Goal: Information Seeking & Learning: Learn about a topic

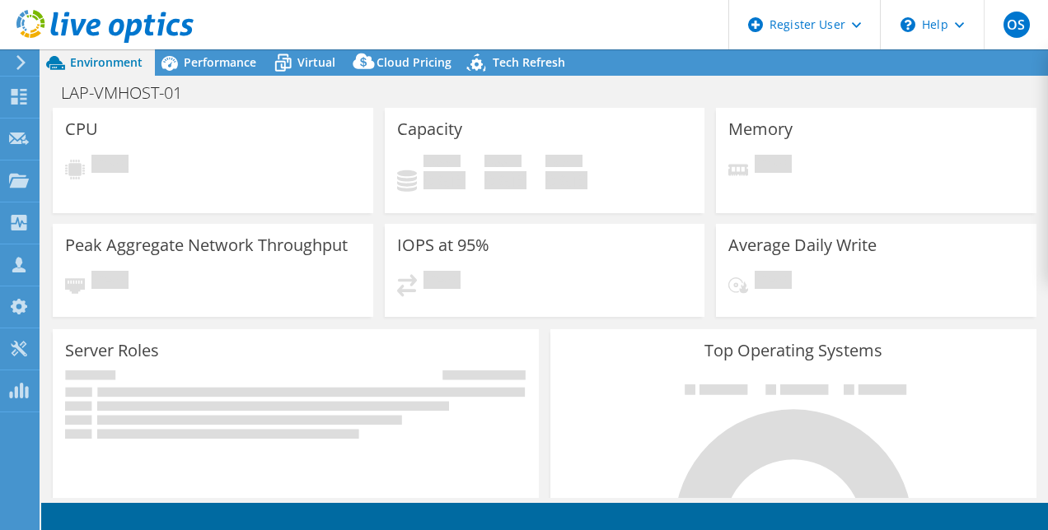
select select "EULondon"
select select "GBP"
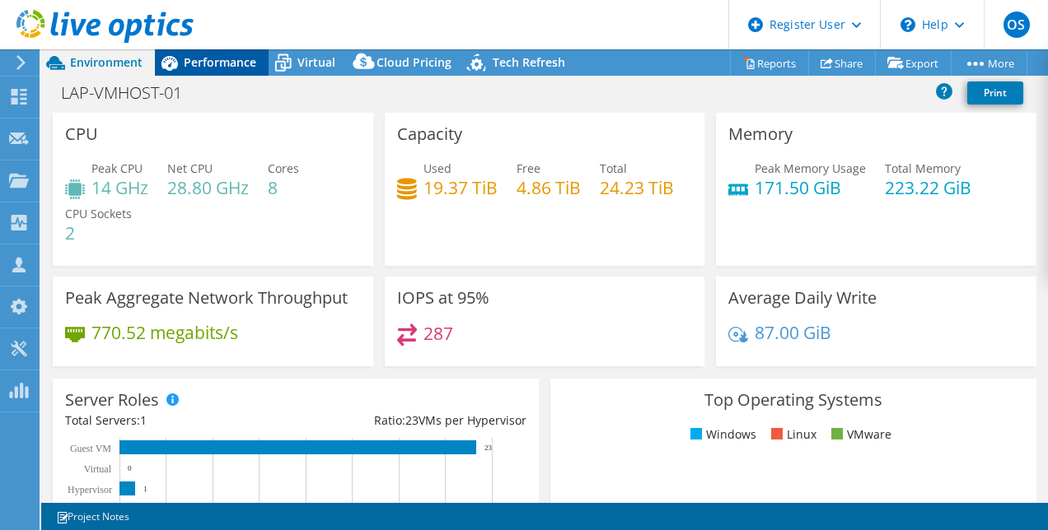
click at [218, 65] on span "Performance" at bounding box center [220, 62] width 72 height 16
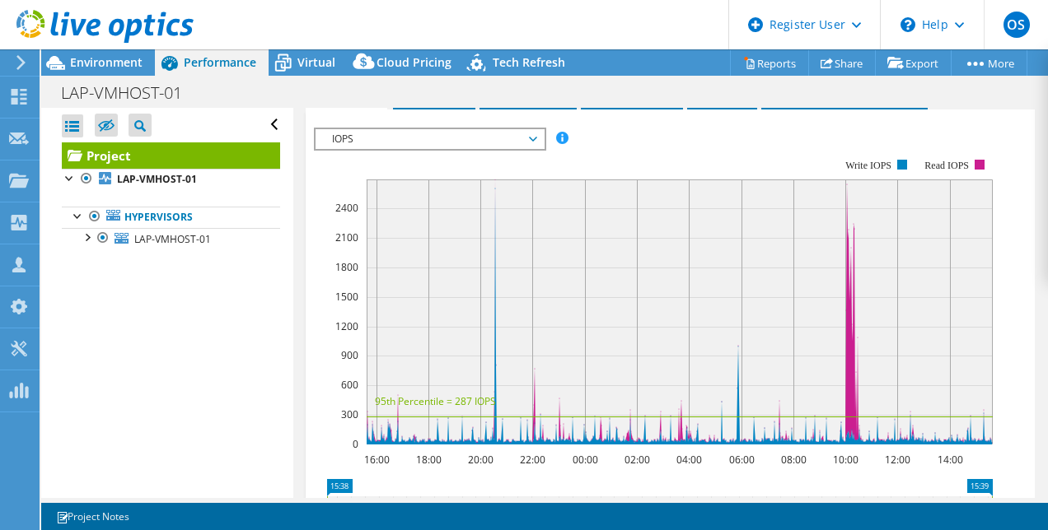
scroll to position [463, 0]
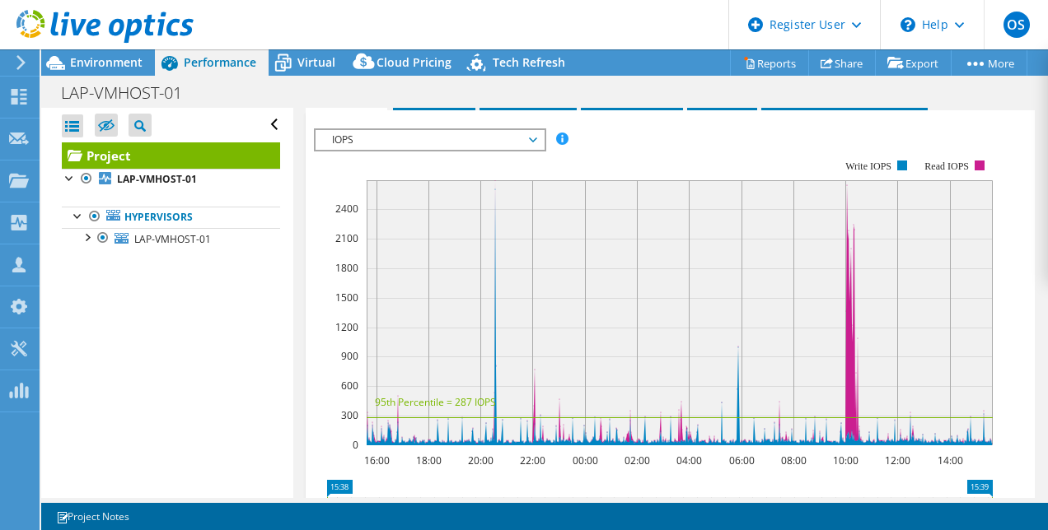
click at [530, 150] on span "IOPS" at bounding box center [430, 140] width 212 height 20
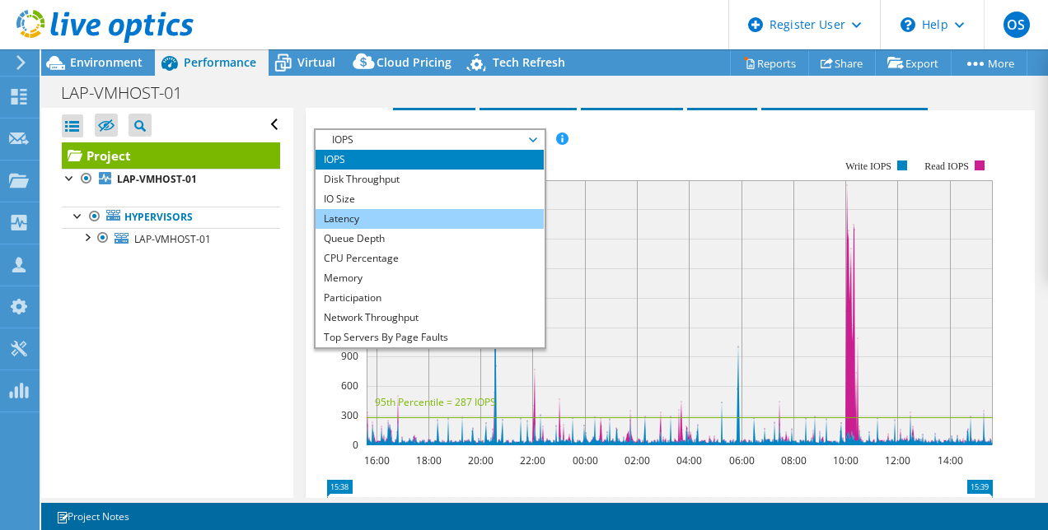
click at [348, 229] on li "Latency" at bounding box center [429, 219] width 228 height 20
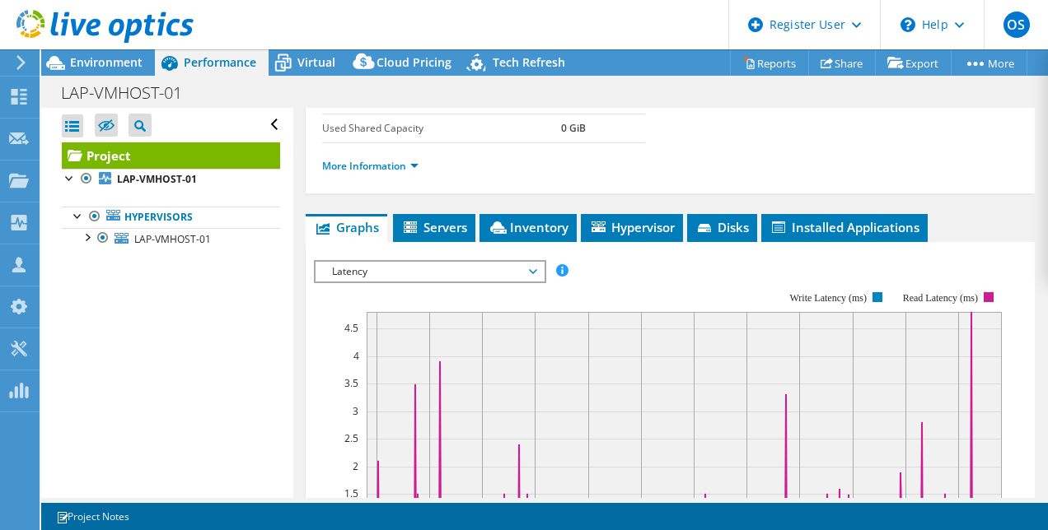
scroll to position [393, 0]
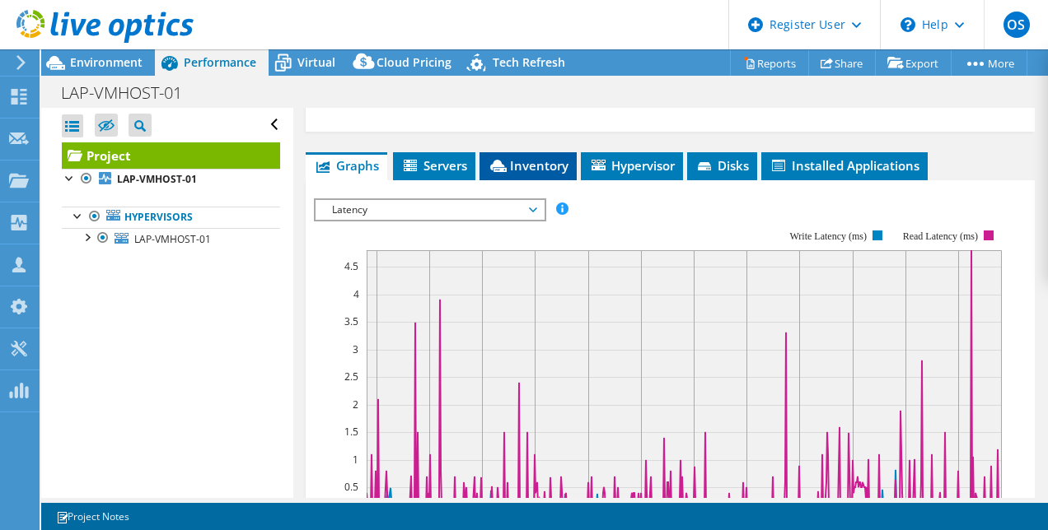
click at [526, 174] on span "Inventory" at bounding box center [528, 165] width 81 height 16
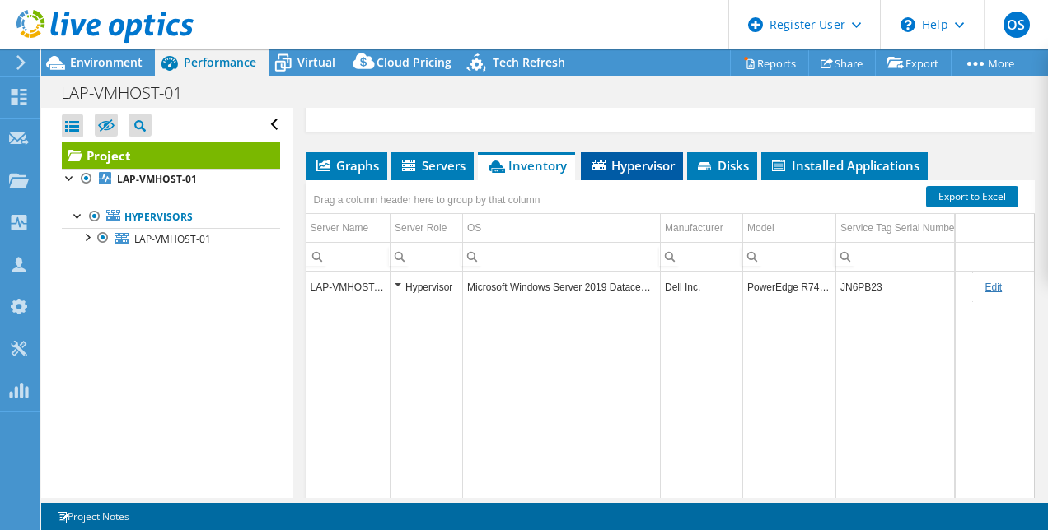
click at [611, 174] on span "Hypervisor" at bounding box center [632, 165] width 86 height 16
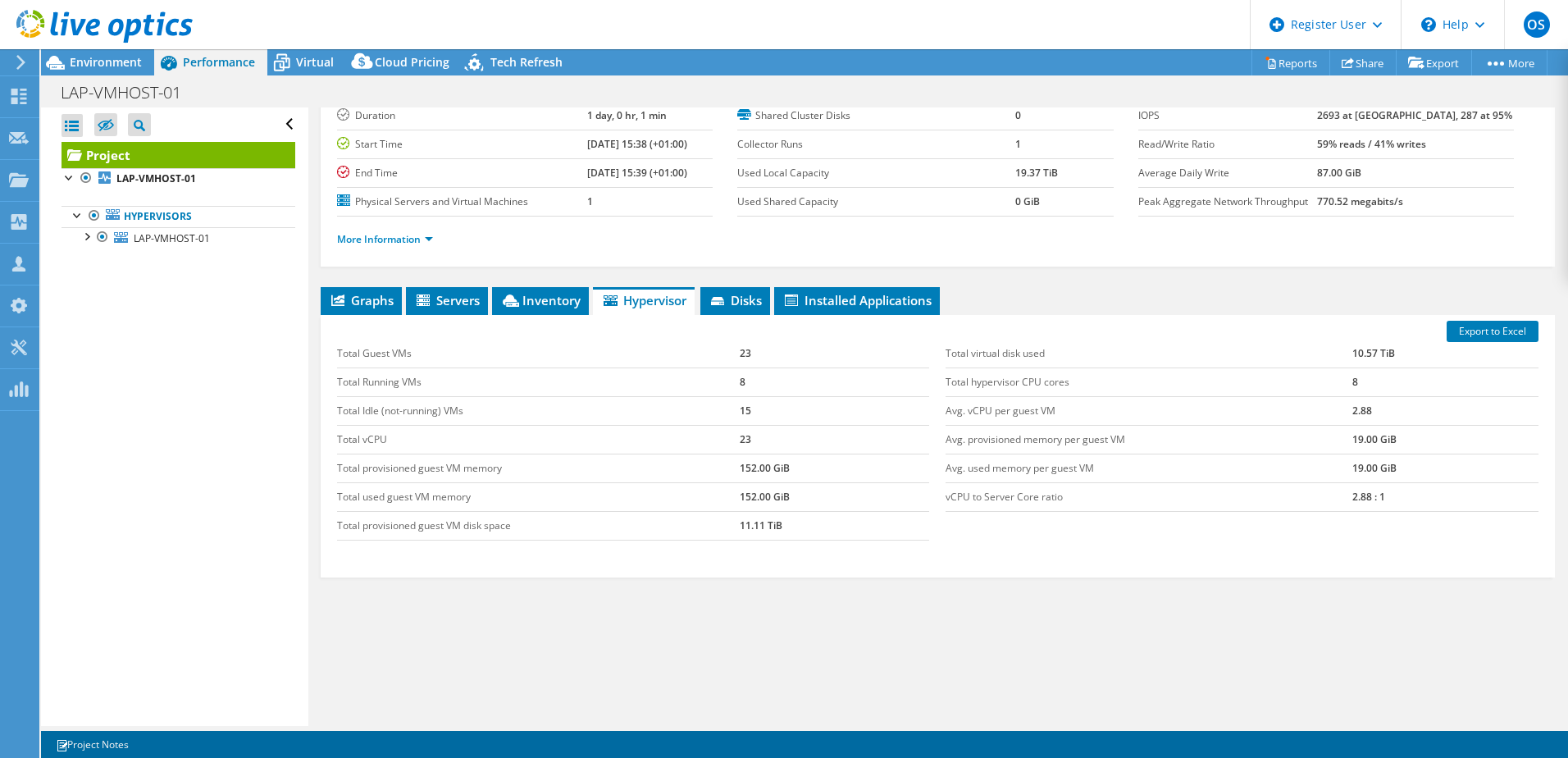
scroll to position [113, 0]
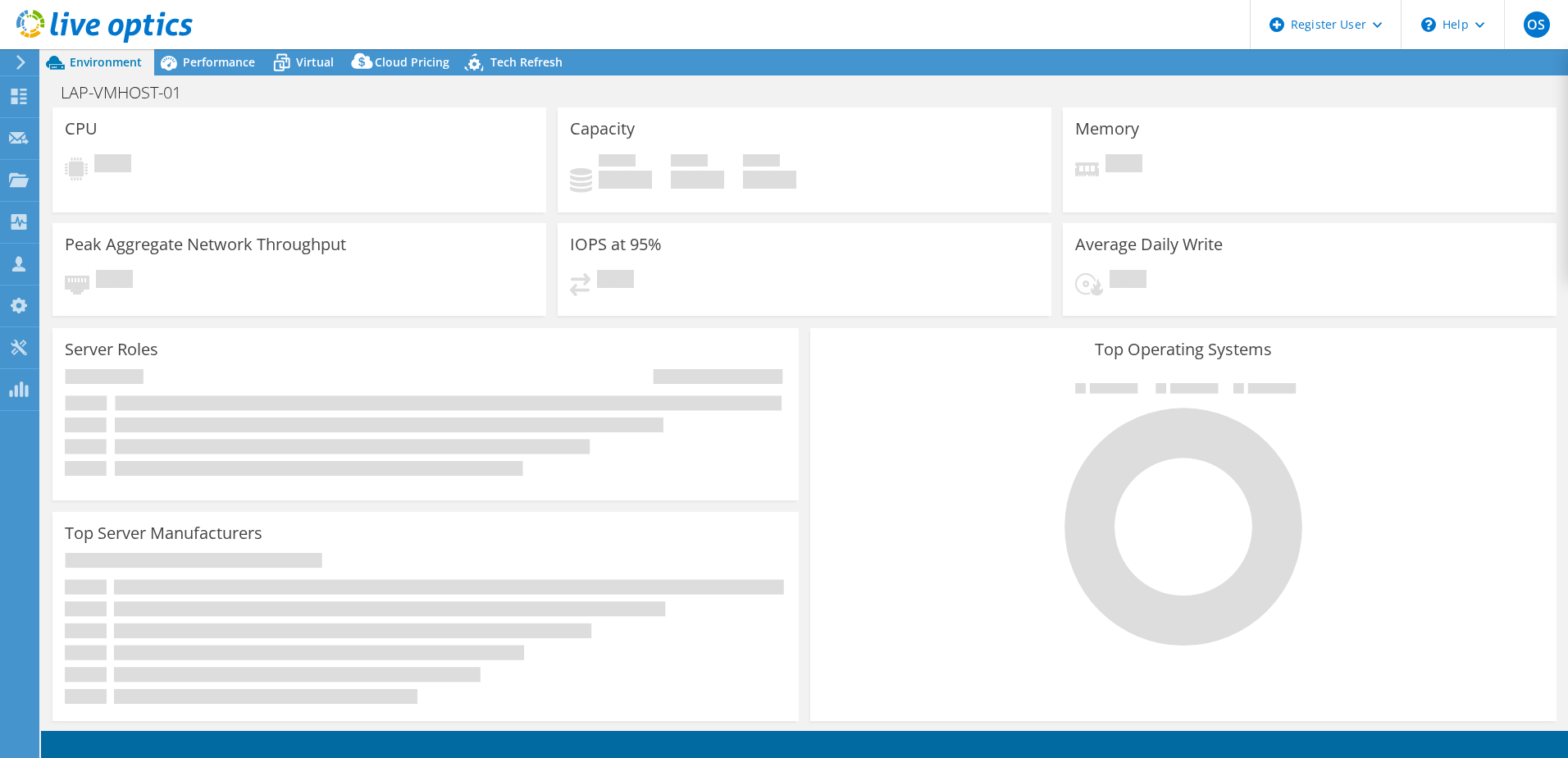
select select "USD"
select select "EULondon"
select select "GBP"
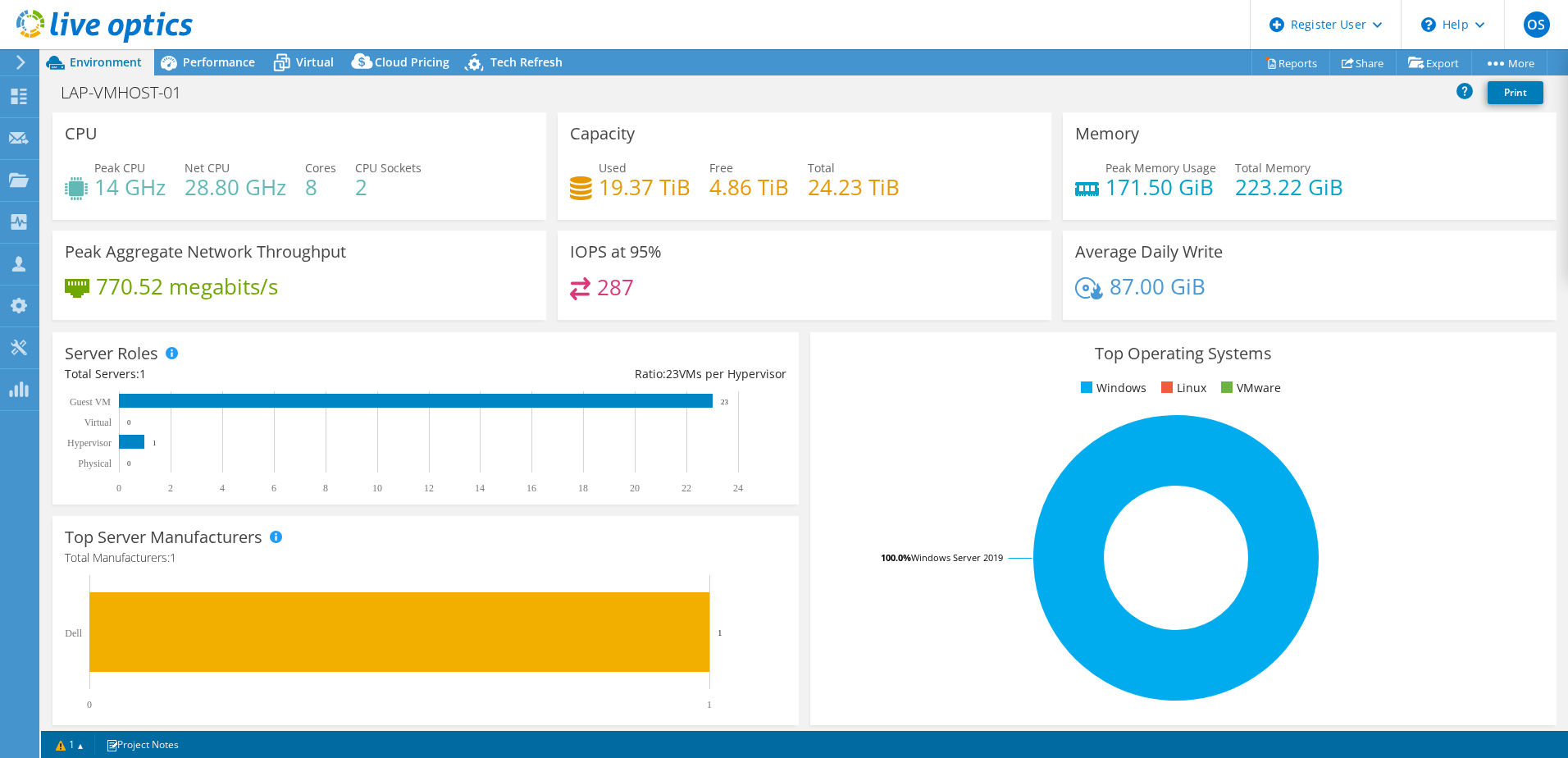
click at [204, 66] on span "Performance" at bounding box center [219, 62] width 72 height 16
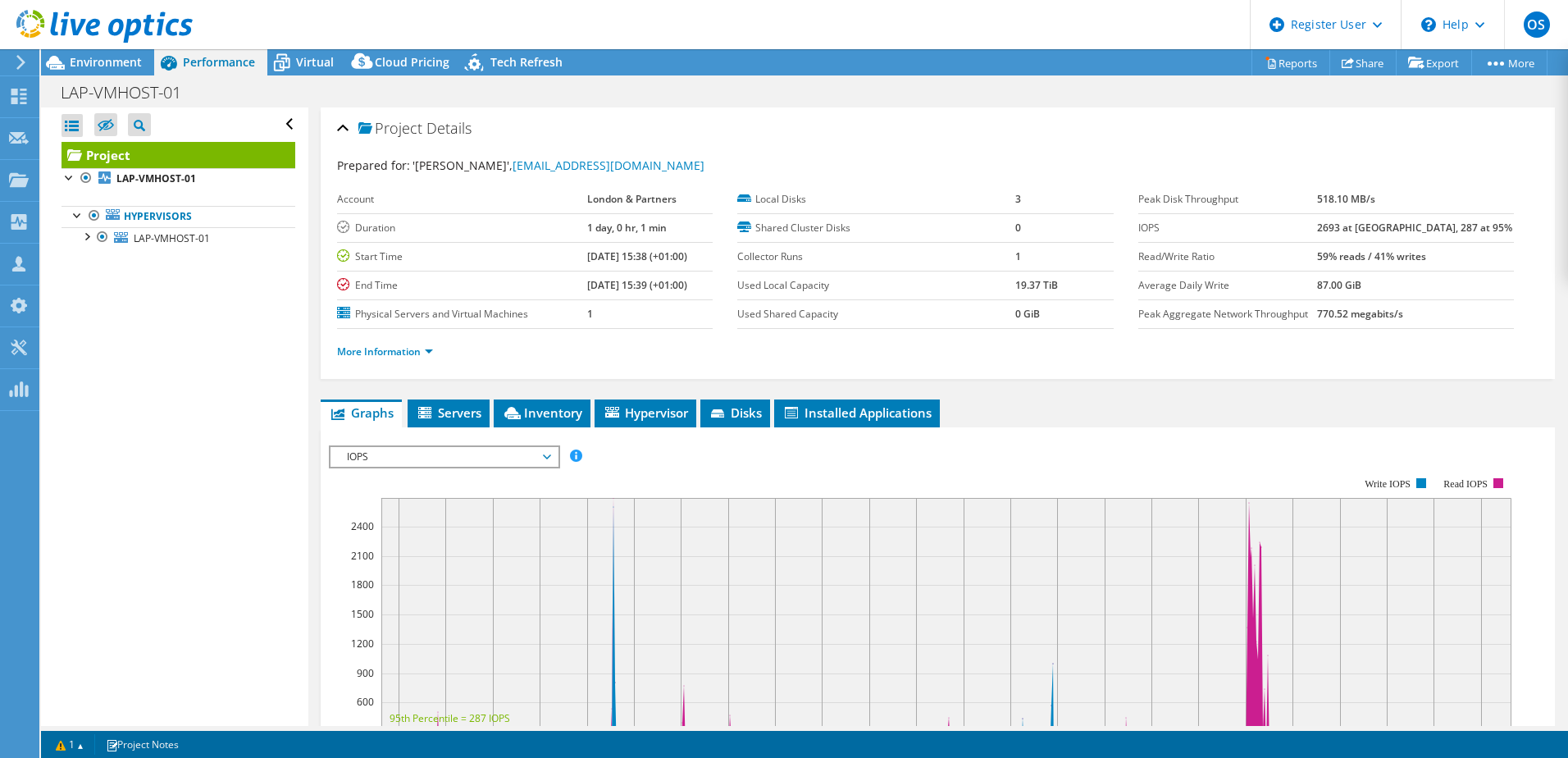
click at [653, 418] on span "Hypervisor" at bounding box center [645, 412] width 86 height 16
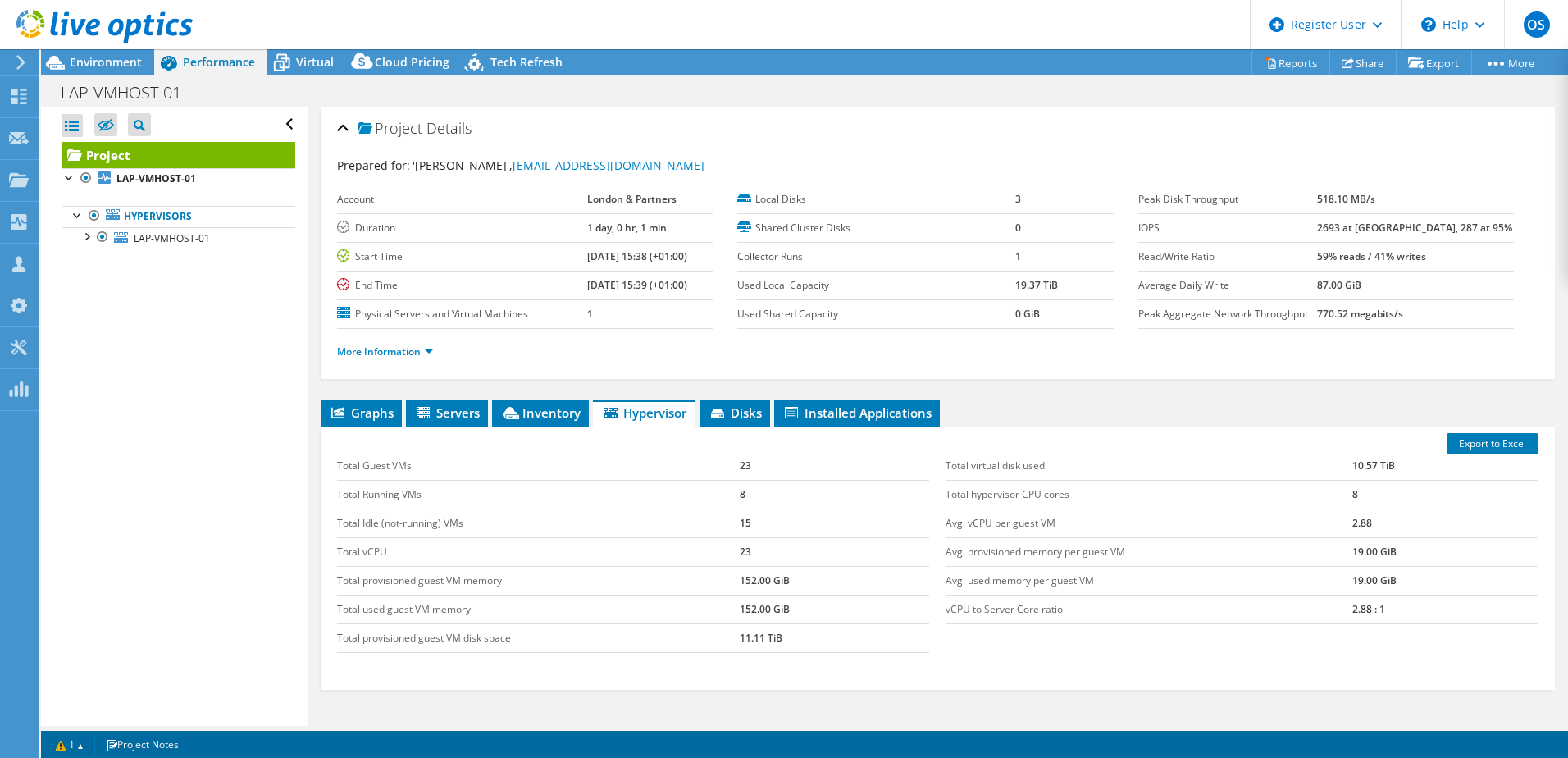
click at [80, 236] on div at bounding box center [86, 235] width 16 height 16
click at [538, 412] on span "Inventory" at bounding box center [540, 412] width 81 height 16
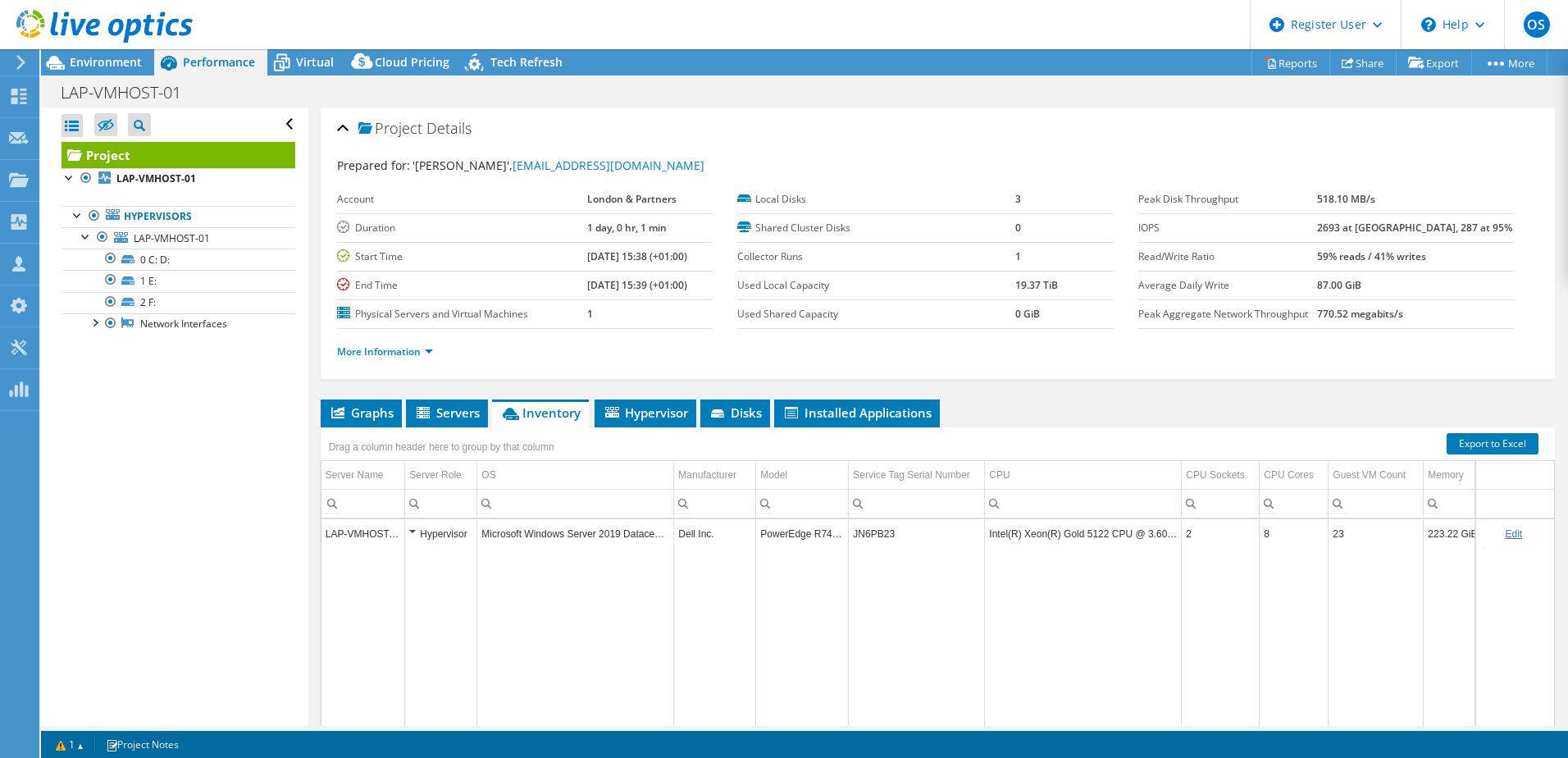
click at [109, 57] on span "Environment" at bounding box center [106, 62] width 72 height 16
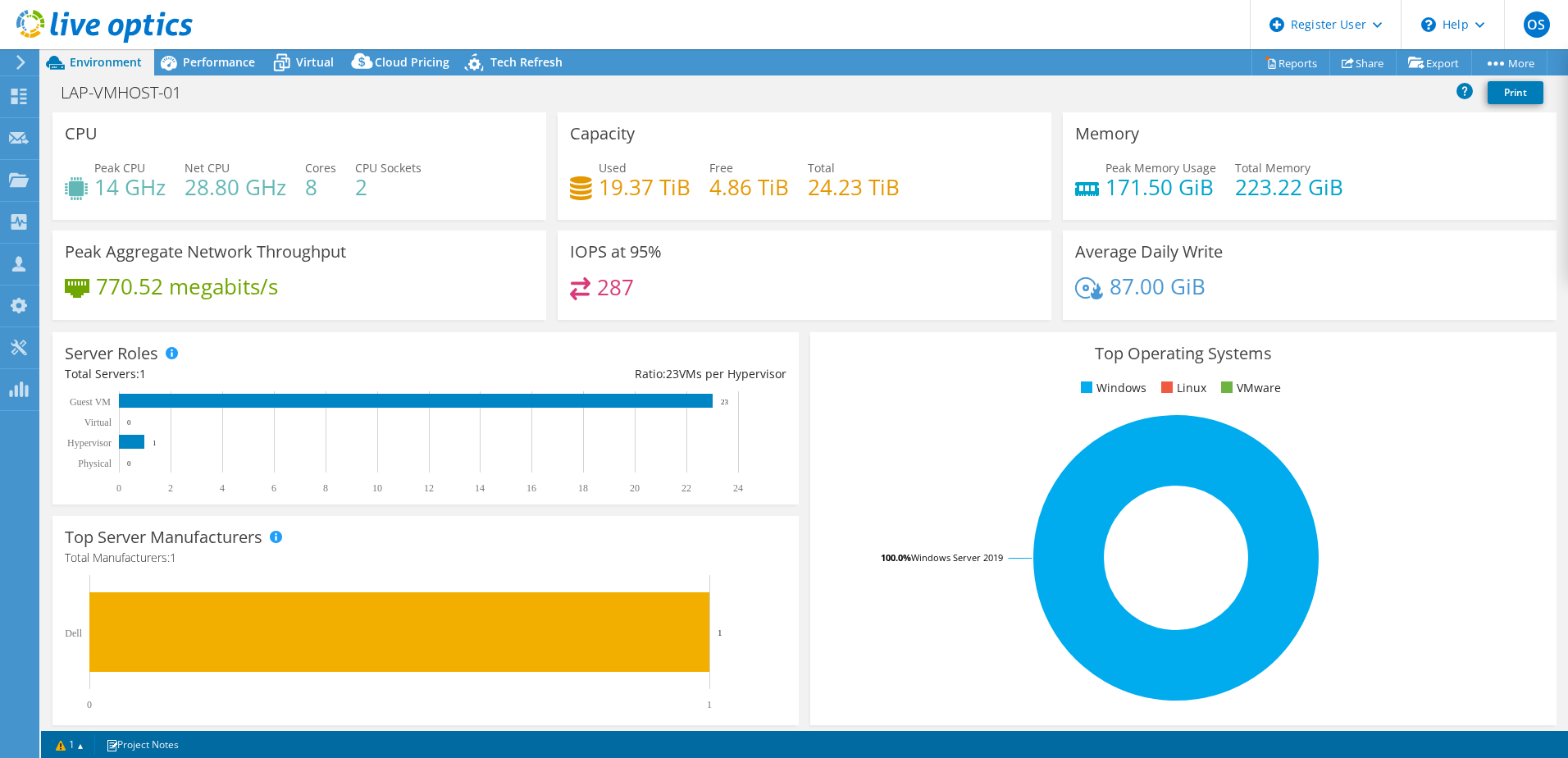
click at [204, 55] on span "Performance" at bounding box center [219, 62] width 72 height 16
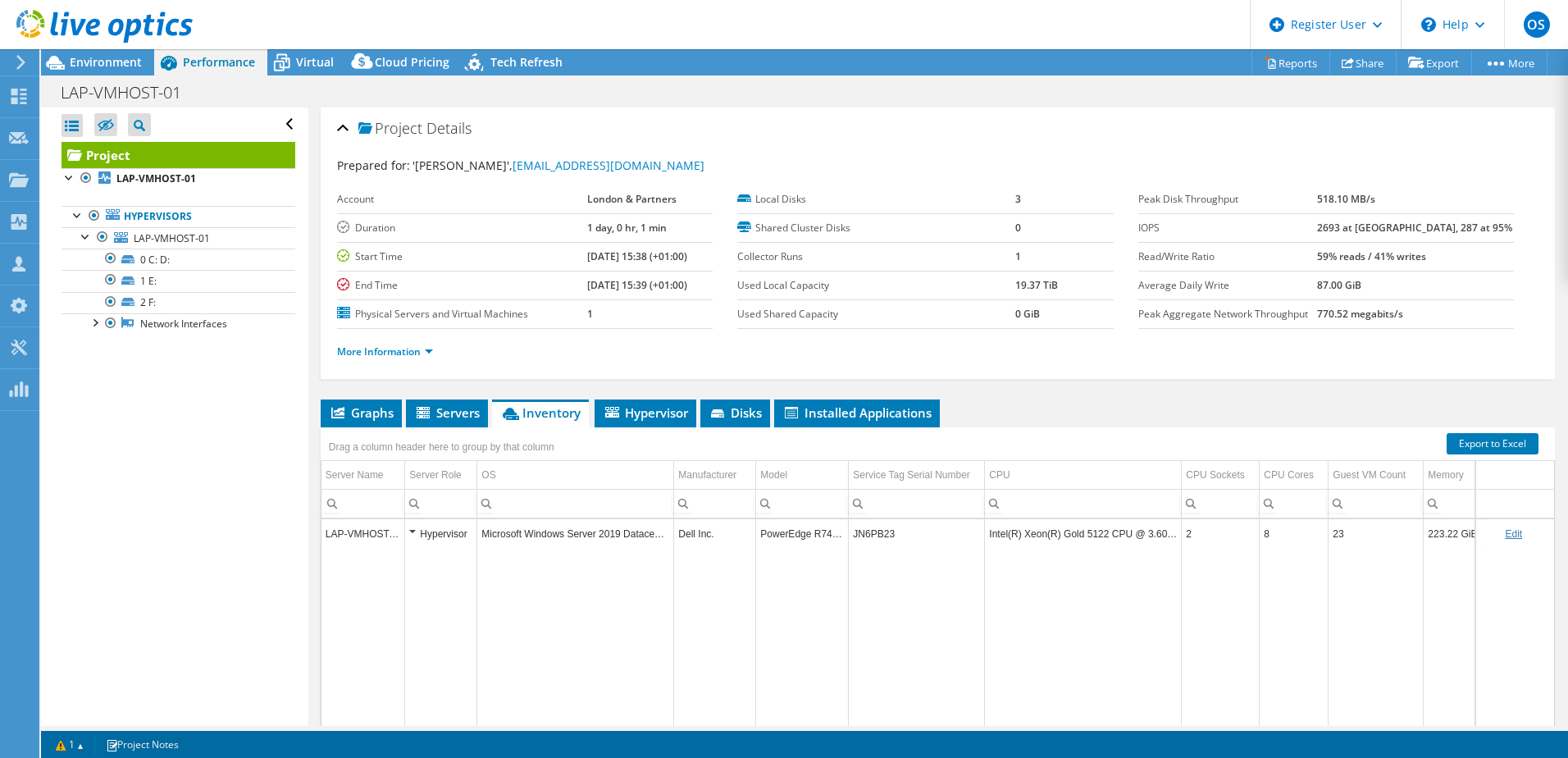
click at [636, 412] on span "Hypervisor" at bounding box center [645, 412] width 86 height 16
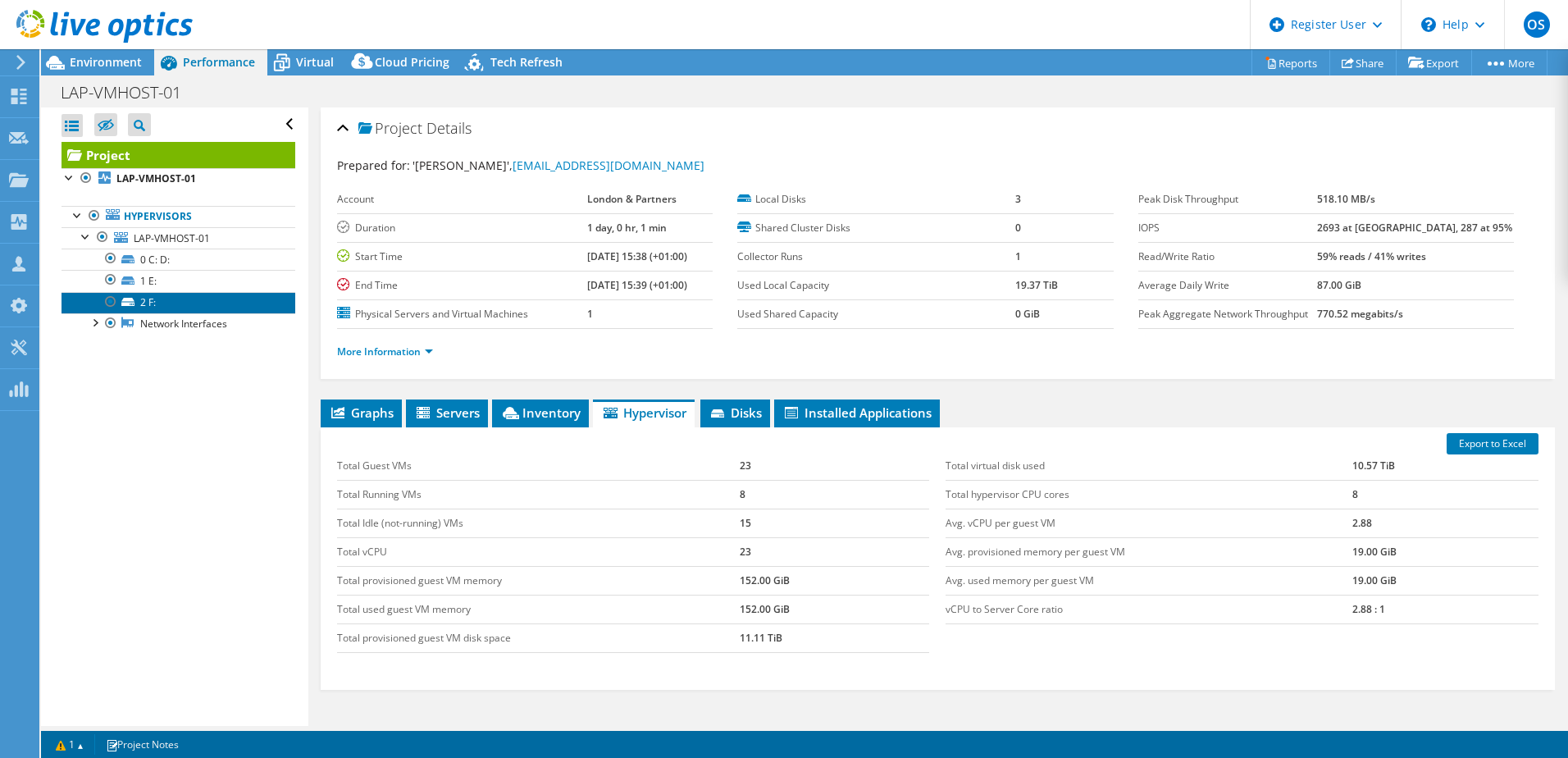
click at [147, 303] on link "2 F:" at bounding box center [178, 302] width 234 height 21
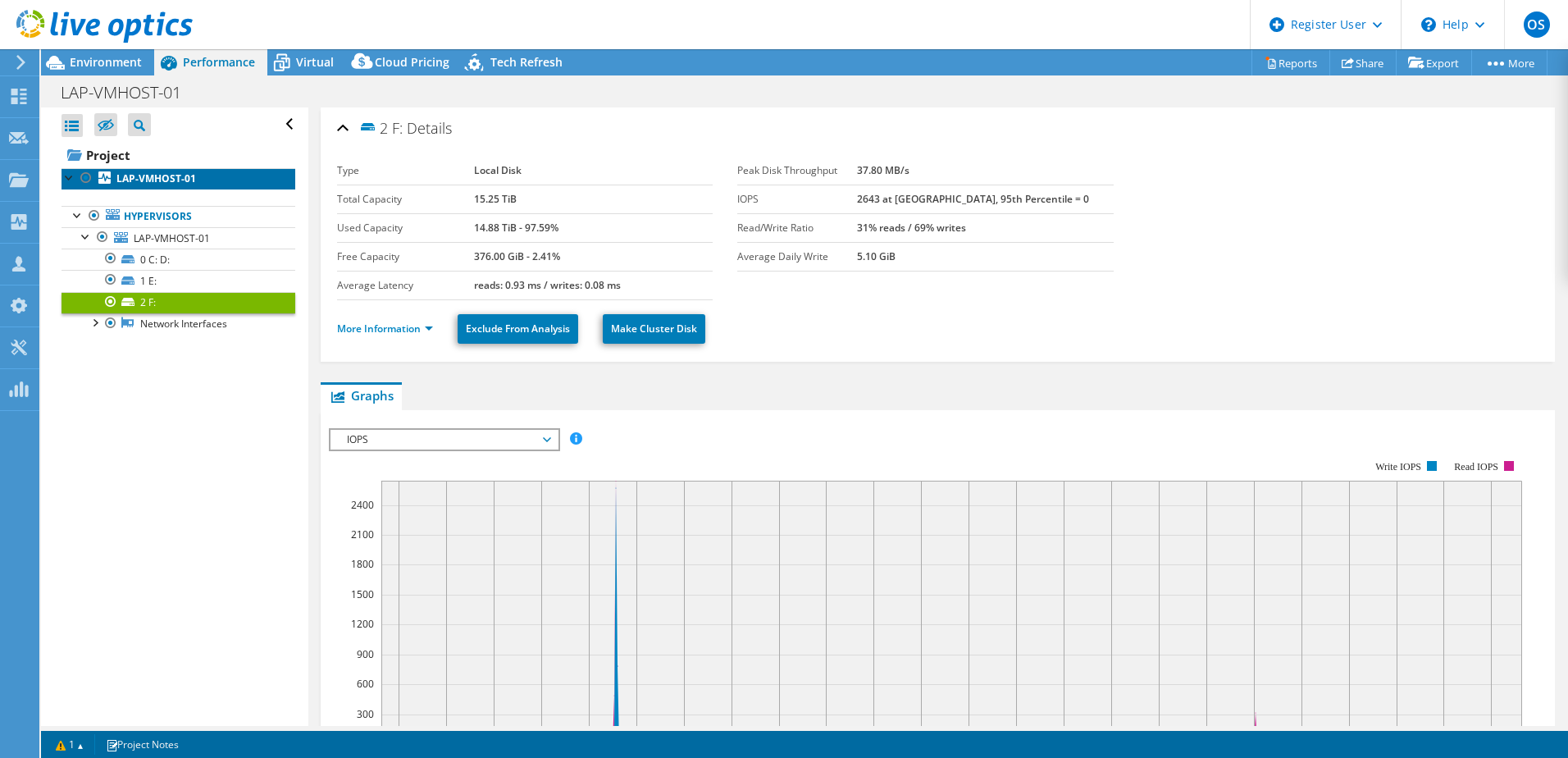
click at [156, 182] on b "LAP-VMHOST-01" at bounding box center [156, 178] width 80 height 14
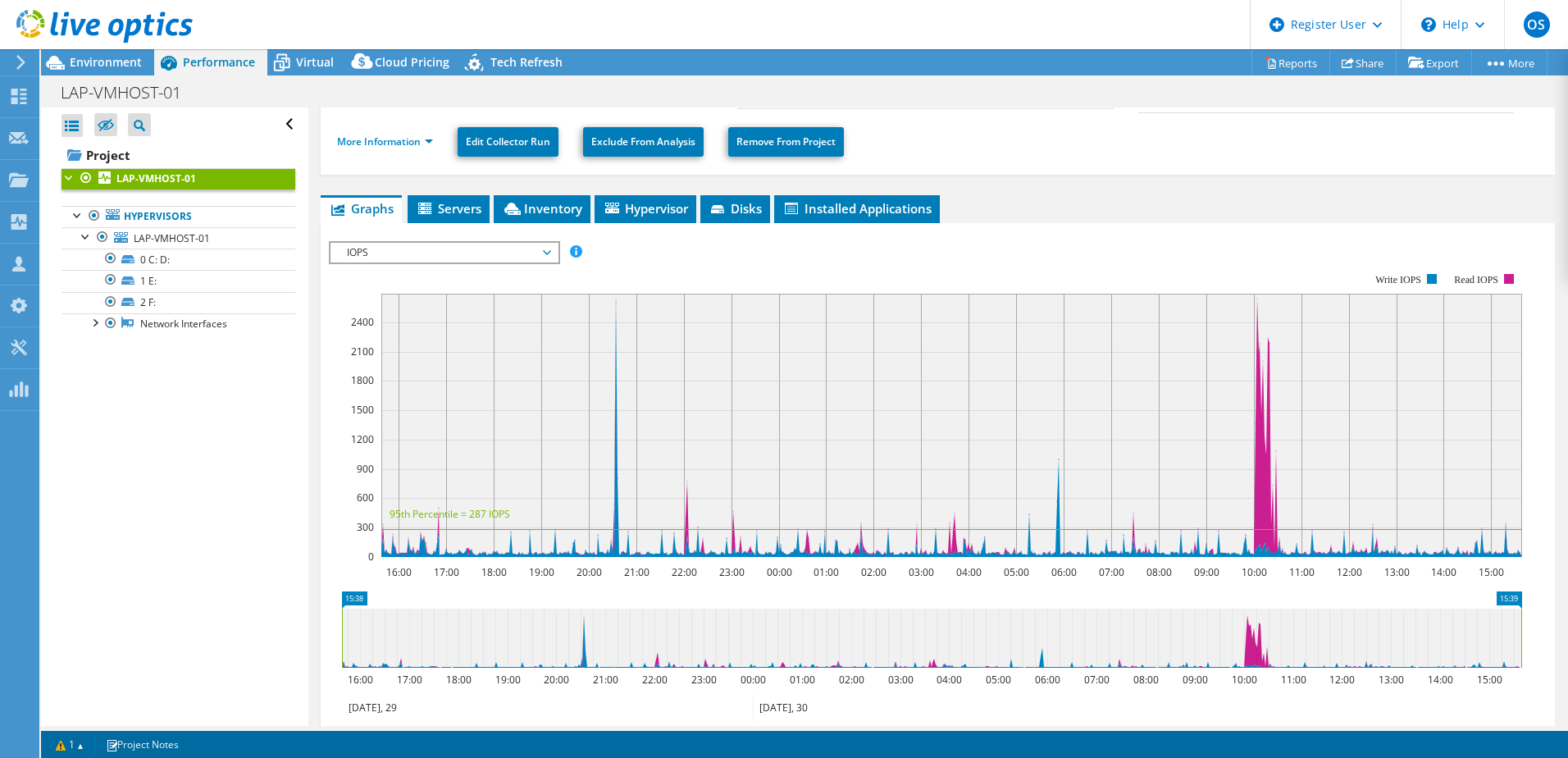
scroll to position [164, 0]
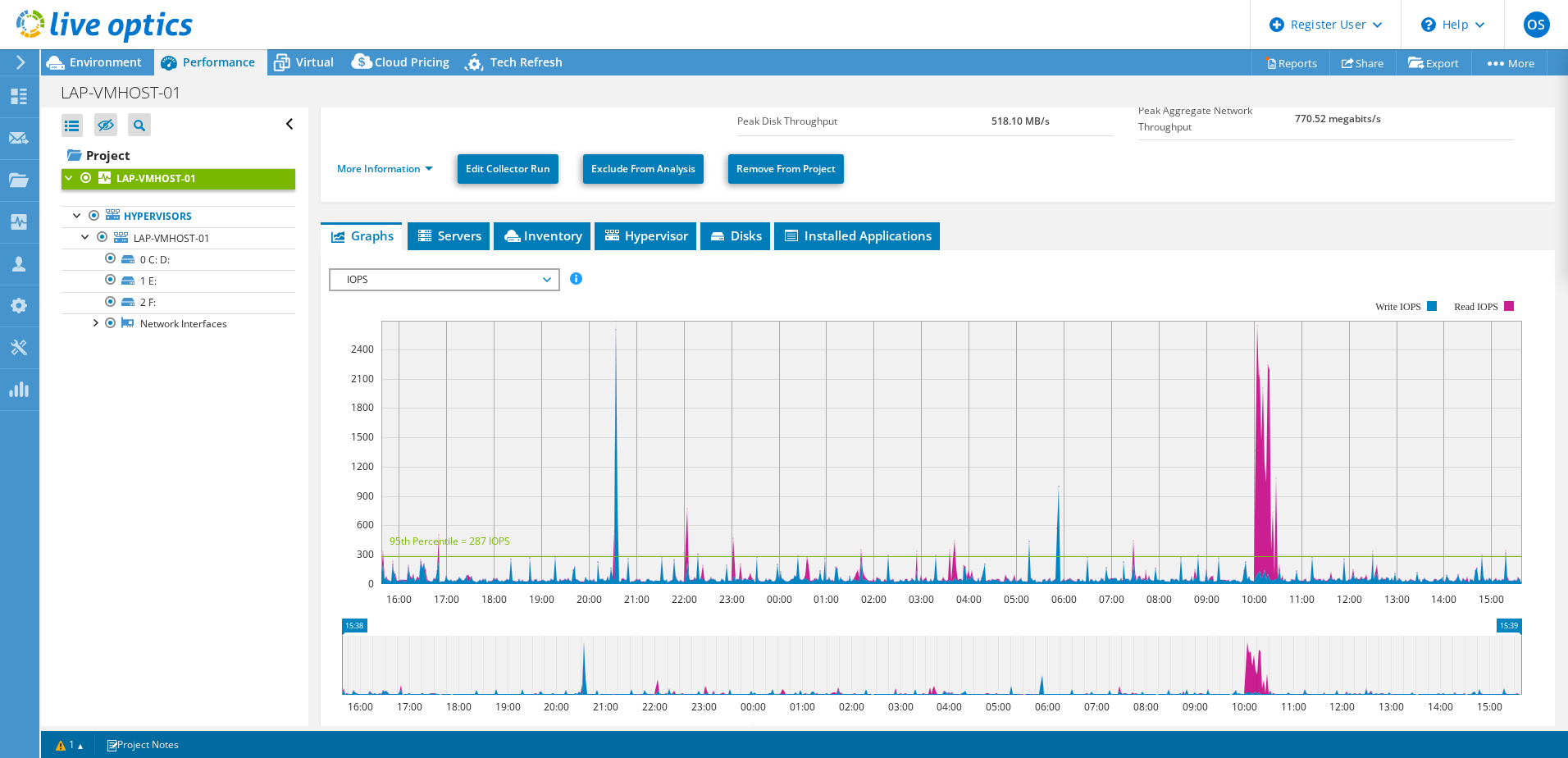
click at [552, 280] on span "IOPS" at bounding box center [444, 280] width 227 height 20
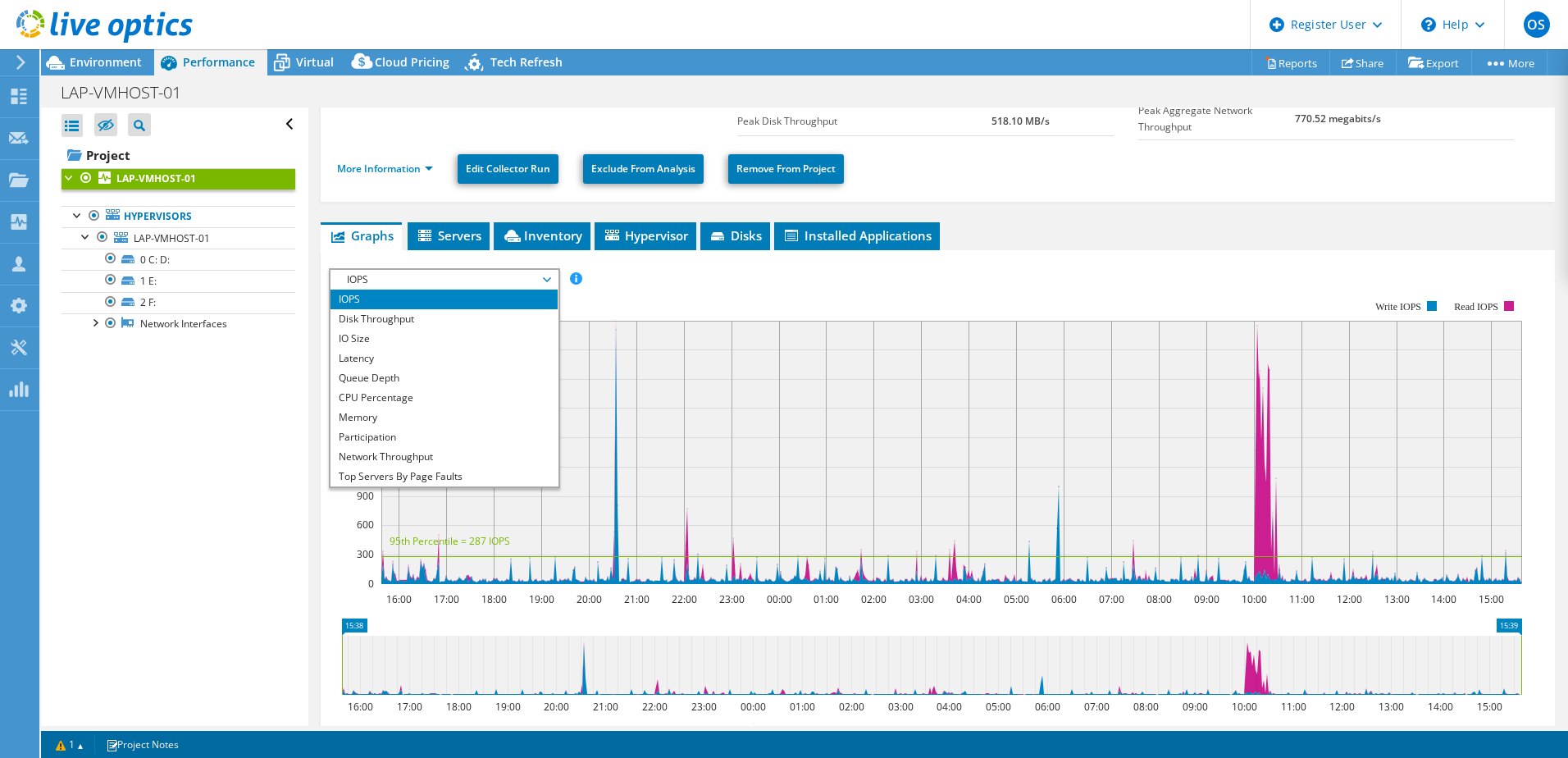
click at [374, 357] on li "Latency" at bounding box center [444, 359] width 227 height 20
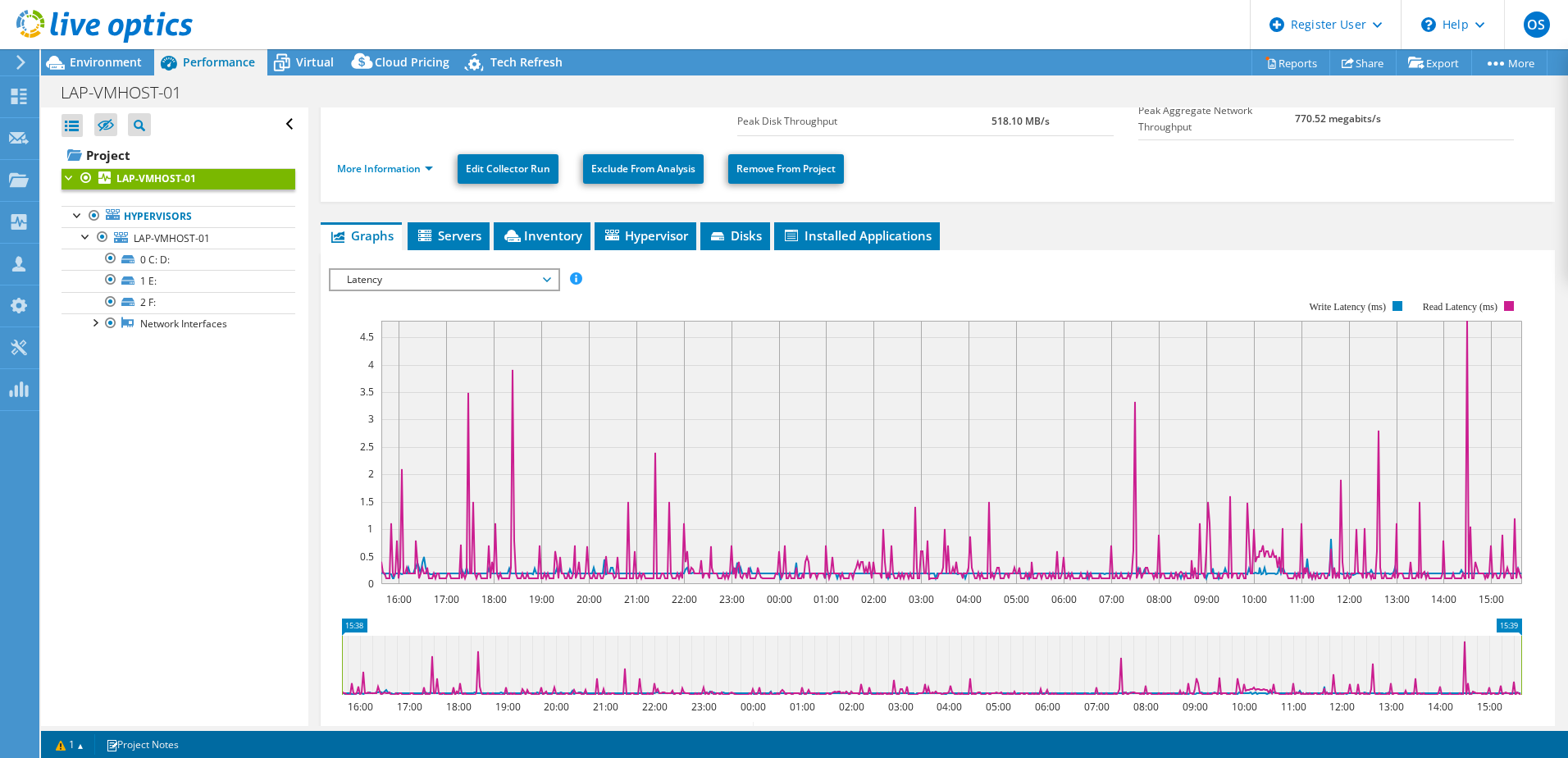
click at [494, 276] on span "Latency" at bounding box center [444, 280] width 211 height 20
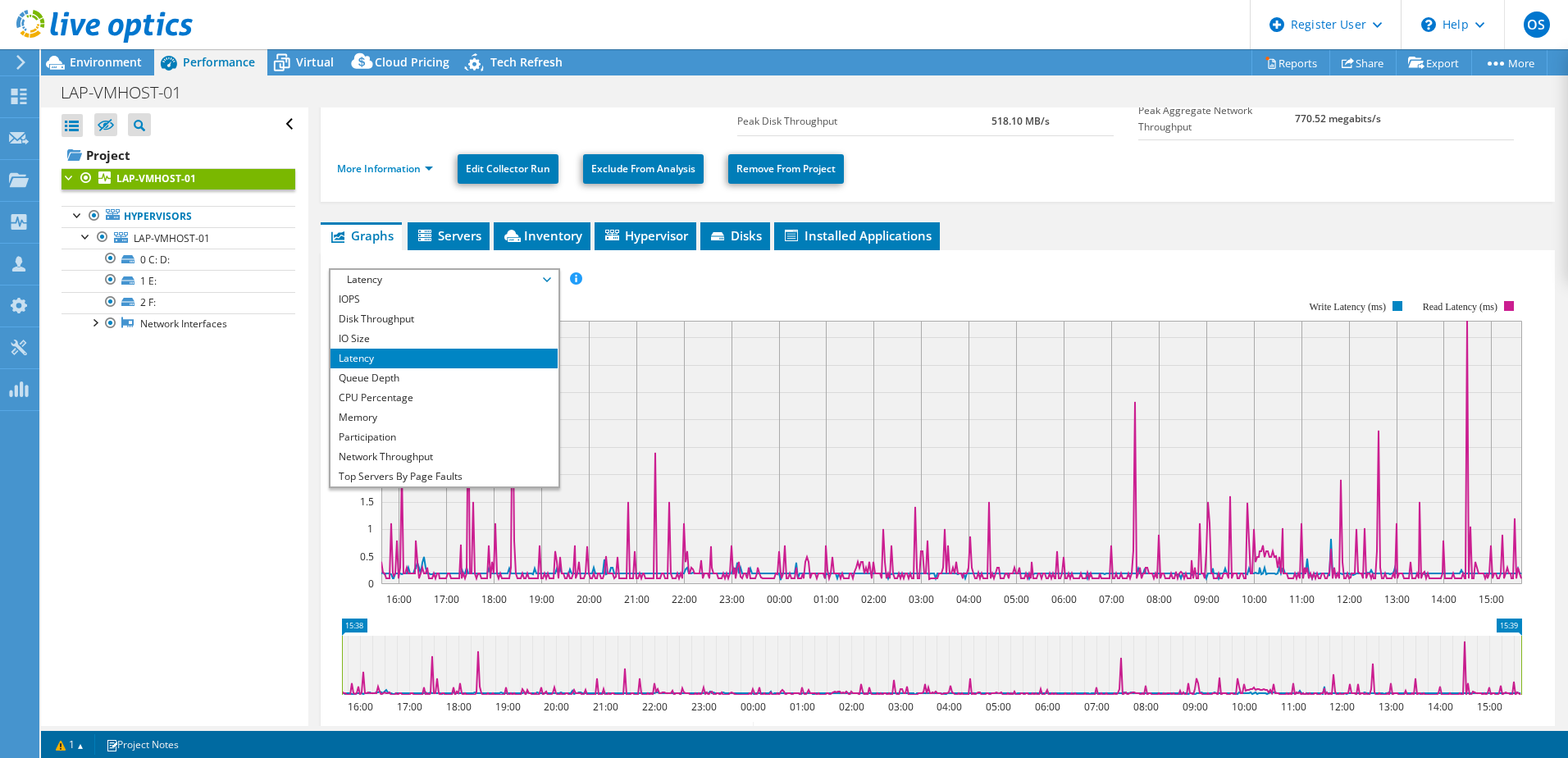
click at [400, 297] on li "IOPS" at bounding box center [444, 300] width 227 height 20
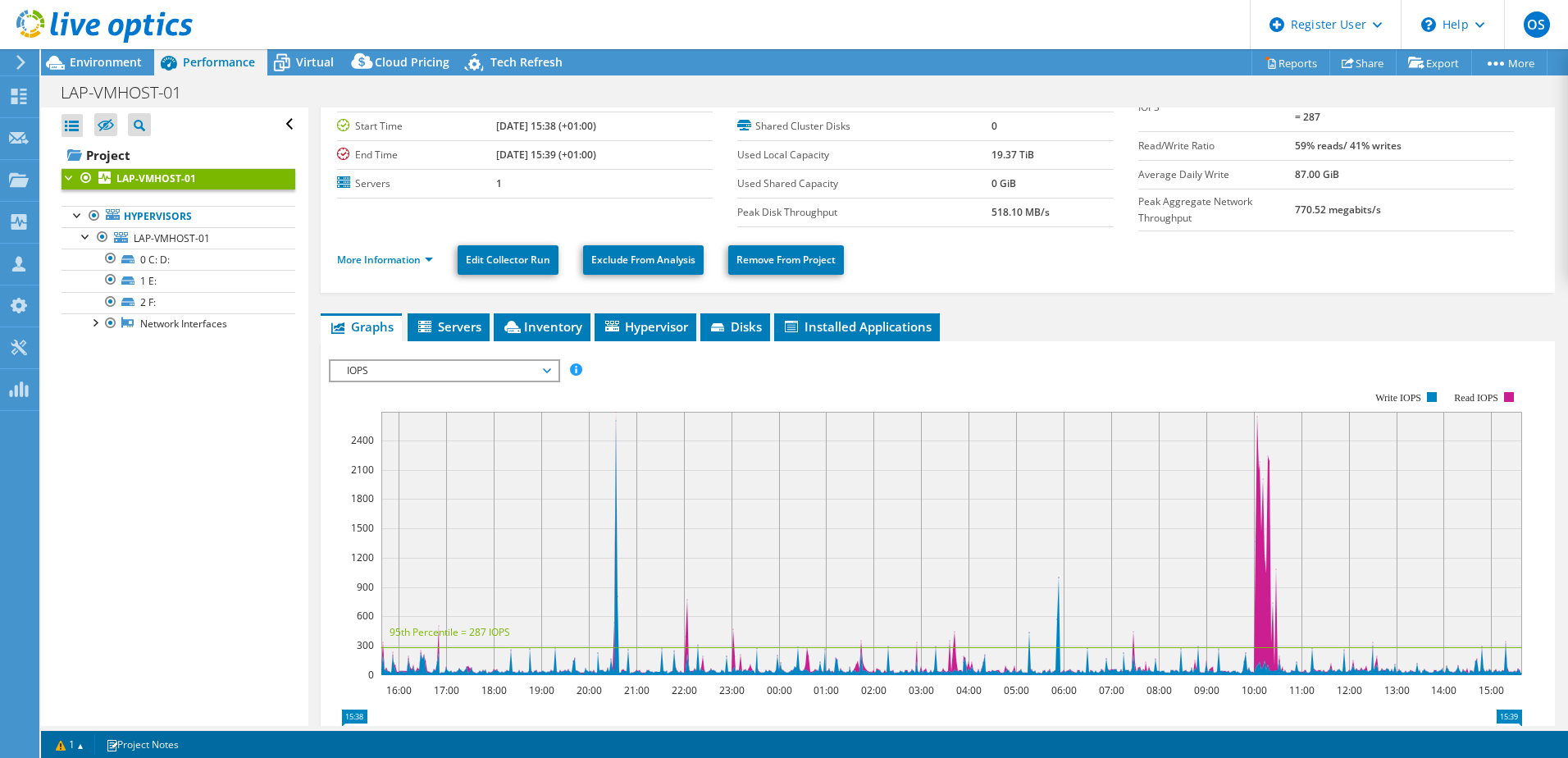
scroll to position [0, 0]
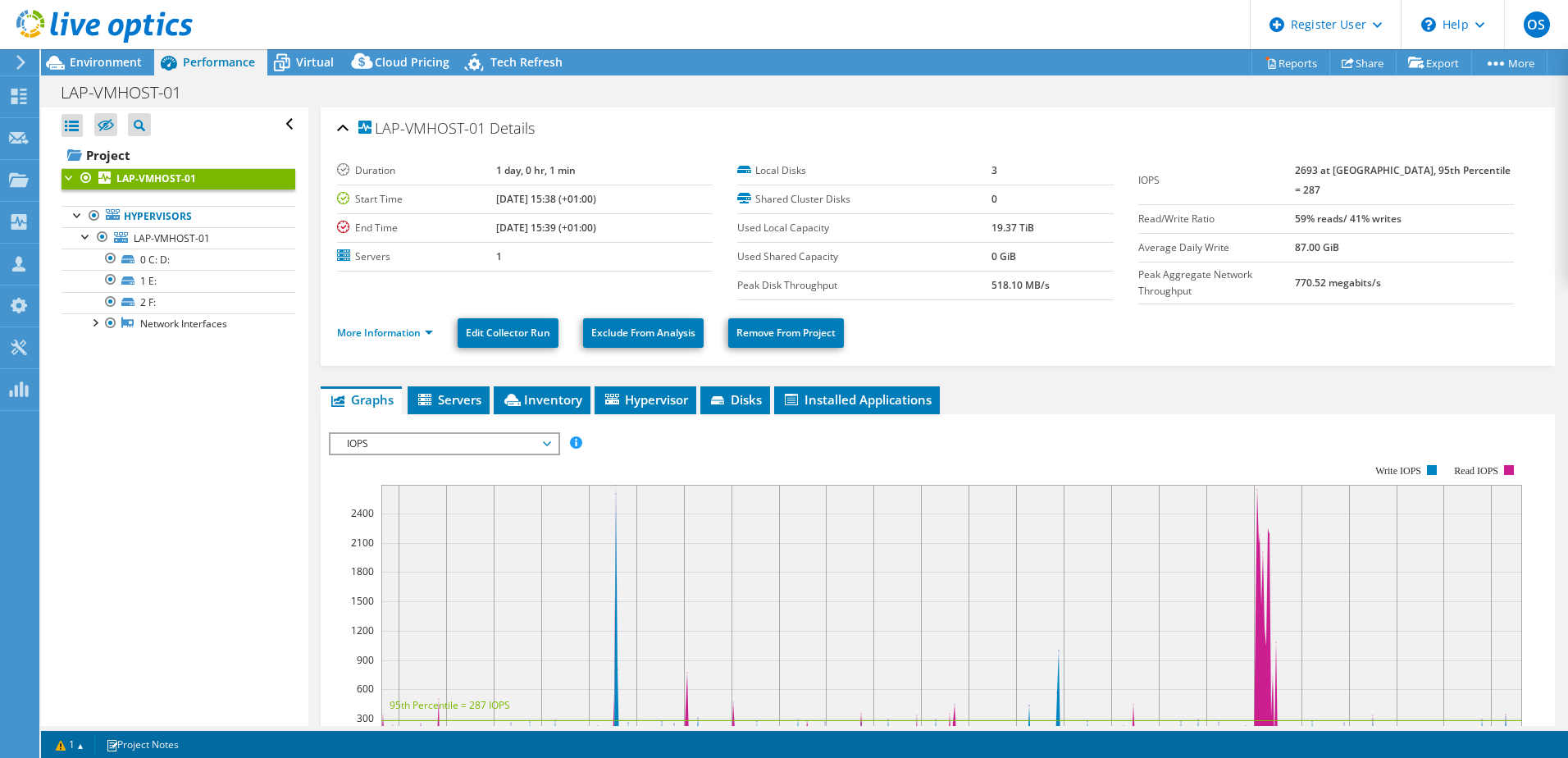
click at [294, 66] on icon at bounding box center [282, 63] width 29 height 29
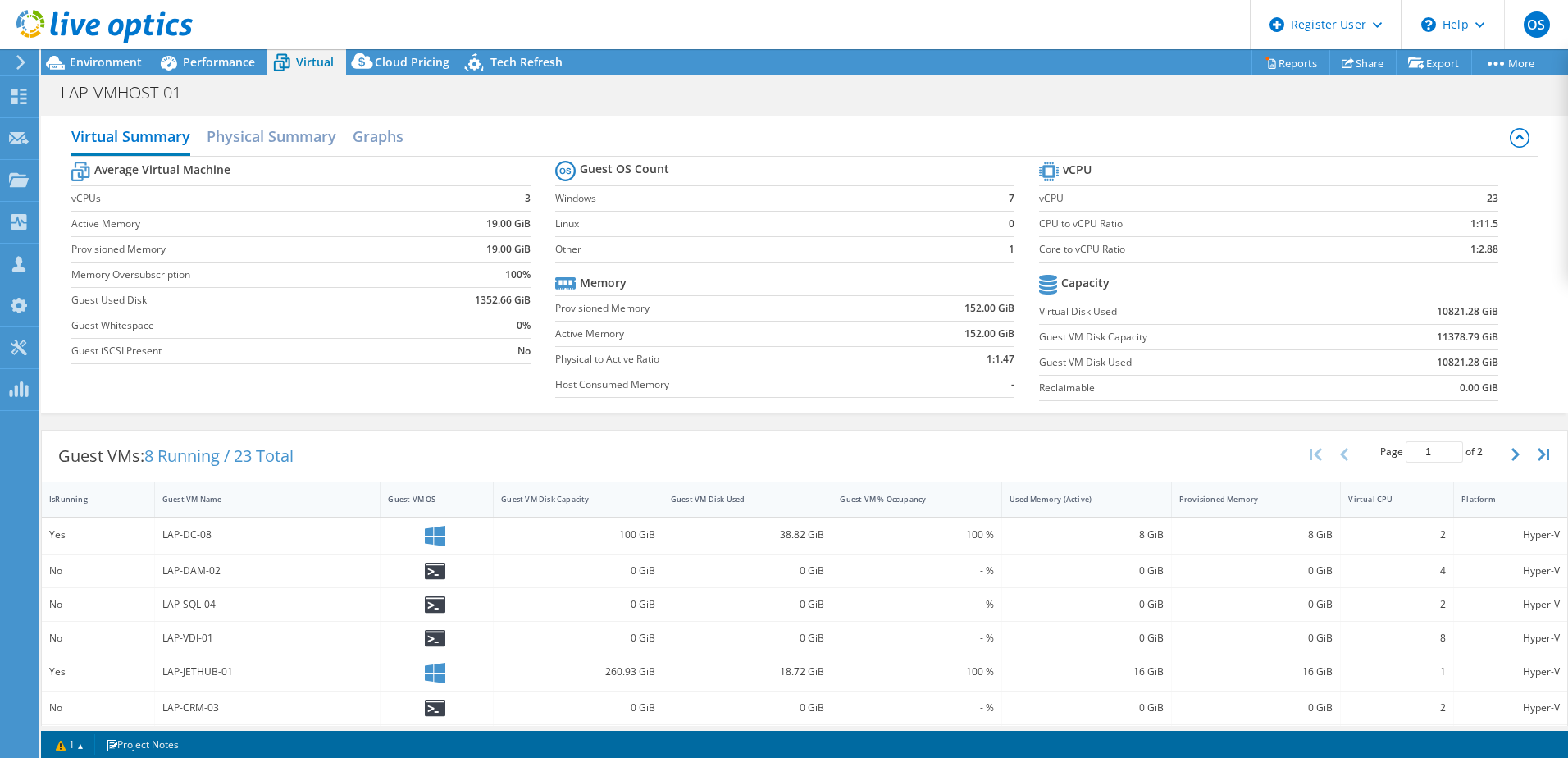
click at [225, 55] on span "Performance" at bounding box center [219, 62] width 72 height 16
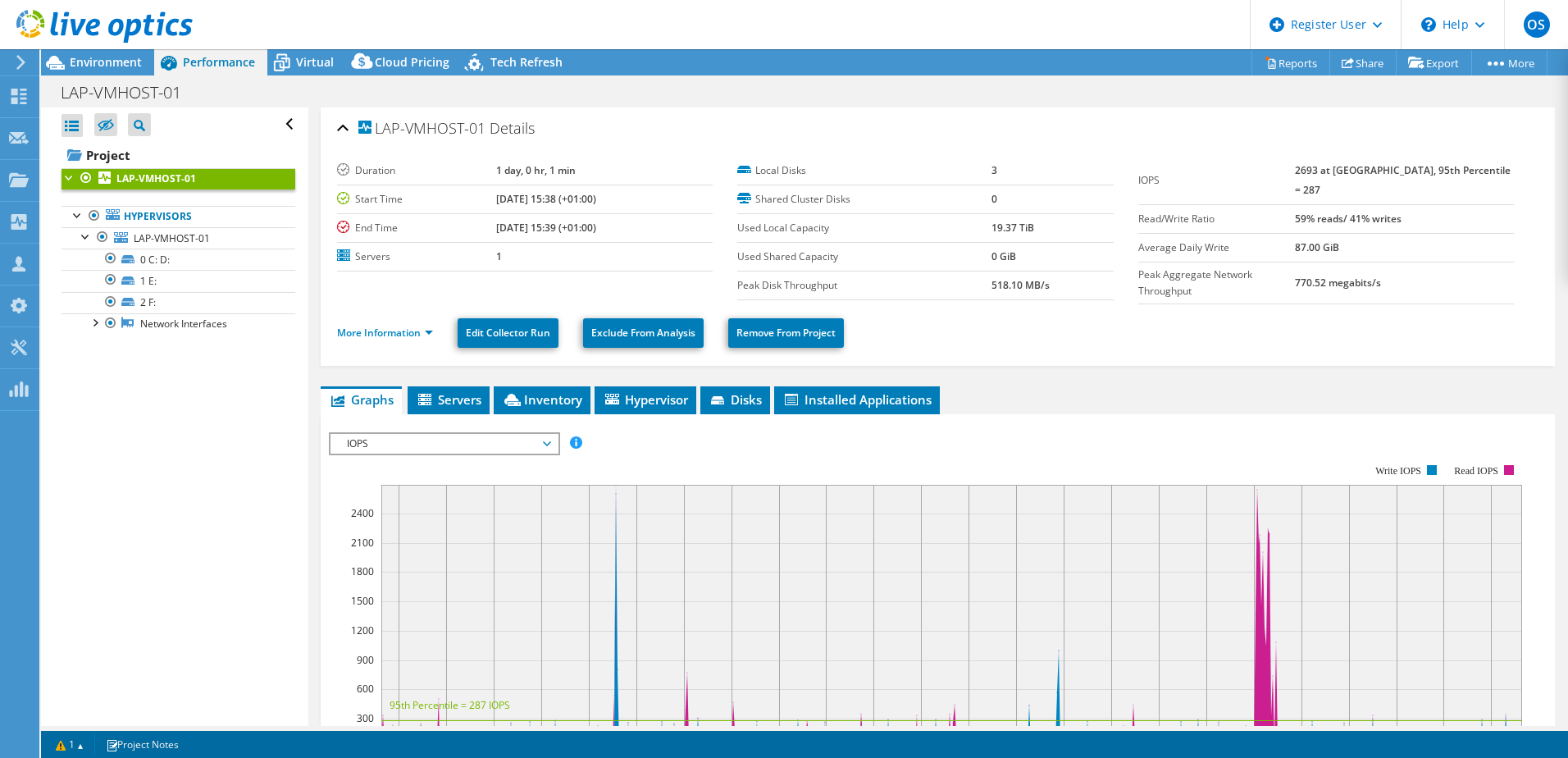
click at [636, 396] on span "Hypervisor" at bounding box center [645, 399] width 86 height 16
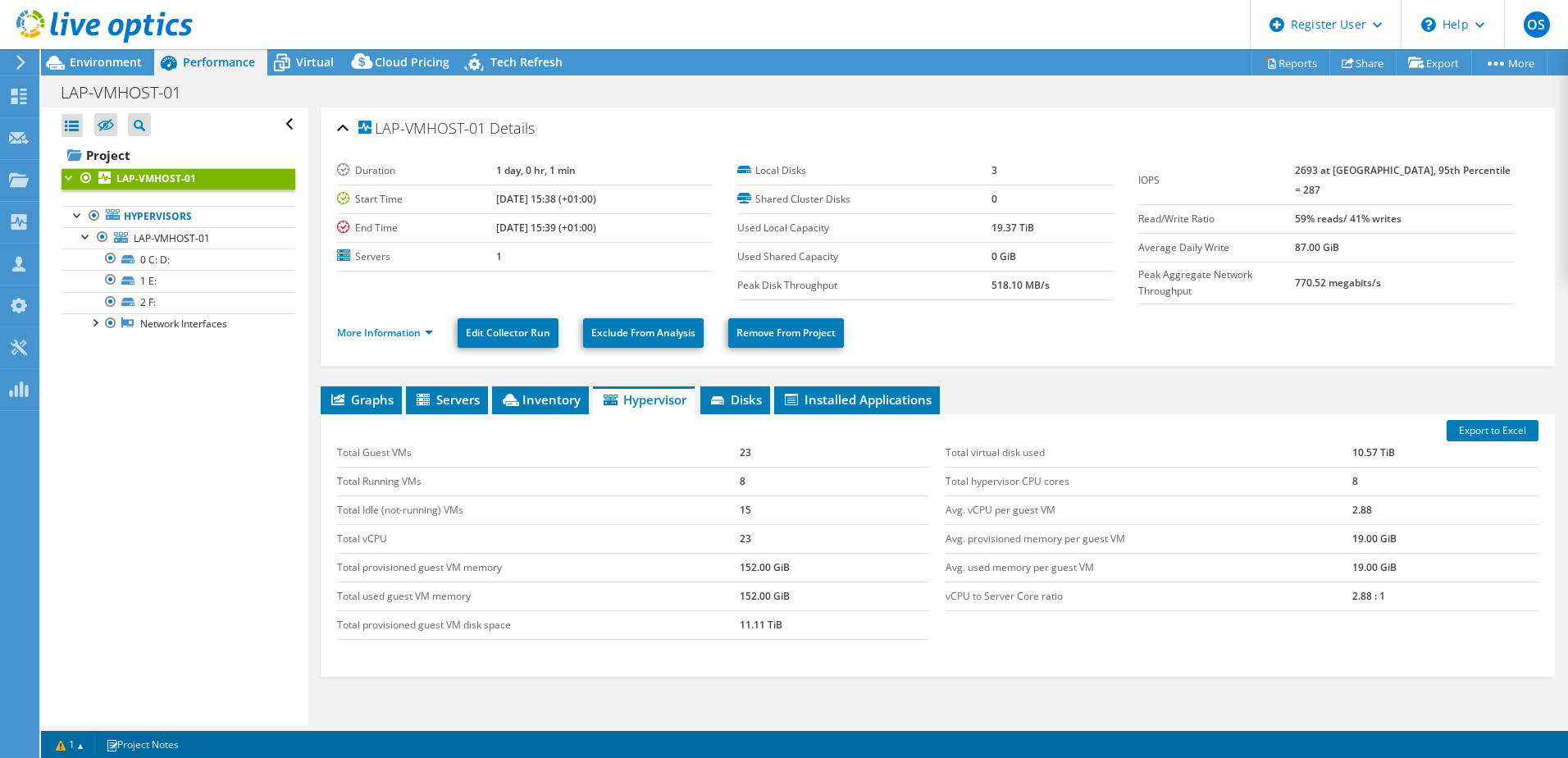
click at [159, 215] on link "Hypervisors" at bounding box center [178, 216] width 234 height 21
click at [140, 230] on link "LAP-VMHOST-01" at bounding box center [178, 237] width 234 height 21
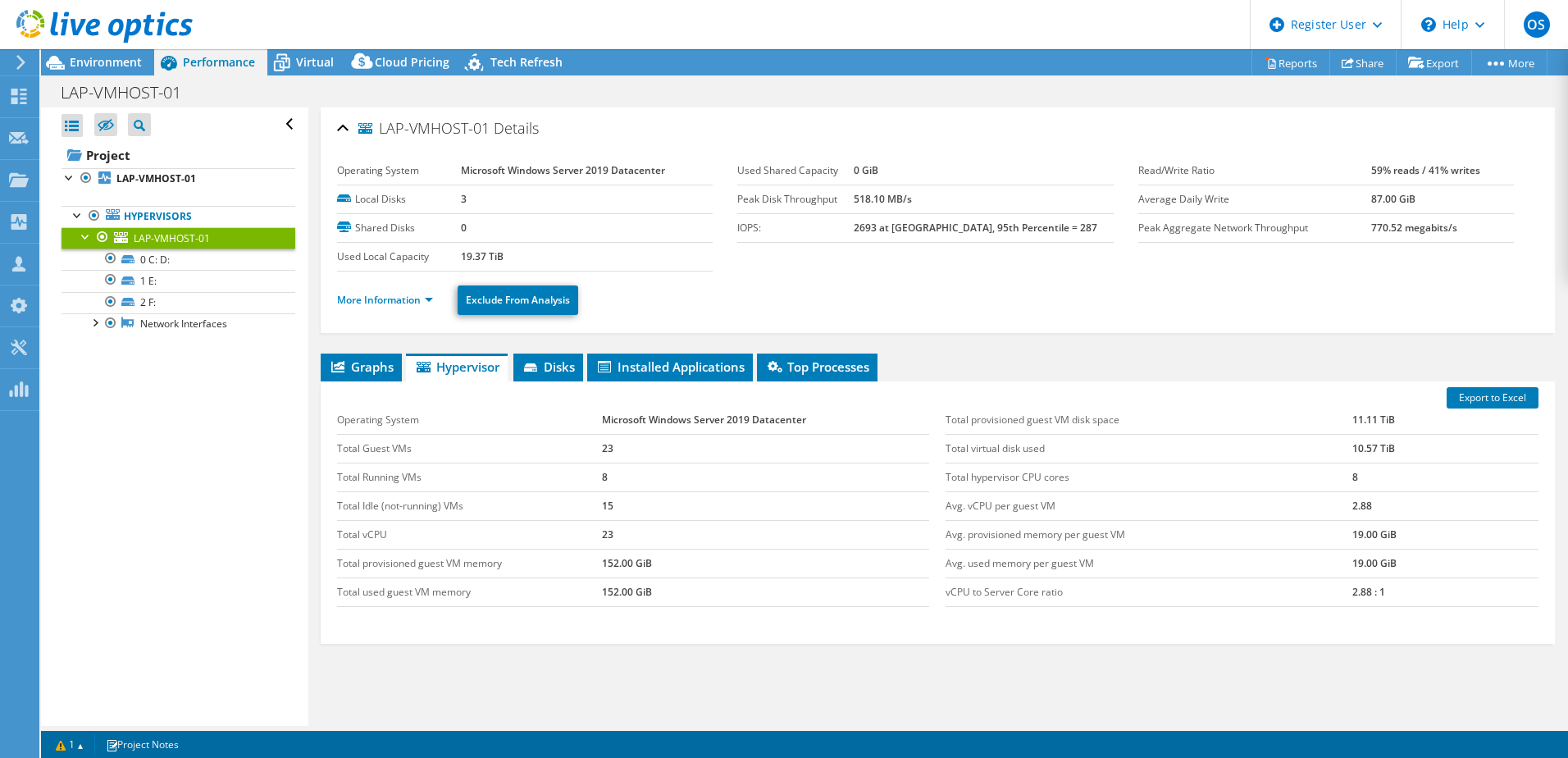
click at [100, 59] on span "Environment" at bounding box center [106, 62] width 72 height 16
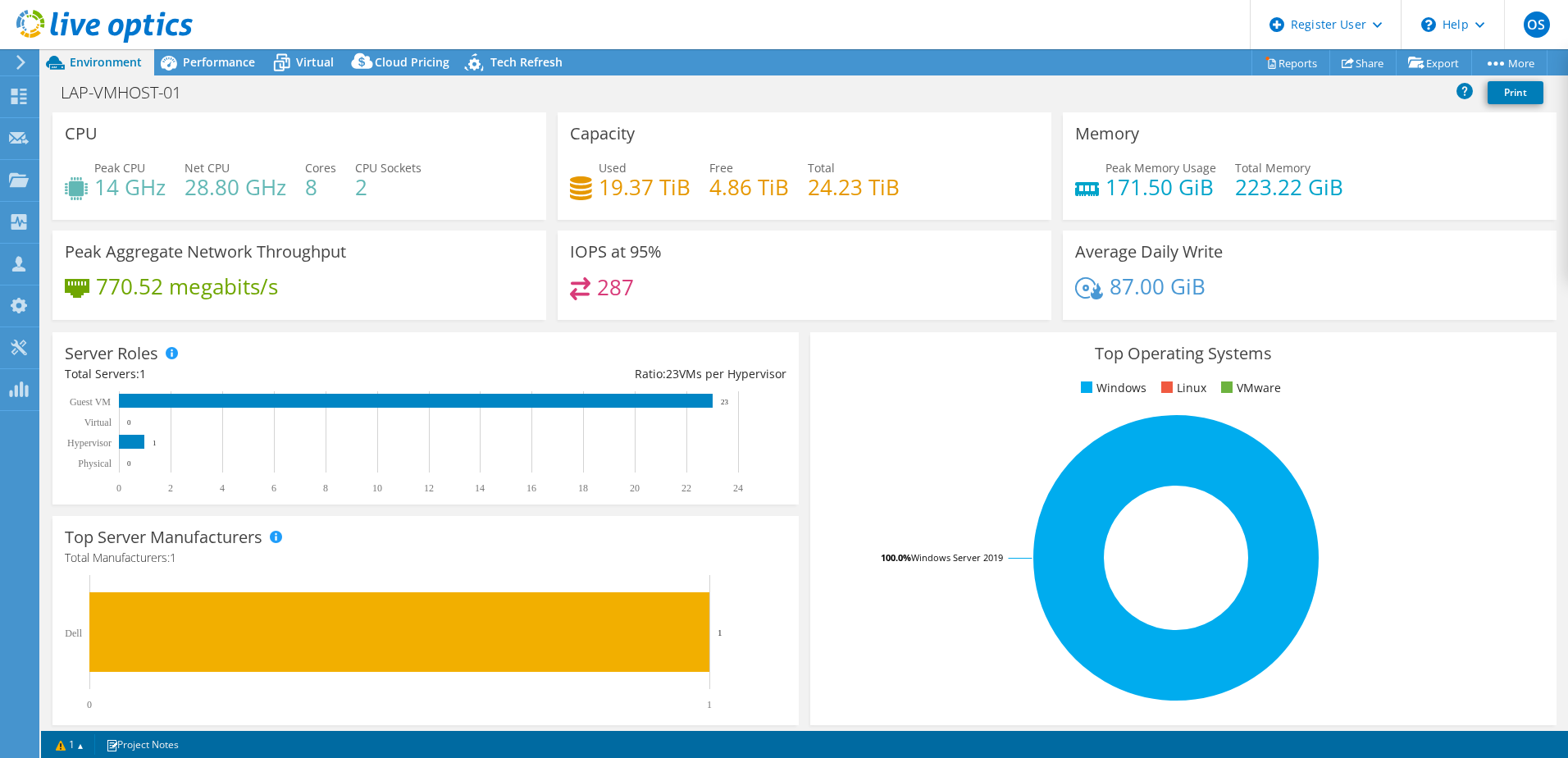
click at [187, 63] on span "Performance" at bounding box center [219, 62] width 72 height 16
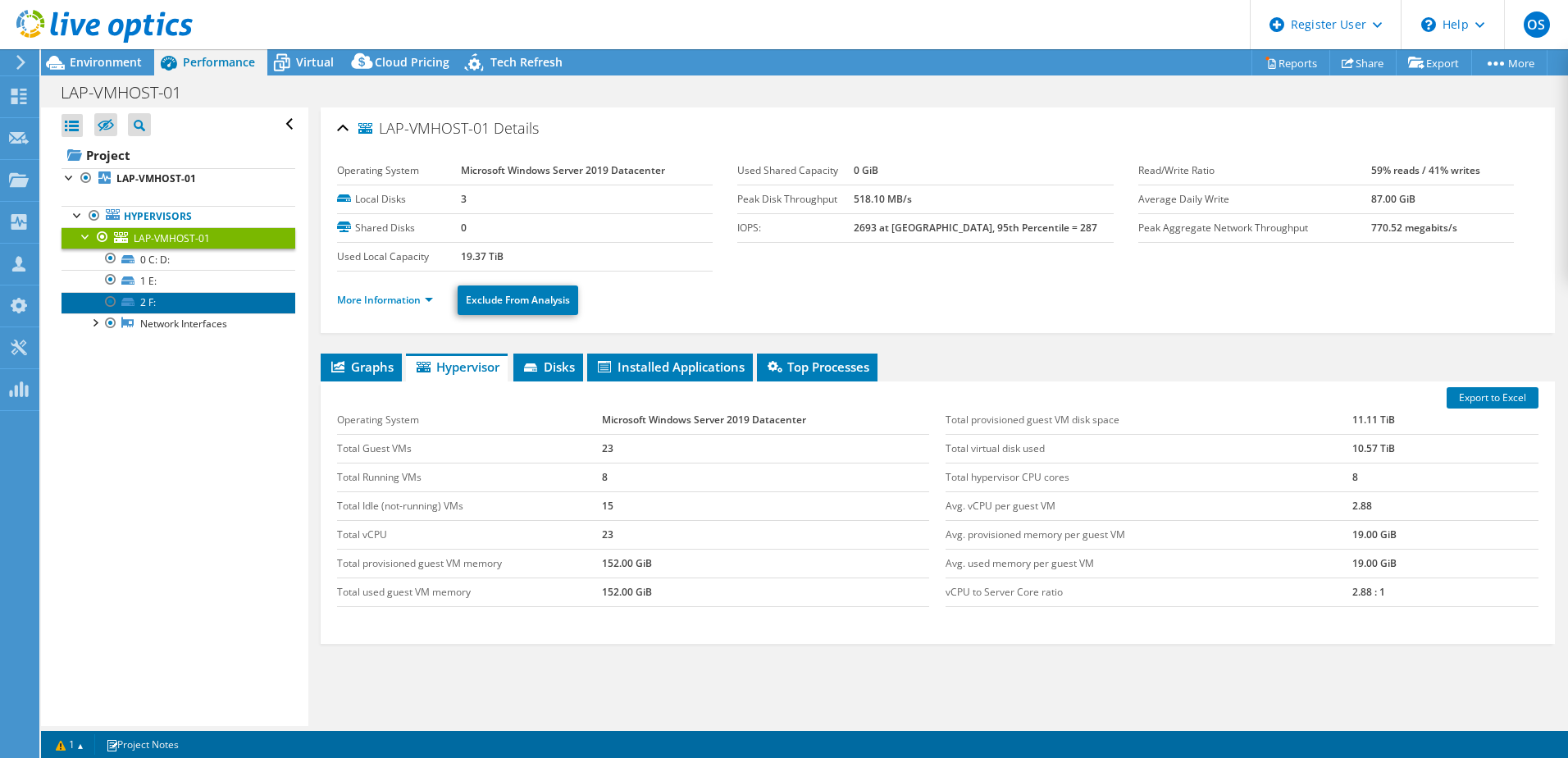
click at [156, 303] on link "2 F:" at bounding box center [178, 302] width 234 height 21
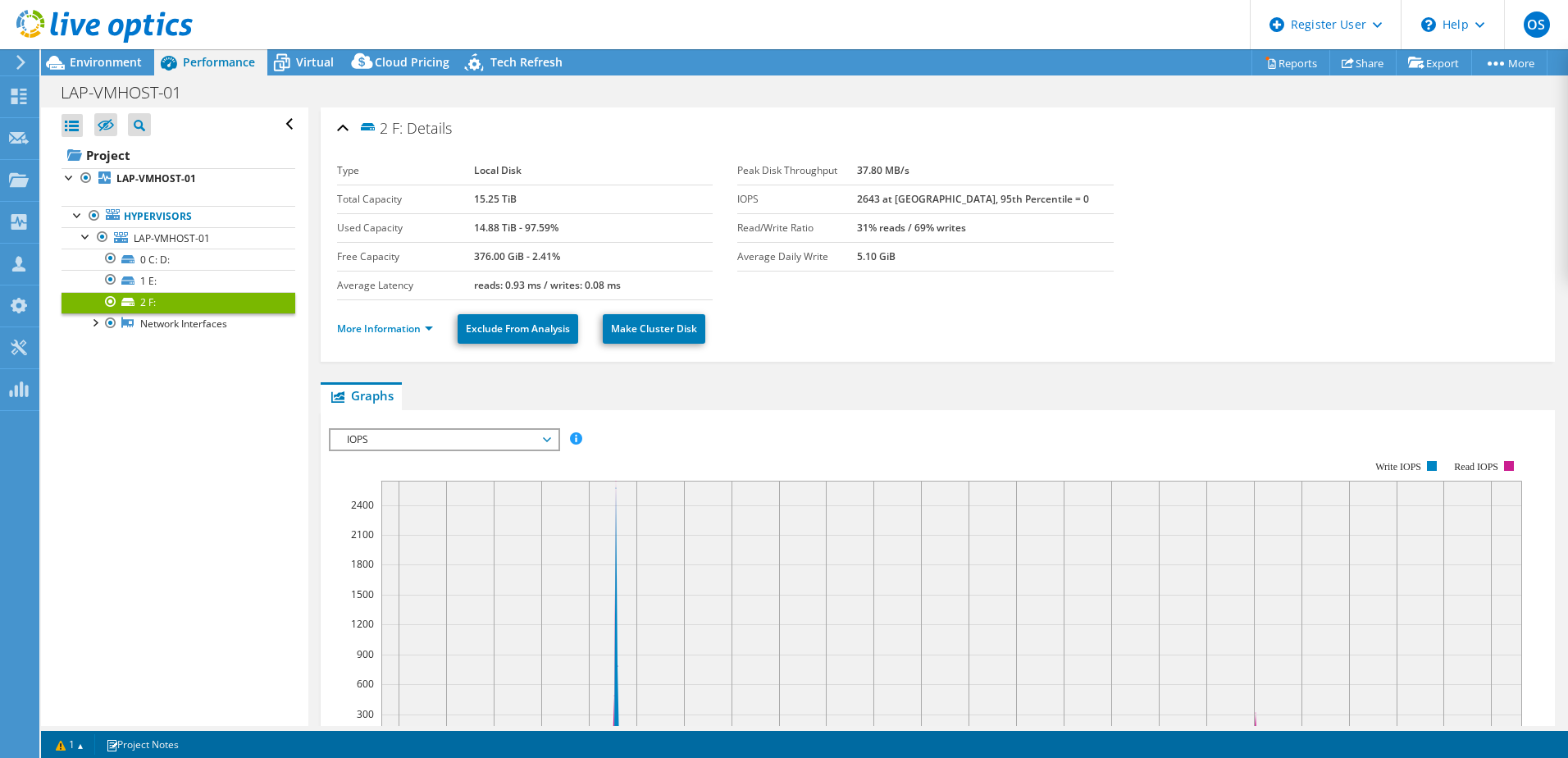
click at [160, 213] on link "Hypervisors" at bounding box center [178, 216] width 234 height 21
click at [193, 212] on link "Hypervisors" at bounding box center [178, 216] width 234 height 21
click at [164, 174] on b "LAP-VMHOST-01" at bounding box center [156, 178] width 80 height 14
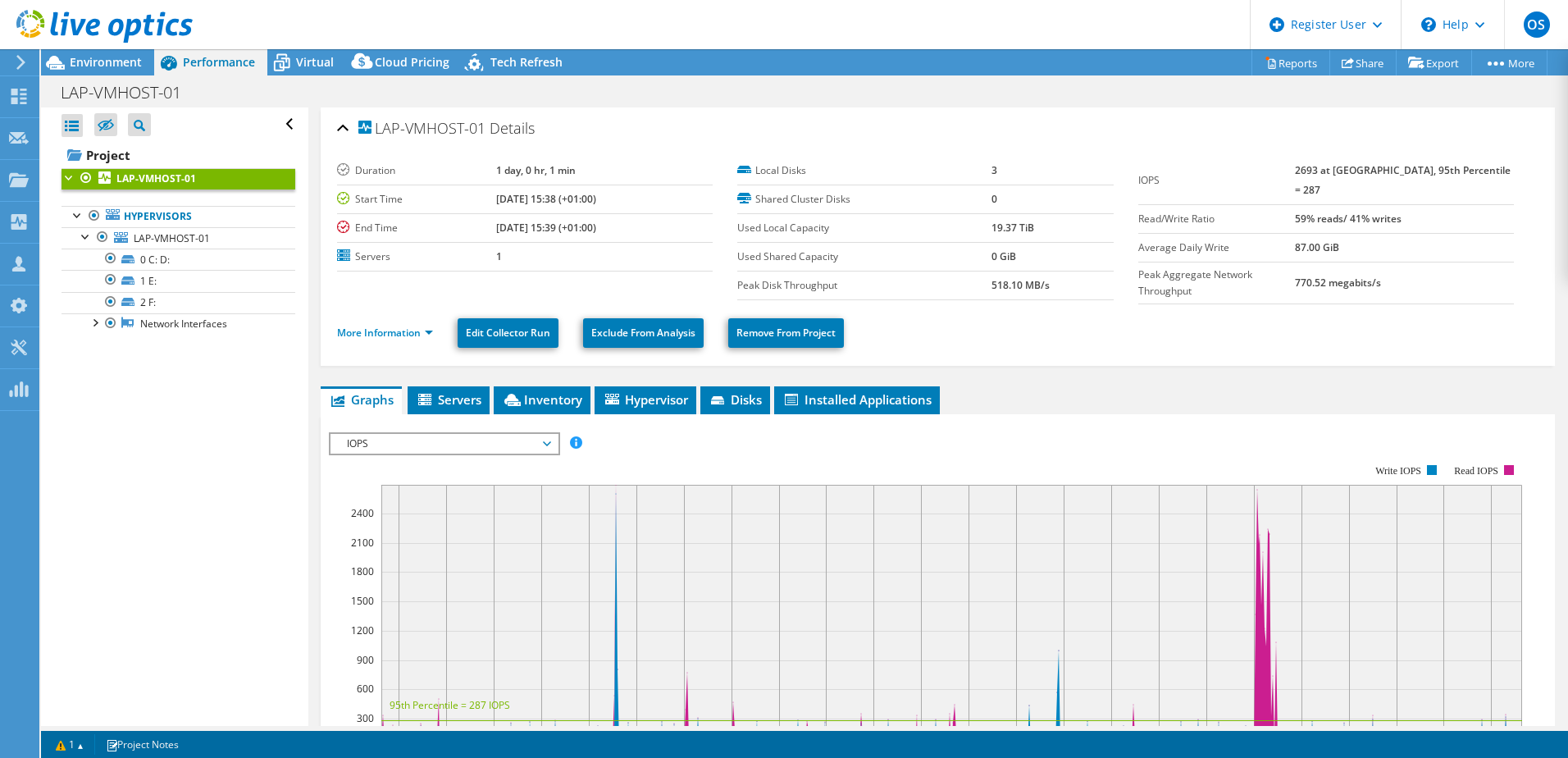
click at [542, 396] on span "Inventory" at bounding box center [542, 399] width 81 height 16
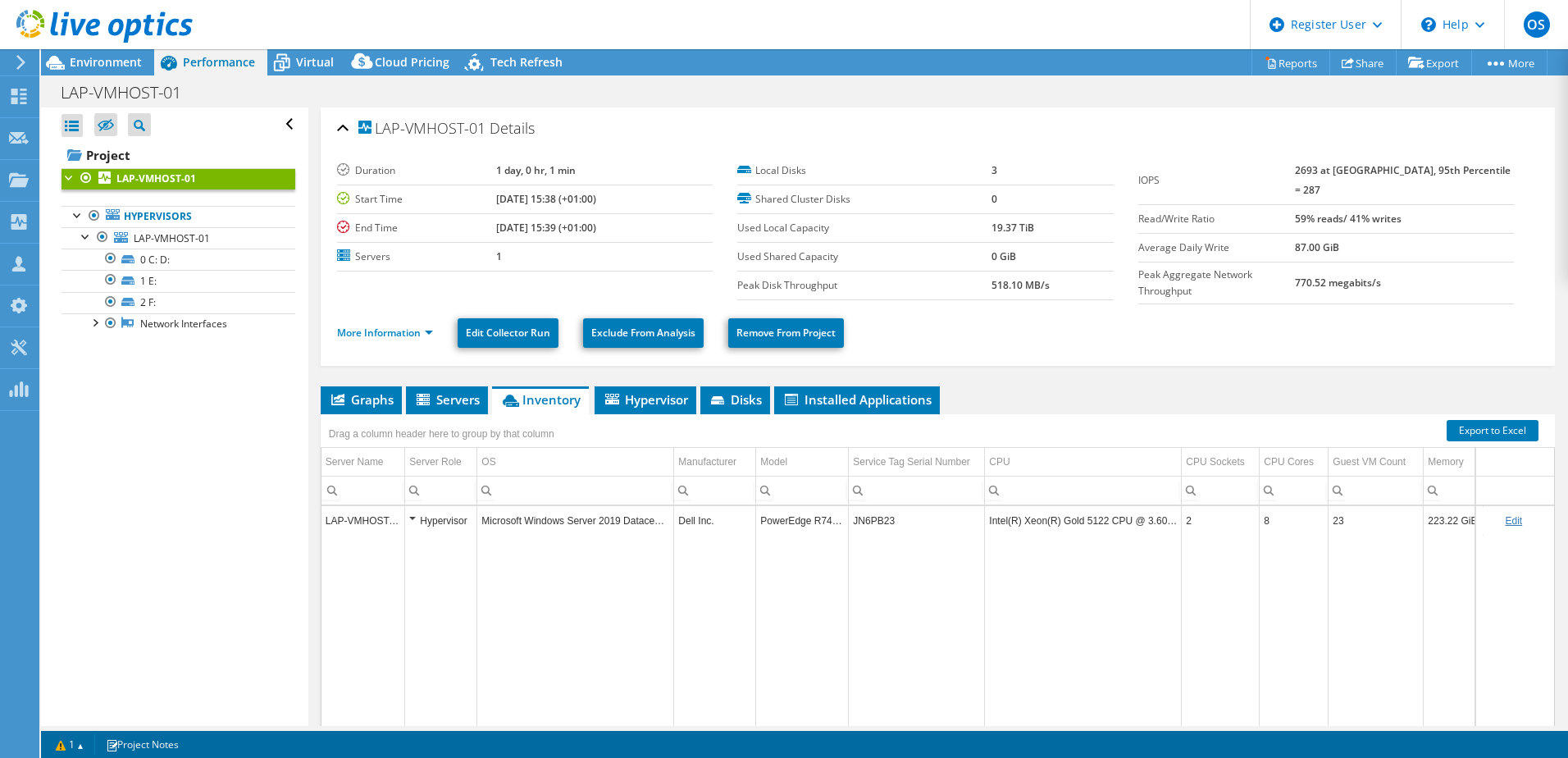
click at [668, 402] on span "Hypervisor" at bounding box center [645, 399] width 86 height 16
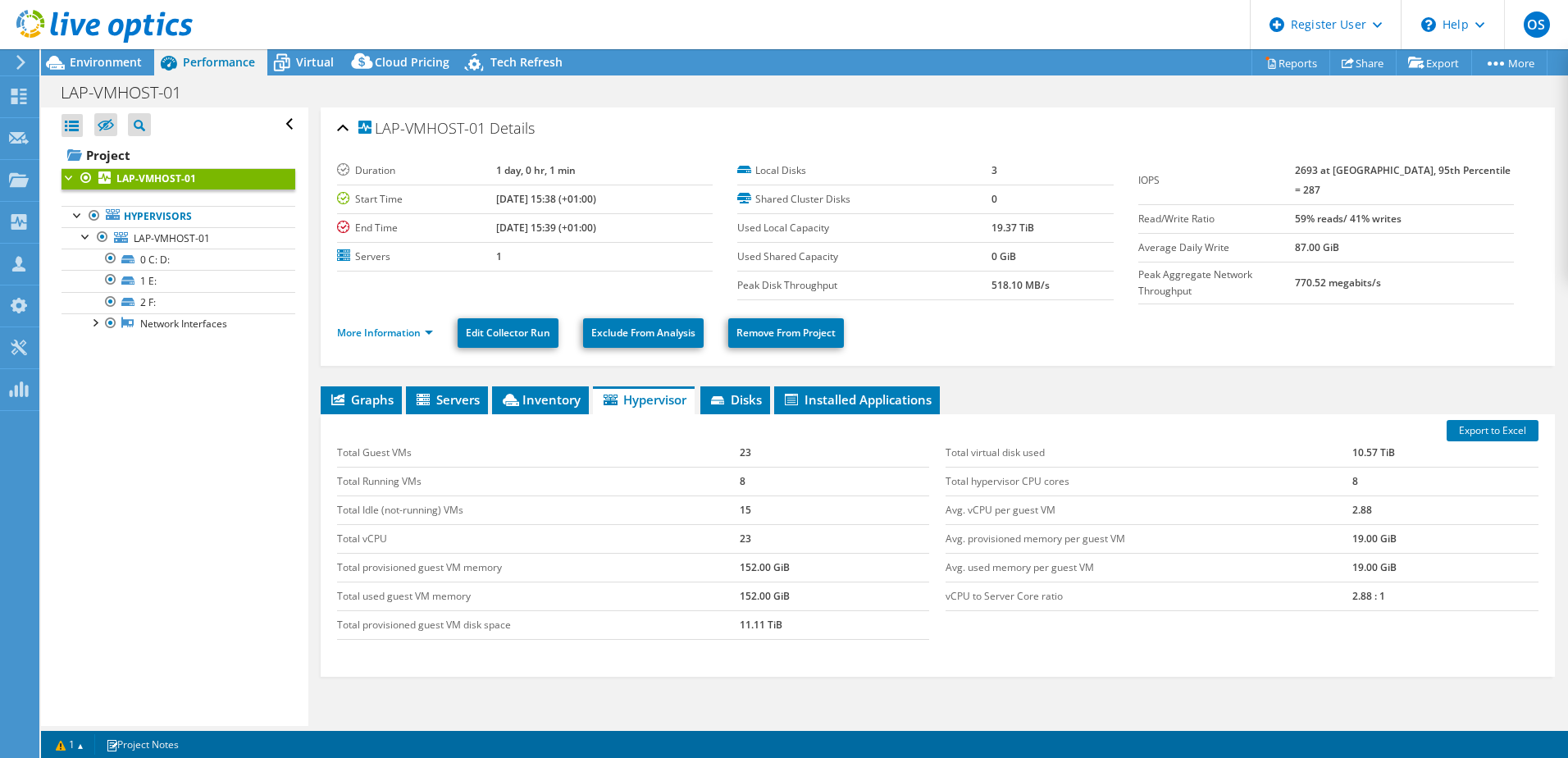
click at [367, 402] on span "Graphs" at bounding box center [360, 399] width 65 height 16
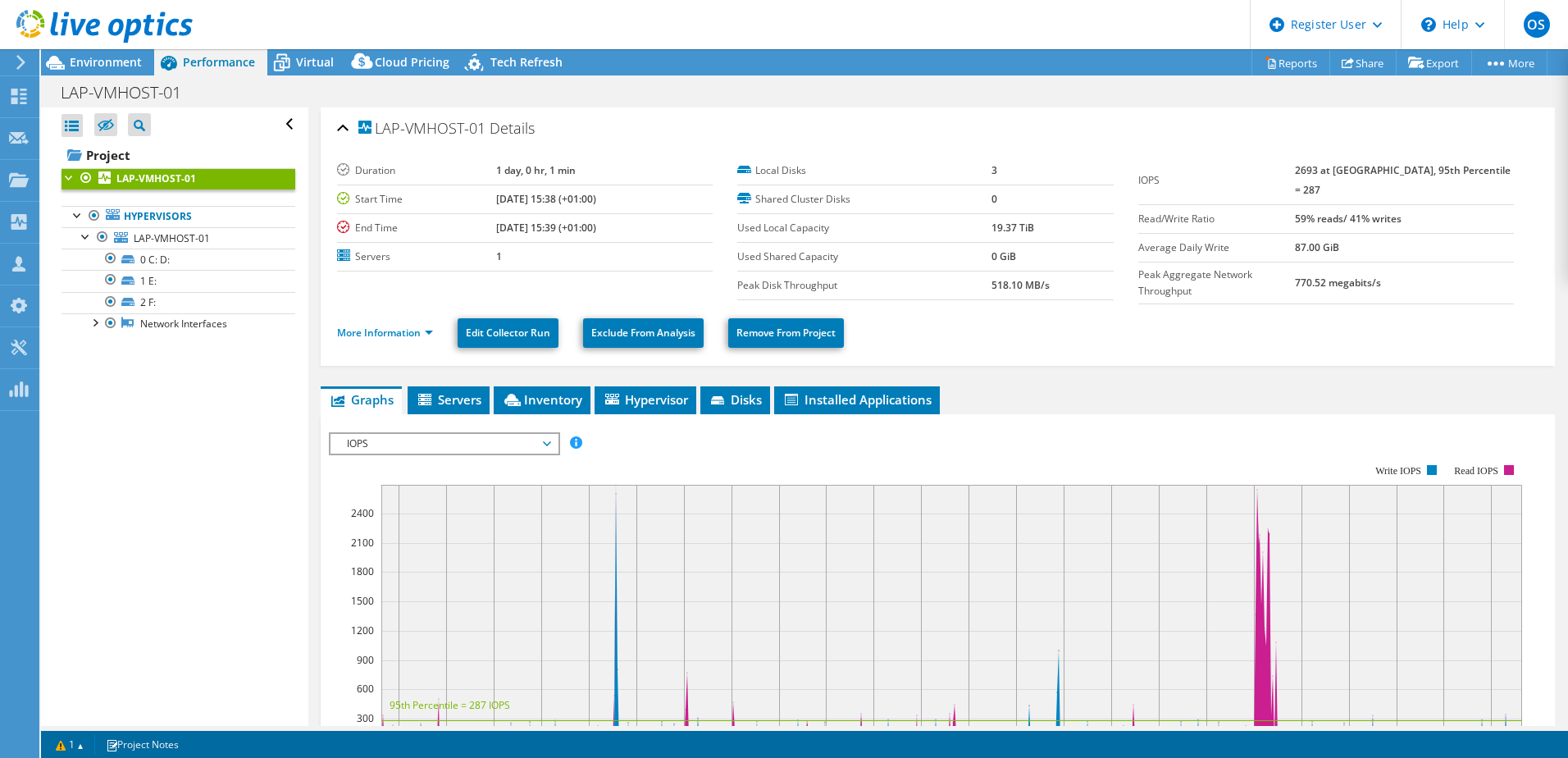
scroll to position [82, 0]
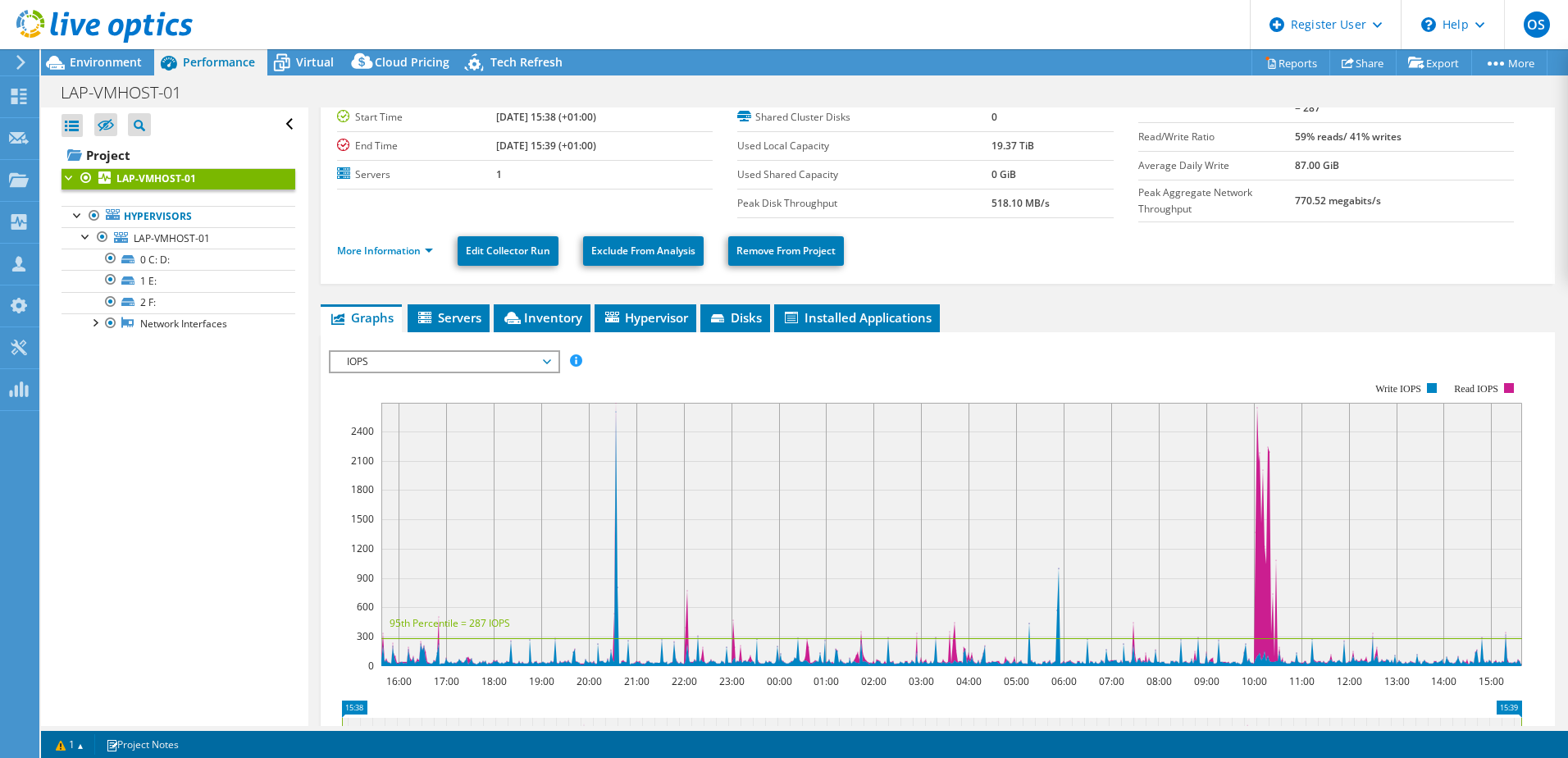
click at [475, 352] on span "IOPS" at bounding box center [444, 362] width 211 height 20
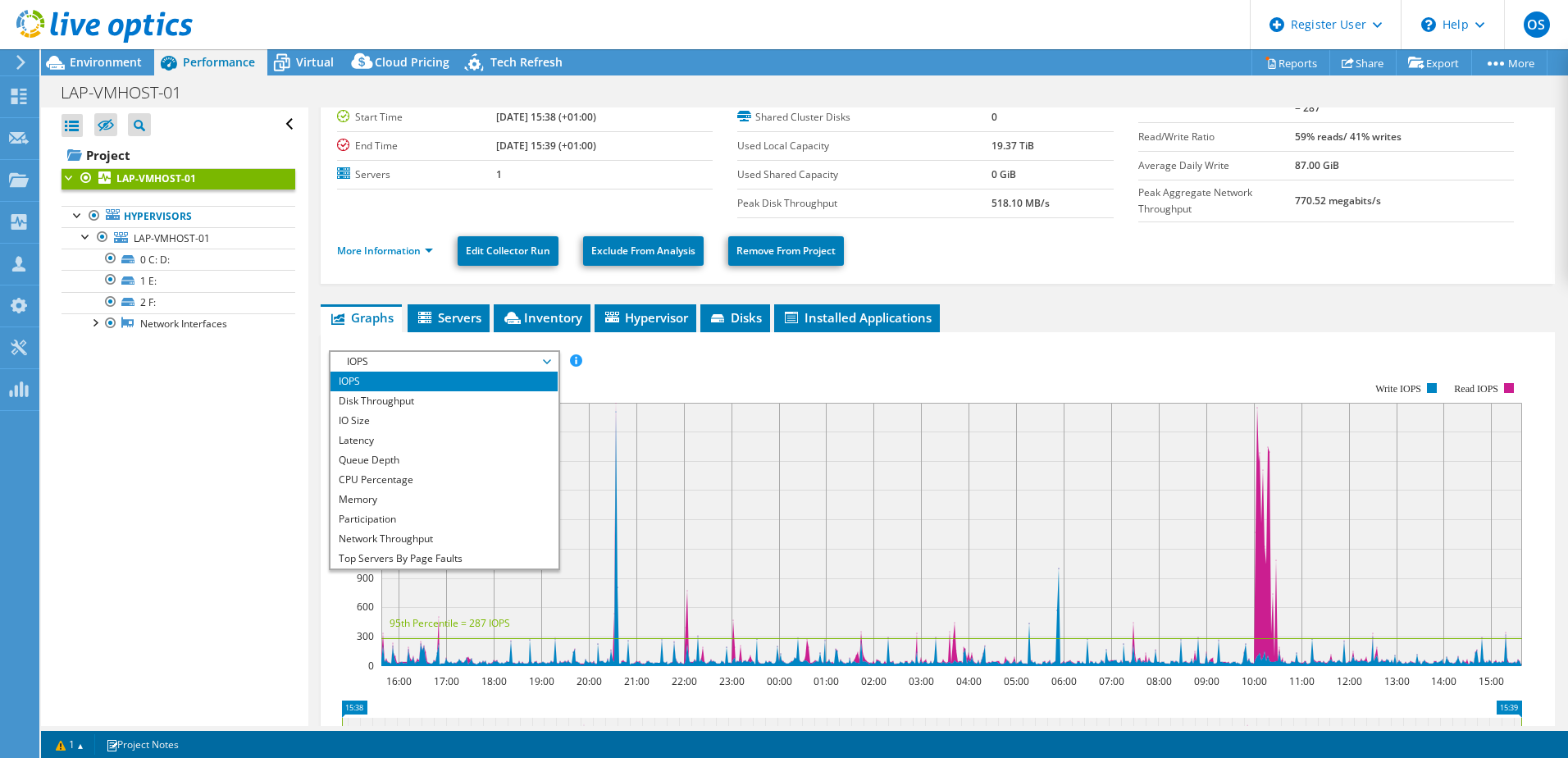
click at [351, 435] on li "Latency" at bounding box center [444, 440] width 227 height 20
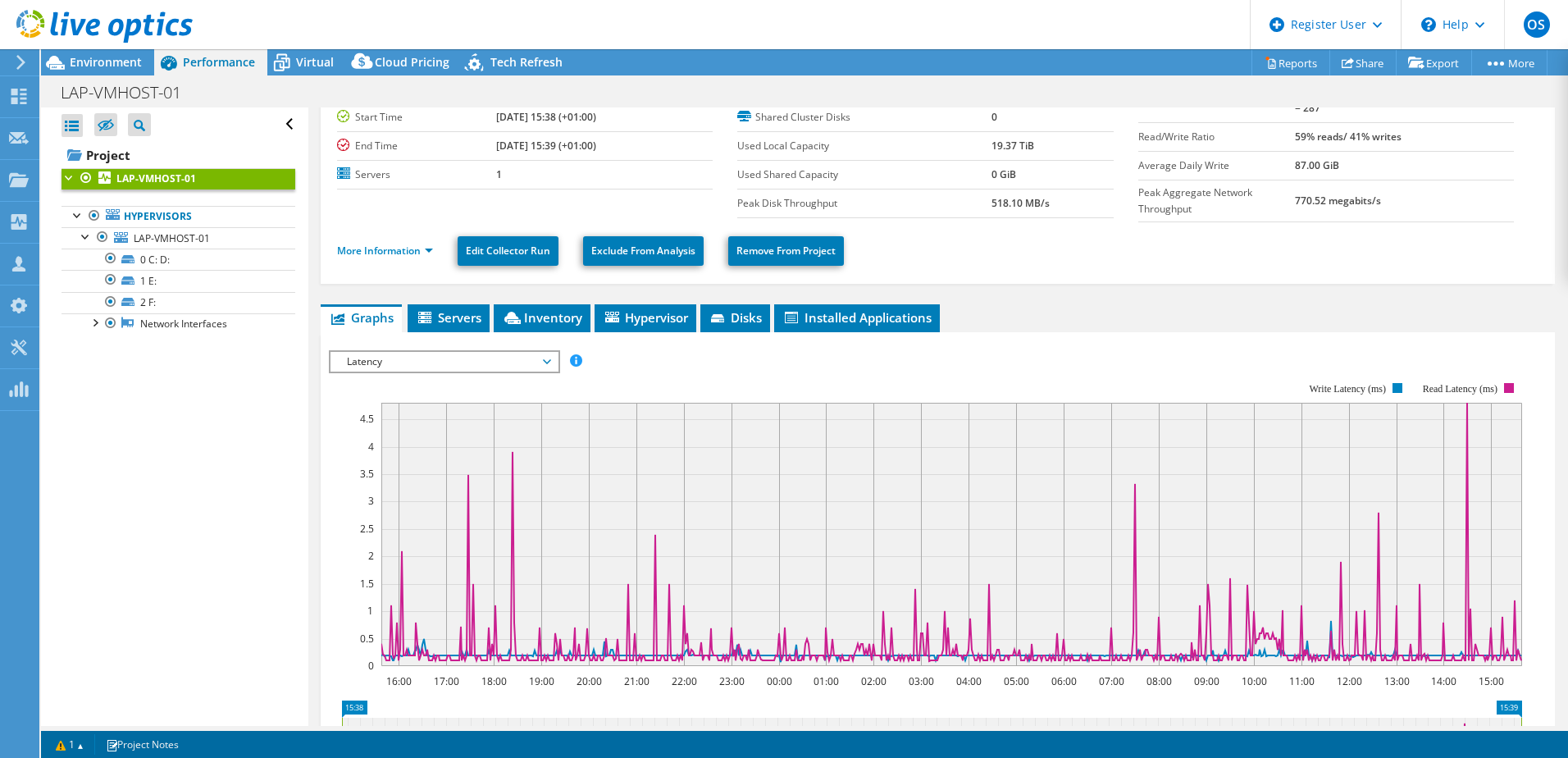
scroll to position [0, 0]
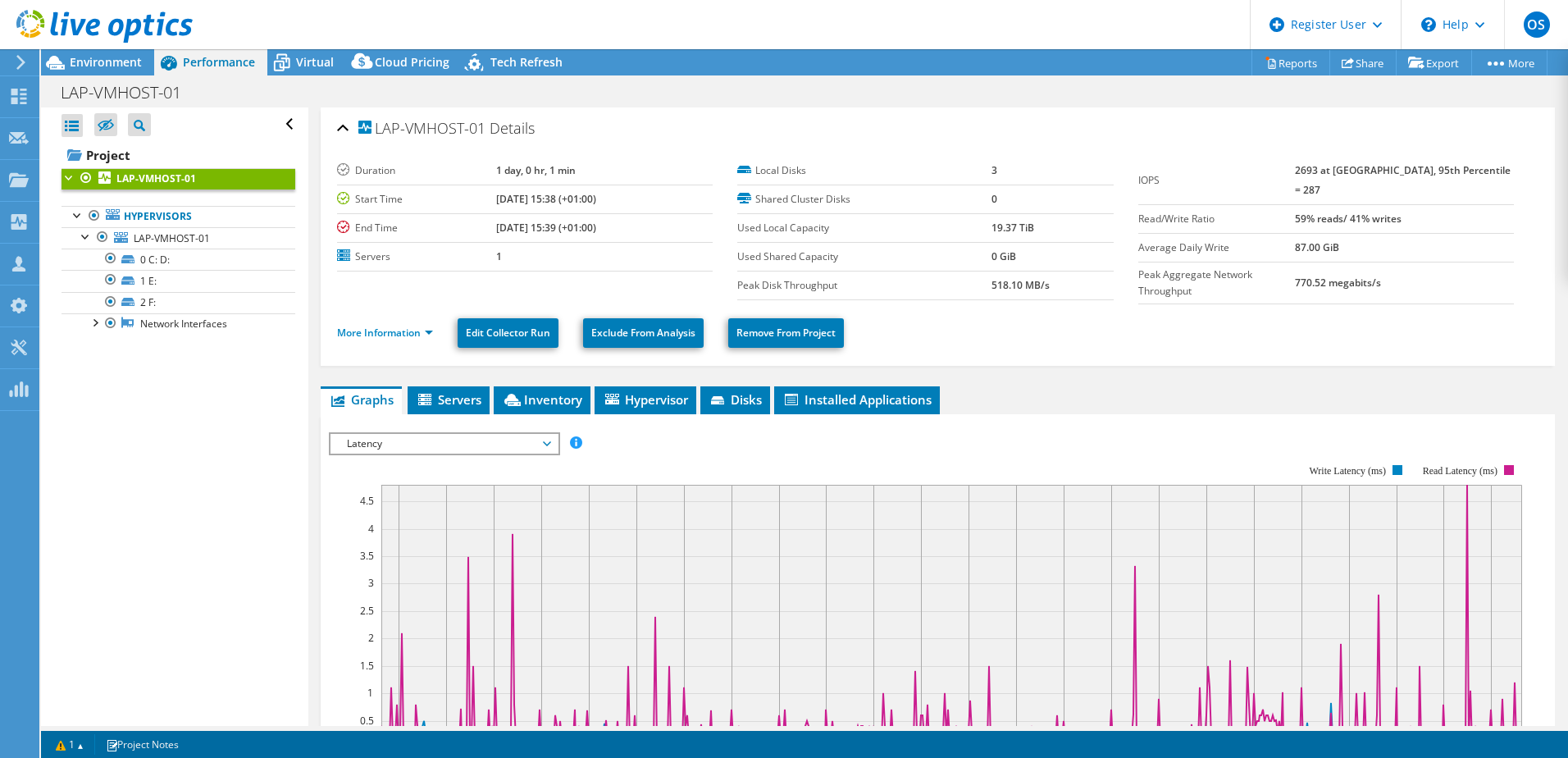
click at [542, 399] on span "Inventory" at bounding box center [542, 399] width 81 height 16
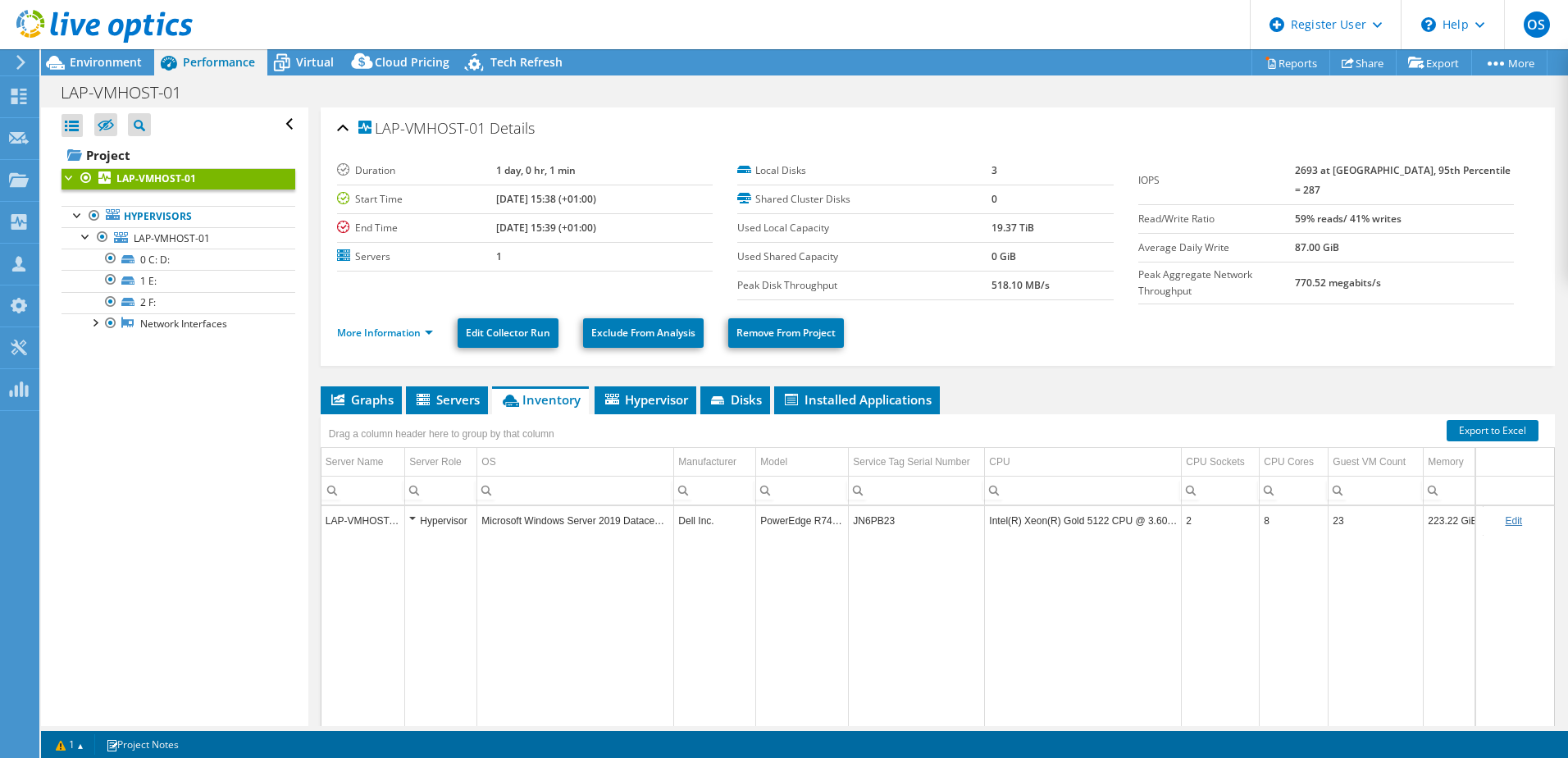
click at [639, 394] on span "Hypervisor" at bounding box center [645, 399] width 86 height 16
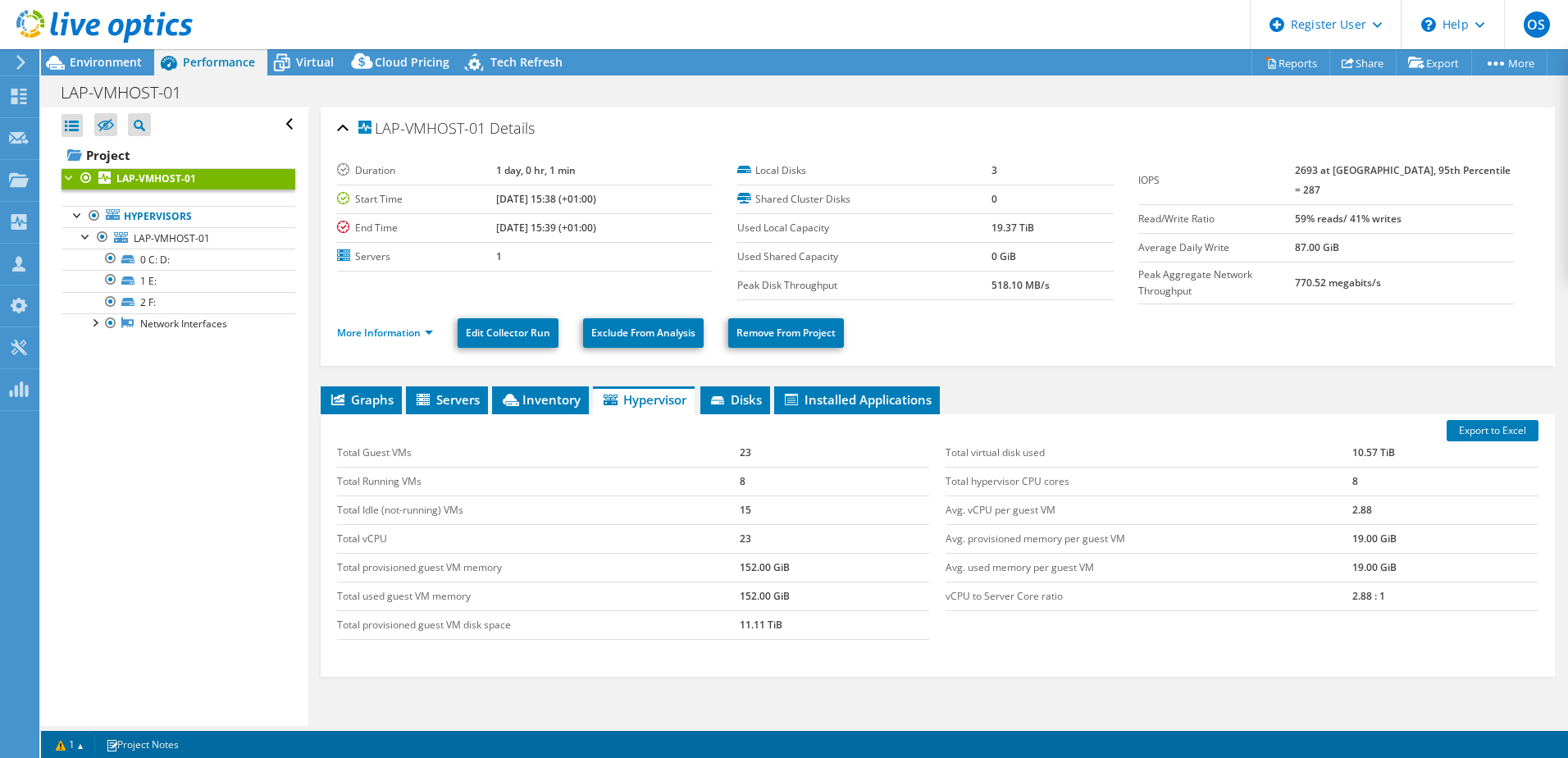
click at [298, 55] on span "Virtual" at bounding box center [315, 62] width 38 height 16
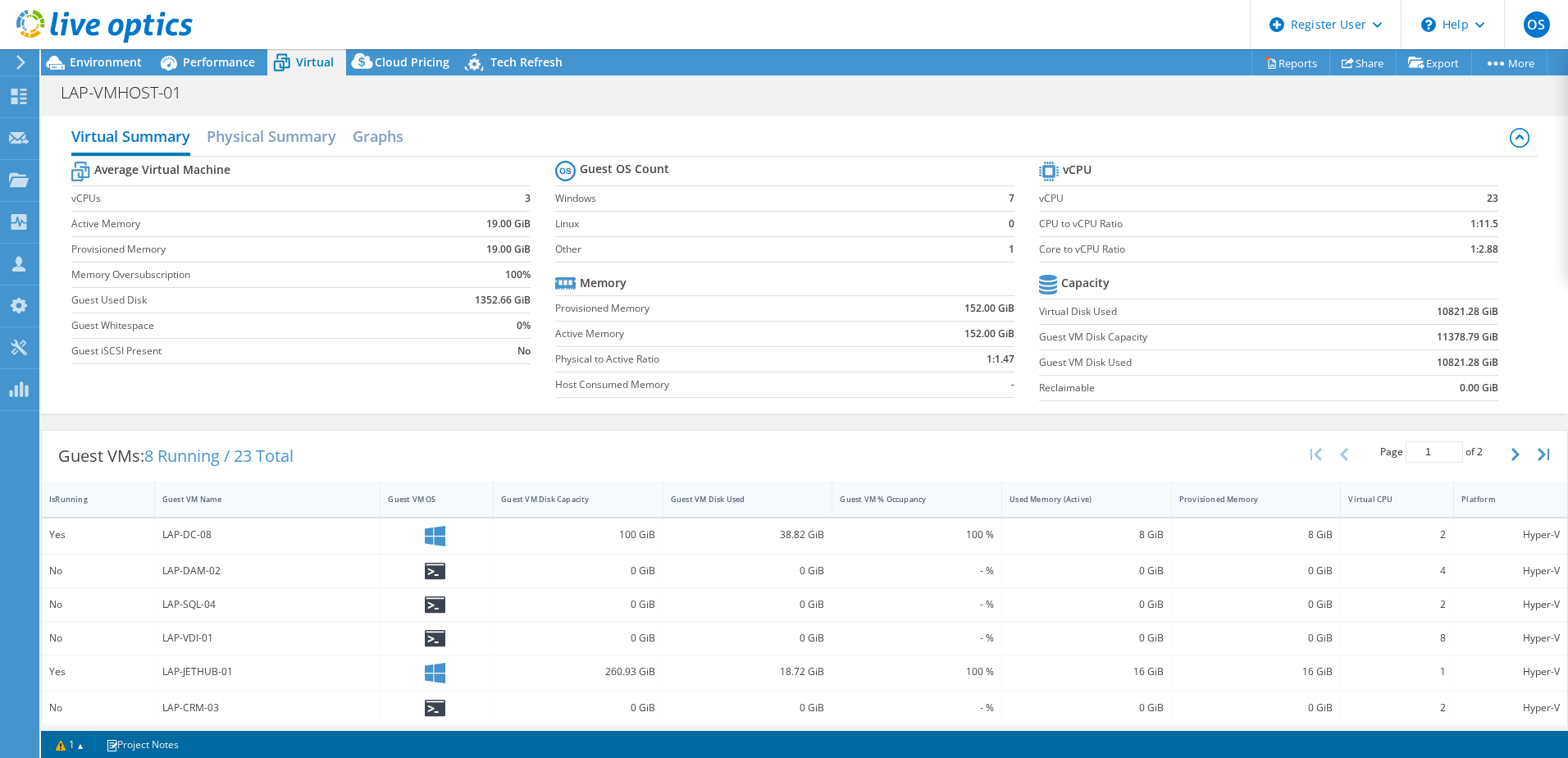
click at [266, 142] on h2 "Physical Summary" at bounding box center [272, 135] width 129 height 33
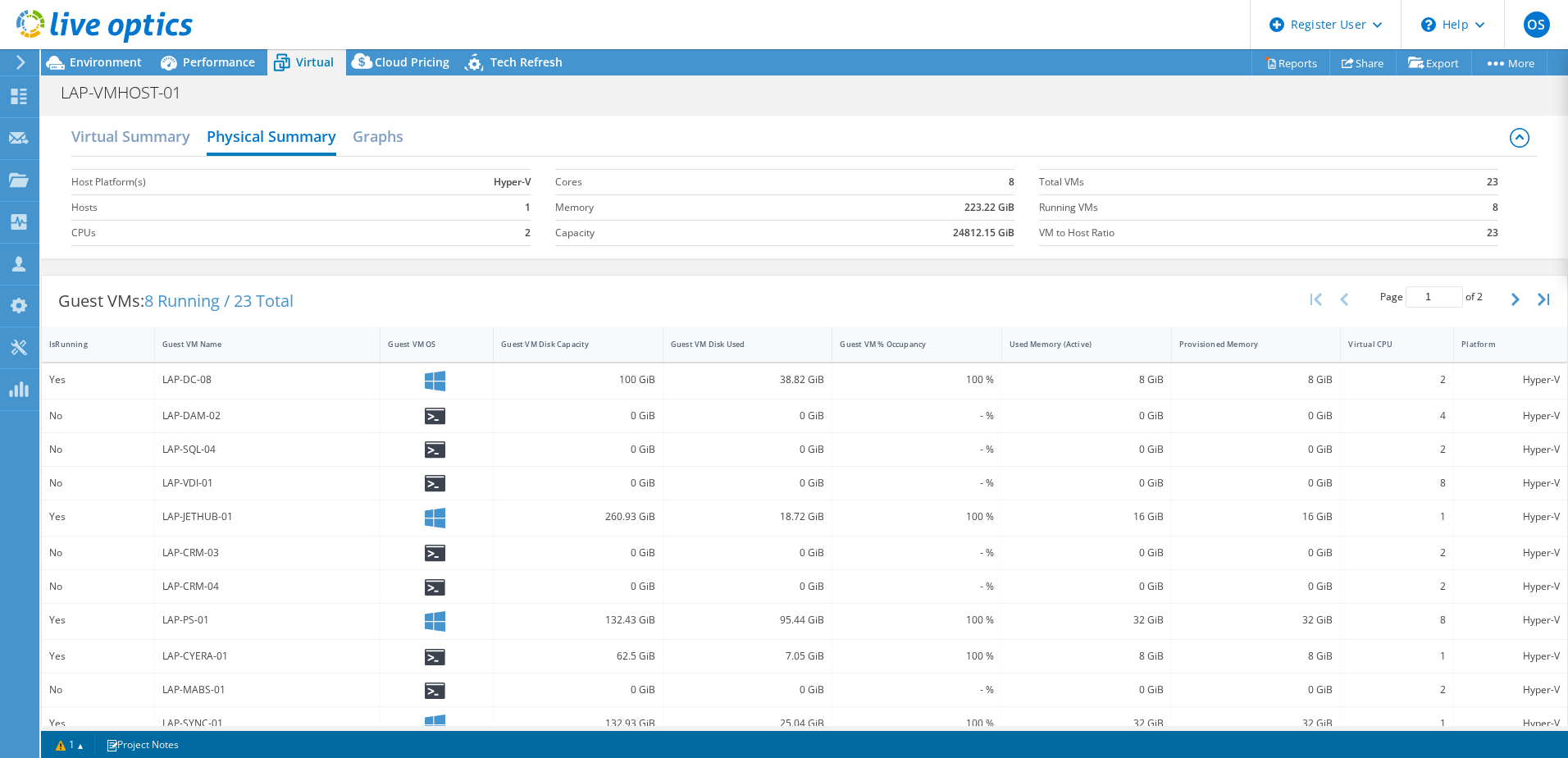
click at [367, 137] on h2 "Graphs" at bounding box center [377, 135] width 51 height 33
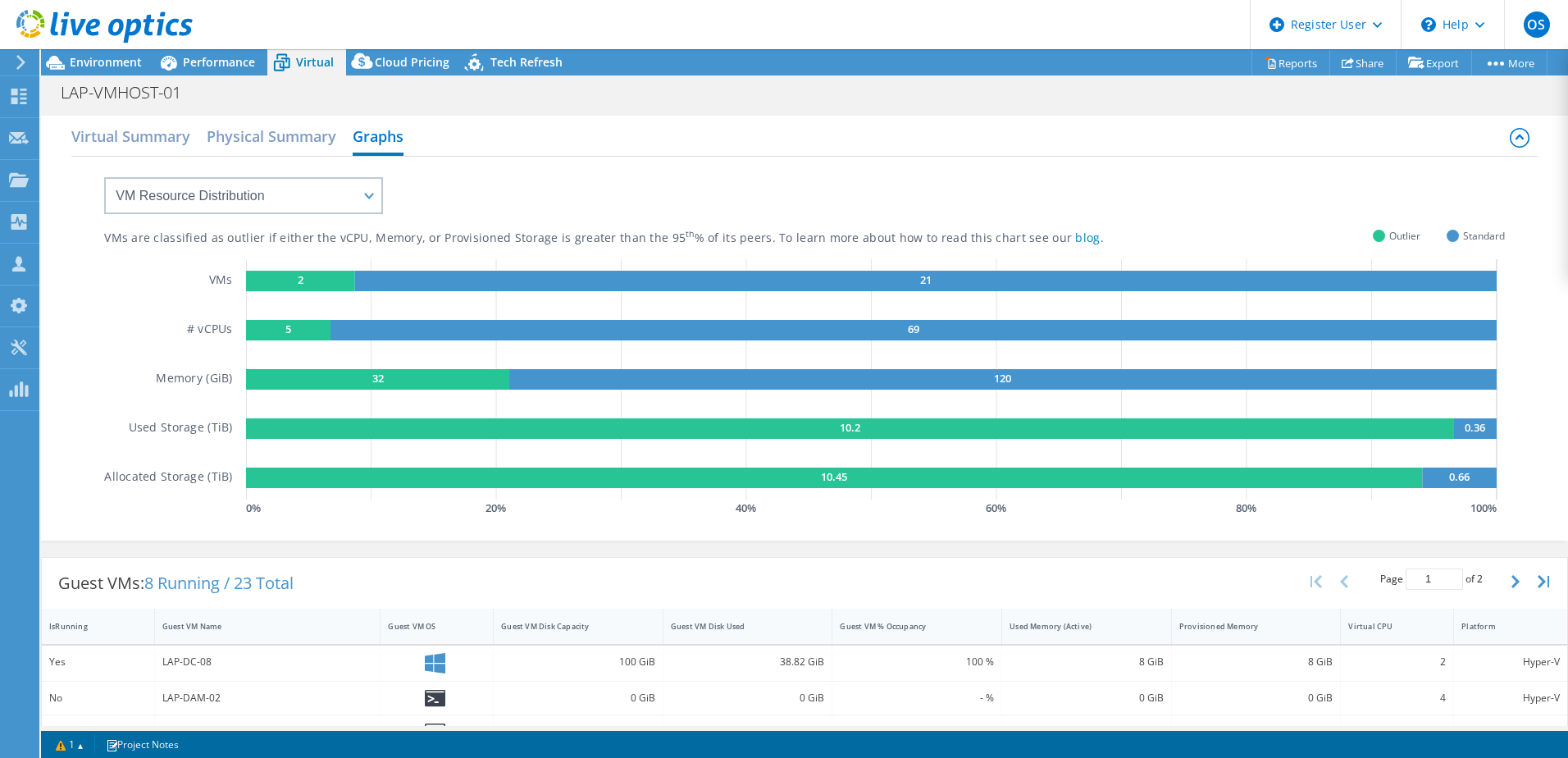
click at [297, 280] on text "2" at bounding box center [300, 279] width 6 height 15
click at [369, 195] on select "VM Resource Distribution Provisioning Contrast Over Provisioning" at bounding box center [244, 195] width 279 height 37
click at [105, 177] on select "VM Resource Distribution Provisioning Contrast Over Provisioning" at bounding box center [244, 195] width 279 height 37
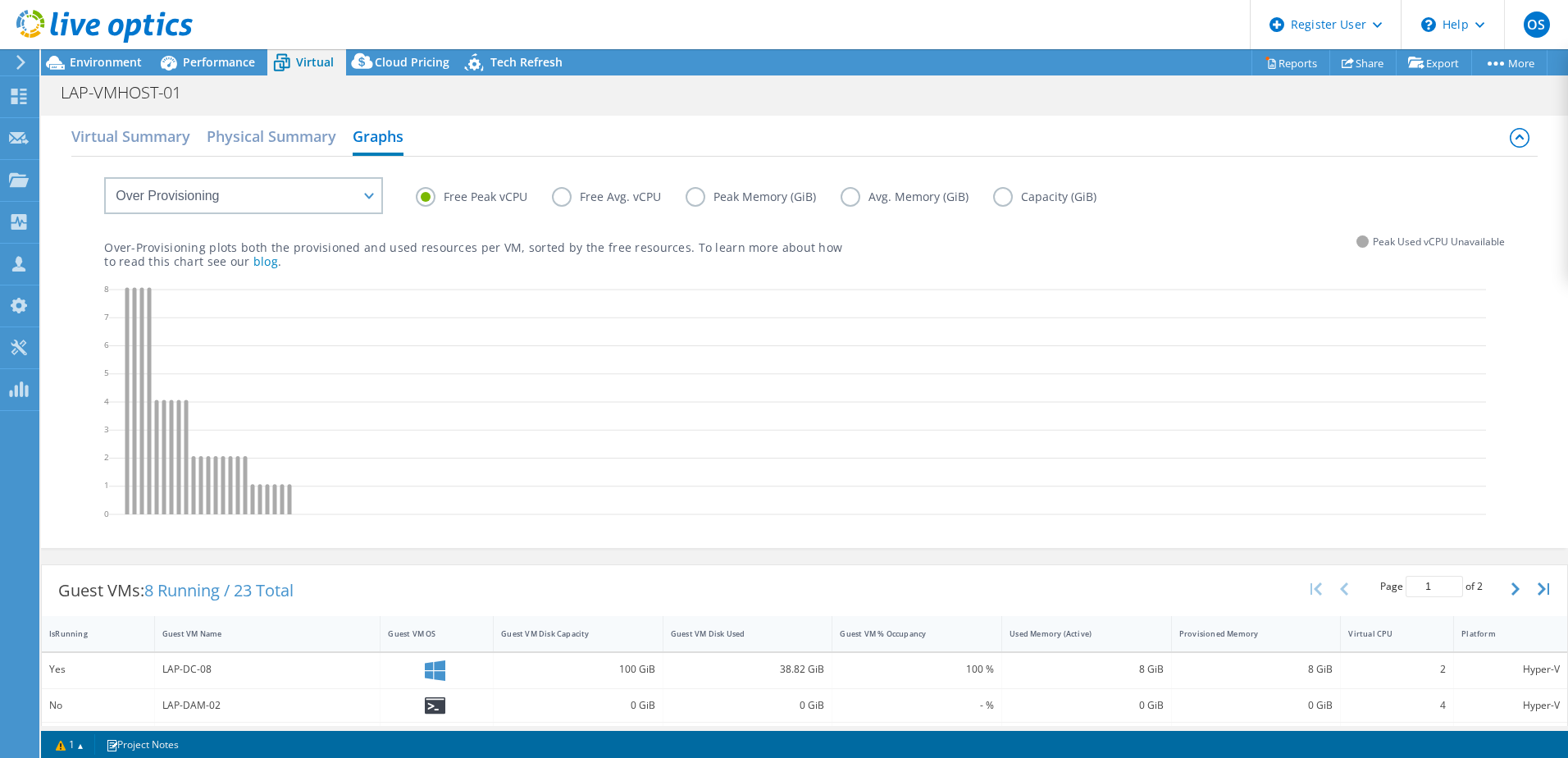
click at [560, 197] on label "Free Avg. vCPU" at bounding box center [618, 197] width 133 height 20
click at [0, 0] on input "Free Avg. vCPU" at bounding box center [0, 0] width 0 height 0
click at [1004, 199] on label "Capacity (GiB)" at bounding box center [1057, 197] width 127 height 20
click at [0, 0] on input "Capacity (GiB)" at bounding box center [0, 0] width 0 height 0
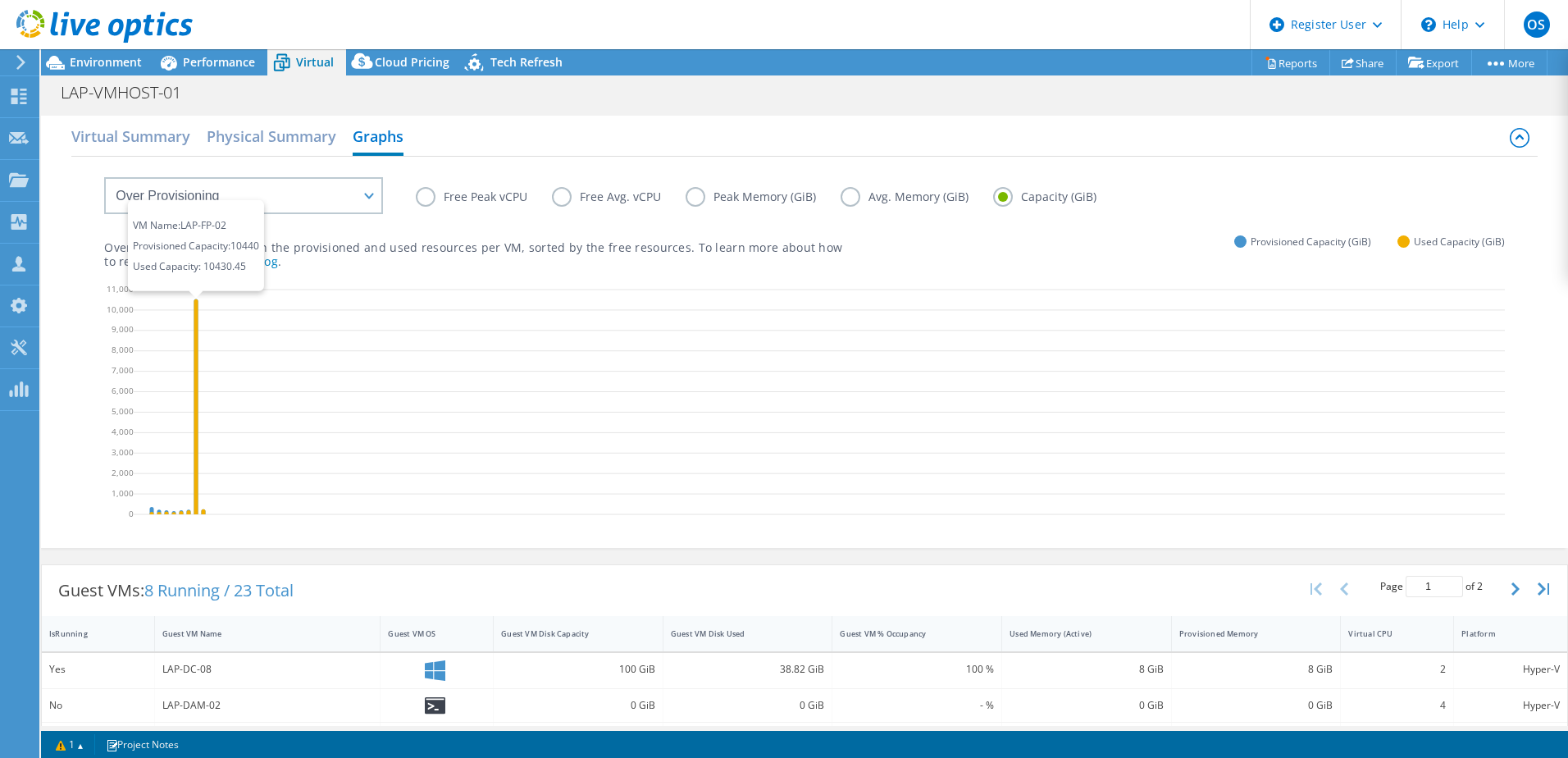
click at [195, 361] on icon at bounding box center [196, 406] width 4 height 215
click at [844, 202] on label "Avg. Memory (GiB)" at bounding box center [916, 197] width 152 height 20
click at [0, 0] on input "Avg. Memory (GiB)" at bounding box center [0, 0] width 0 height 0
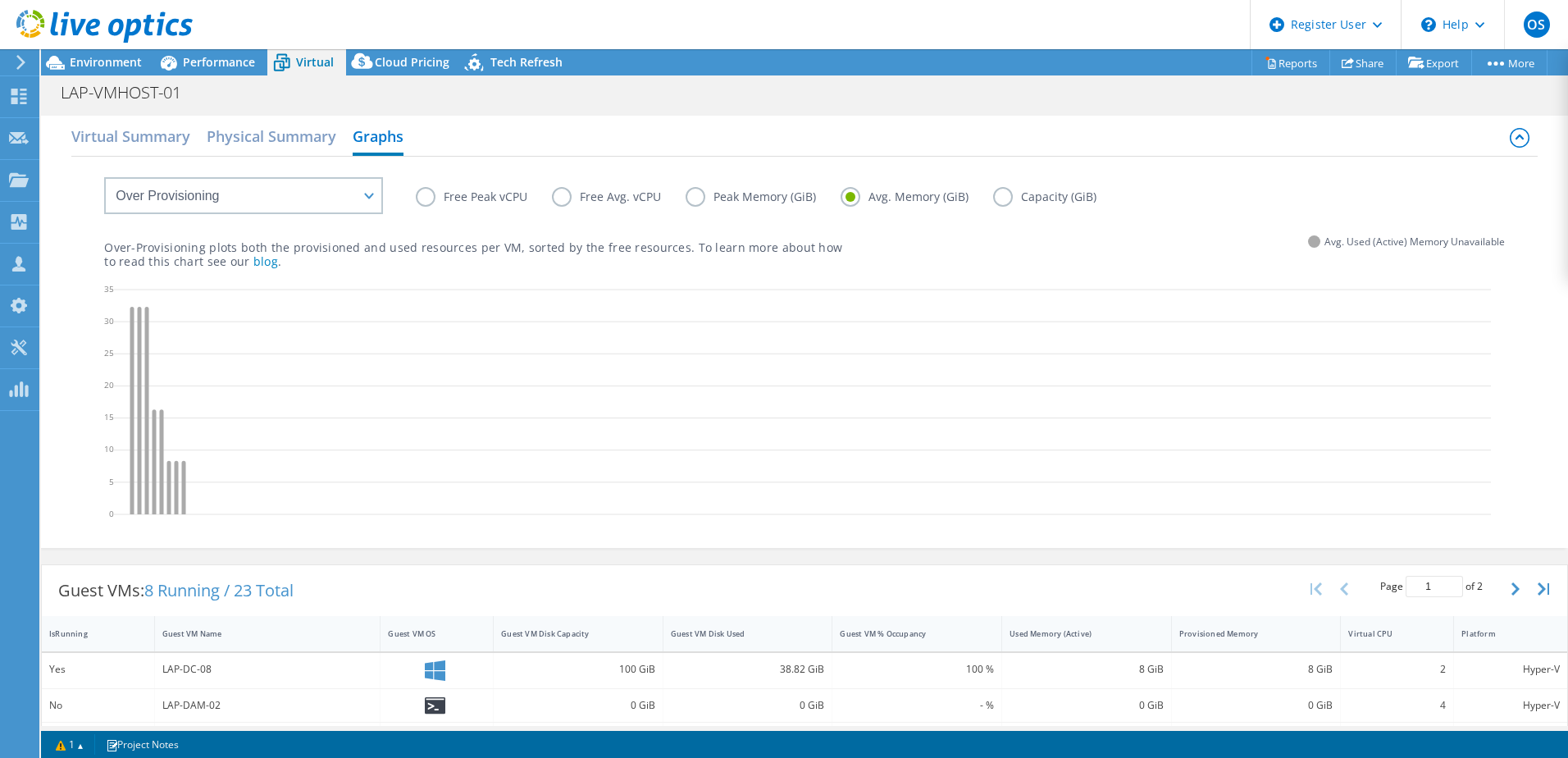
click at [705, 200] on label "Peak Memory (GiB)" at bounding box center [764, 197] width 155 height 20
click at [0, 0] on input "Peak Memory (GiB)" at bounding box center [0, 0] width 0 height 0
click at [576, 196] on label "Free Avg. vCPU" at bounding box center [618, 197] width 133 height 20
click at [0, 0] on input "Free Avg. vCPU" at bounding box center [0, 0] width 0 height 0
click at [417, 198] on label "Free Peak vCPU" at bounding box center [484, 197] width 136 height 20
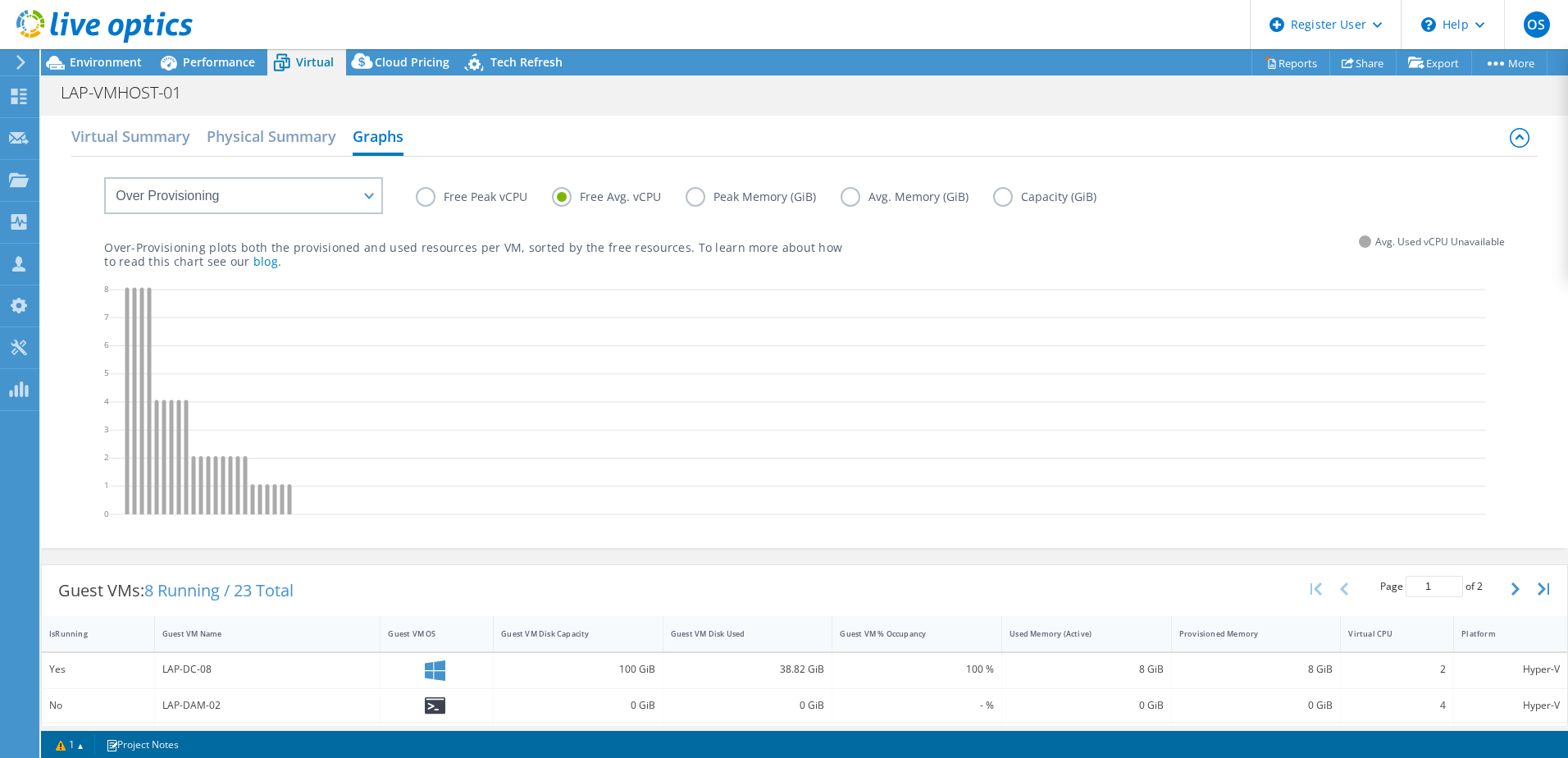
click at [0, 0] on input "Free Peak vCPU" at bounding box center [0, 0] width 0 height 0
click at [366, 199] on select "VM Resource Distribution Provisioning Contrast Over Provisioning" at bounding box center [244, 195] width 279 height 37
select select "VM Resource Distribution"
click at [105, 177] on select "VM Resource Distribution Provisioning Contrast Over Provisioning" at bounding box center [244, 195] width 279 height 37
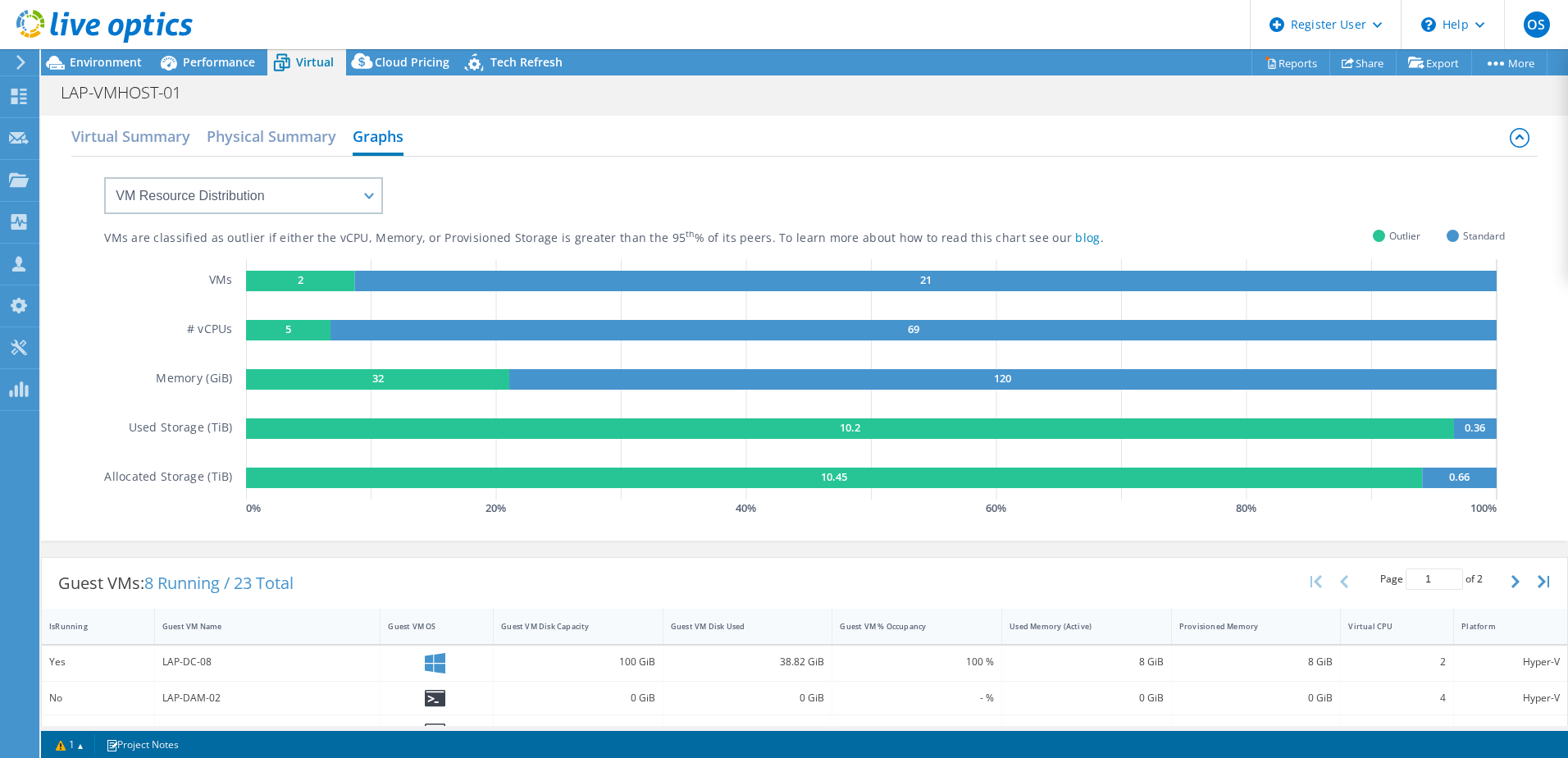
click at [131, 138] on h2 "Virtual Summary" at bounding box center [130, 135] width 118 height 33
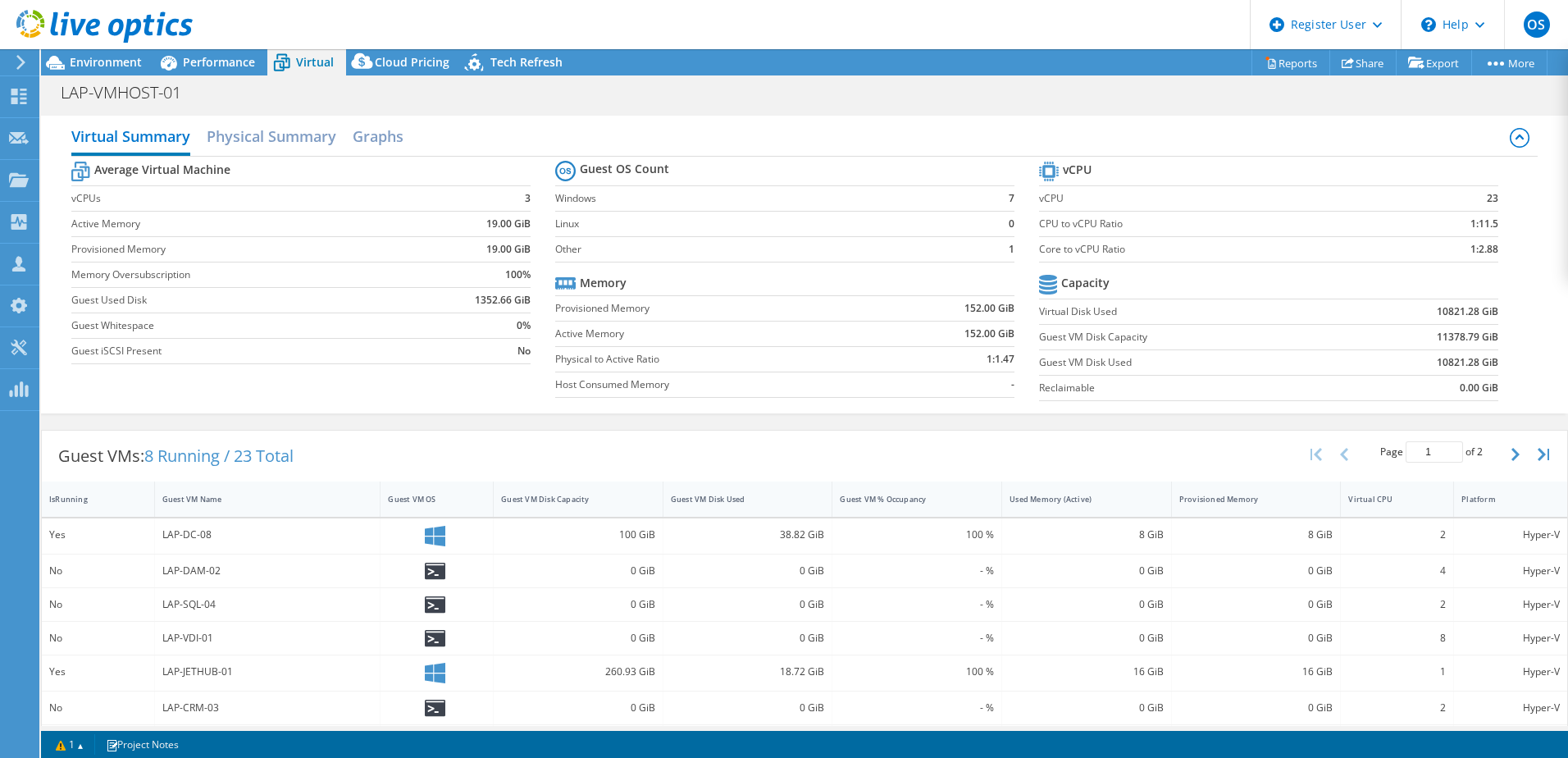
click at [212, 55] on span "Performance" at bounding box center [219, 62] width 72 height 16
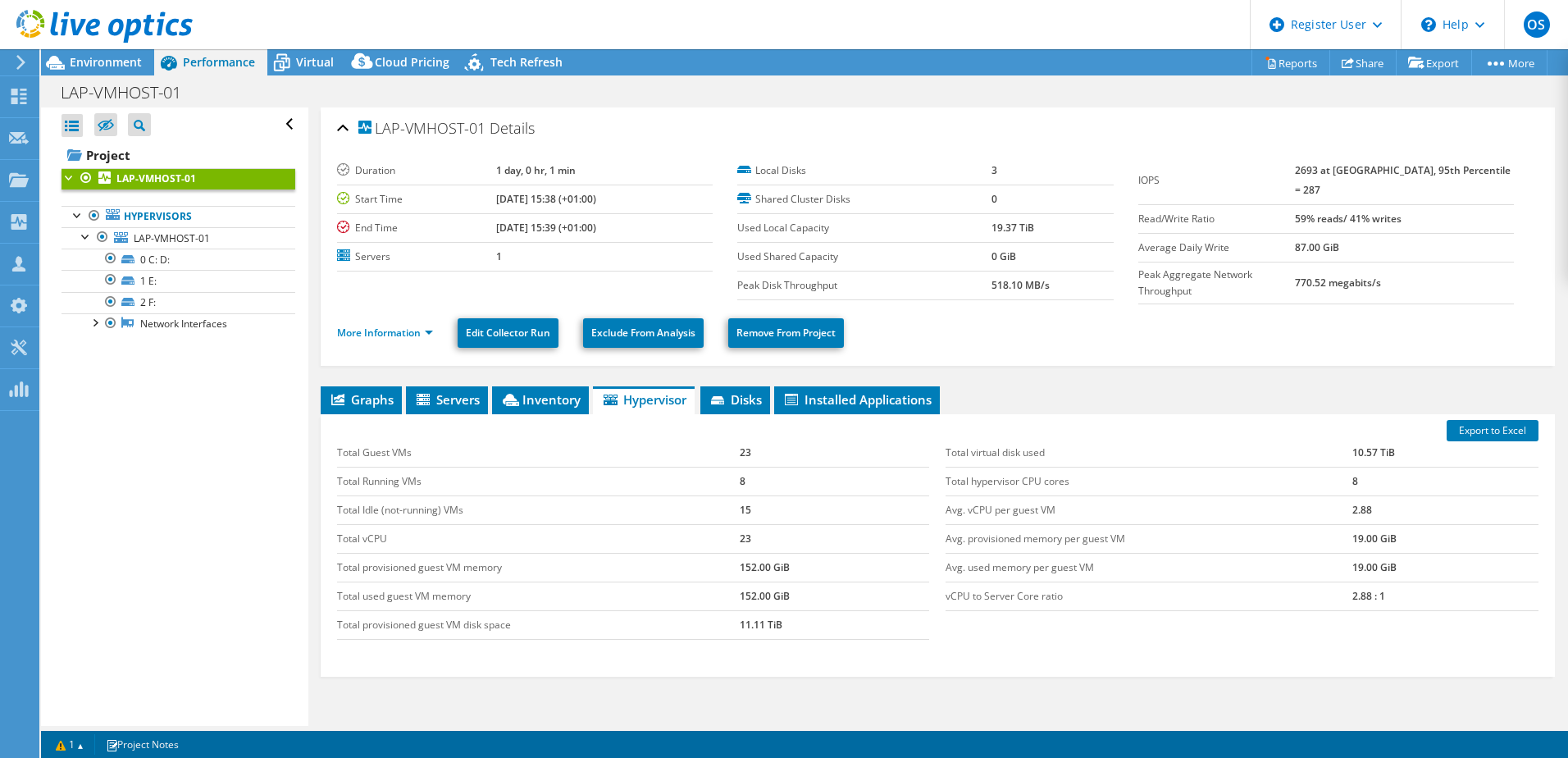
click at [305, 64] on span "Virtual" at bounding box center [315, 62] width 38 height 16
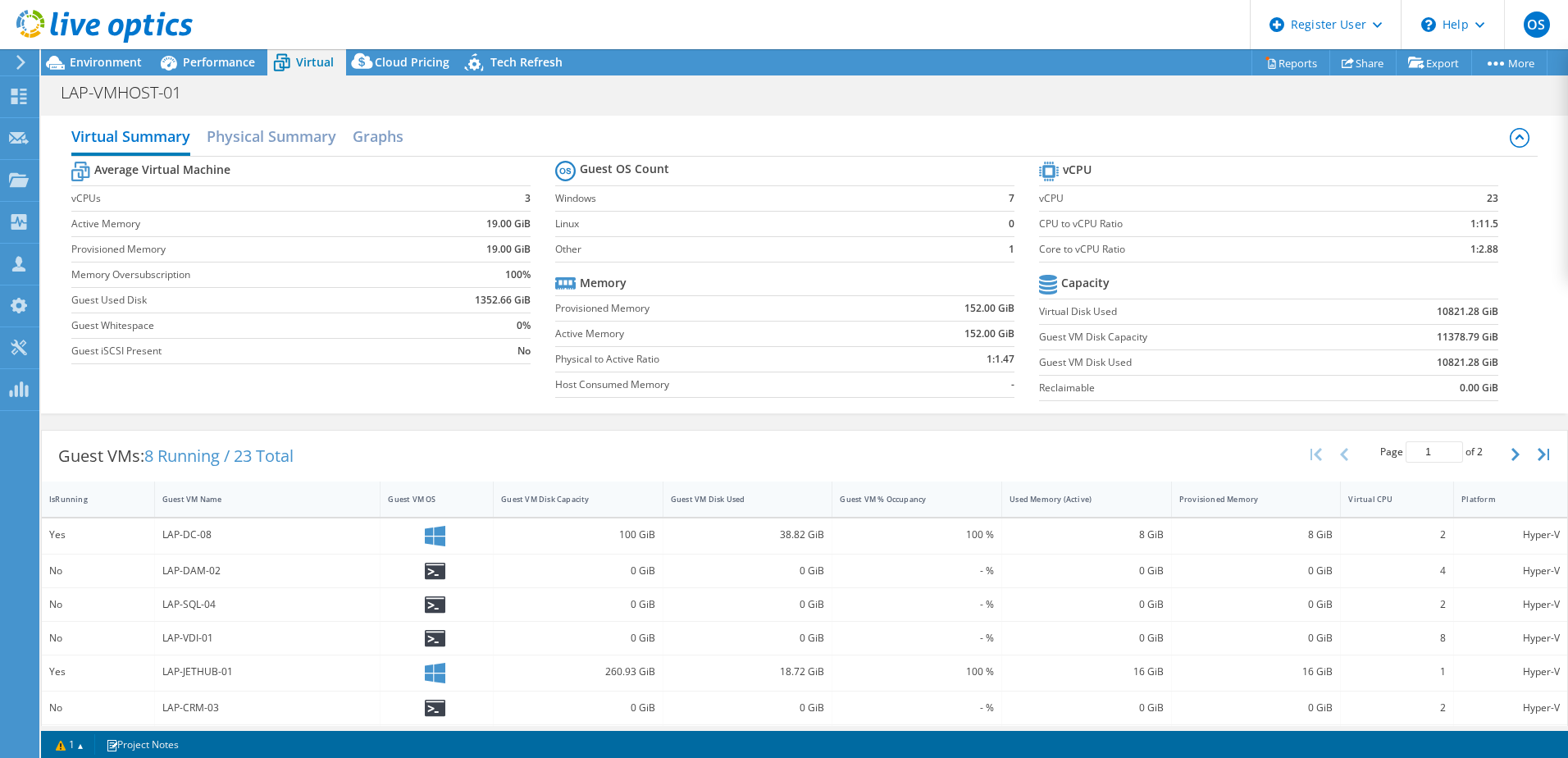
click at [288, 136] on h2 "Physical Summary" at bounding box center [272, 135] width 129 height 33
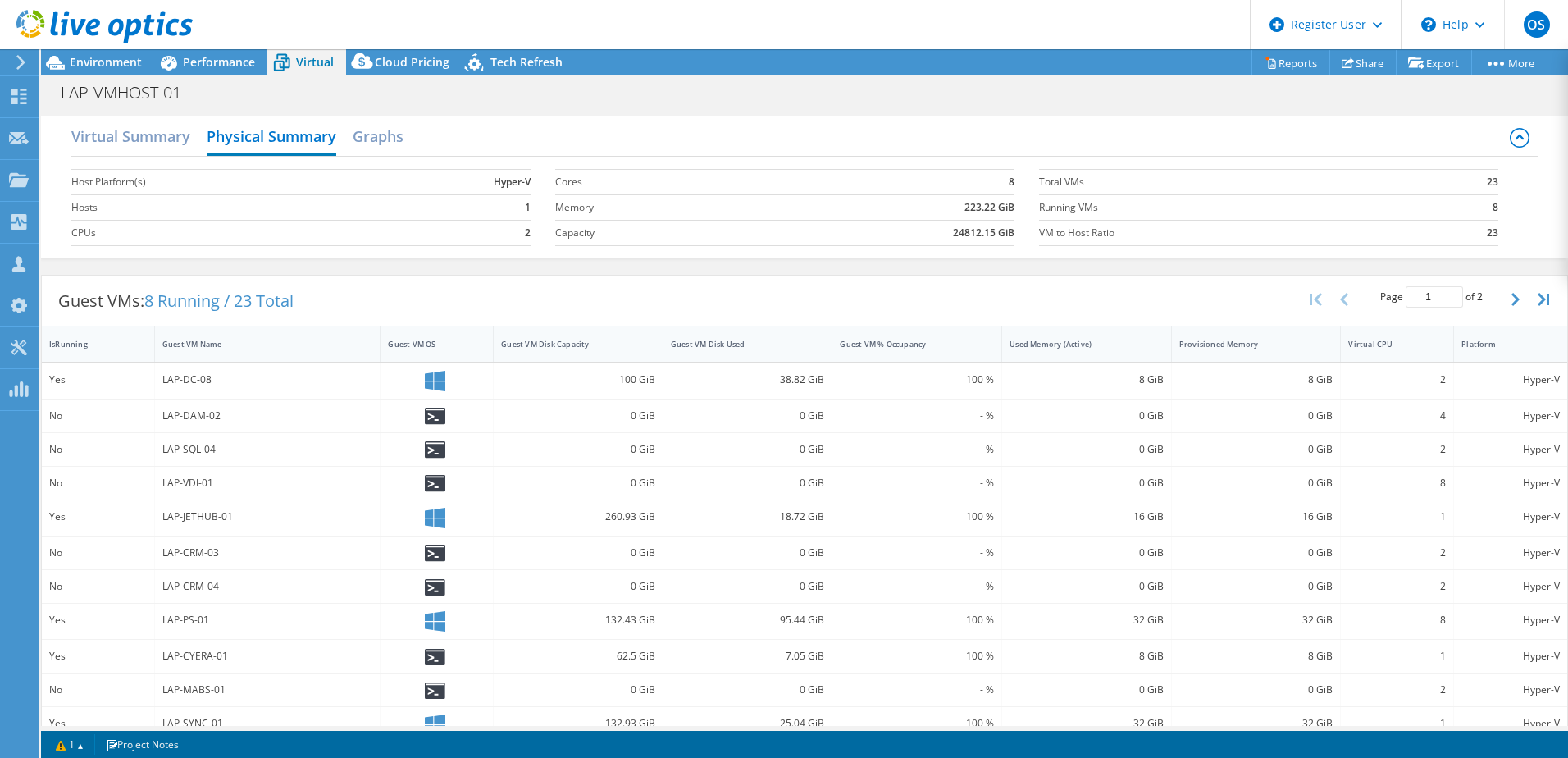
click at [92, 130] on h2 "Virtual Summary" at bounding box center [130, 135] width 118 height 33
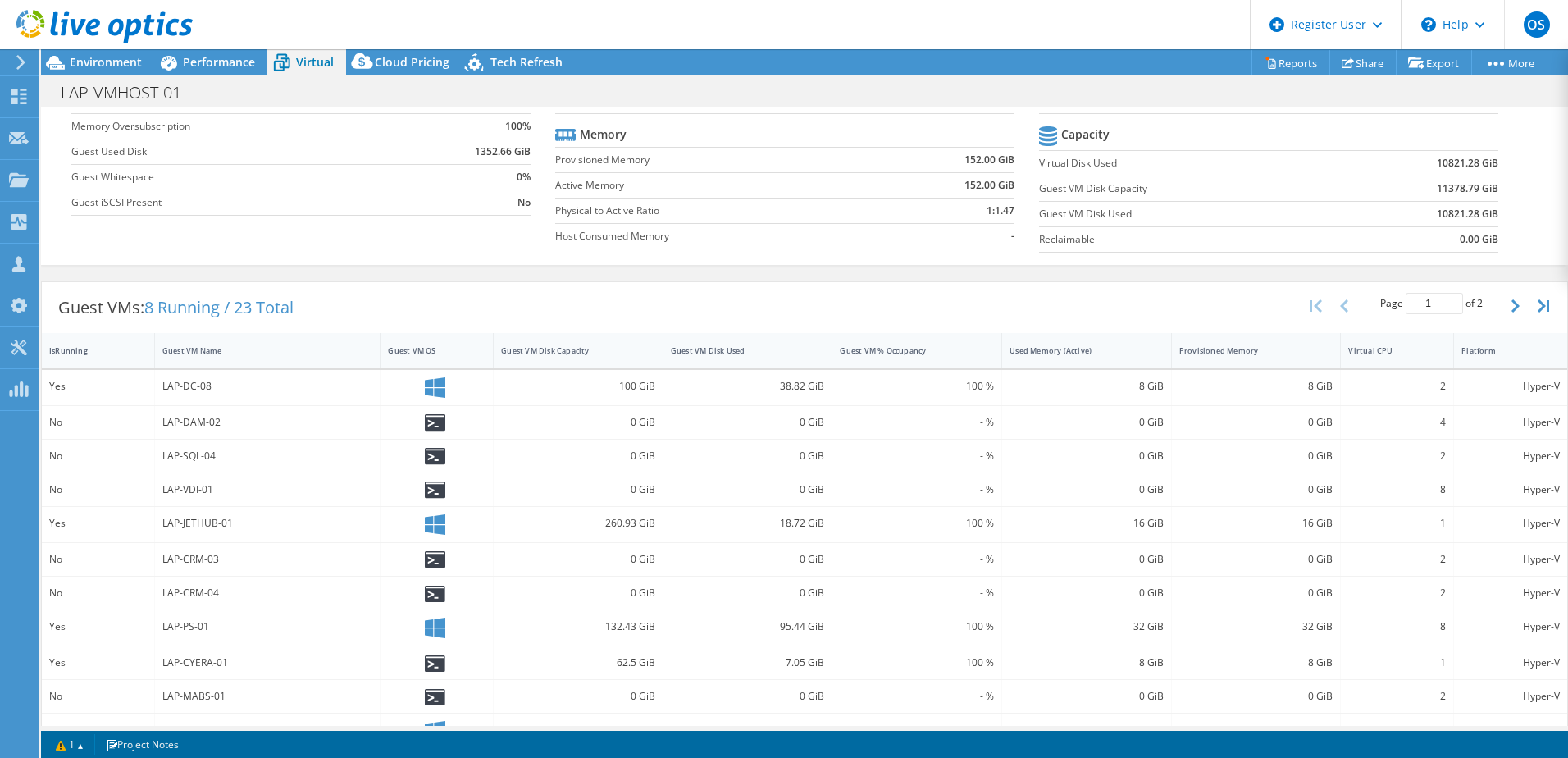
scroll to position [164, 0]
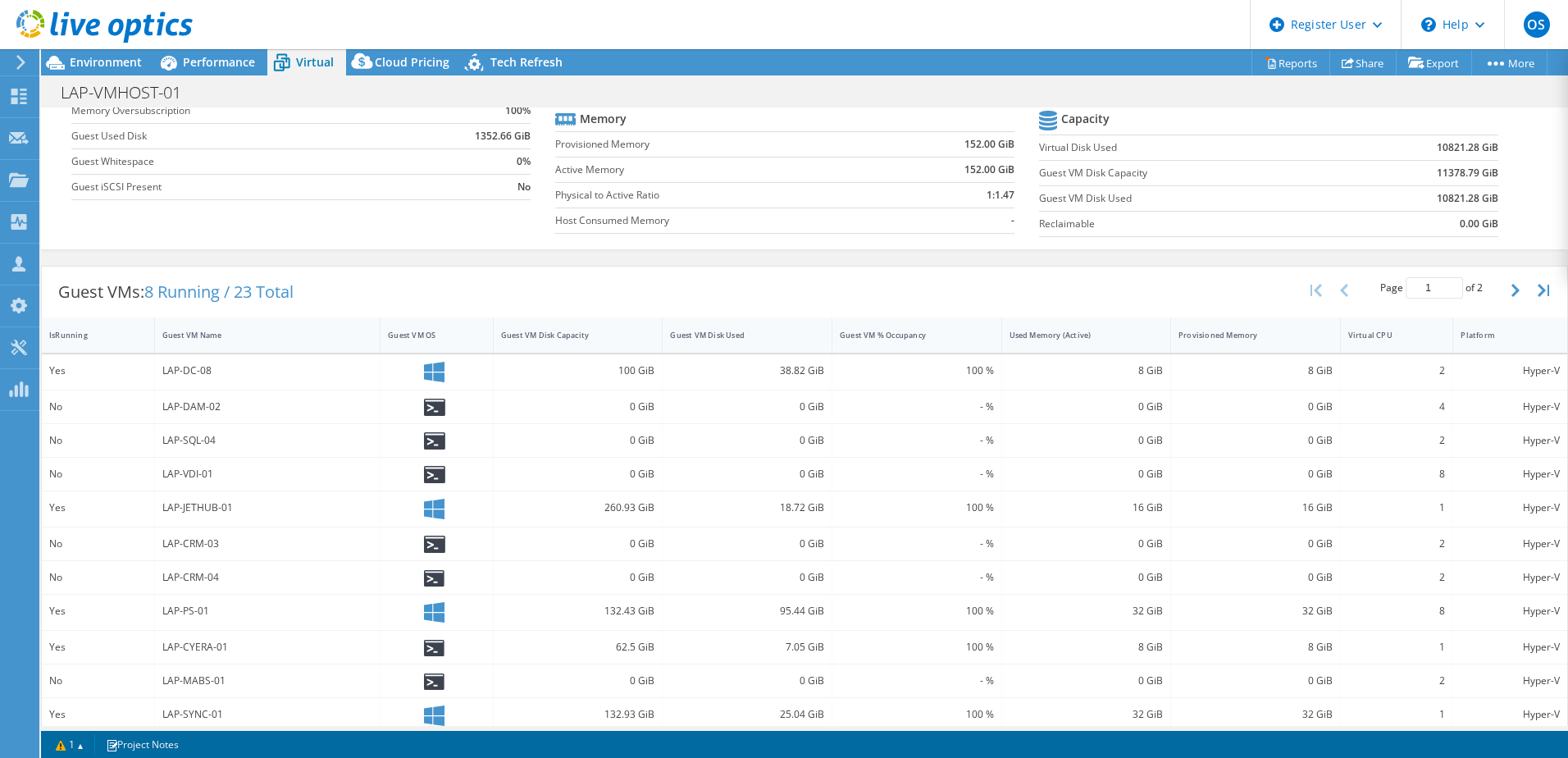
click at [1556, 338] on div "CPU Peak CPU 14 GHz Net CPU 28.80 GHz Cores 8 CPU Sockets 2 Capacity Used 19.37…" at bounding box center [804, 416] width 1527 height 619
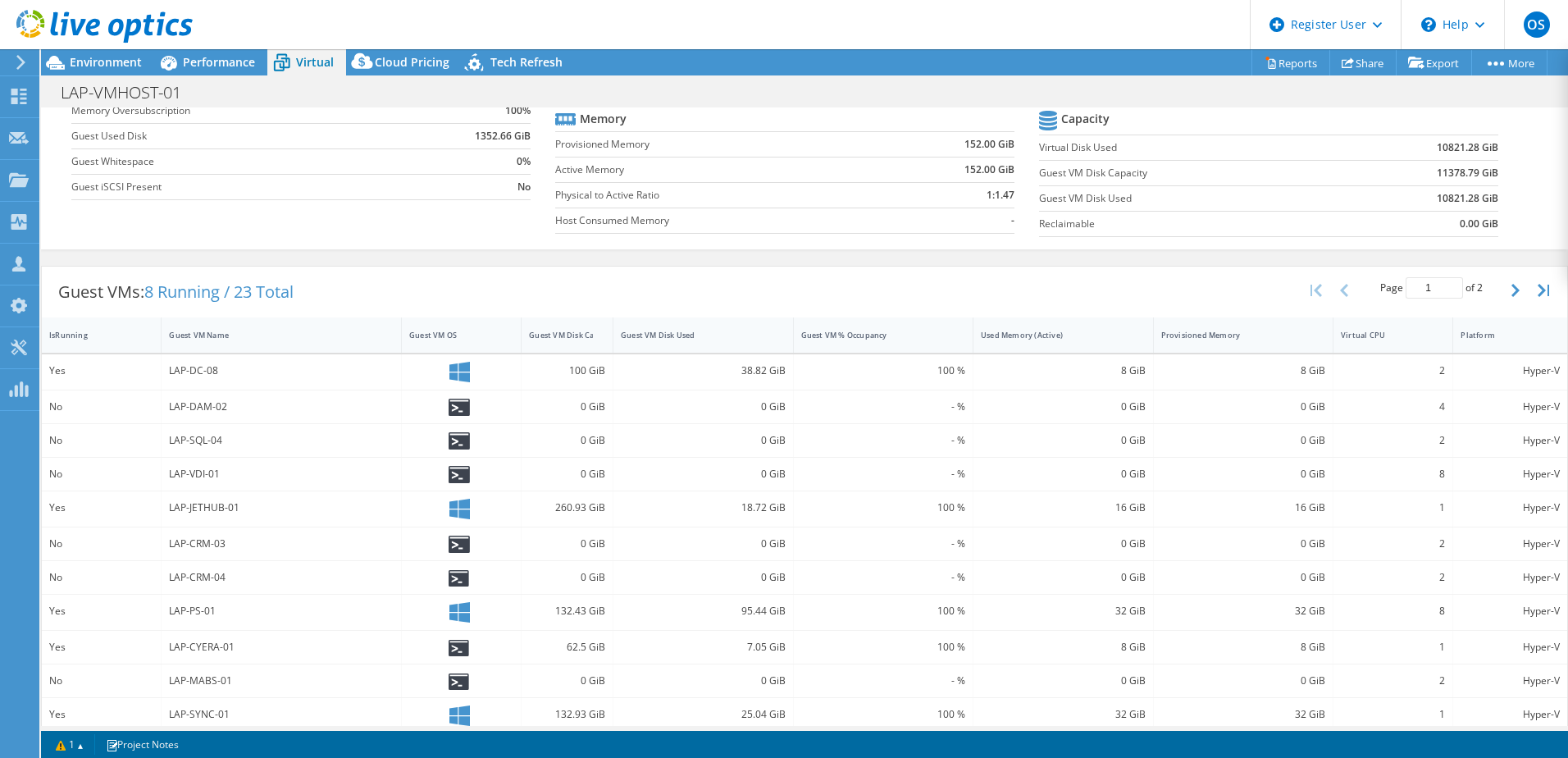
drag, startPoint x: 655, startPoint y: 333, endPoint x: 579, endPoint y: 333, distance: 76.0
click at [579, 333] on div "Guest VM Disk Capacity" at bounding box center [567, 335] width 92 height 35
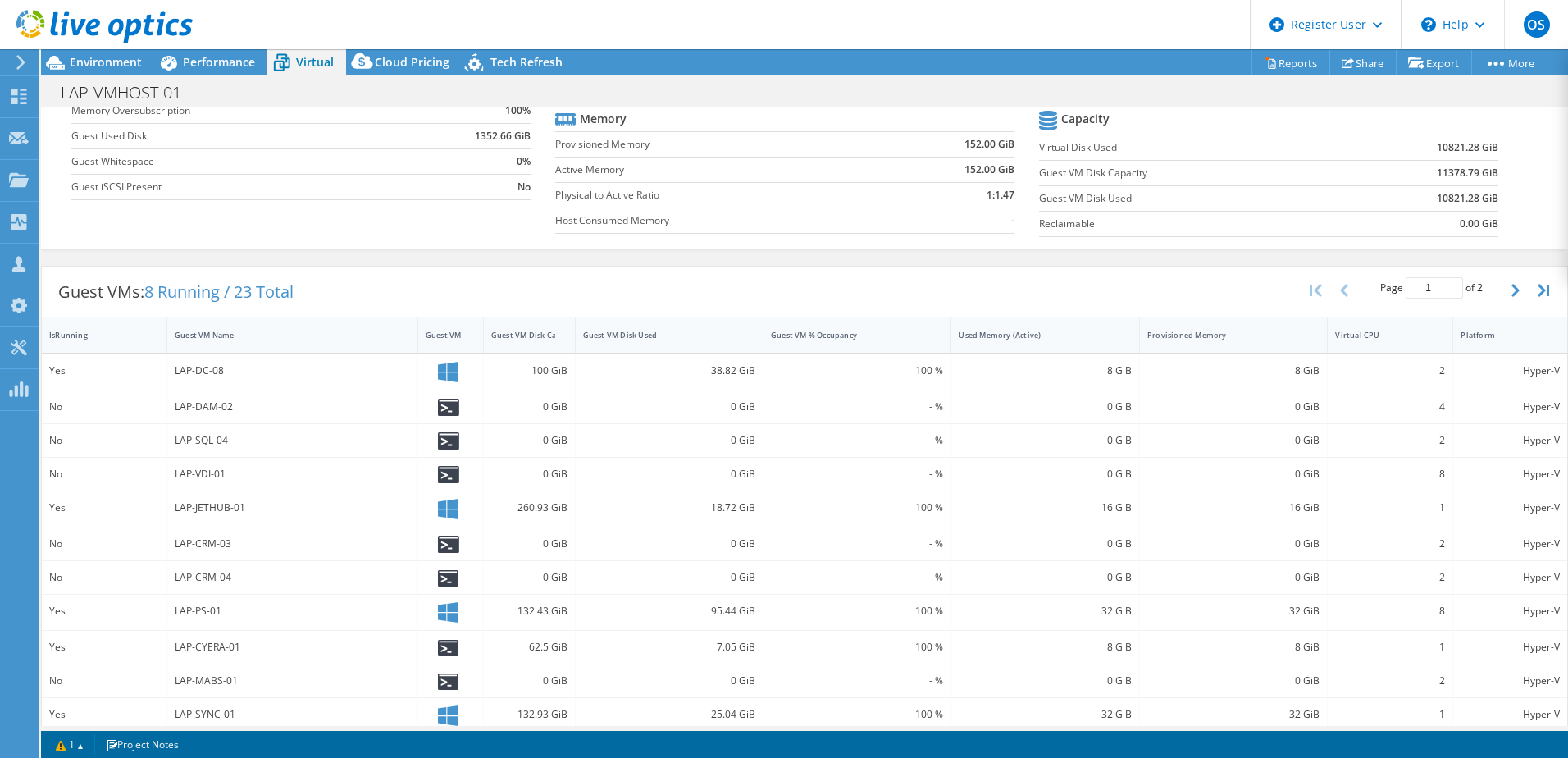
drag, startPoint x: 514, startPoint y: 331, endPoint x: 460, endPoint y: 330, distance: 54.0
click at [460, 330] on div "Guest VM OS" at bounding box center [451, 335] width 66 height 35
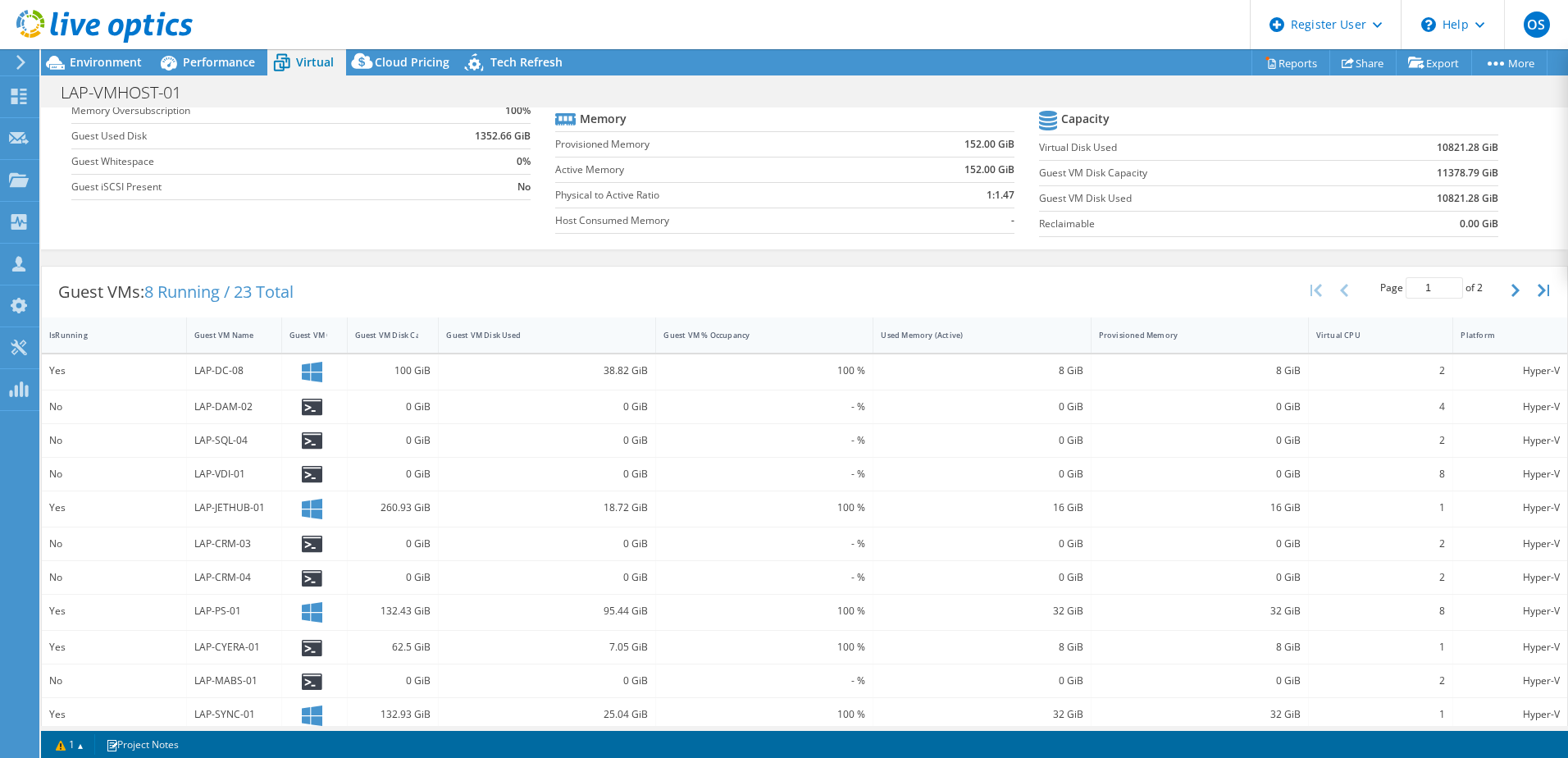
drag, startPoint x: 410, startPoint y: 330, endPoint x: 257, endPoint y: 330, distance: 153.0
click at [257, 330] on div "Guest VM Name" at bounding box center [235, 335] width 96 height 35
click at [187, 333] on div "Guest VM Name" at bounding box center [224, 336] width 75 height 26
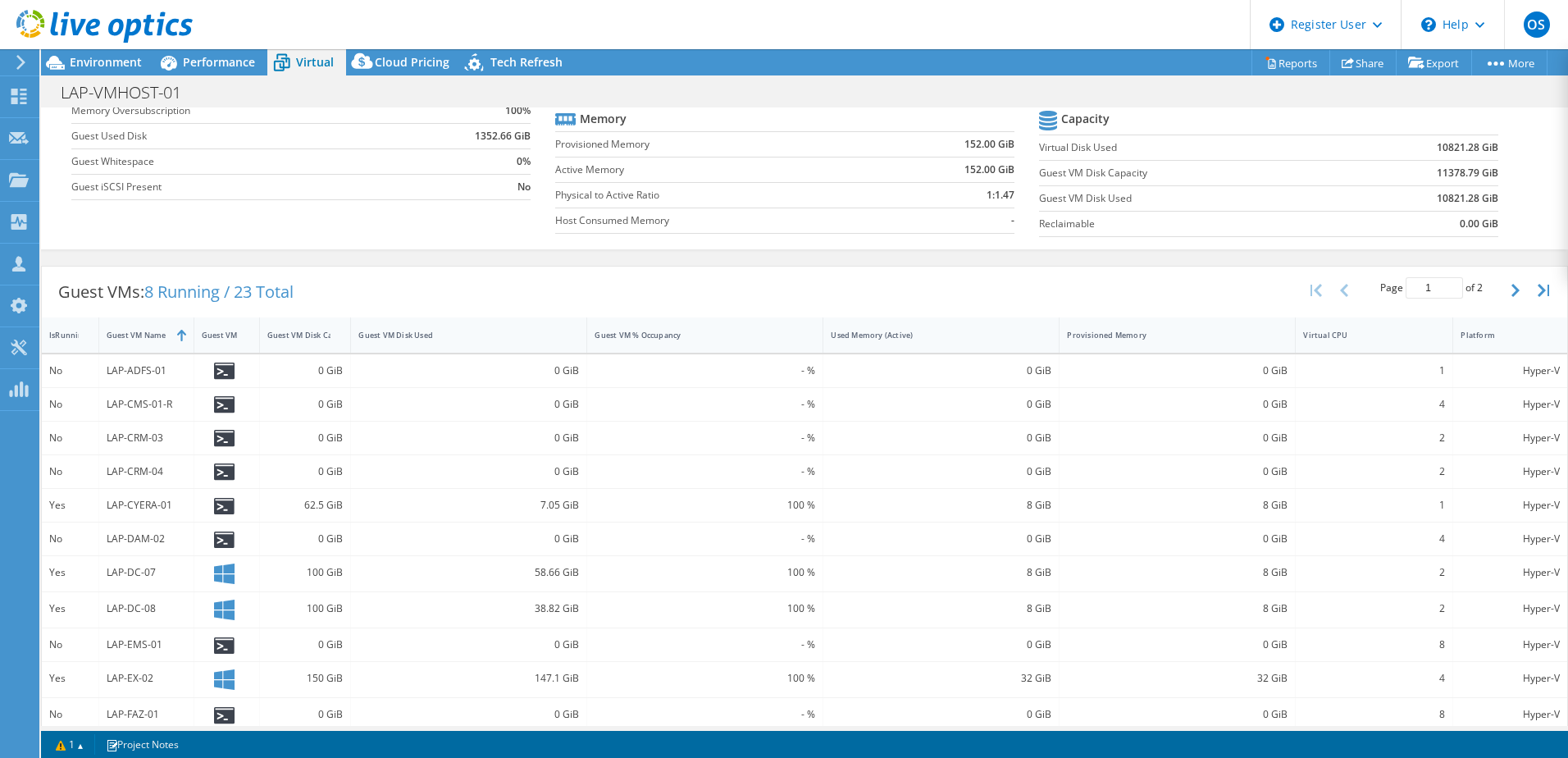
drag, startPoint x: 180, startPoint y: 328, endPoint x: 95, endPoint y: 330, distance: 85.0
click at [95, 330] on div at bounding box center [99, 335] width 30 height 35
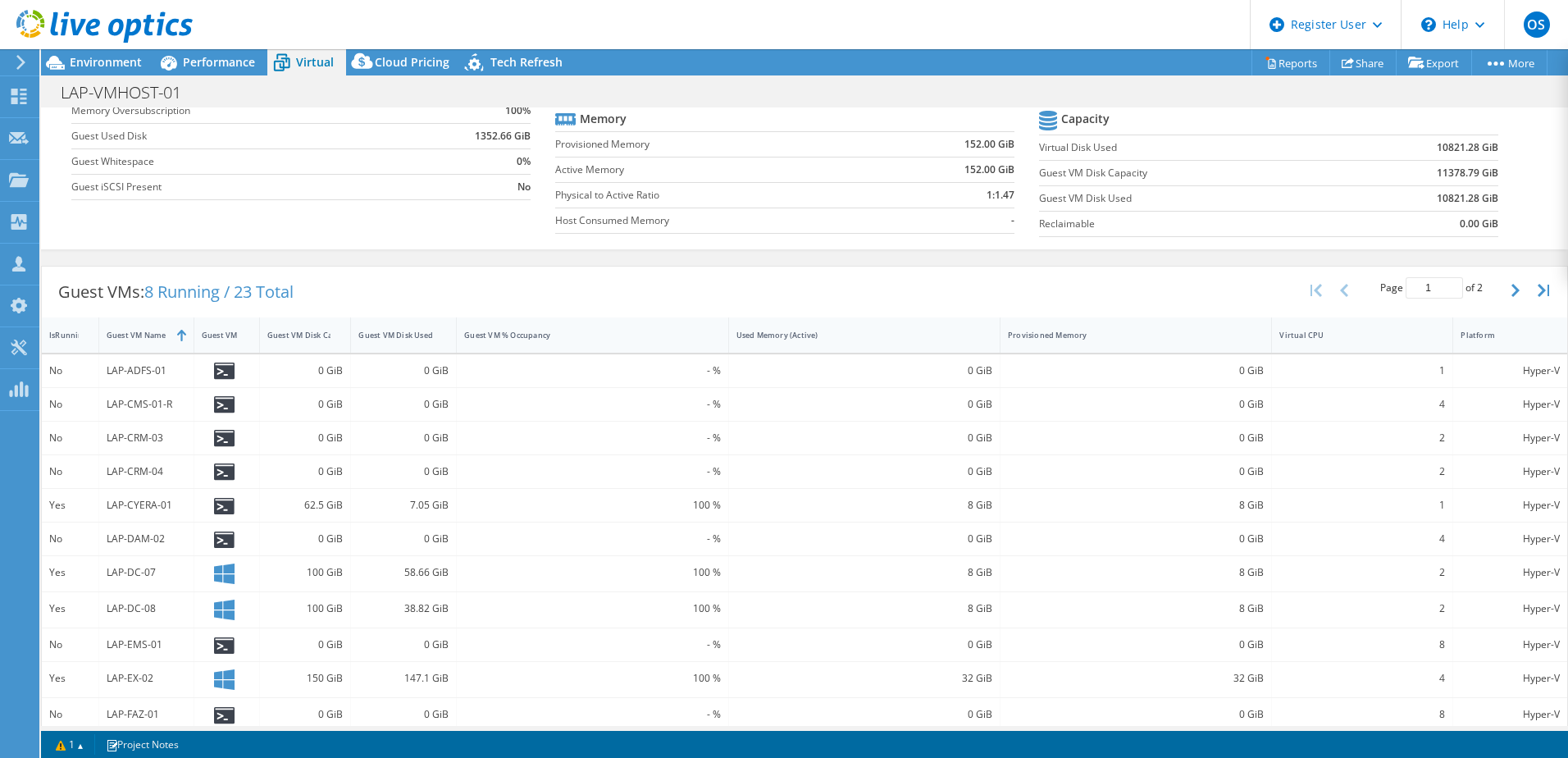
drag, startPoint x: 579, startPoint y: 333, endPoint x: 452, endPoint y: 334, distance: 127.0
click at [452, 334] on div at bounding box center [456, 335] width 30 height 35
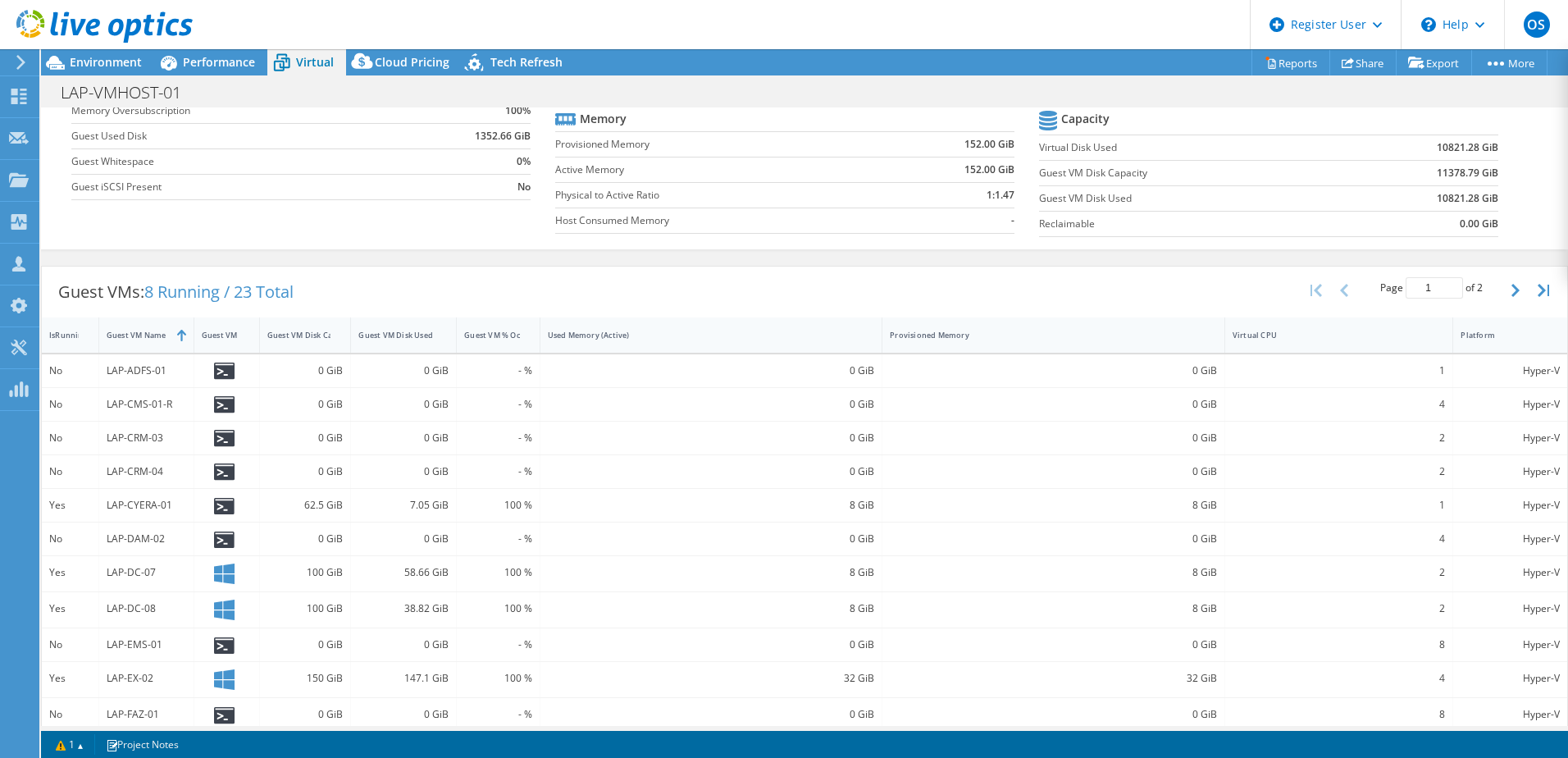
drag, startPoint x: 719, startPoint y: 333, endPoint x: 534, endPoint y: 334, distance: 185.0
click at [534, 334] on div at bounding box center [540, 335] width 30 height 35
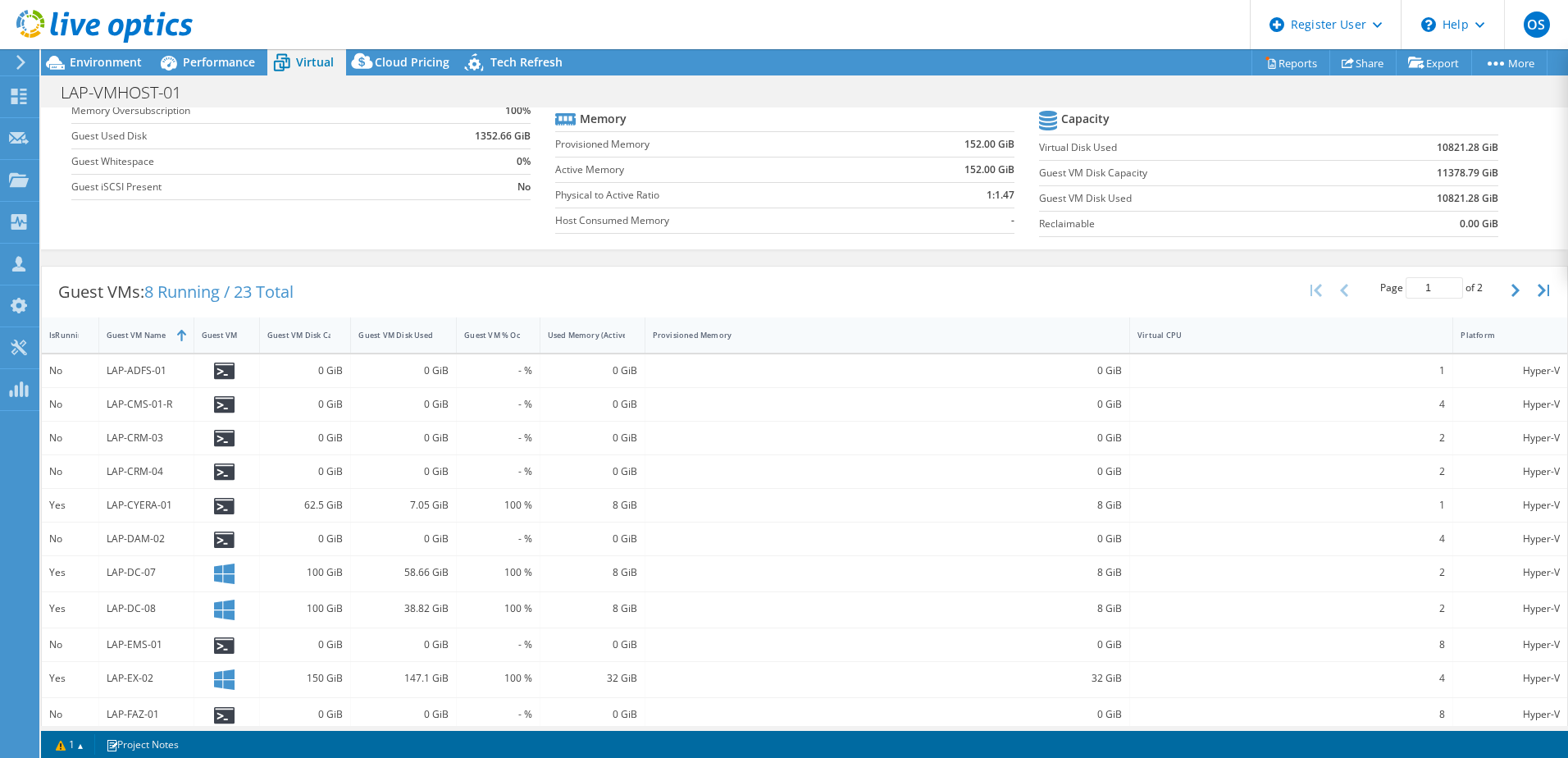
drag, startPoint x: 875, startPoint y: 332, endPoint x: 642, endPoint y: 332, distance: 233.0
click at [642, 332] on div at bounding box center [645, 335] width 30 height 35
drag, startPoint x: 1113, startPoint y: 327, endPoint x: 740, endPoint y: 328, distance: 373.0
click at [740, 328] on div at bounding box center [749, 335] width 30 height 35
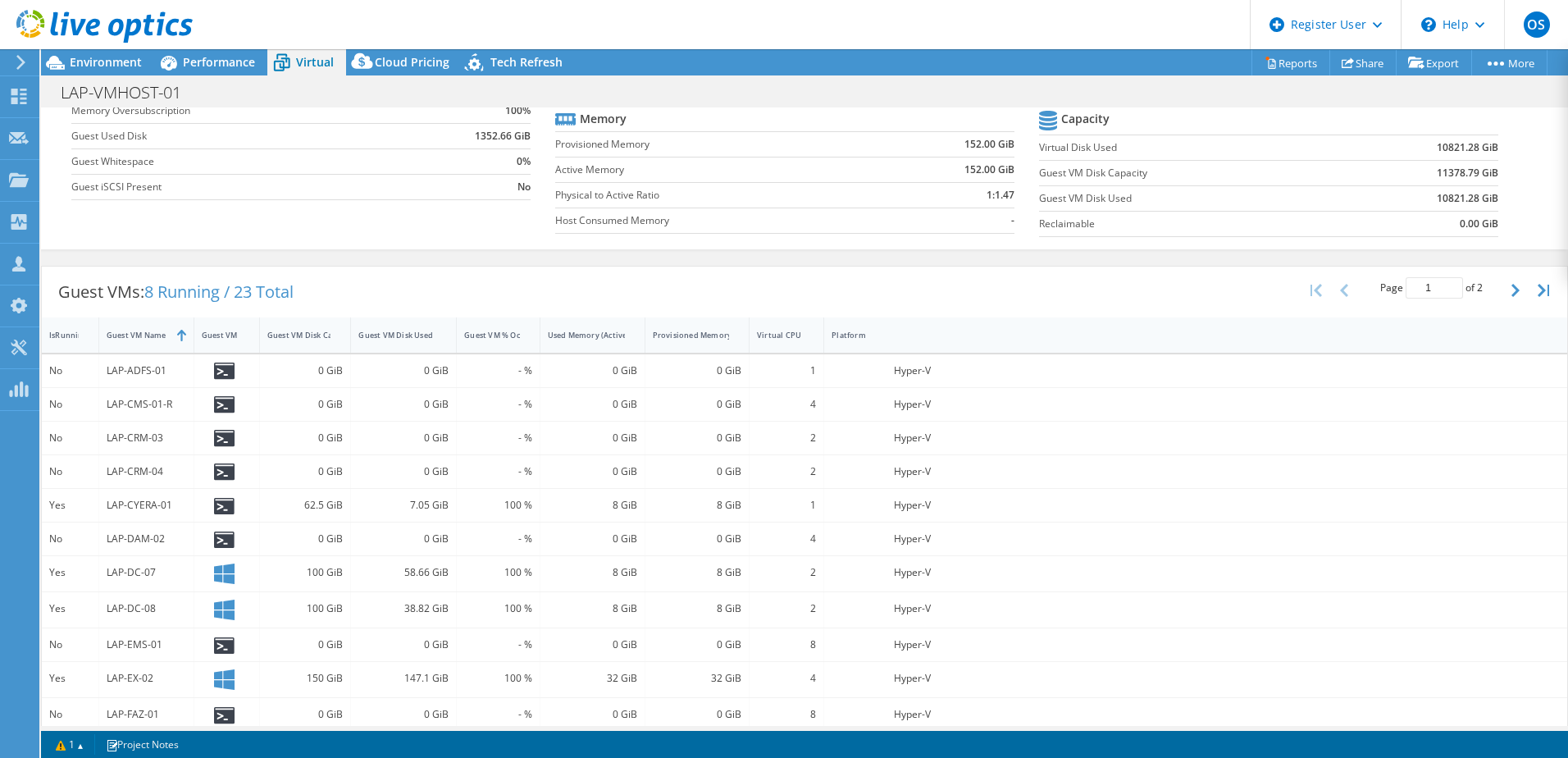
drag, startPoint x: 1435, startPoint y: 333, endPoint x: 818, endPoint y: 338, distance: 617.0
click at [818, 338] on div at bounding box center [823, 335] width 30 height 35
click at [1122, 564] on div "Yes LAP-DC-07 100 GiB 58.66 GiB 100 % 8 GiB 8 GiB 2 Hyper-V" at bounding box center [804, 573] width 1525 height 35
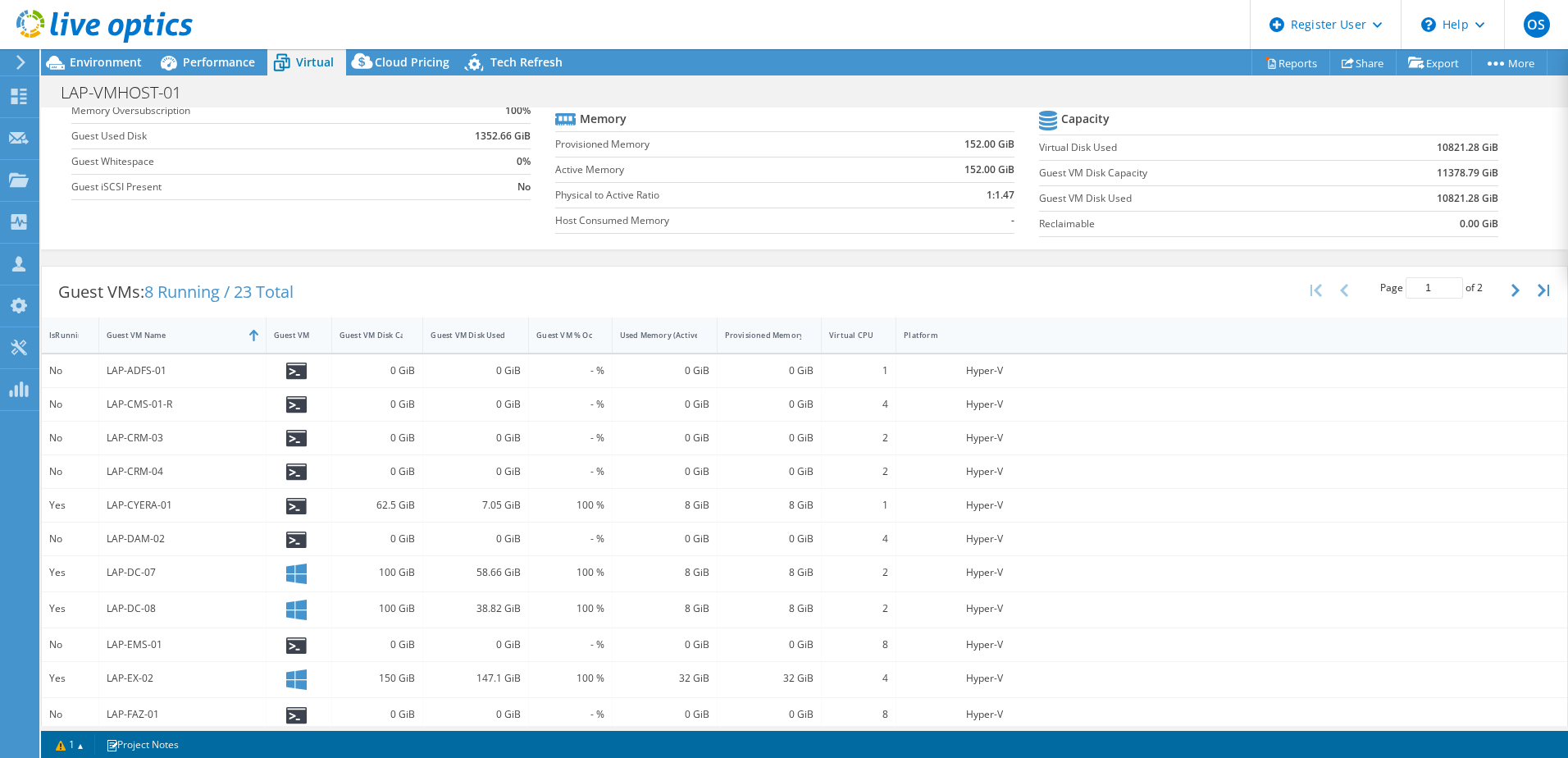
drag, startPoint x: 188, startPoint y: 330, endPoint x: 261, endPoint y: 336, distance: 73.2
click at [261, 336] on div at bounding box center [266, 335] width 30 height 35
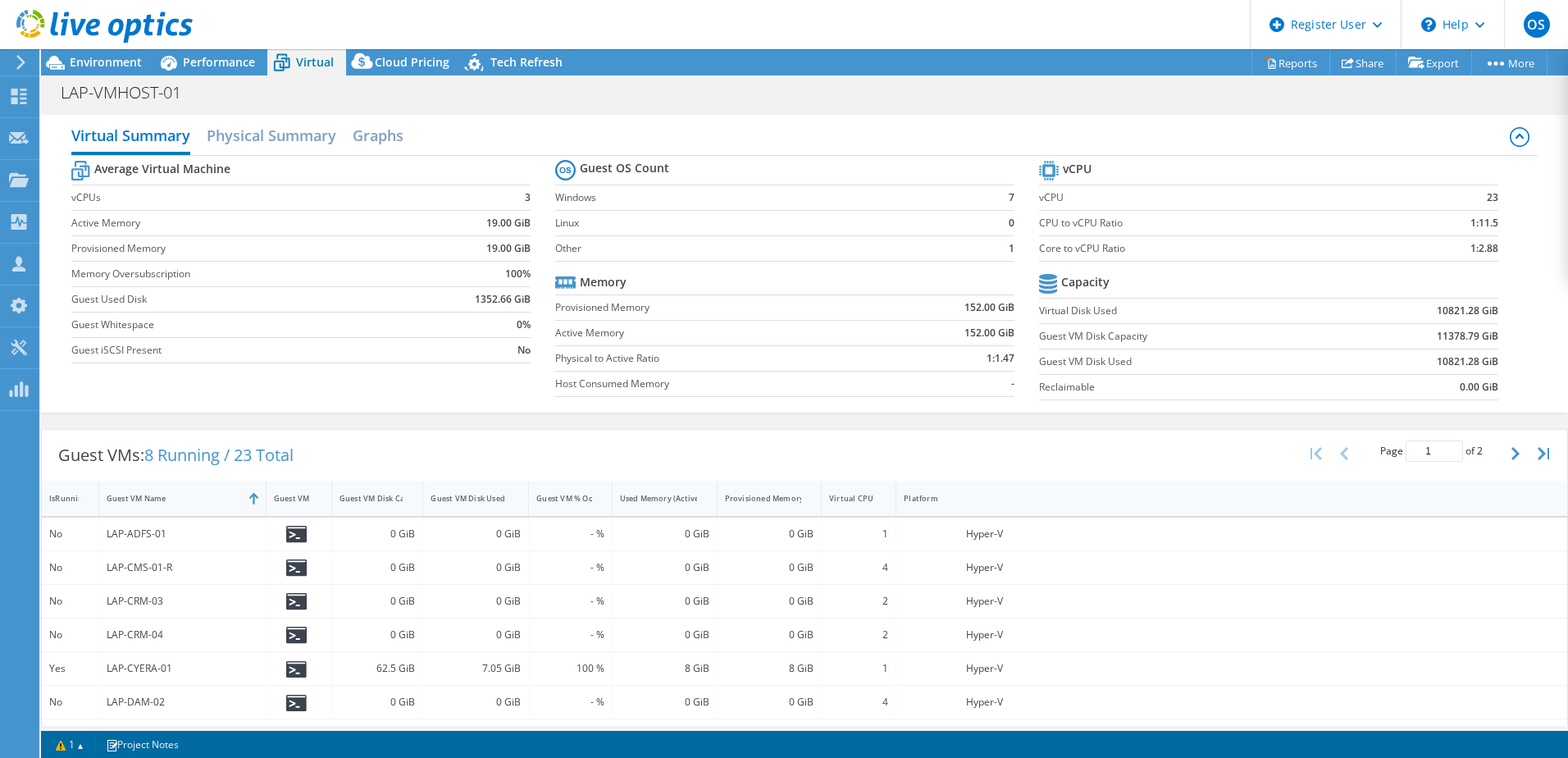
scroll to position [0, 0]
drag, startPoint x: 1325, startPoint y: 681, endPoint x: 1309, endPoint y: 681, distance: 16.0
click at [1325, 681] on div "Yes LAP-CYERA-01 62.5 GiB 7.05 GiB 100 % 8 GiB 8 GiB 1 Hyper-V" at bounding box center [804, 669] width 1525 height 33
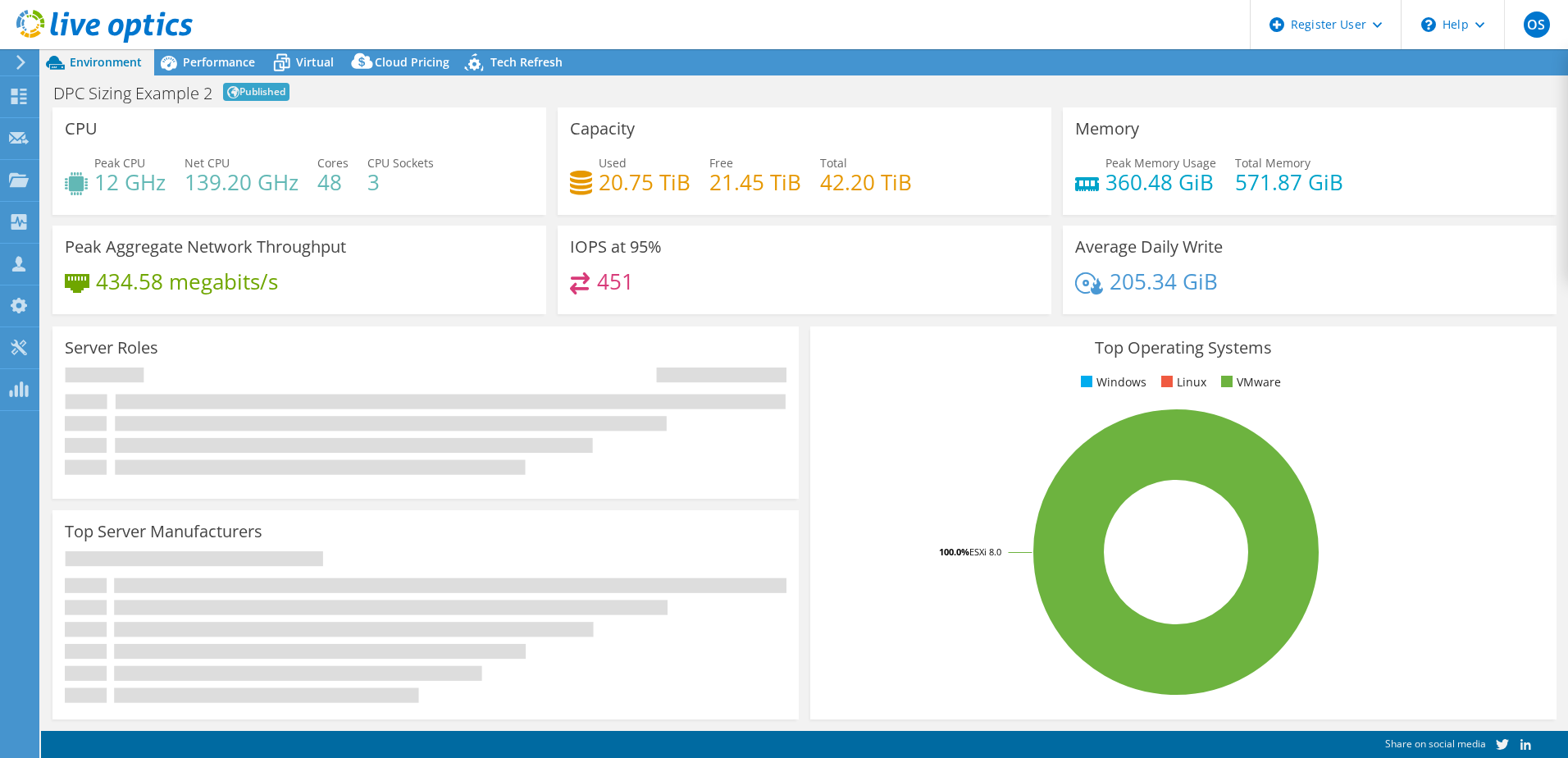
select select "EUFrankfurt"
select select "EUR"
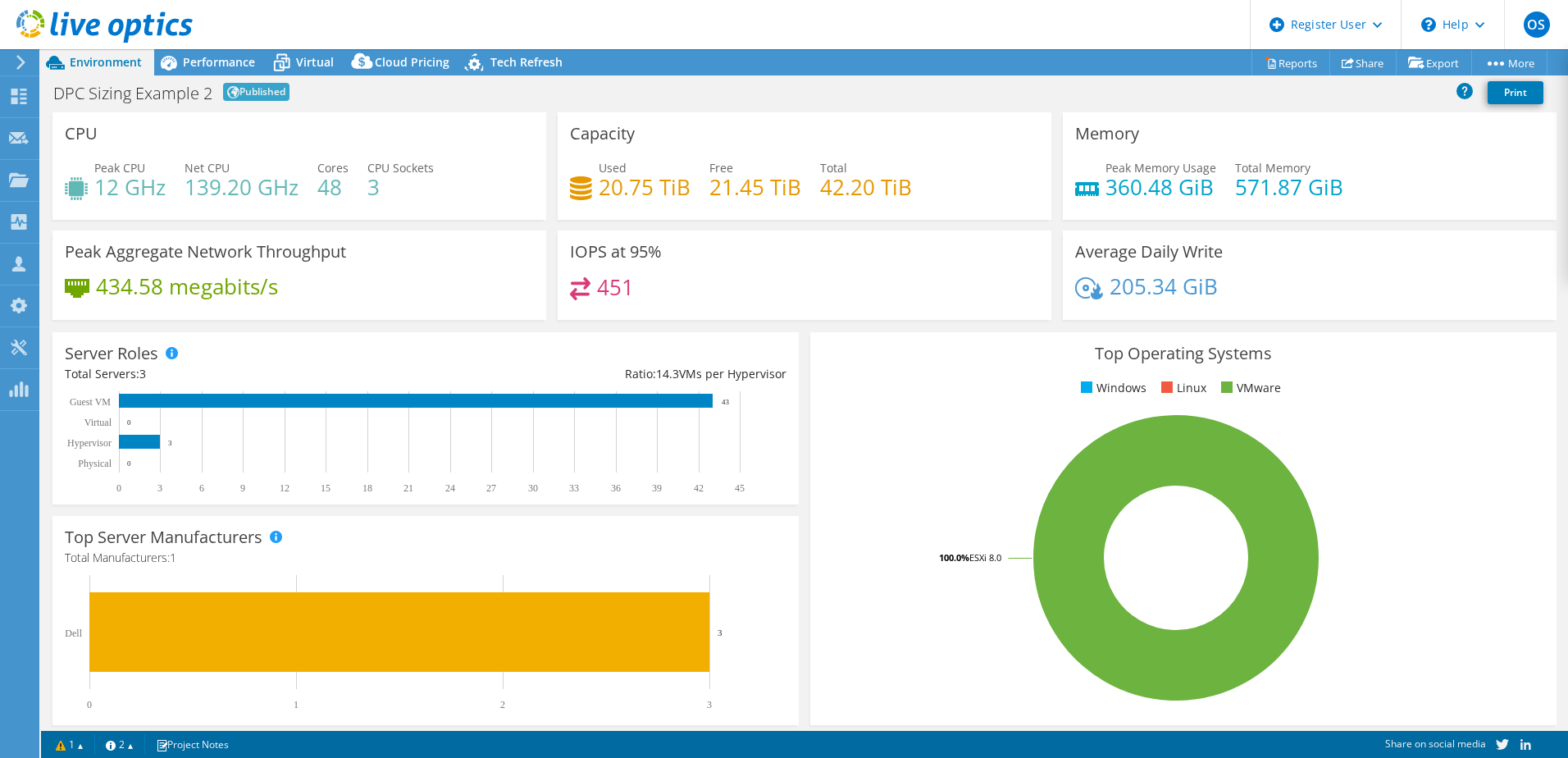
click at [209, 60] on span "Performance" at bounding box center [219, 62] width 72 height 16
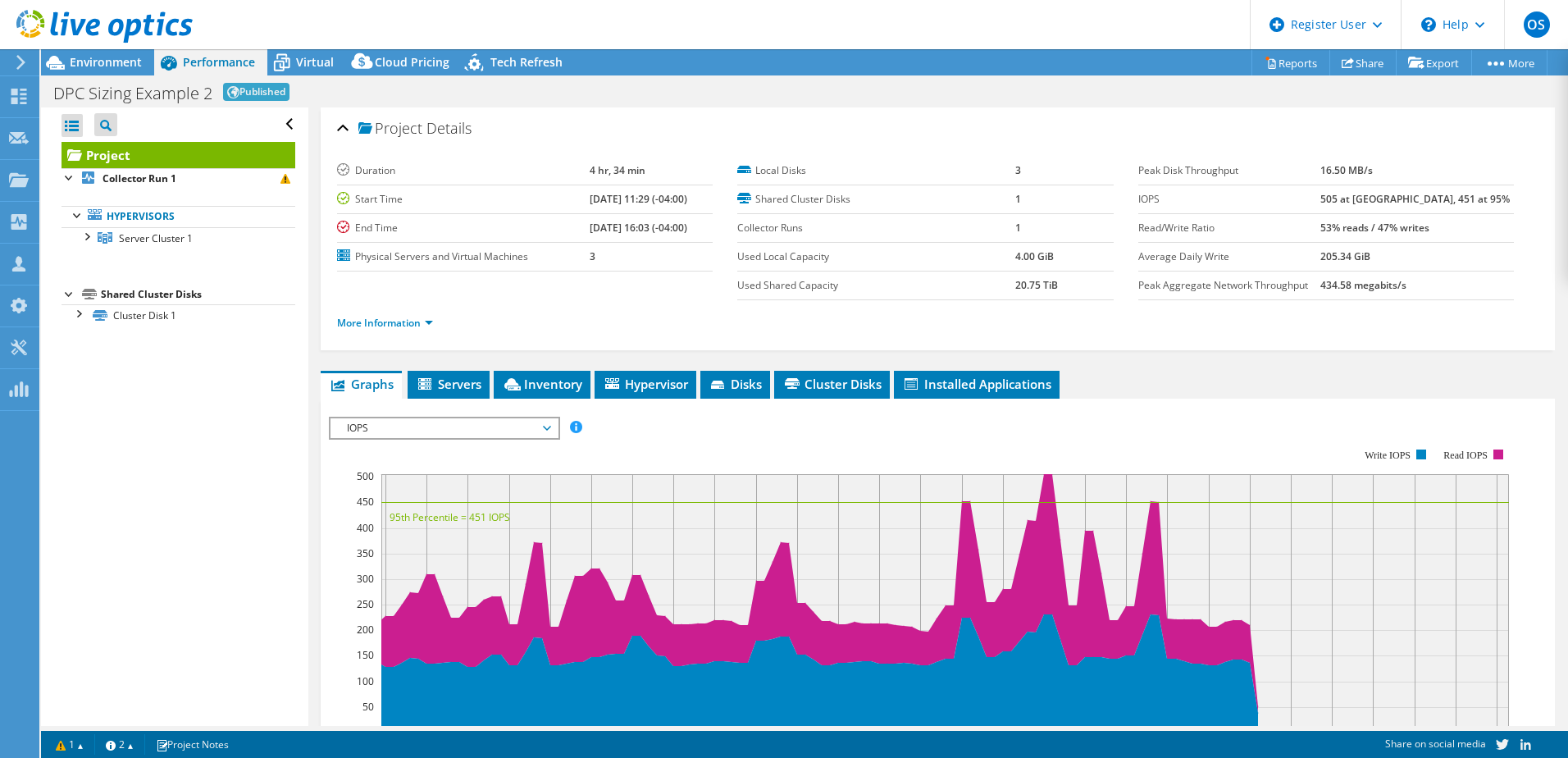
click at [78, 308] on div at bounding box center [78, 313] width 16 height 16
click at [85, 237] on div at bounding box center [86, 235] width 16 height 16
click at [652, 388] on span "Hypervisor" at bounding box center [645, 383] width 86 height 16
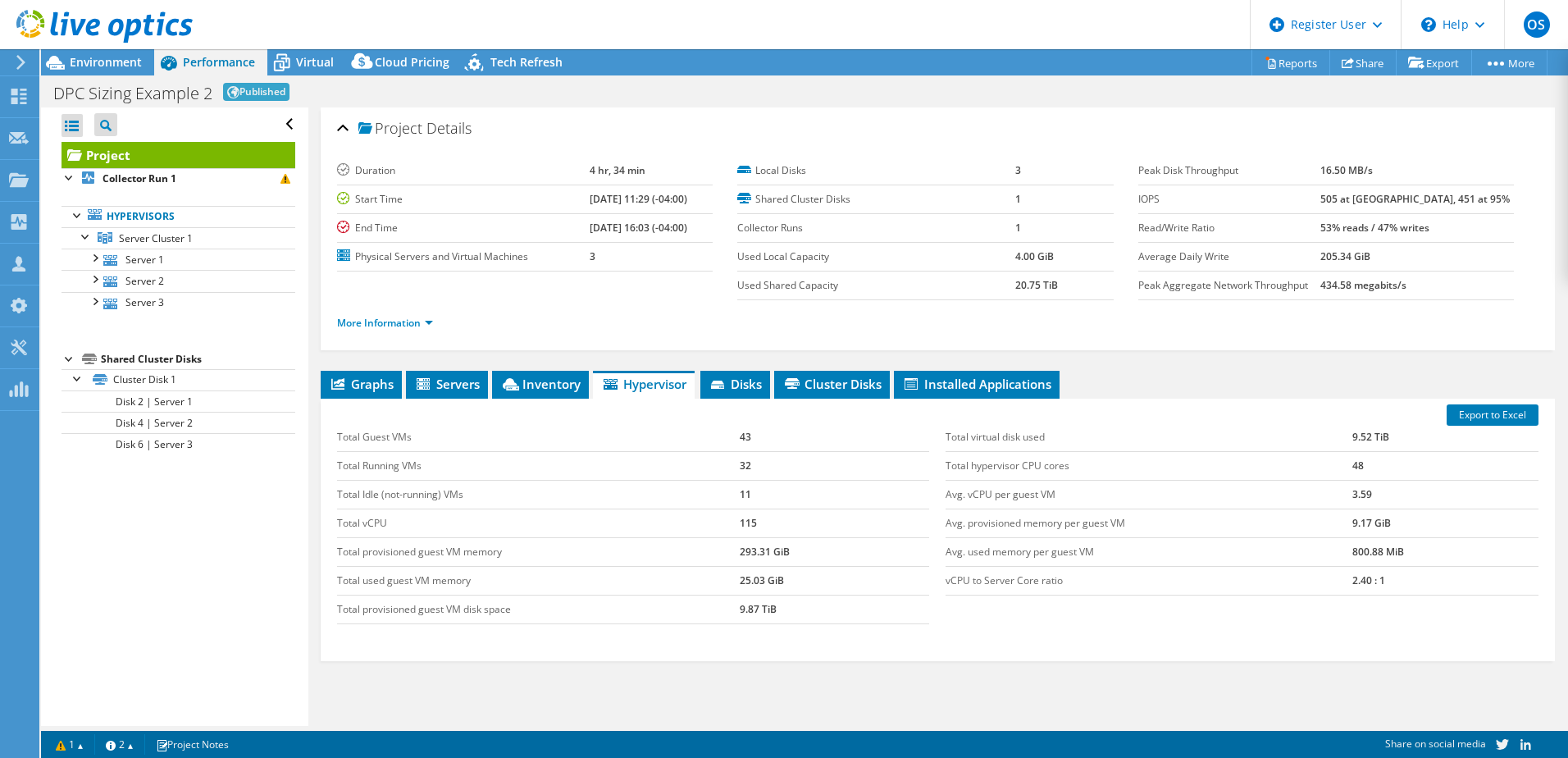
click at [321, 70] on div "Virtual" at bounding box center [307, 62] width 79 height 26
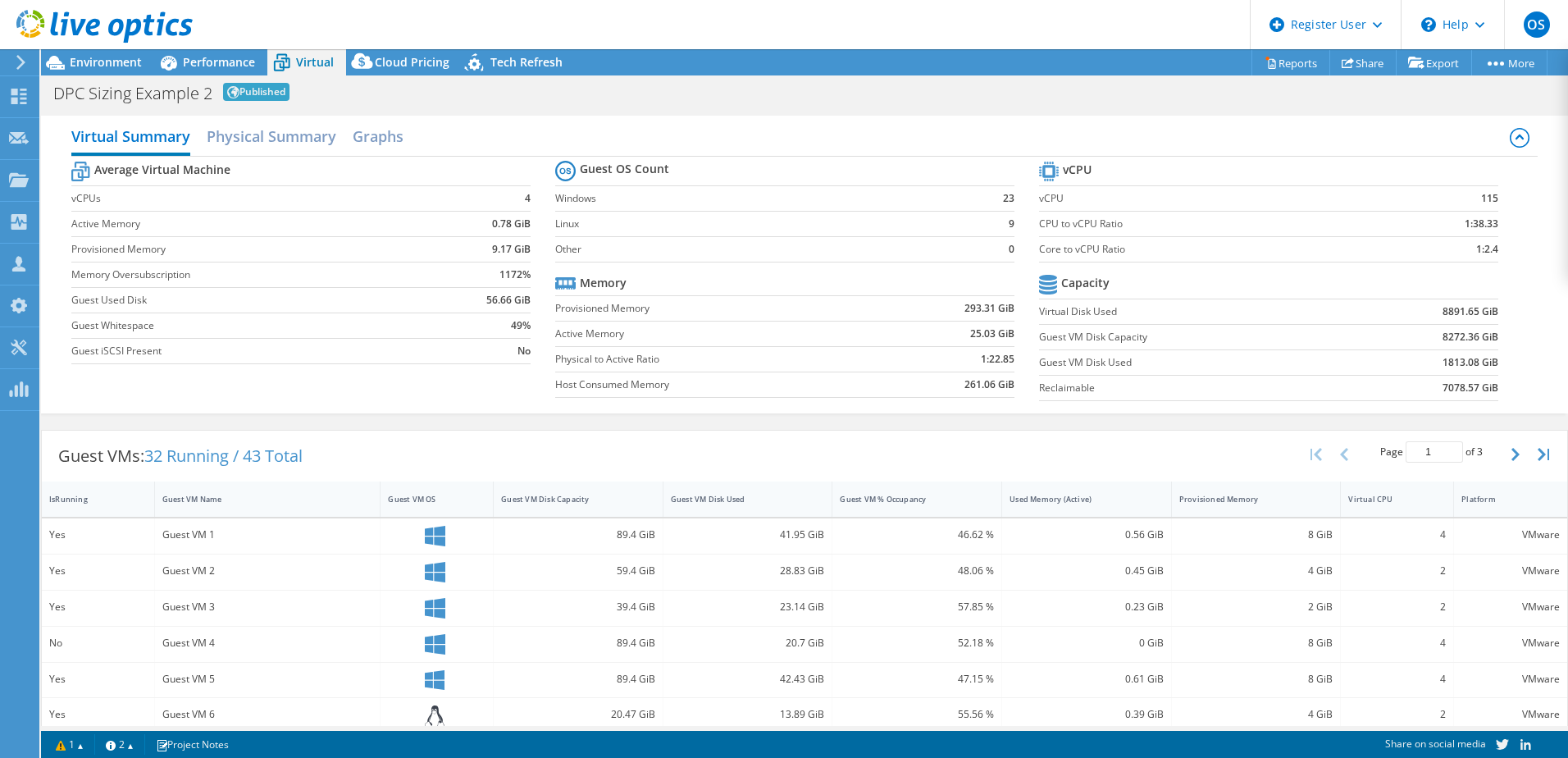
click at [192, 54] on div at bounding box center [97, 27] width 193 height 55
click at [193, 63] on span "Performance" at bounding box center [219, 62] width 72 height 16
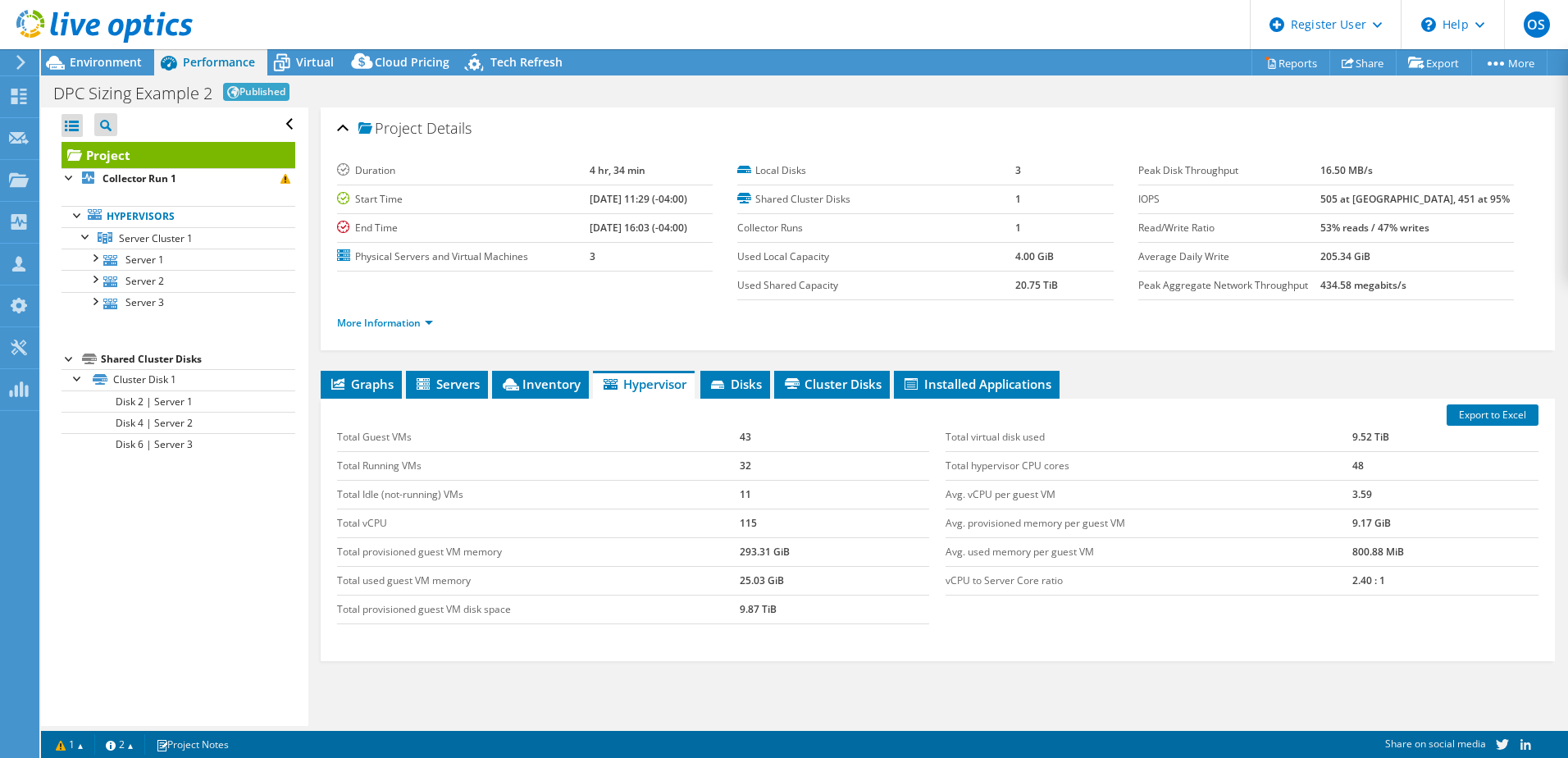
click at [141, 215] on link "Hypervisors" at bounding box center [178, 216] width 234 height 21
click at [132, 179] on b "Collector Run 1" at bounding box center [139, 178] width 74 height 14
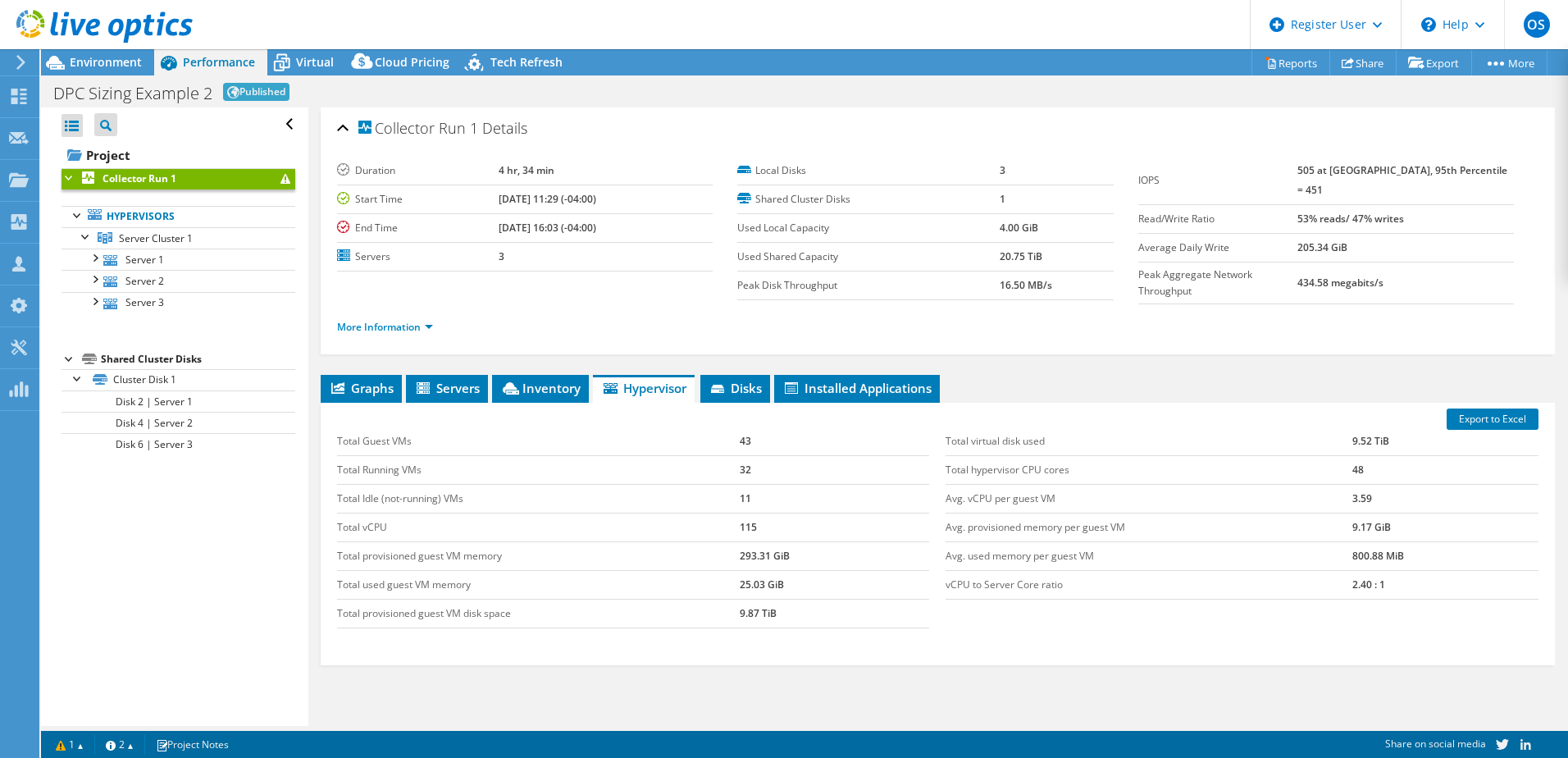
click at [317, 62] on span "Virtual" at bounding box center [315, 62] width 38 height 16
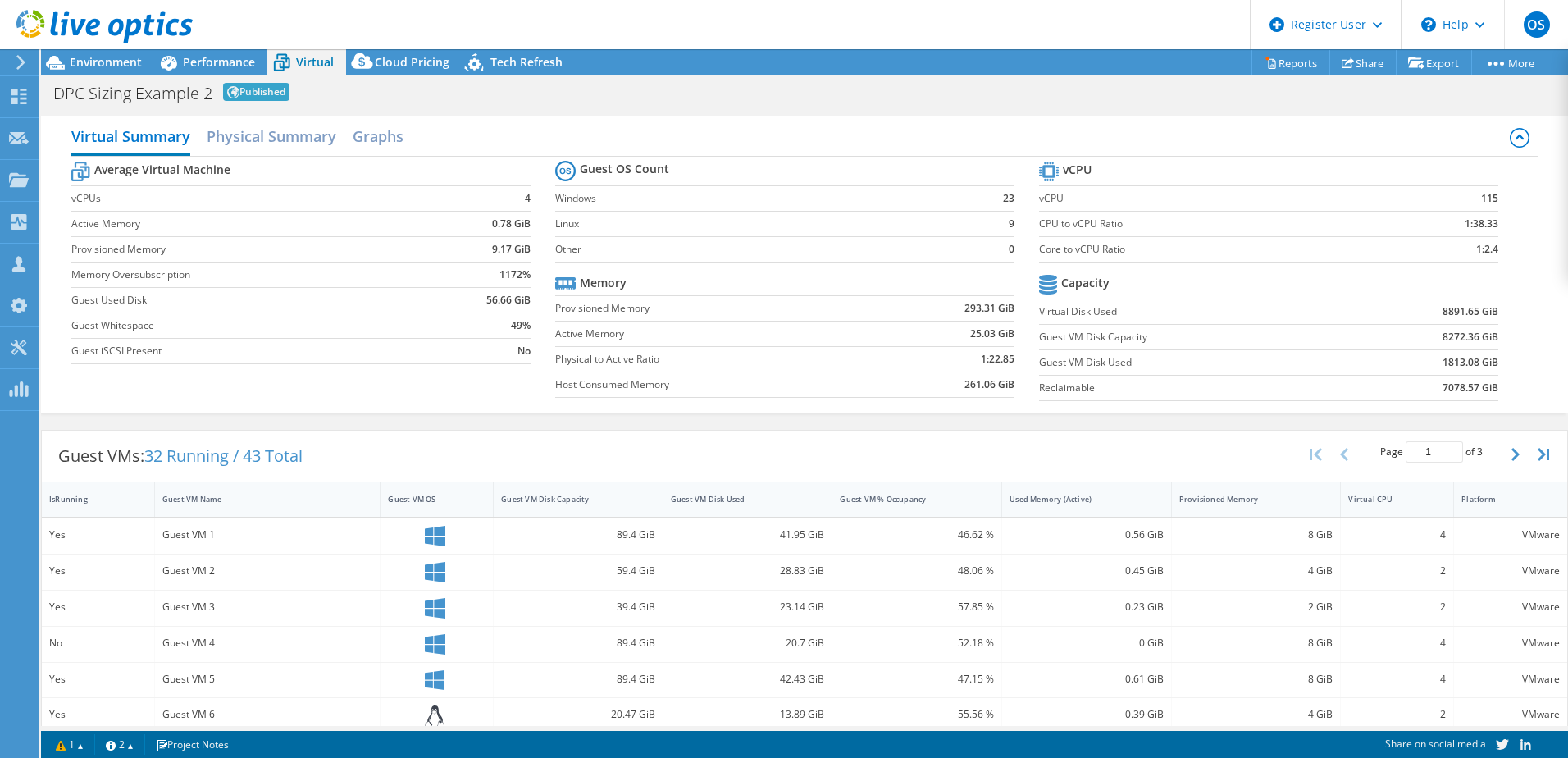
click at [209, 64] on span "Performance" at bounding box center [219, 62] width 72 height 16
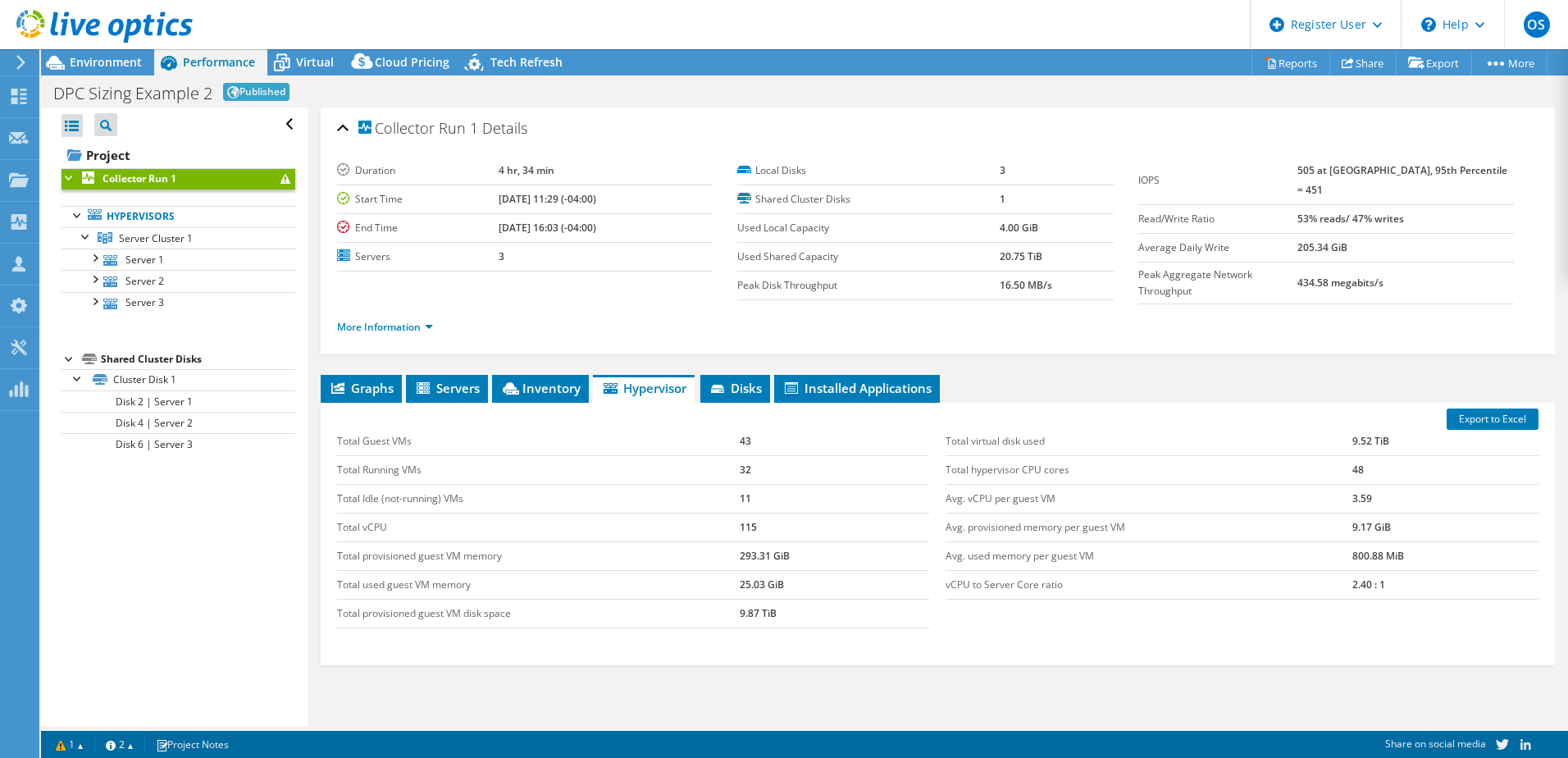
click at [103, 65] on span "Environment" at bounding box center [106, 62] width 72 height 16
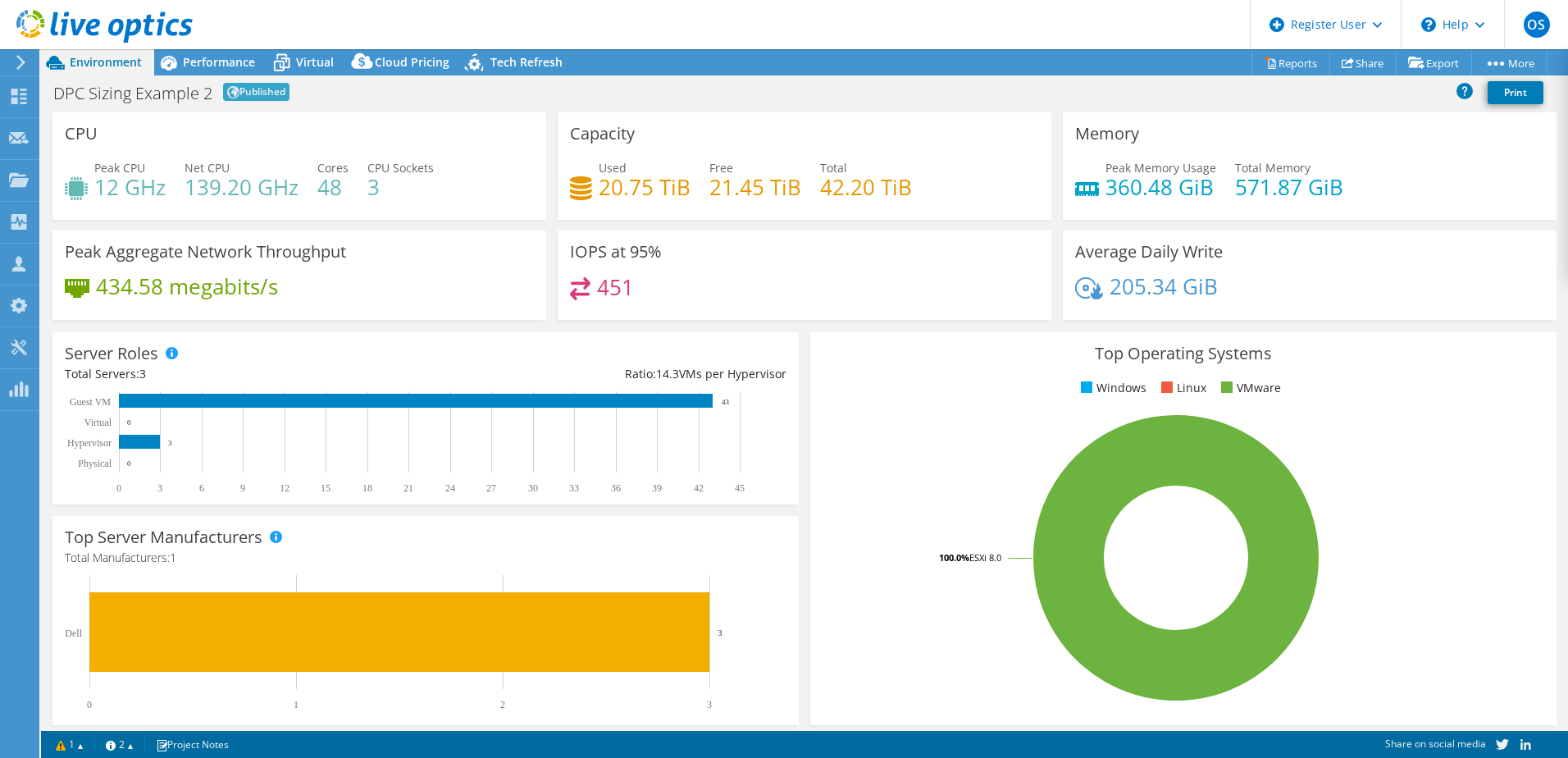
click at [217, 59] on span "Performance" at bounding box center [219, 62] width 72 height 16
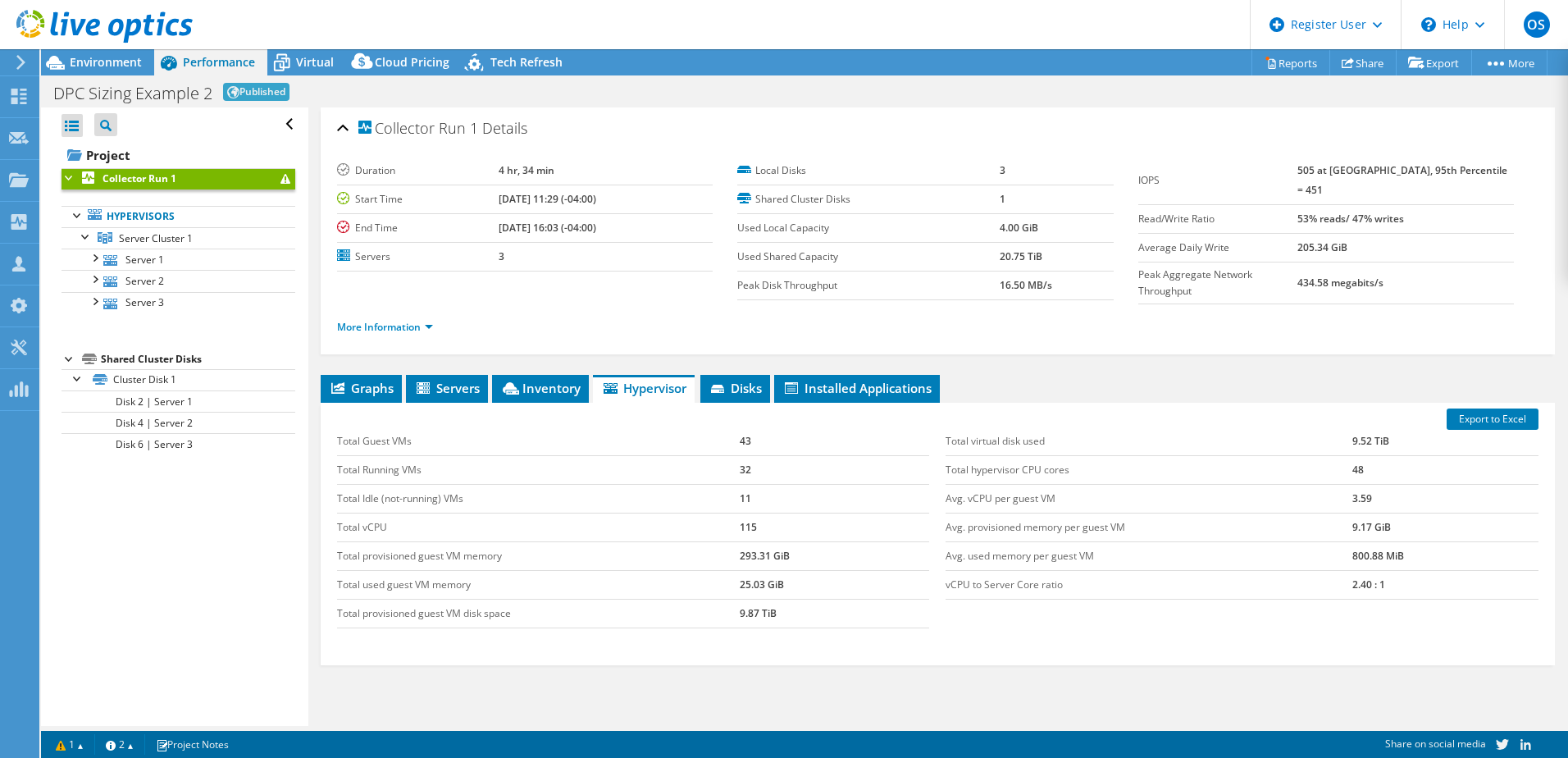
click at [445, 389] on span "Servers" at bounding box center [447, 387] width 66 height 16
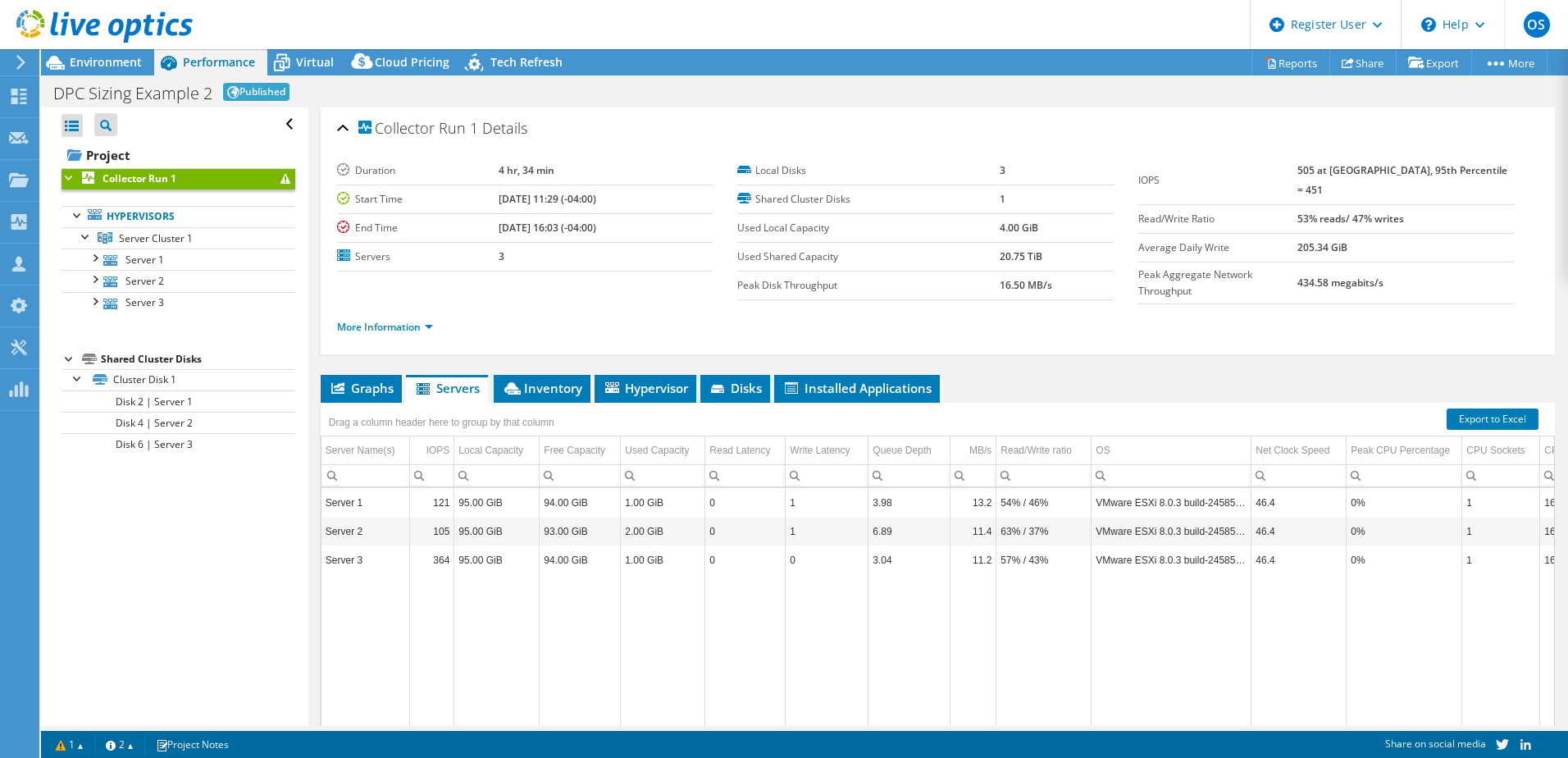
click at [621, 388] on span "Hypervisor" at bounding box center [645, 387] width 86 height 16
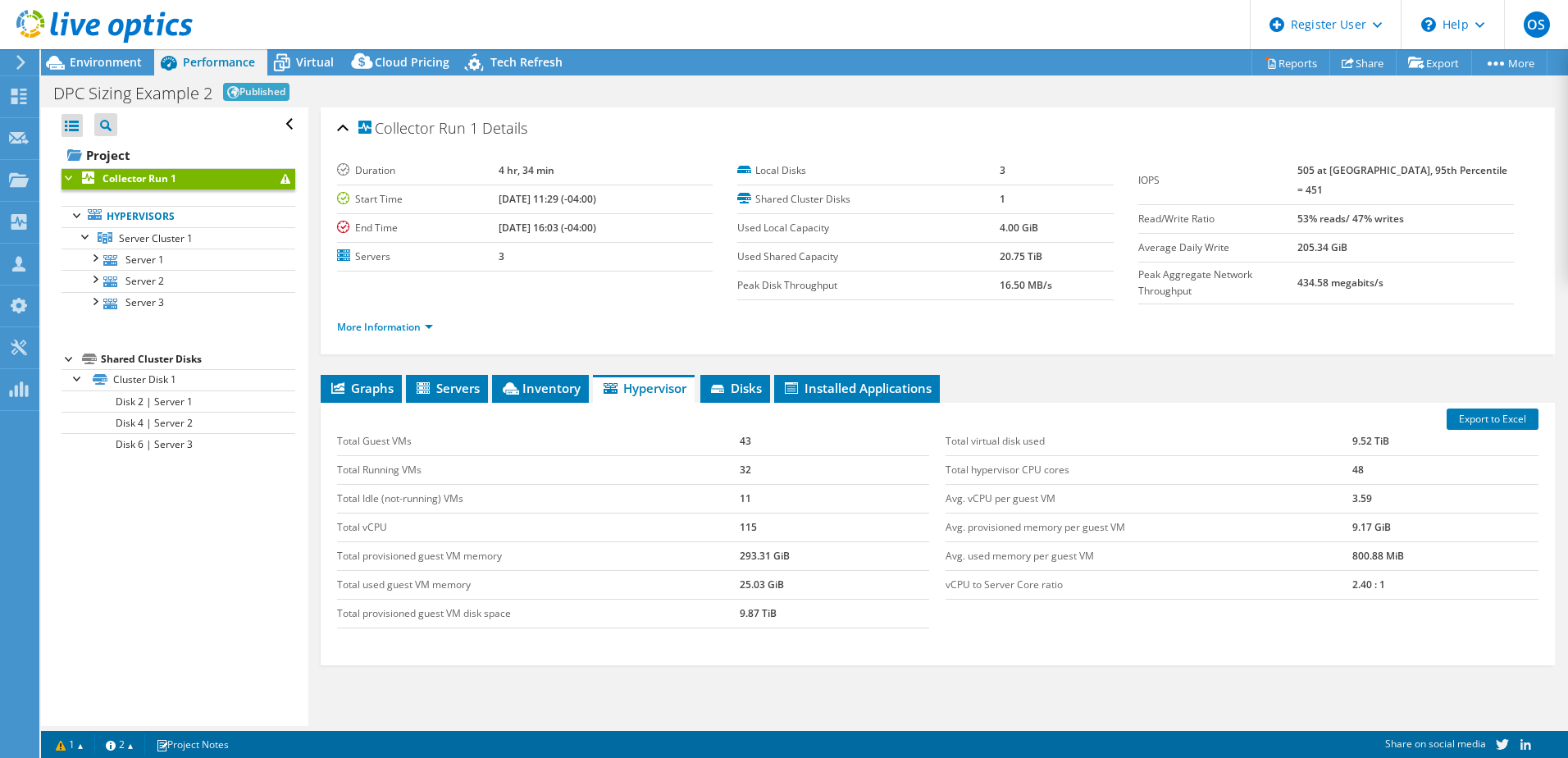
click at [316, 68] on span "Virtual" at bounding box center [315, 62] width 38 height 16
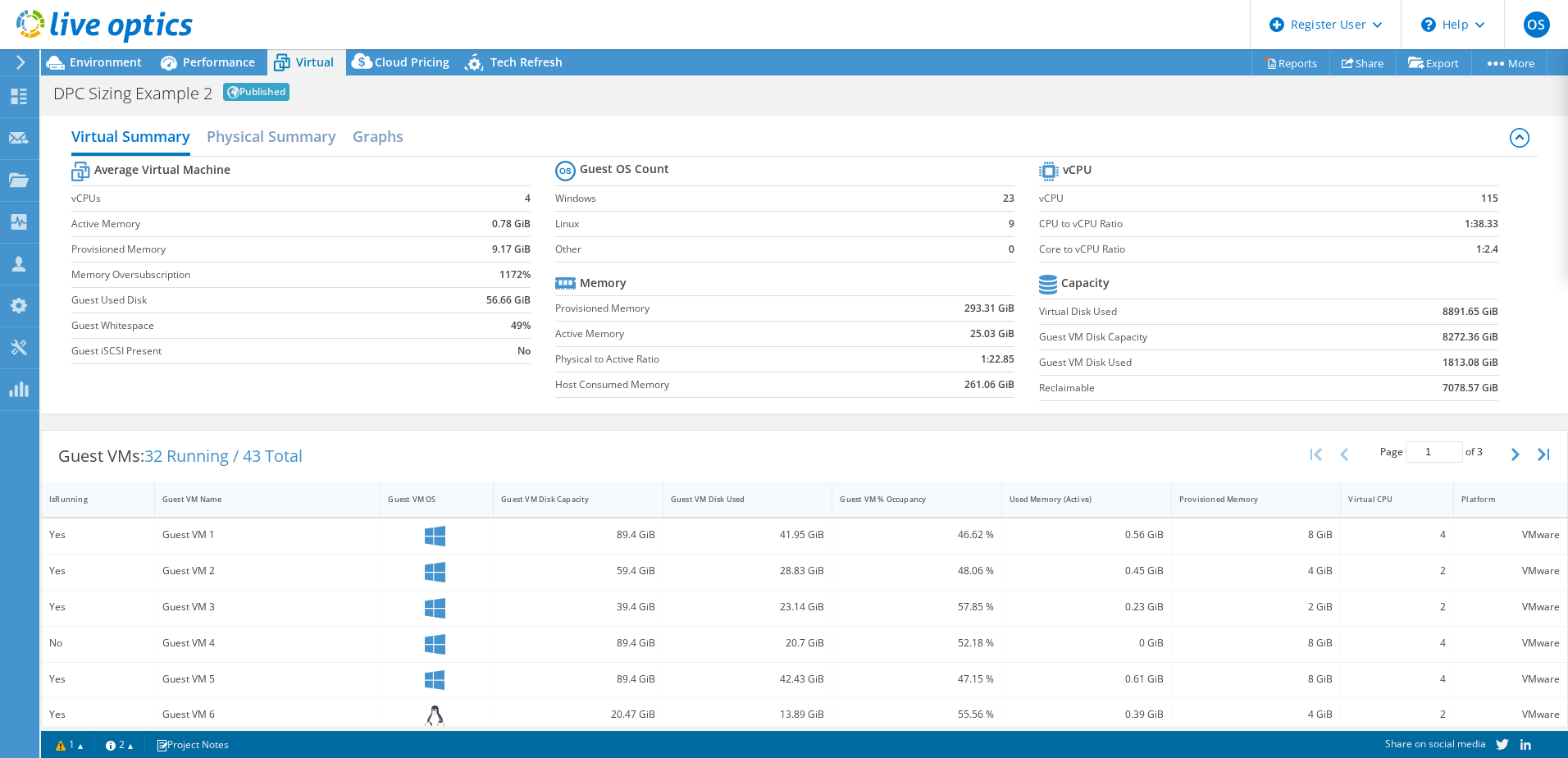
click at [202, 63] on span "Performance" at bounding box center [219, 62] width 72 height 16
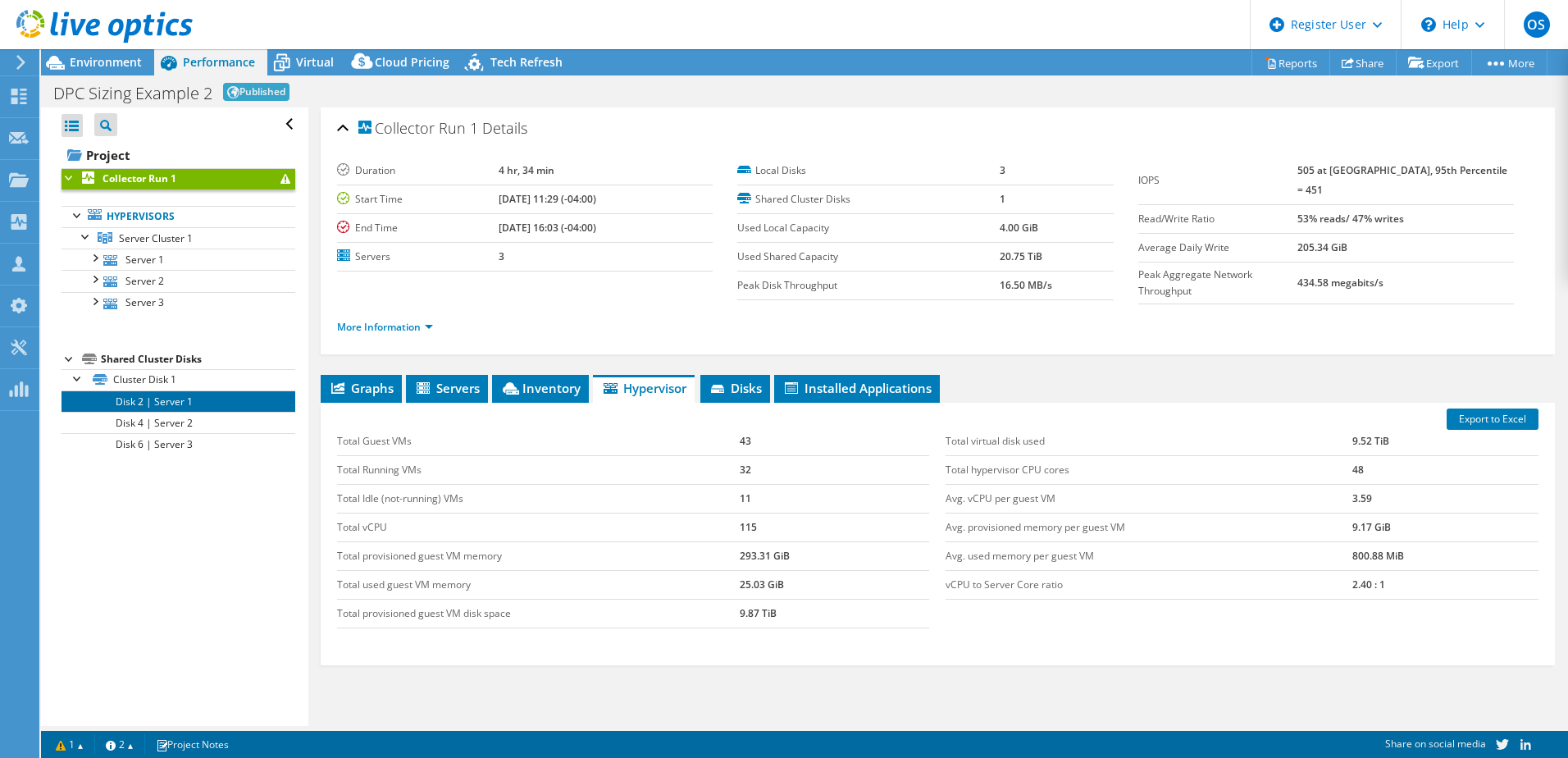
click at [160, 405] on link "Disk 2 | Server 1" at bounding box center [178, 400] width 234 height 21
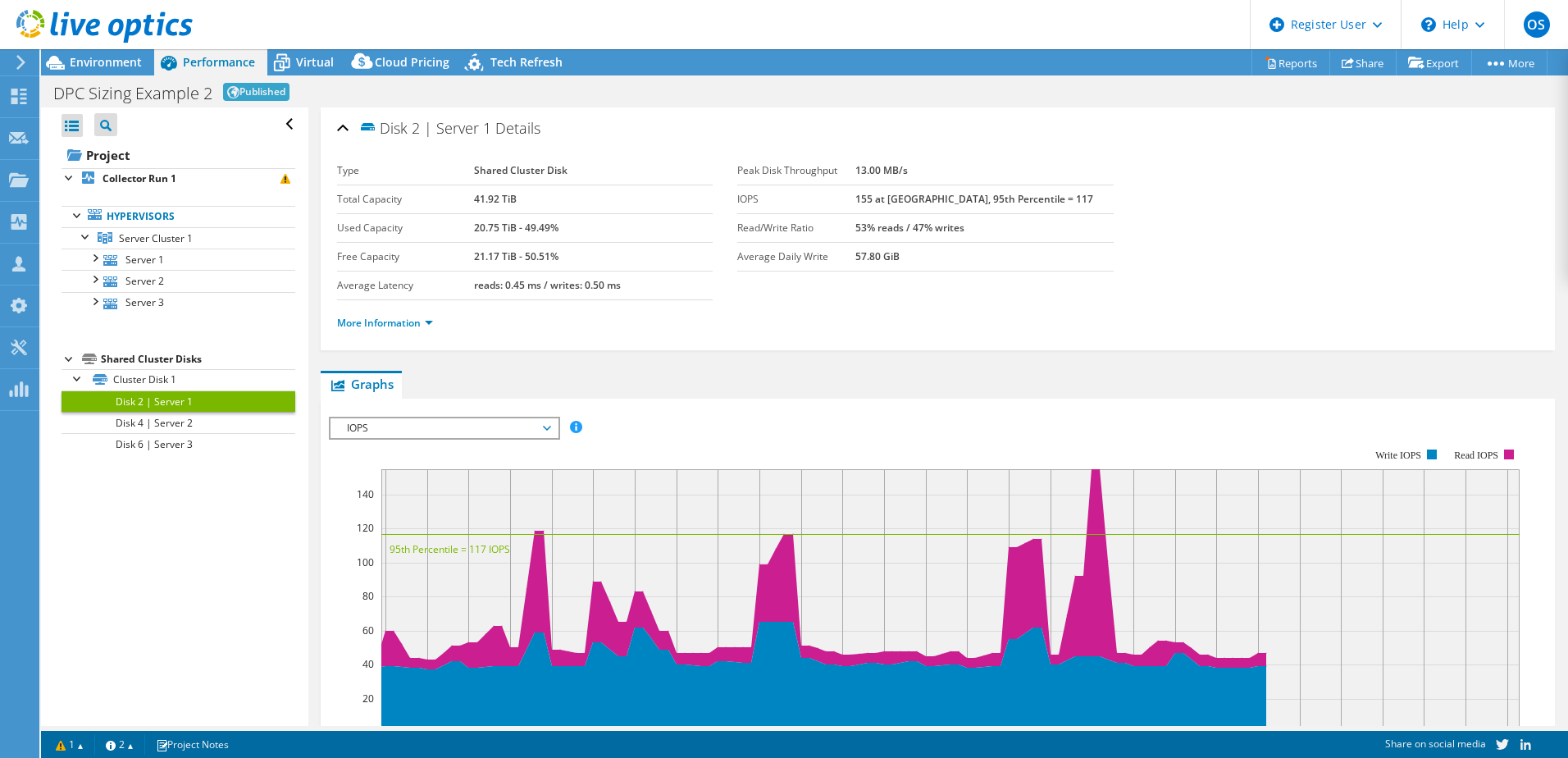
click at [158, 216] on link "Hypervisors" at bounding box center [178, 216] width 234 height 21
click at [319, 67] on span "Virtual" at bounding box center [315, 62] width 38 height 16
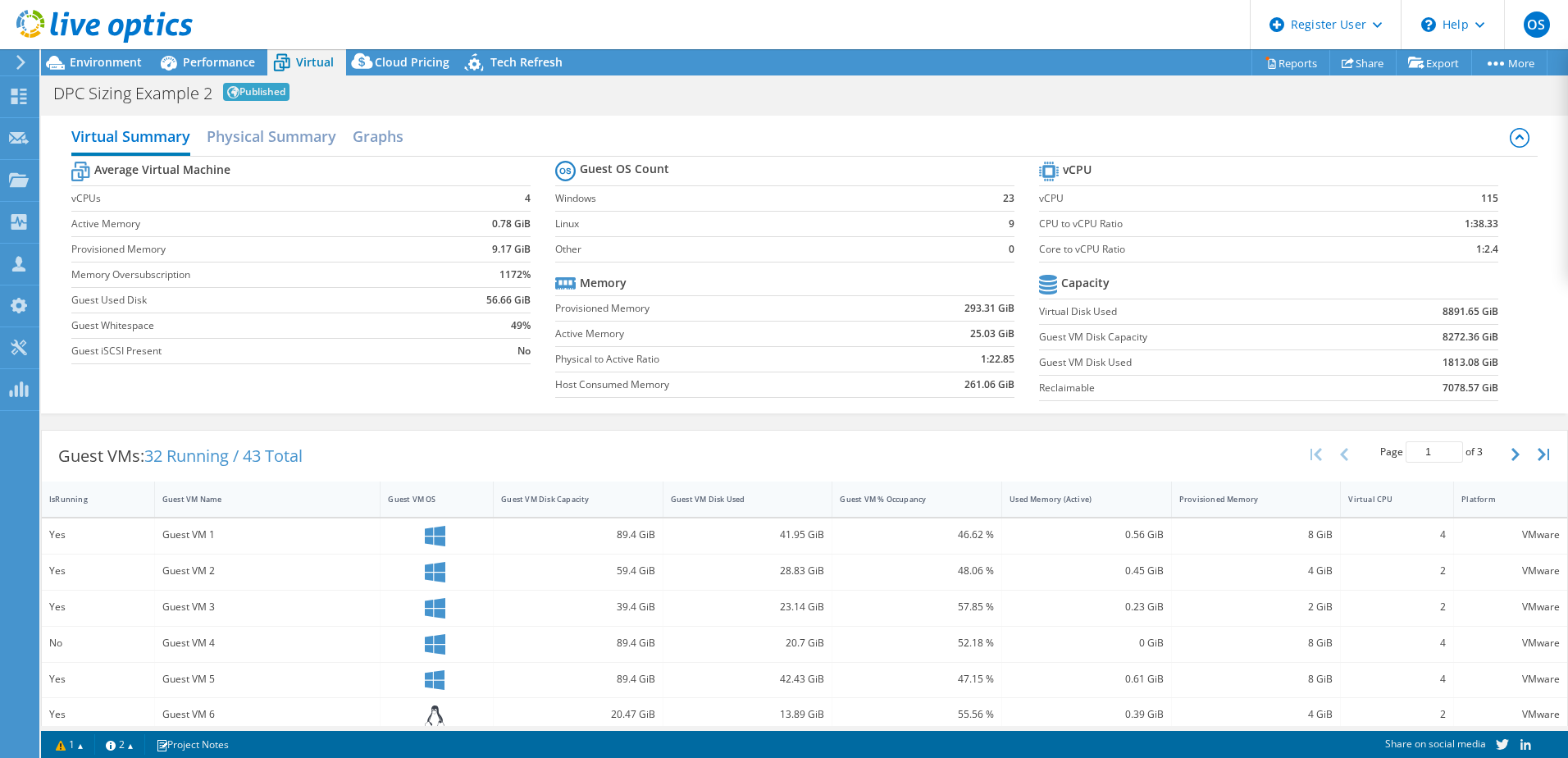
click at [197, 61] on span "Performance" at bounding box center [219, 62] width 72 height 16
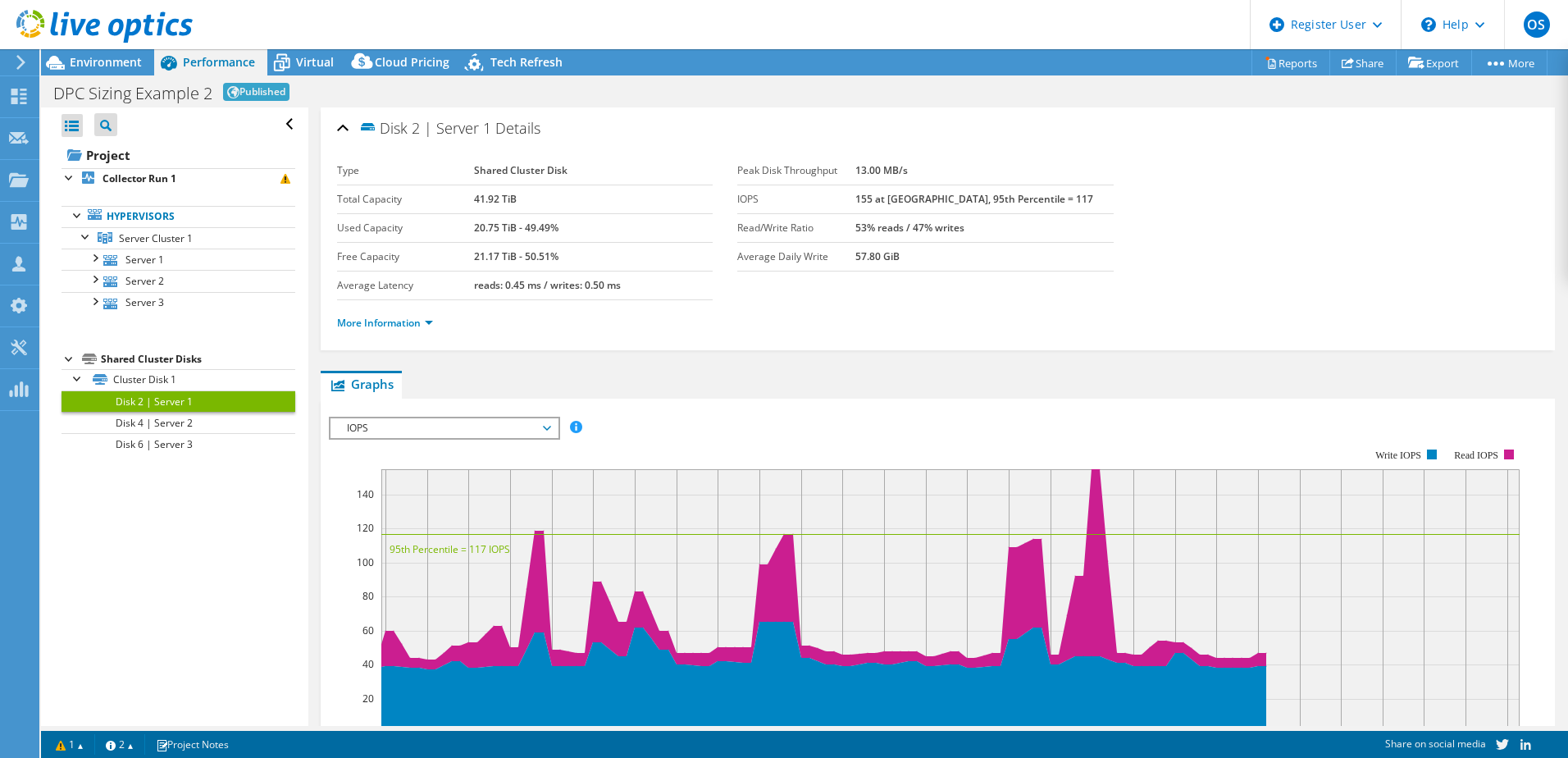
click at [91, 62] on span "Environment" at bounding box center [106, 62] width 72 height 16
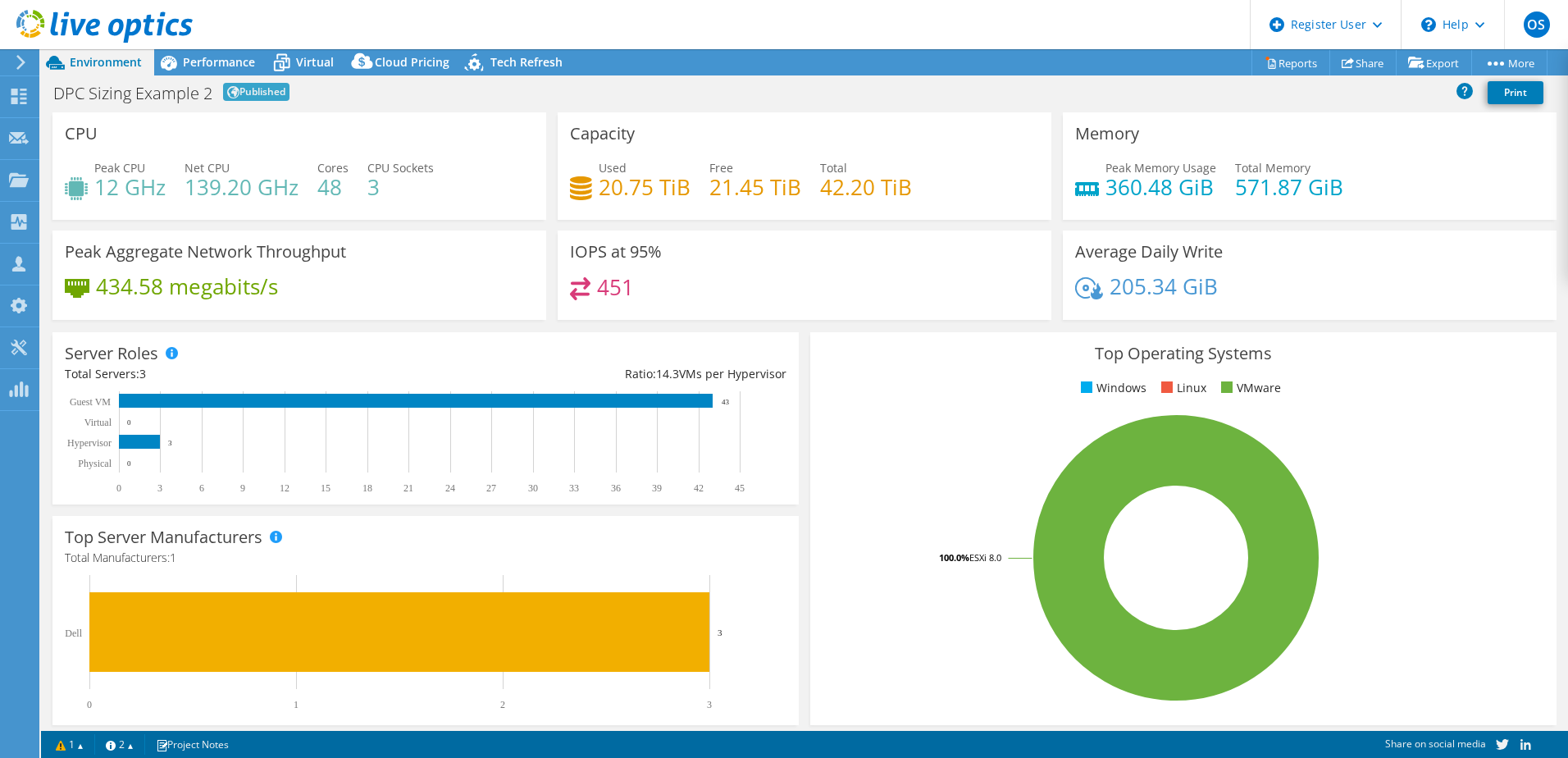
click at [211, 63] on span "Performance" at bounding box center [219, 62] width 72 height 16
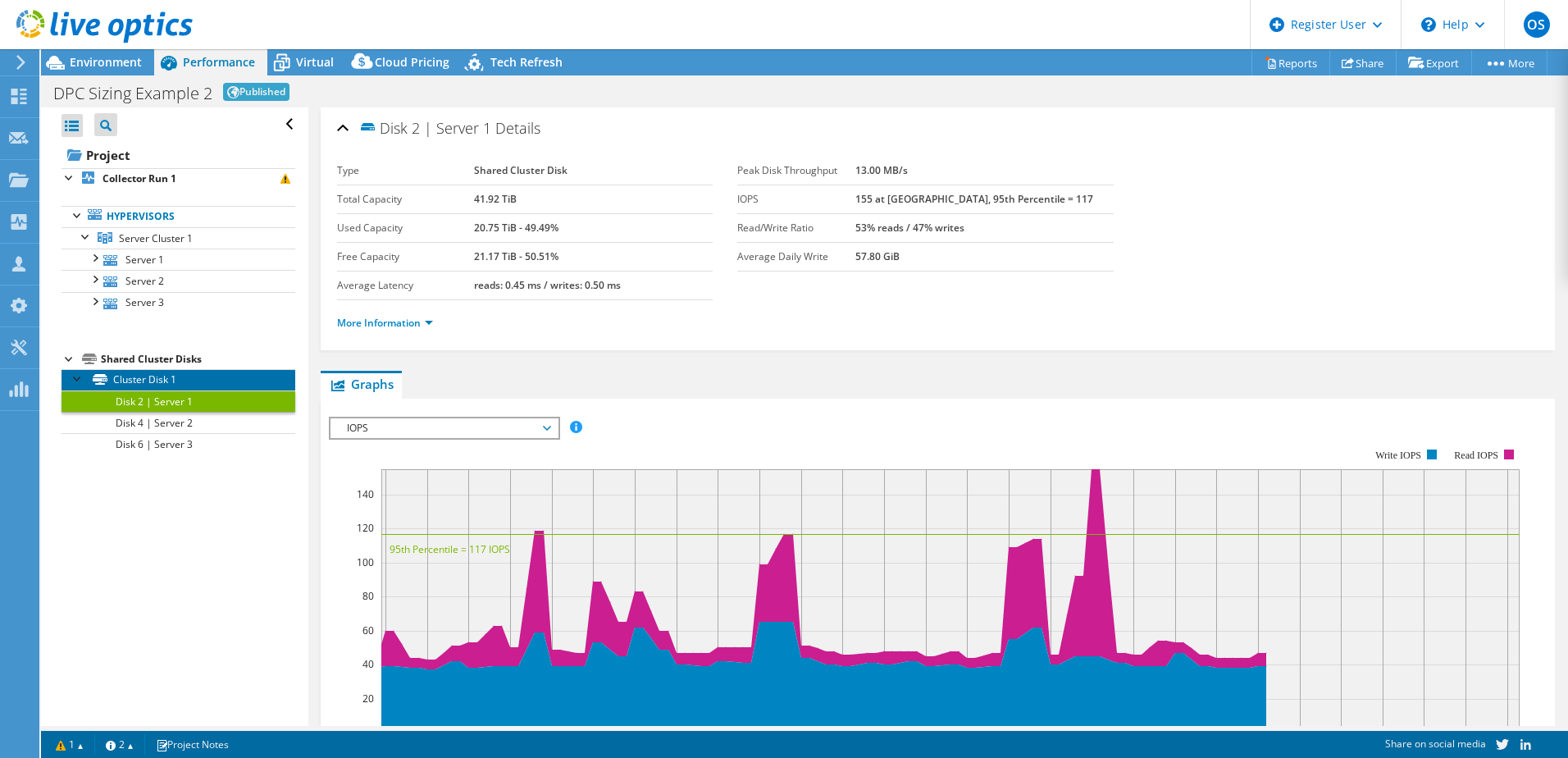
click at [160, 382] on link "Cluster Disk 1" at bounding box center [178, 379] width 234 height 21
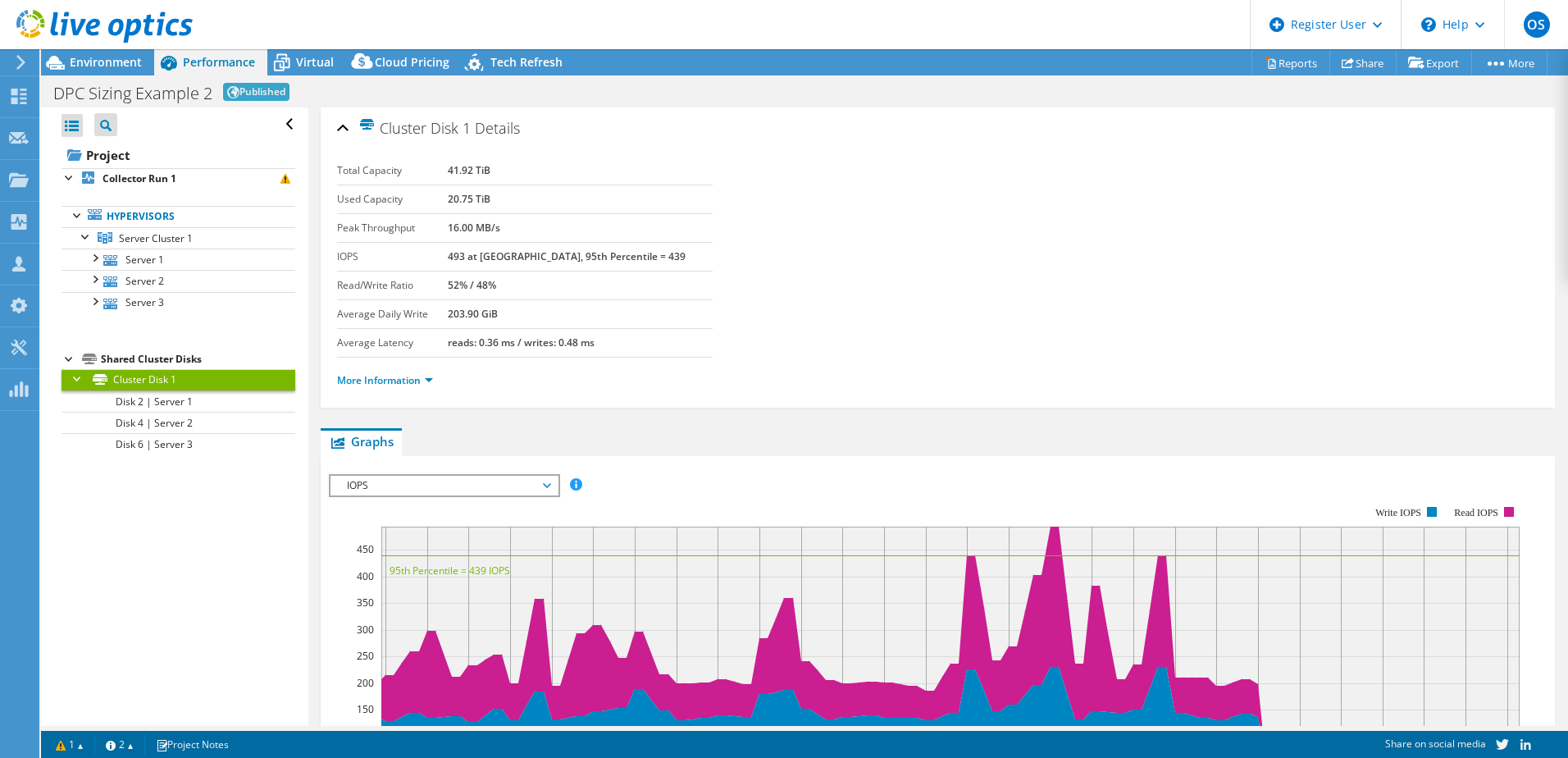
click at [151, 212] on link "Hypervisors" at bounding box center [178, 216] width 234 height 21
click at [146, 174] on b "Collector Run 1" at bounding box center [139, 178] width 74 height 14
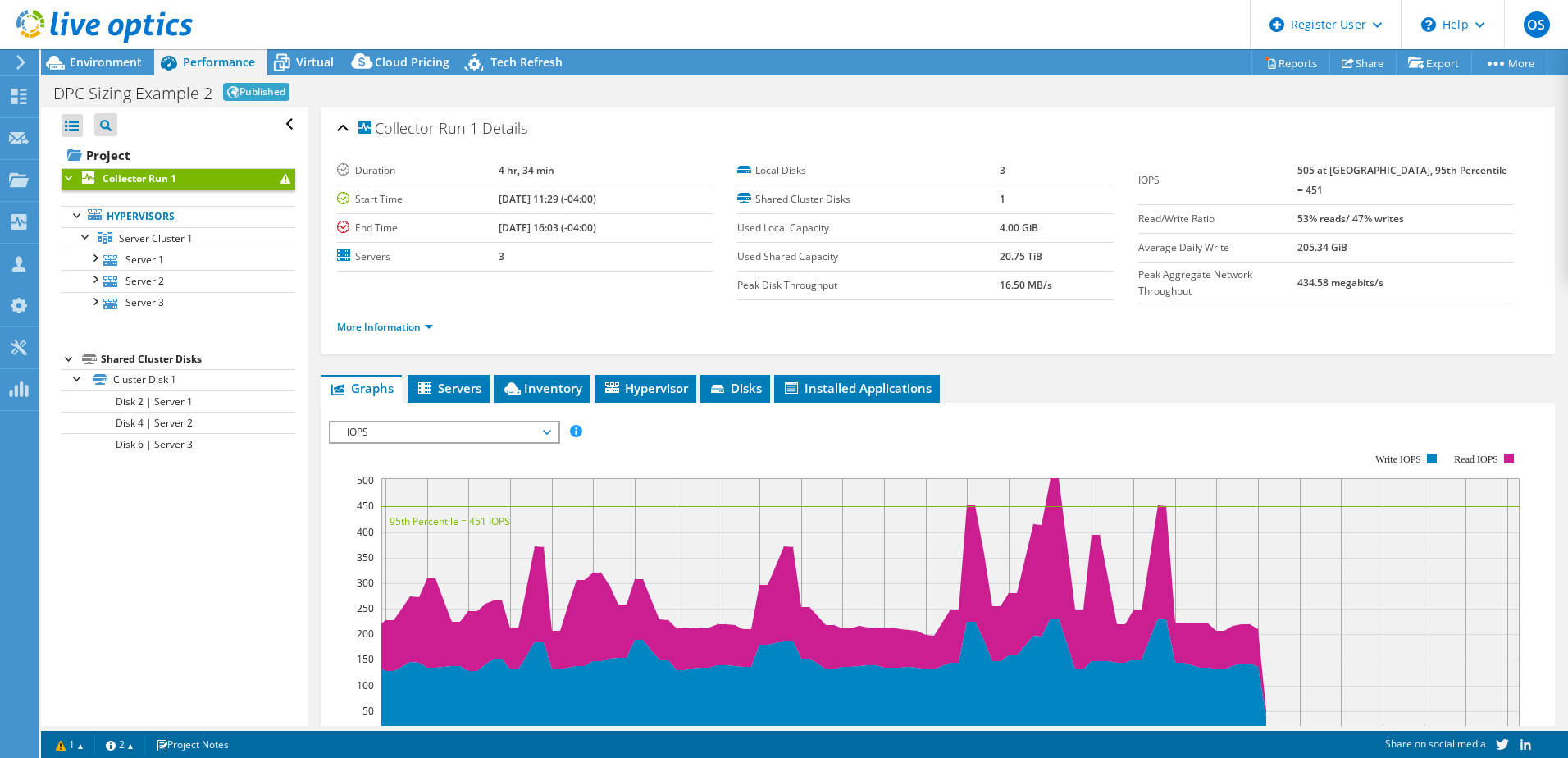
click at [663, 379] on span "Hypervisor" at bounding box center [645, 387] width 86 height 16
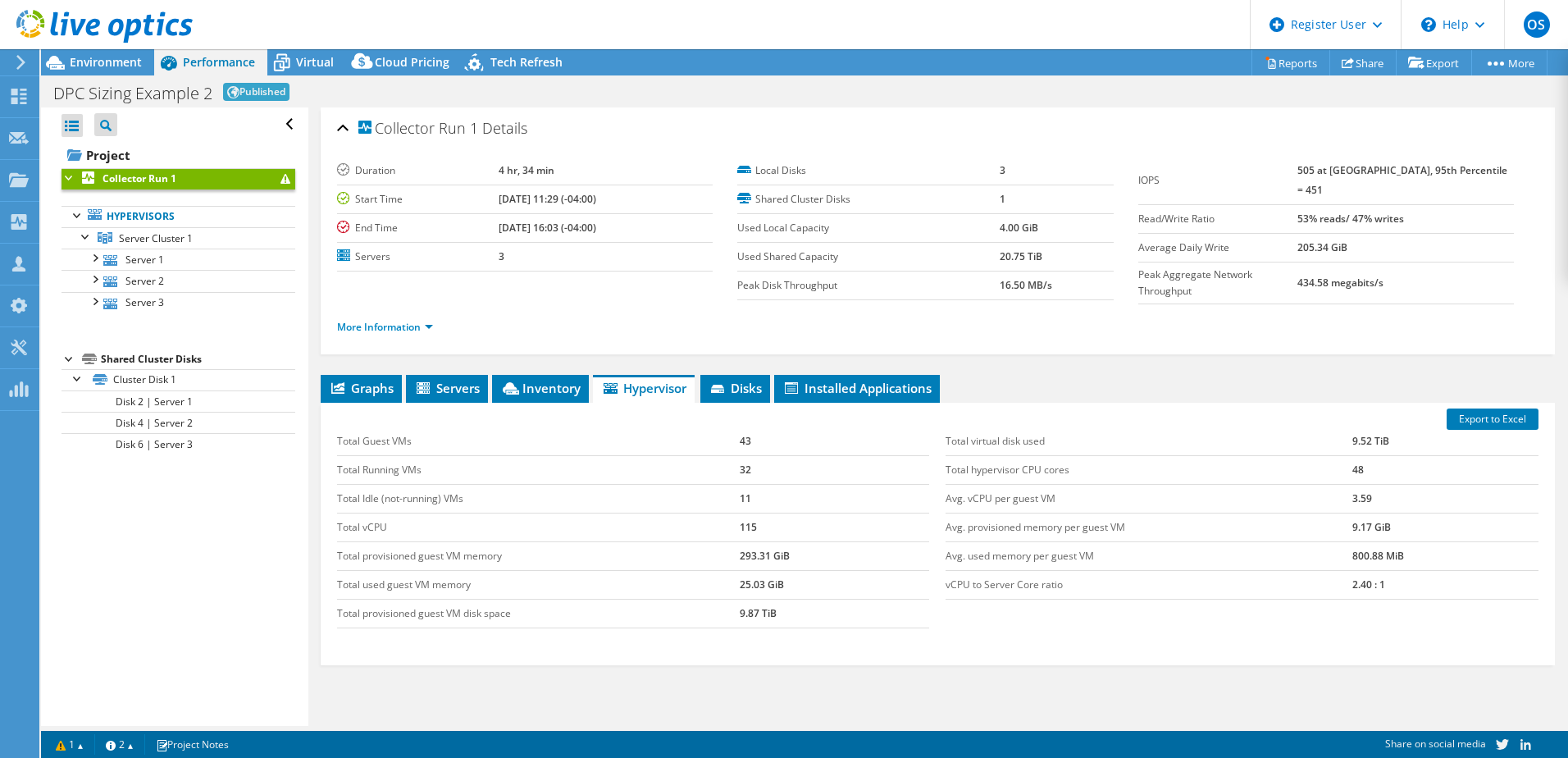
click at [553, 384] on span "Inventory" at bounding box center [540, 387] width 81 height 16
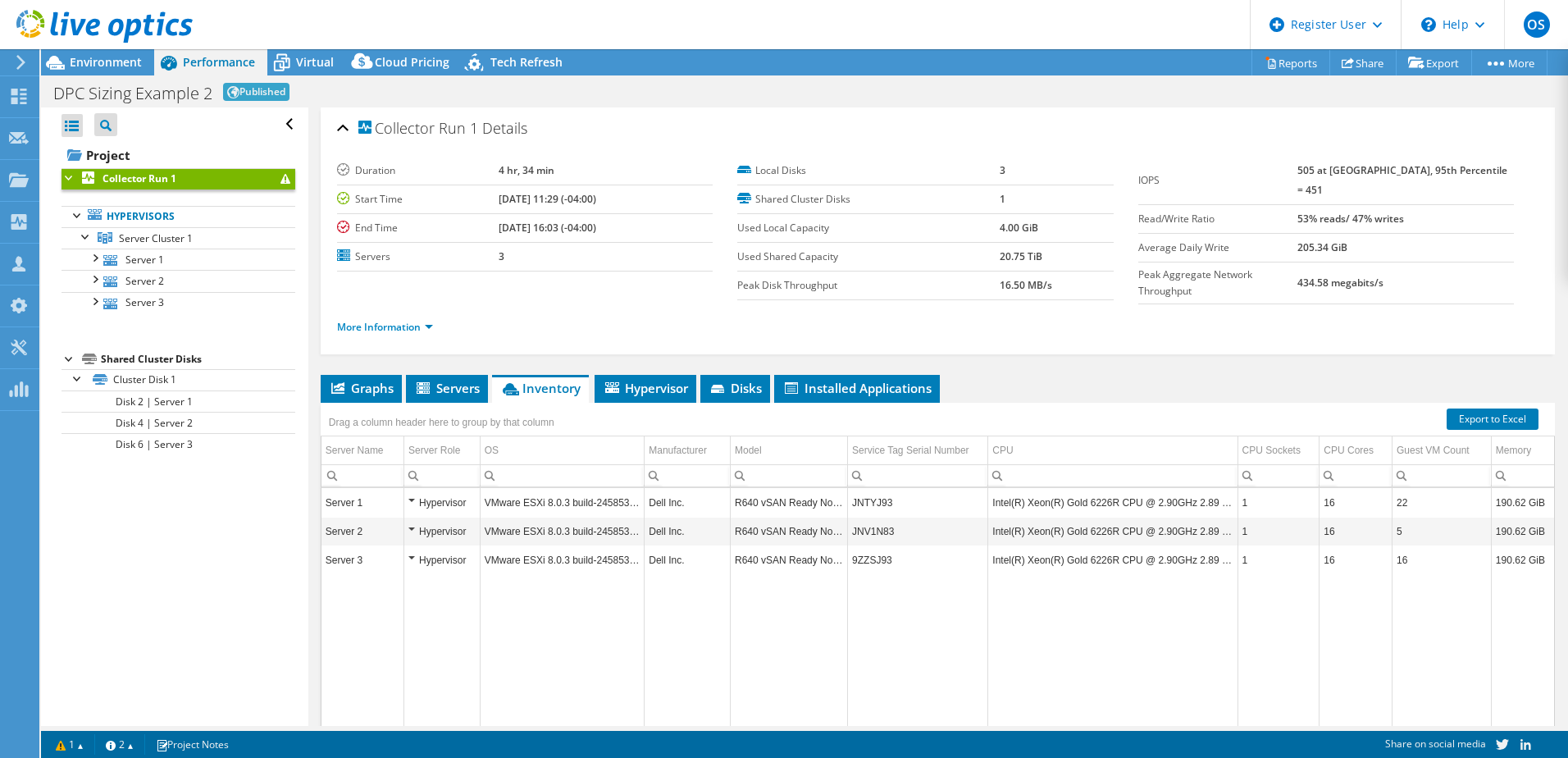
click at [649, 379] on span "Hypervisor" at bounding box center [645, 387] width 86 height 16
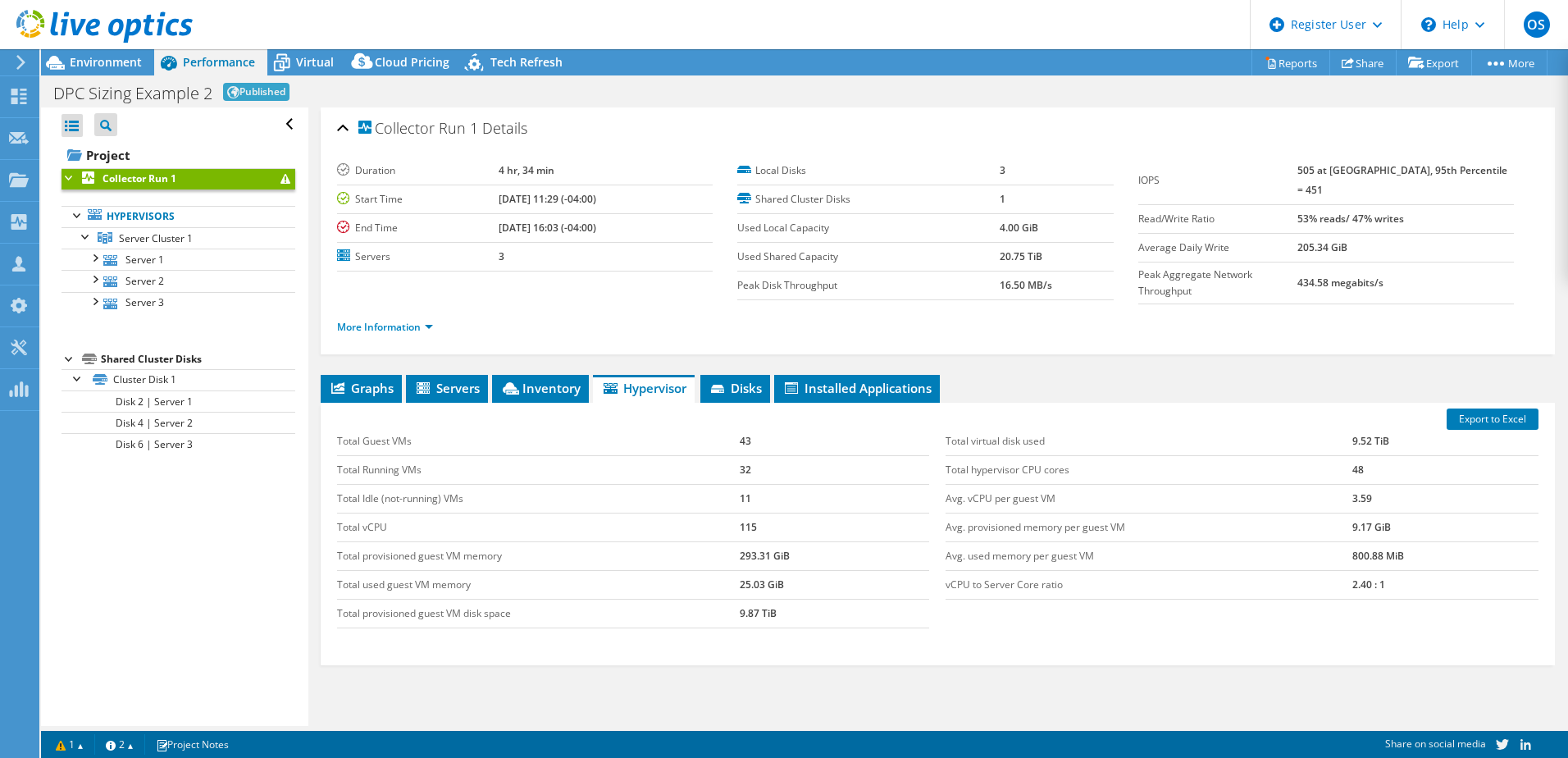
click at [450, 389] on span "Servers" at bounding box center [447, 387] width 66 height 16
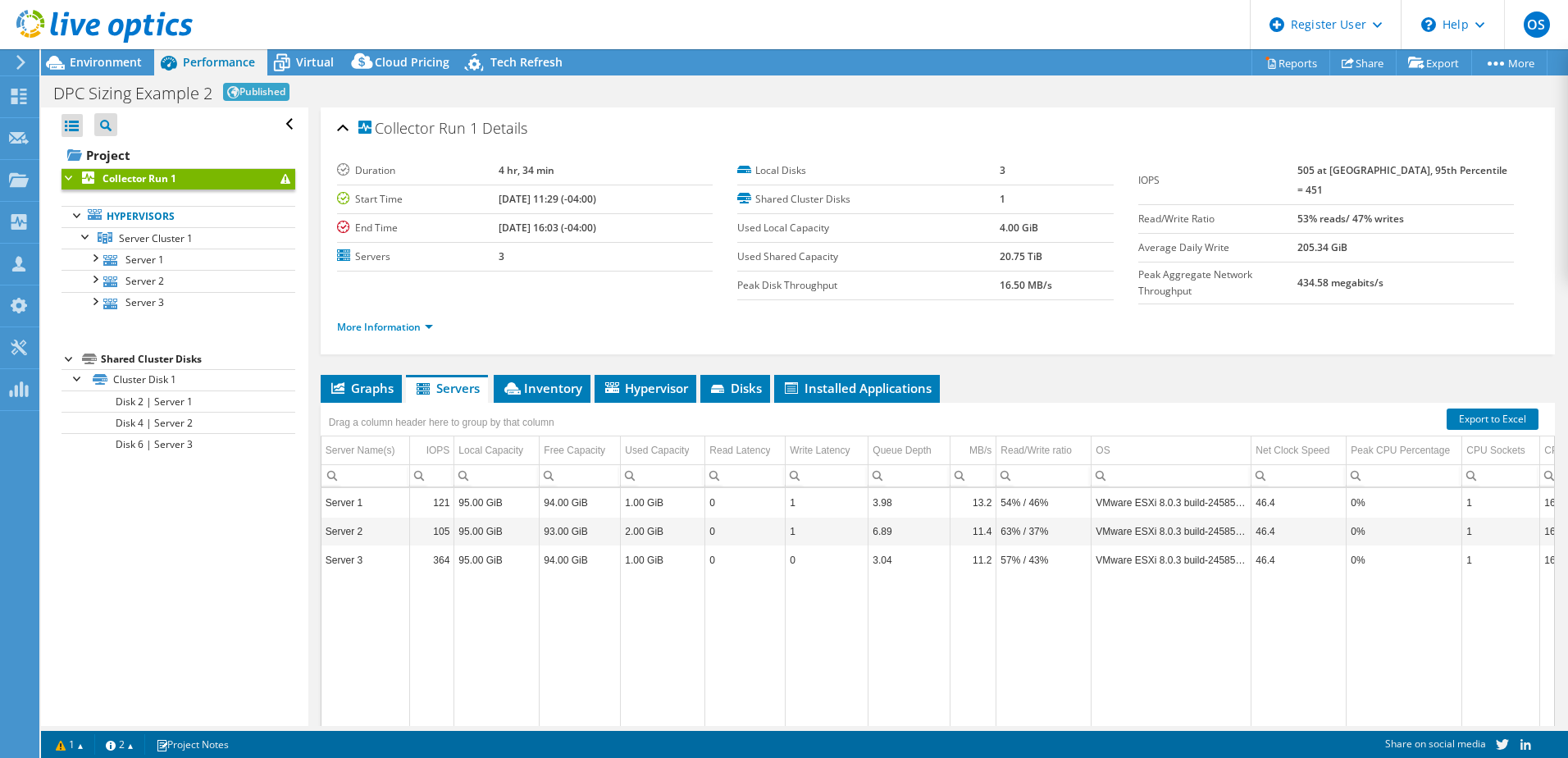
click at [535, 382] on span "Inventory" at bounding box center [542, 387] width 81 height 16
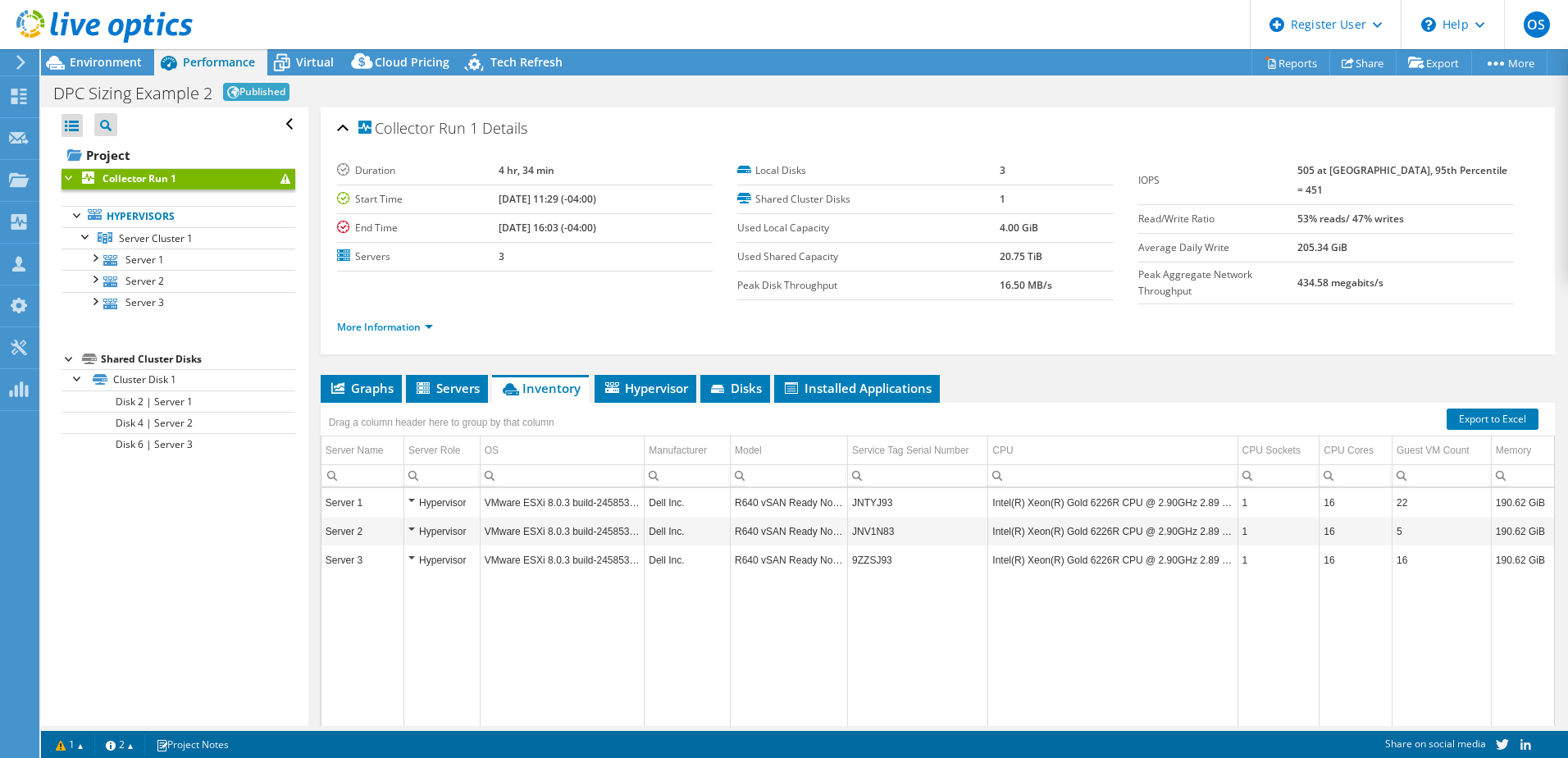
click at [305, 63] on span "Virtual" at bounding box center [315, 62] width 38 height 16
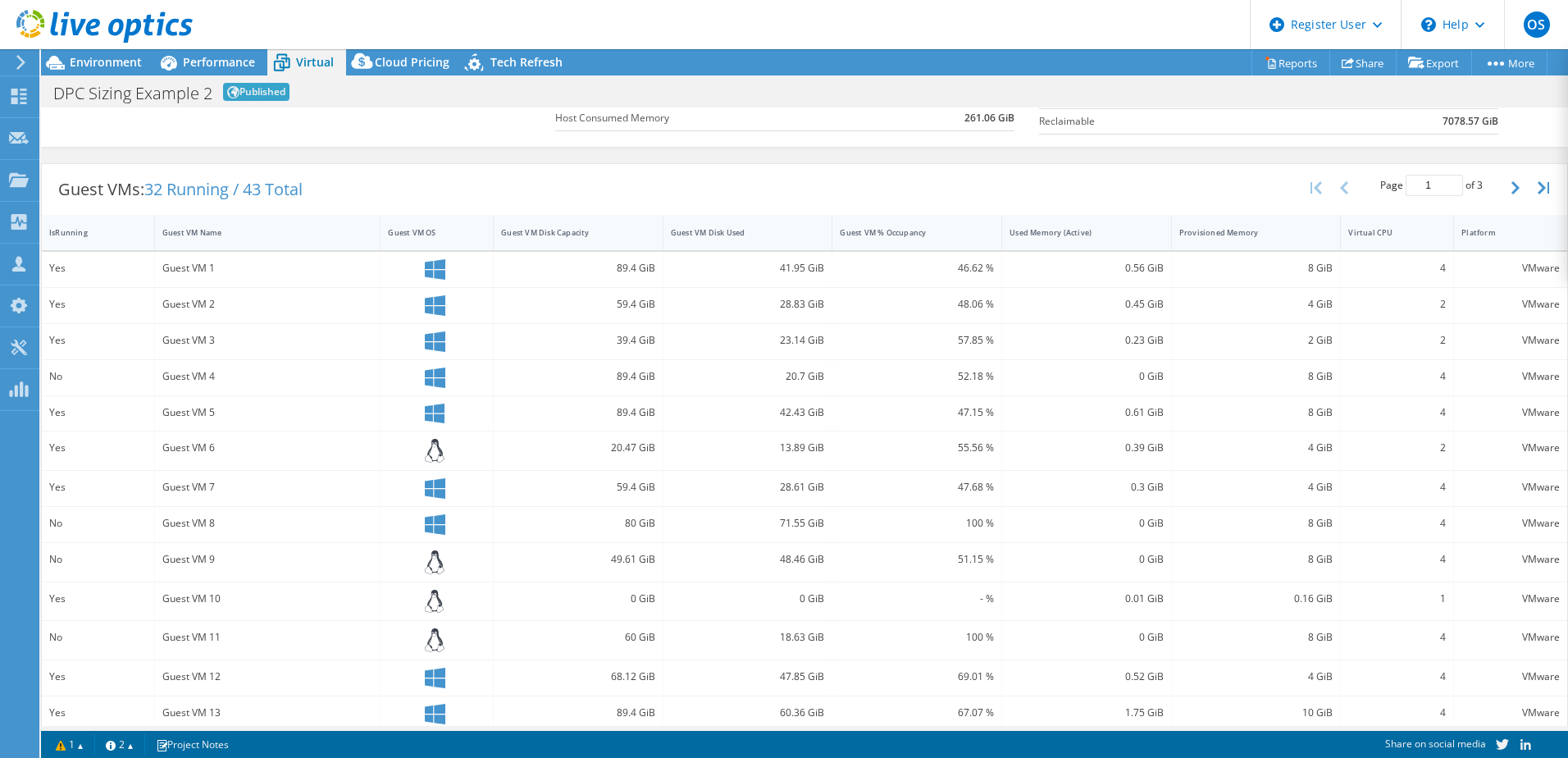
scroll to position [114, 0]
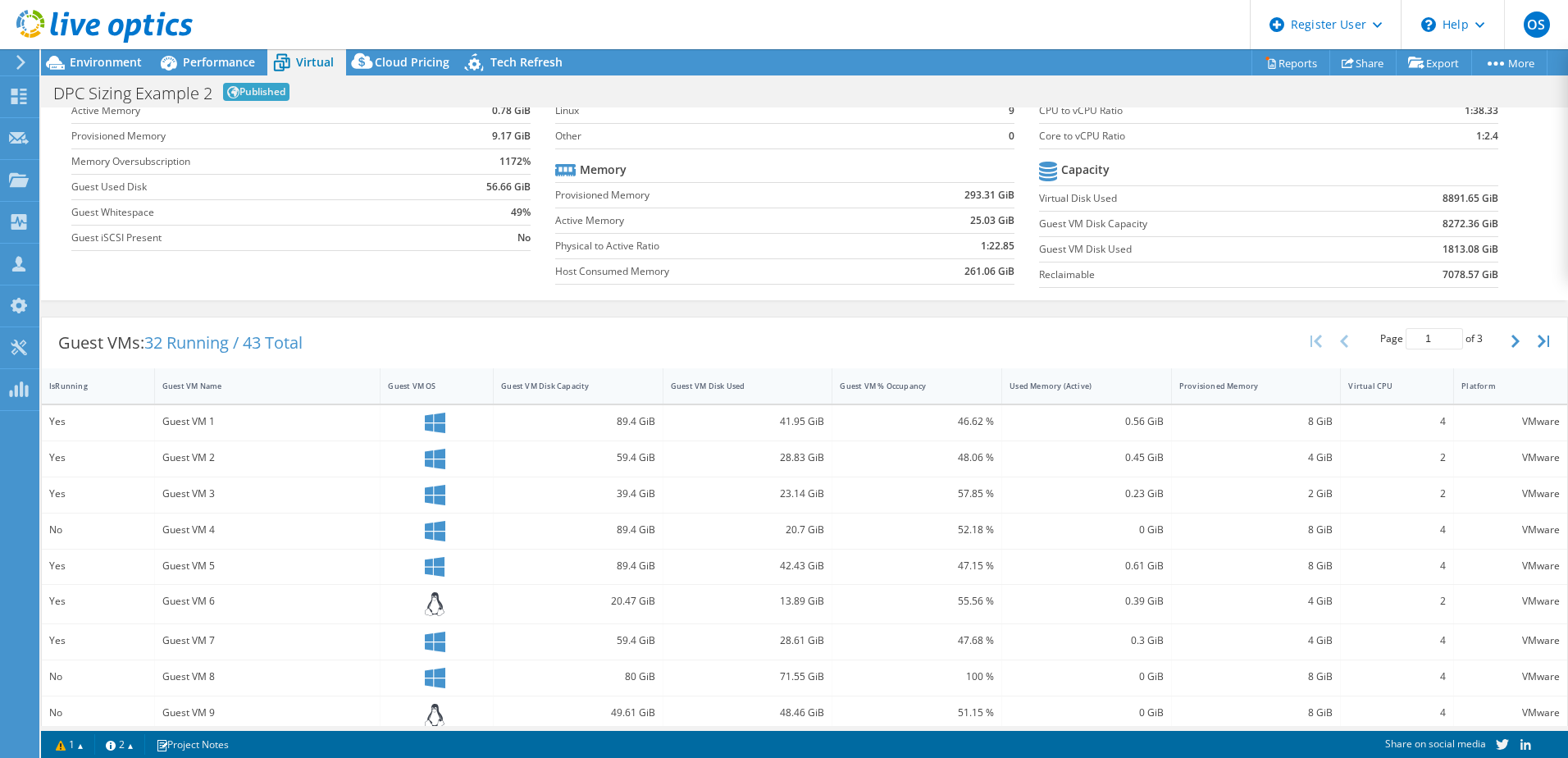
click at [250, 385] on div "Guest VM Name" at bounding box center [258, 385] width 191 height 11
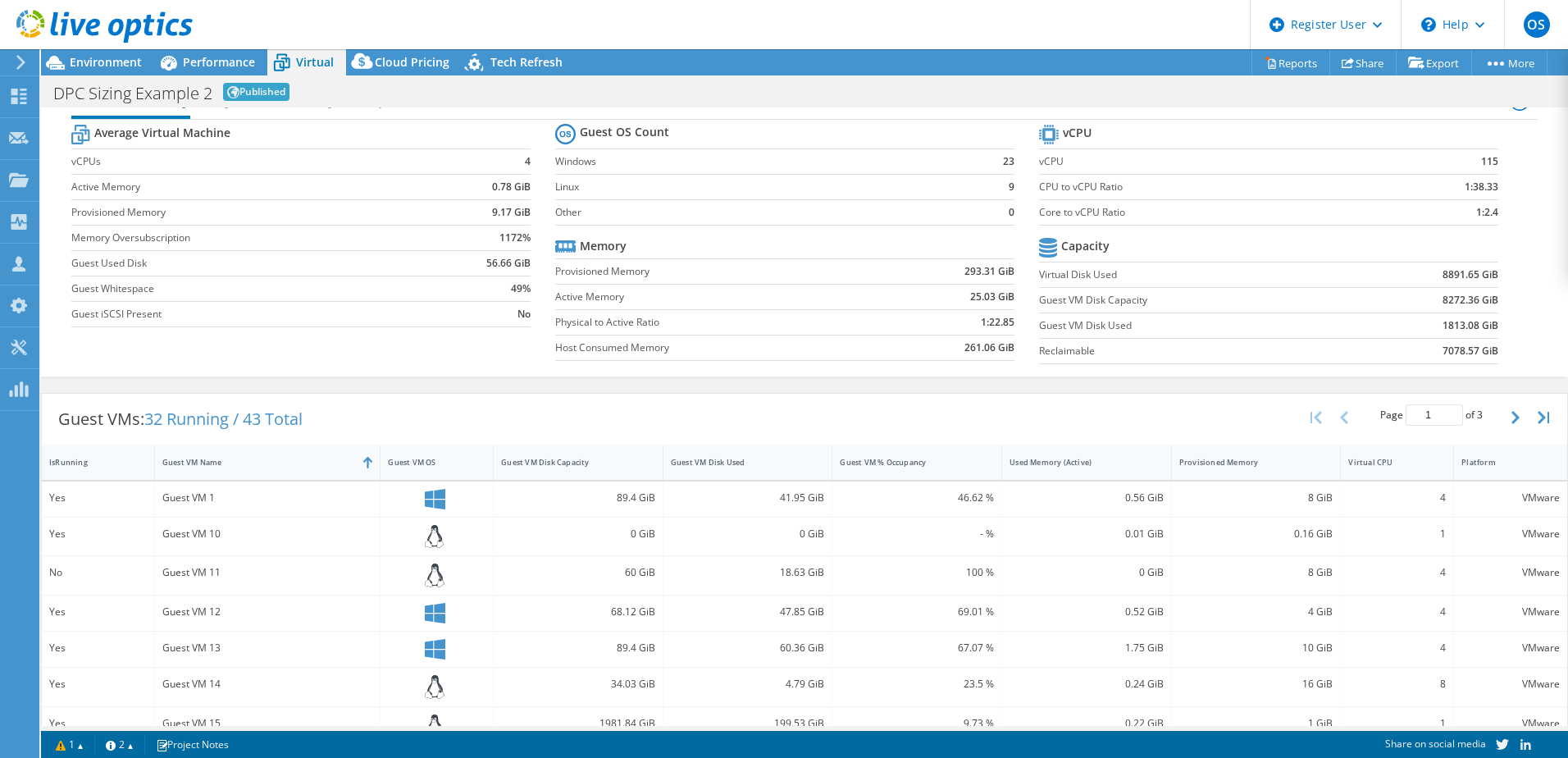
scroll to position [0, 0]
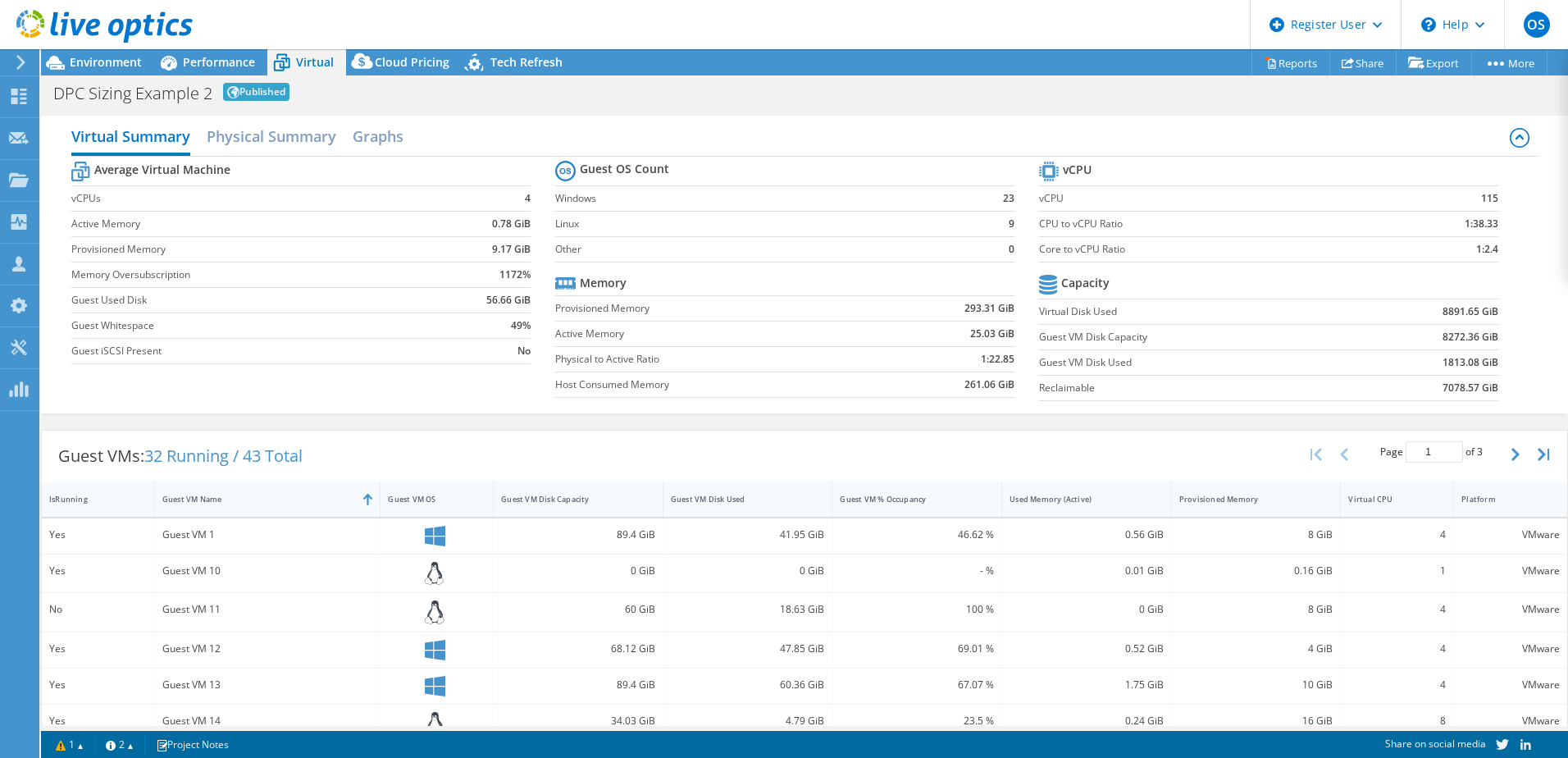
click at [291, 137] on h2 "Physical Summary" at bounding box center [272, 135] width 129 height 33
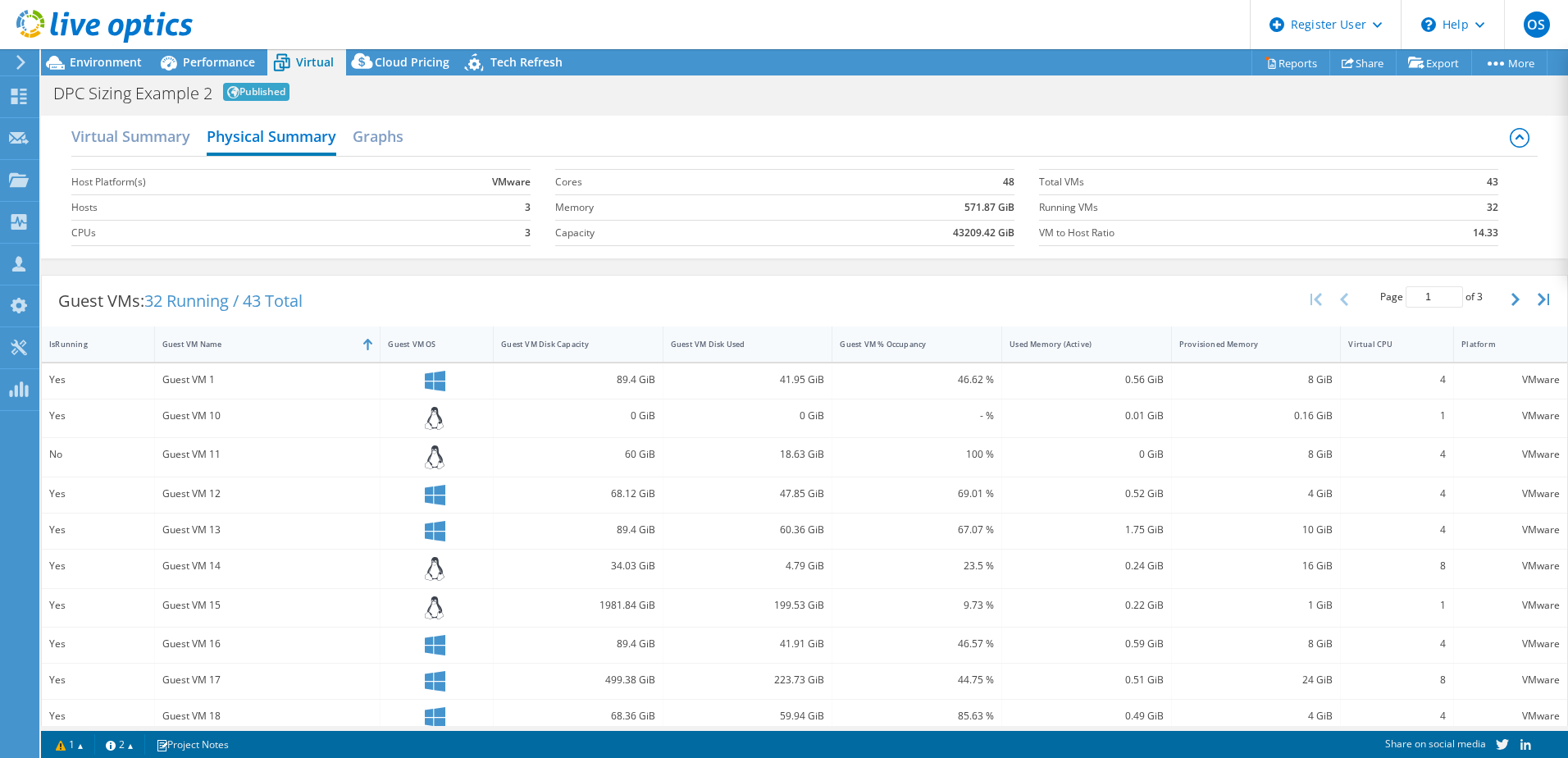
click at [147, 142] on h2 "Virtual Summary" at bounding box center [130, 135] width 118 height 33
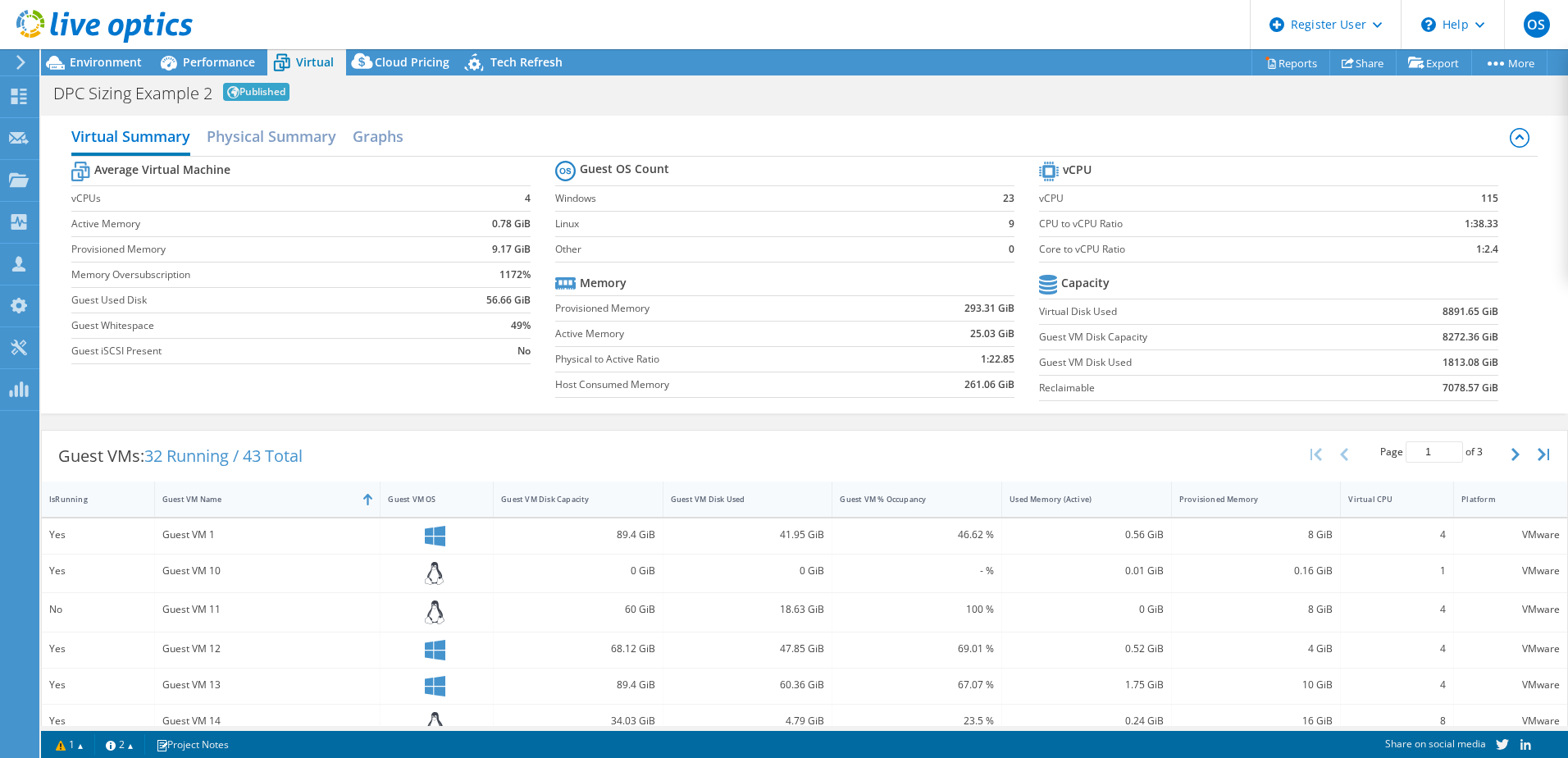
click at [1383, 29] on div "Register User" at bounding box center [1325, 24] width 151 height 49
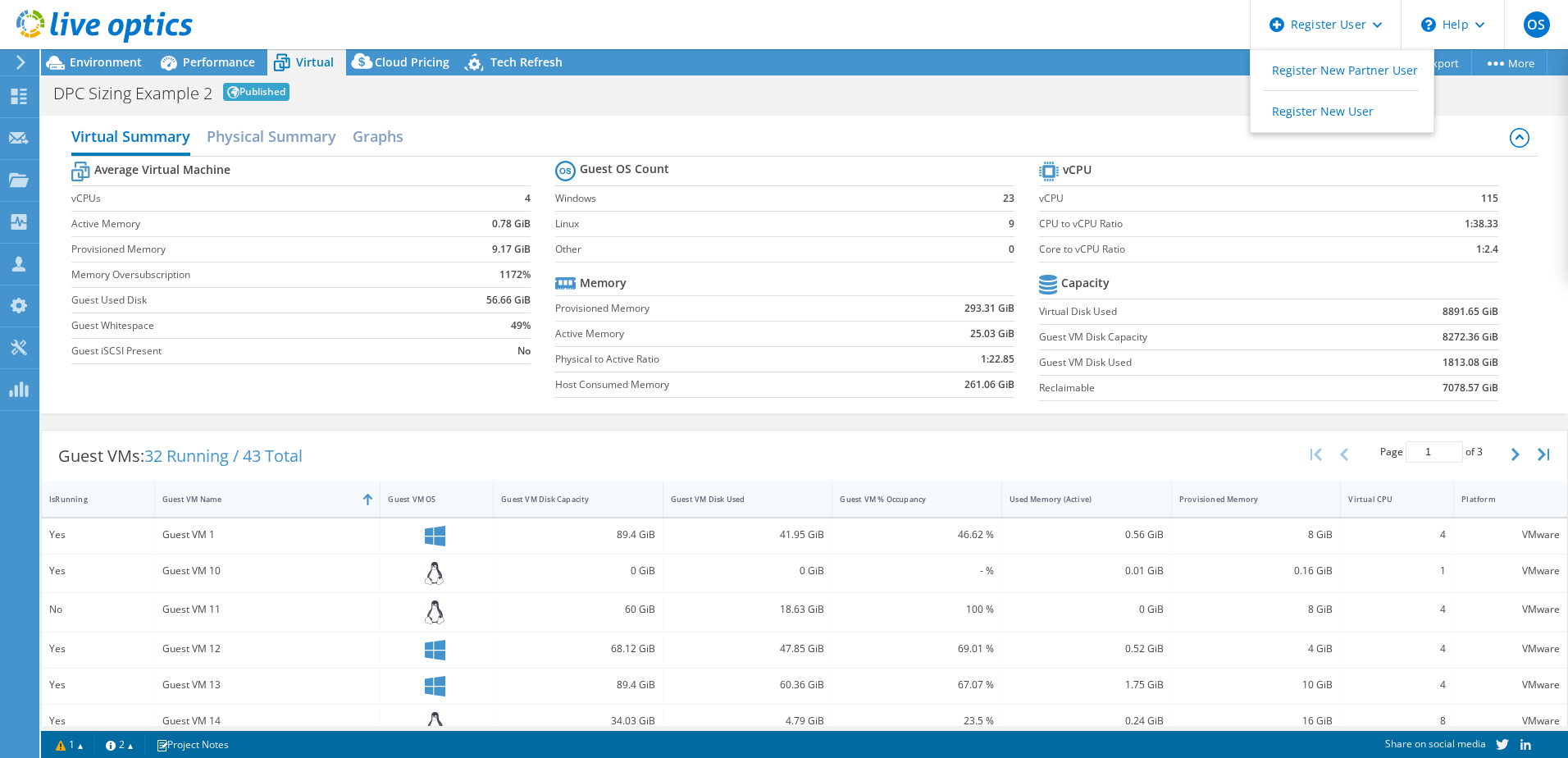
click at [1477, 23] on icon at bounding box center [1479, 25] width 9 height 6
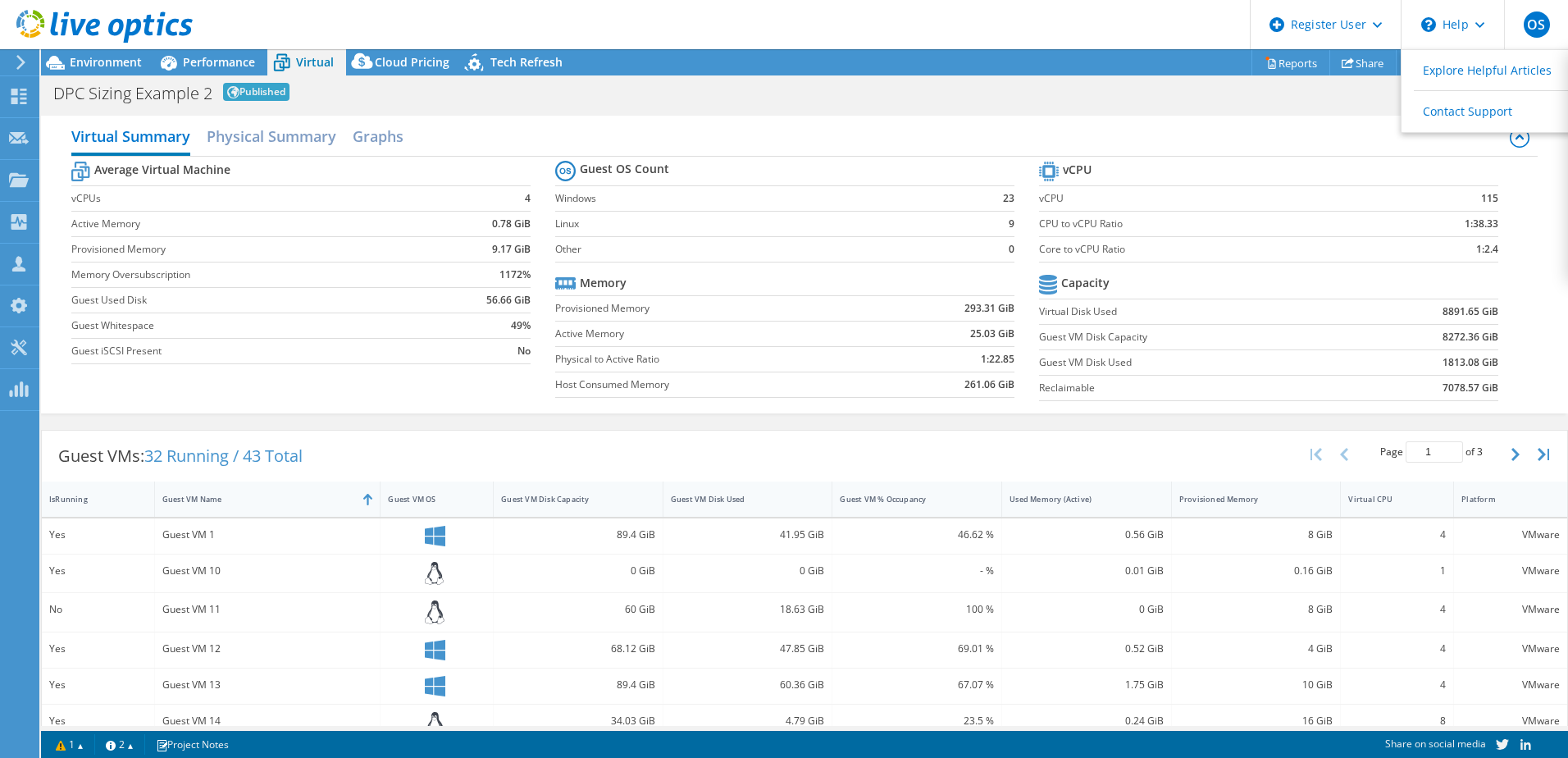
drag, startPoint x: 1281, startPoint y: 106, endPoint x: 1291, endPoint y: 100, distance: 11.7
click at [1286, 105] on div "DPC Sizing Example 2 Published Print" at bounding box center [804, 92] width 1527 height 30
click at [0, 0] on link "PSS Solution Request" at bounding box center [0, 0] width 0 height 0
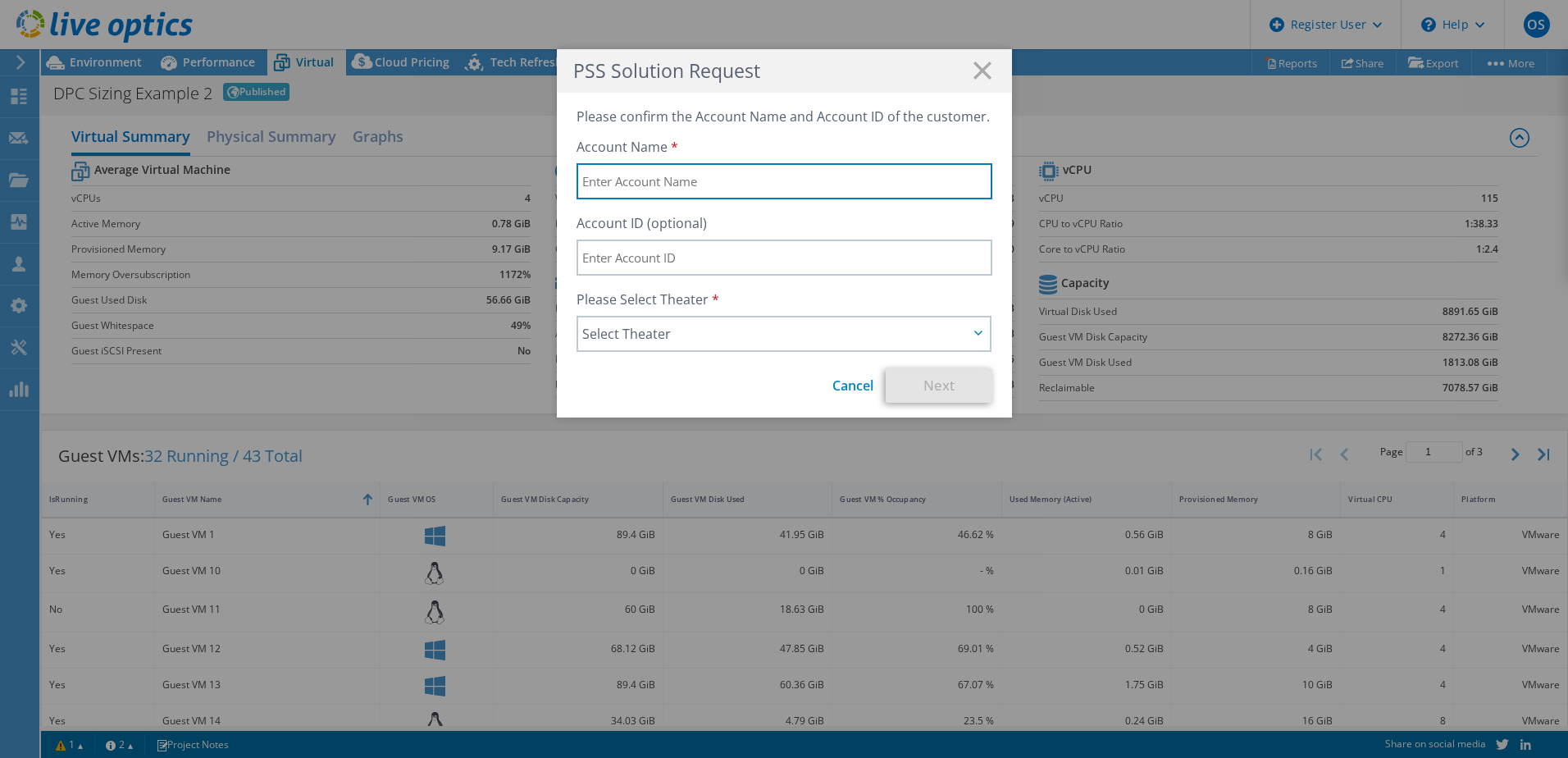
click at [705, 197] on input "text" at bounding box center [784, 181] width 416 height 36
type input "Test"
drag, startPoint x: 622, startPoint y: 190, endPoint x: 524, endPoint y: 174, distance: 99.3
click at [524, 174] on div "PSS Solution Request Please confirm the Account Name and Account ID of the cust…" at bounding box center [784, 379] width 1568 height 659
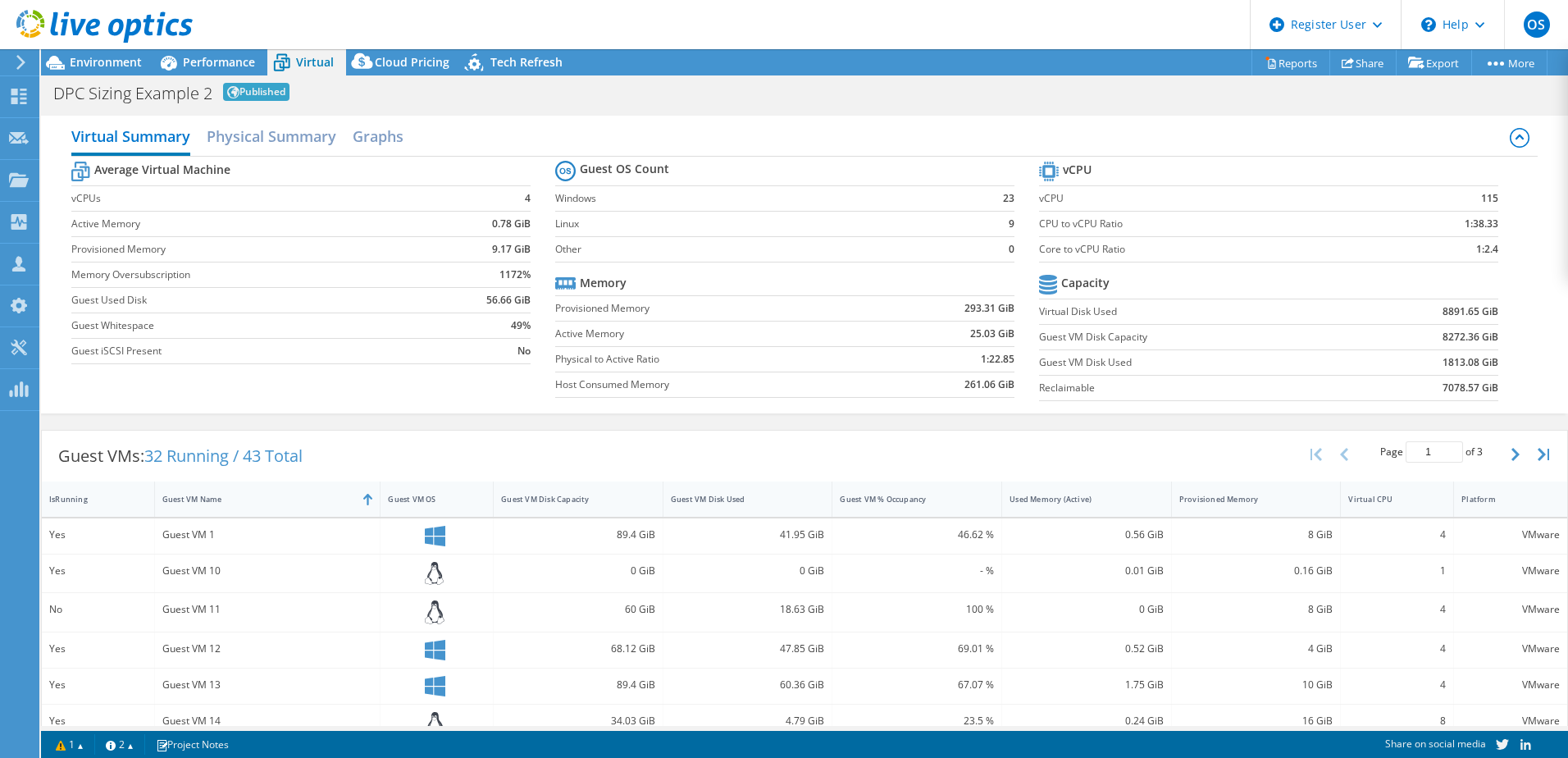
click at [211, 55] on span "Performance" at bounding box center [219, 62] width 72 height 16
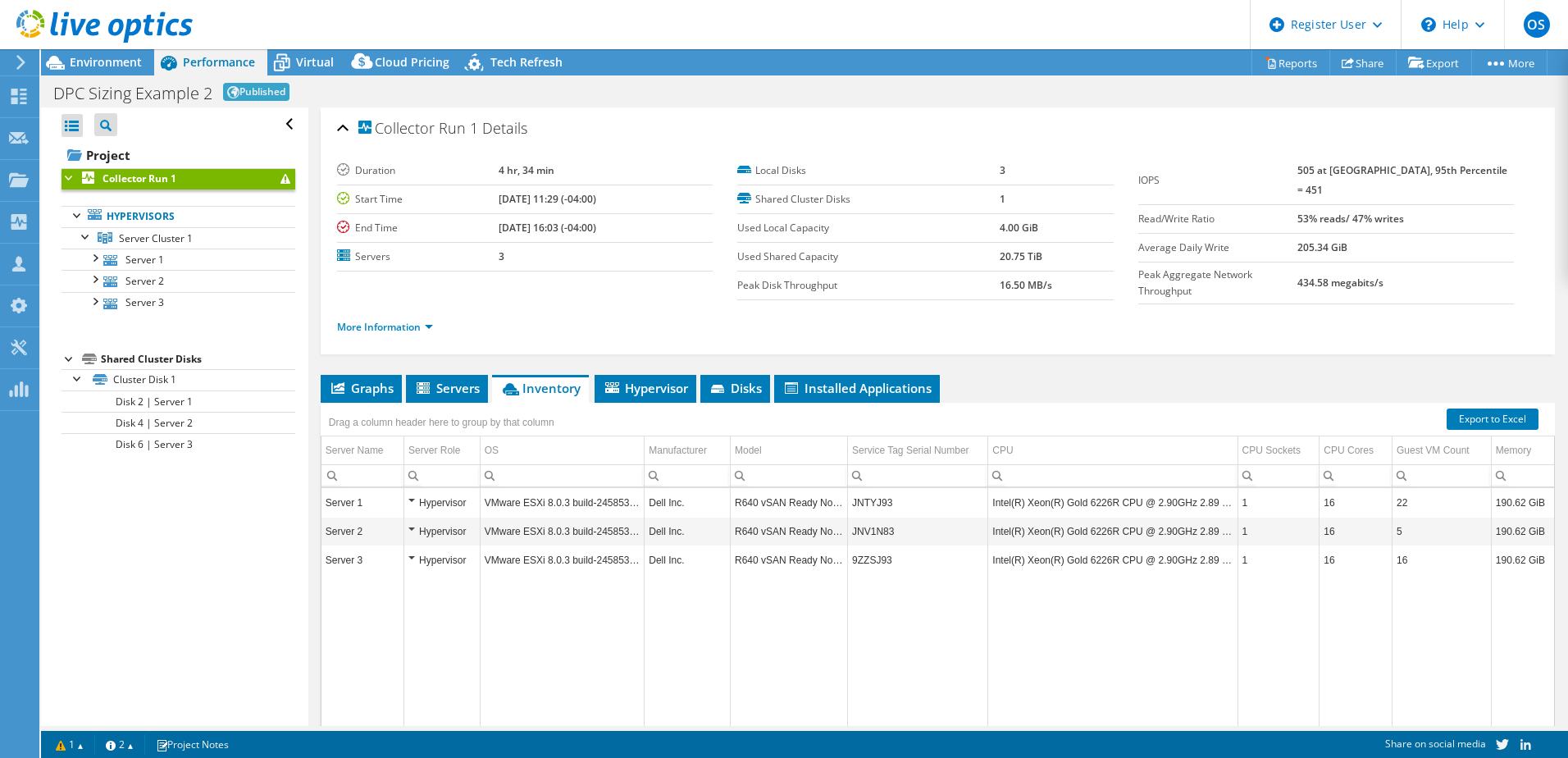
click at [0, 0] on link "PSS Solution Request" at bounding box center [0, 0] width 0 height 0
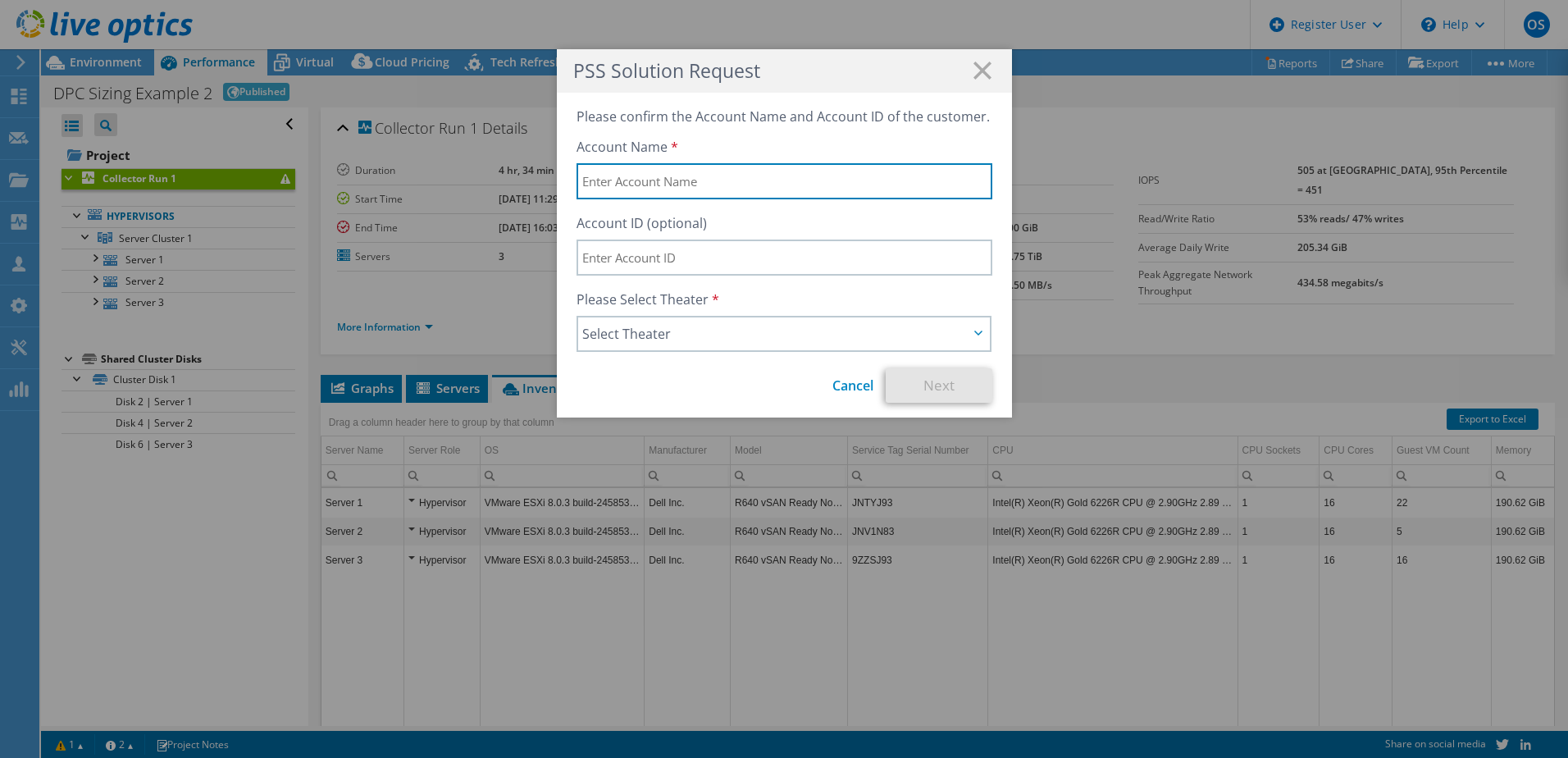
click at [677, 191] on input "text" at bounding box center [784, 181] width 416 height 36
click at [716, 179] on input "text" at bounding box center [784, 181] width 416 height 36
type input "T"
type input "Workshop"
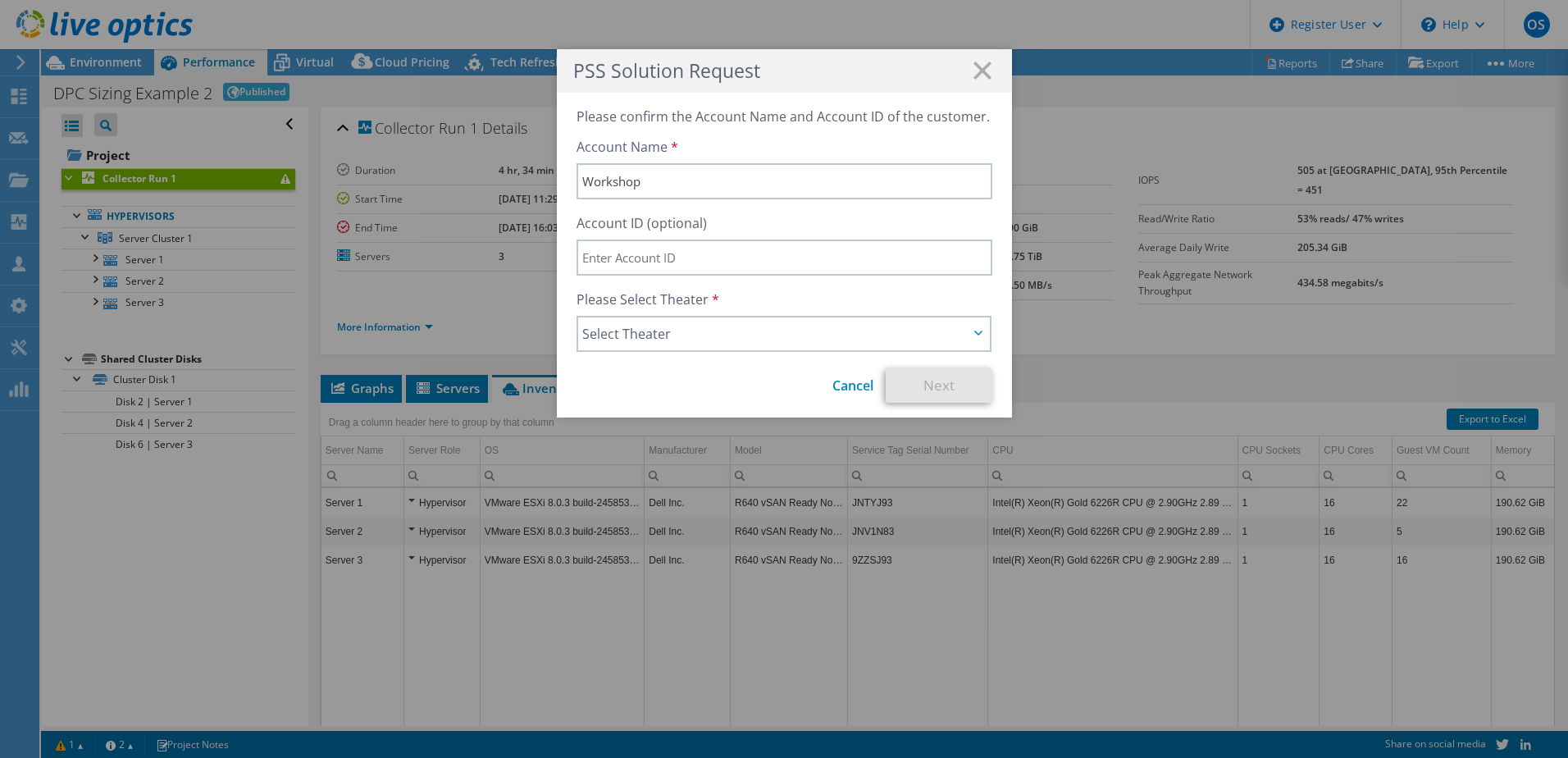
click at [681, 329] on span "Select Theater" at bounding box center [776, 334] width 387 height 20
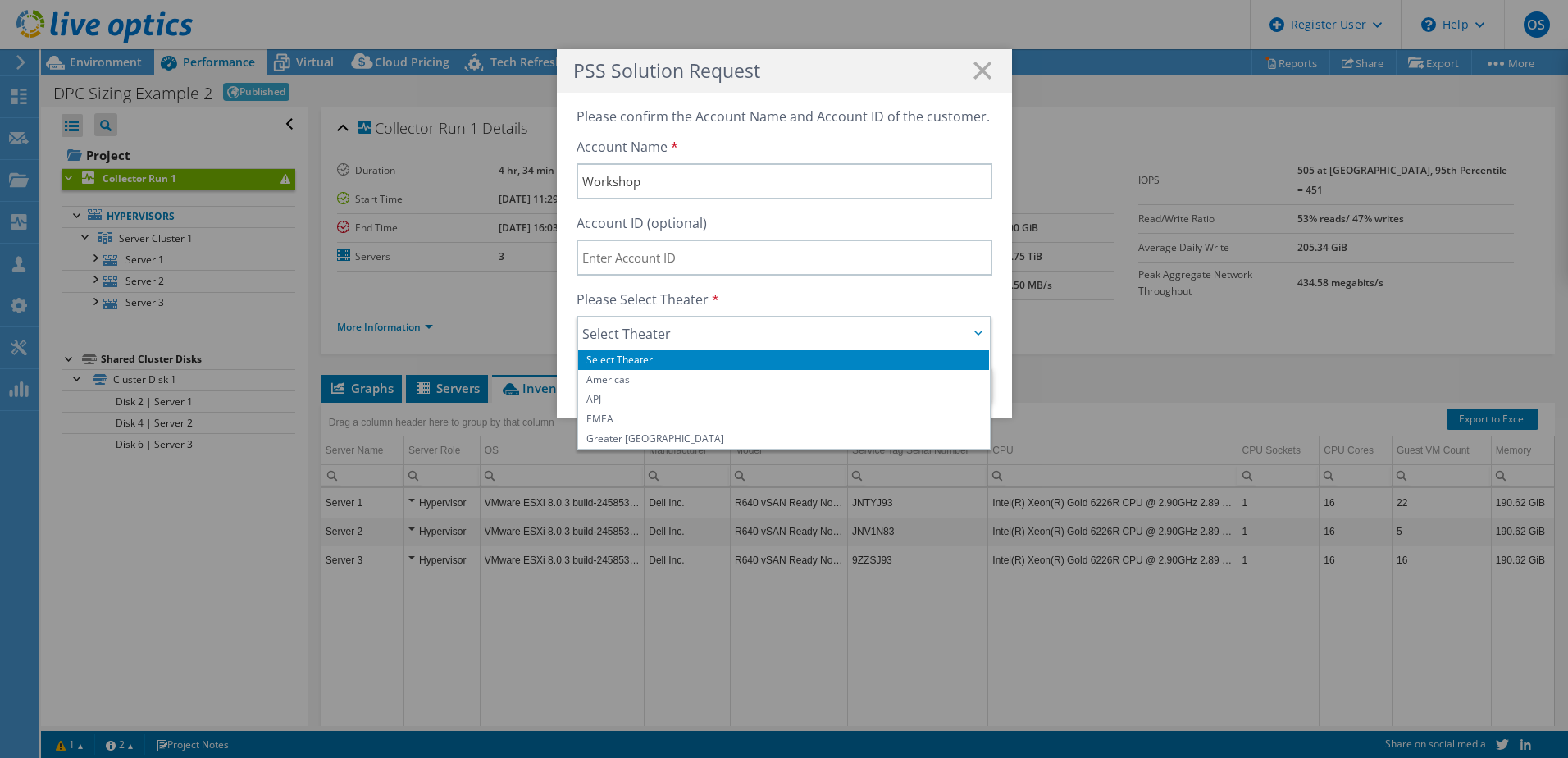
click at [630, 420] on li "EMEA" at bounding box center [784, 419] width 412 height 20
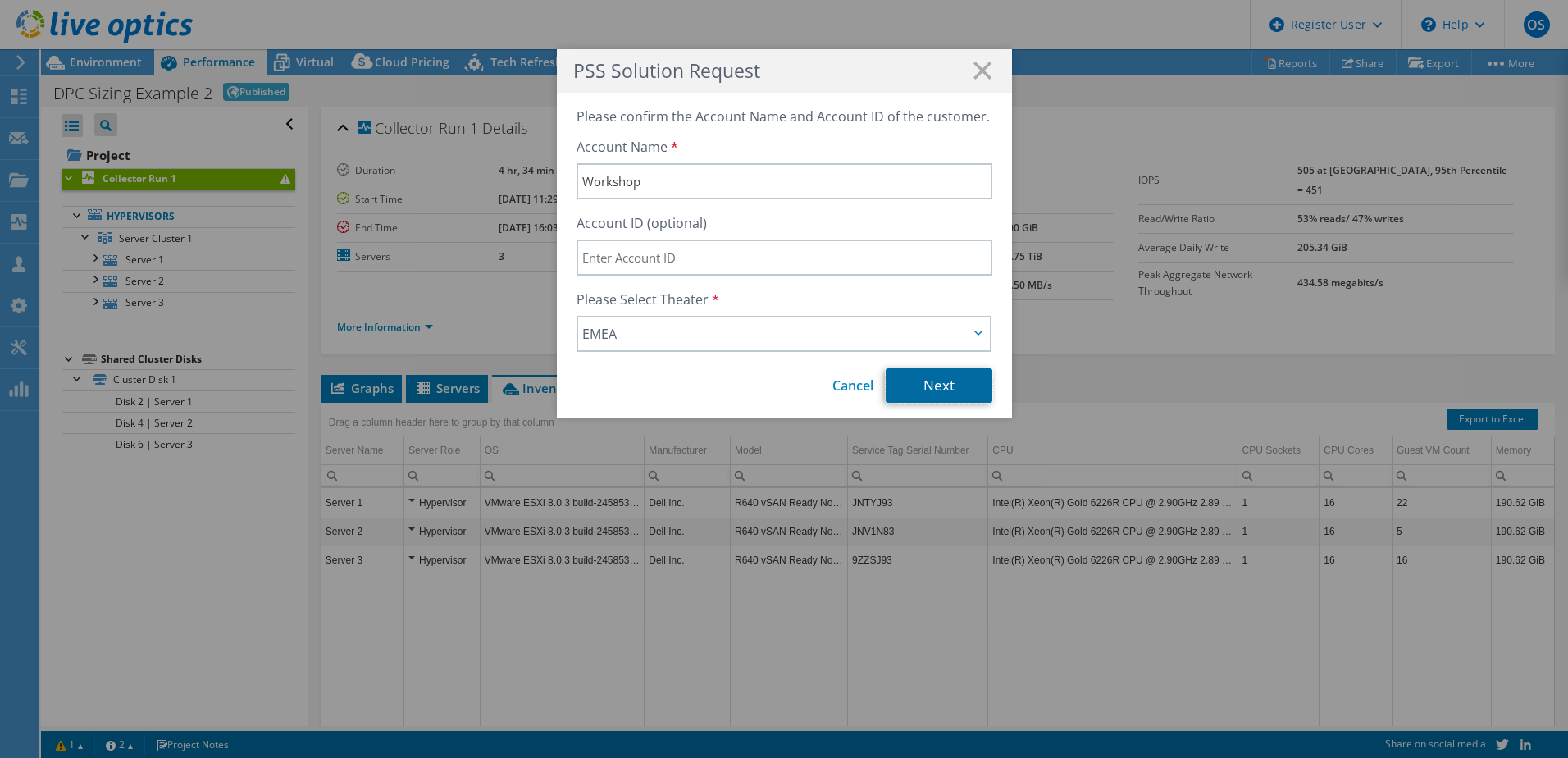
click at [942, 382] on link "Next" at bounding box center [939, 385] width 107 height 35
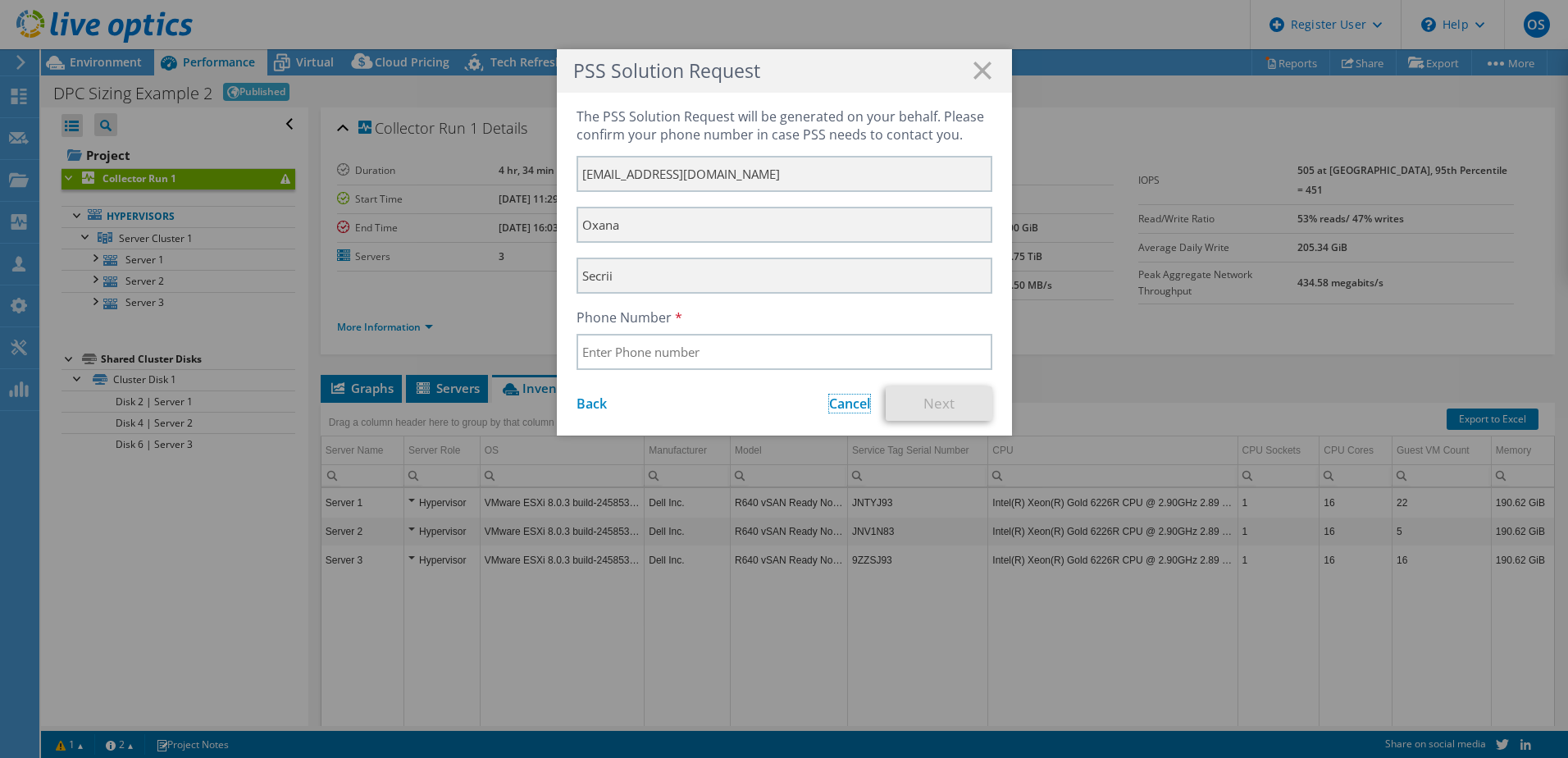
click at [835, 405] on link "Cancel" at bounding box center [849, 403] width 41 height 18
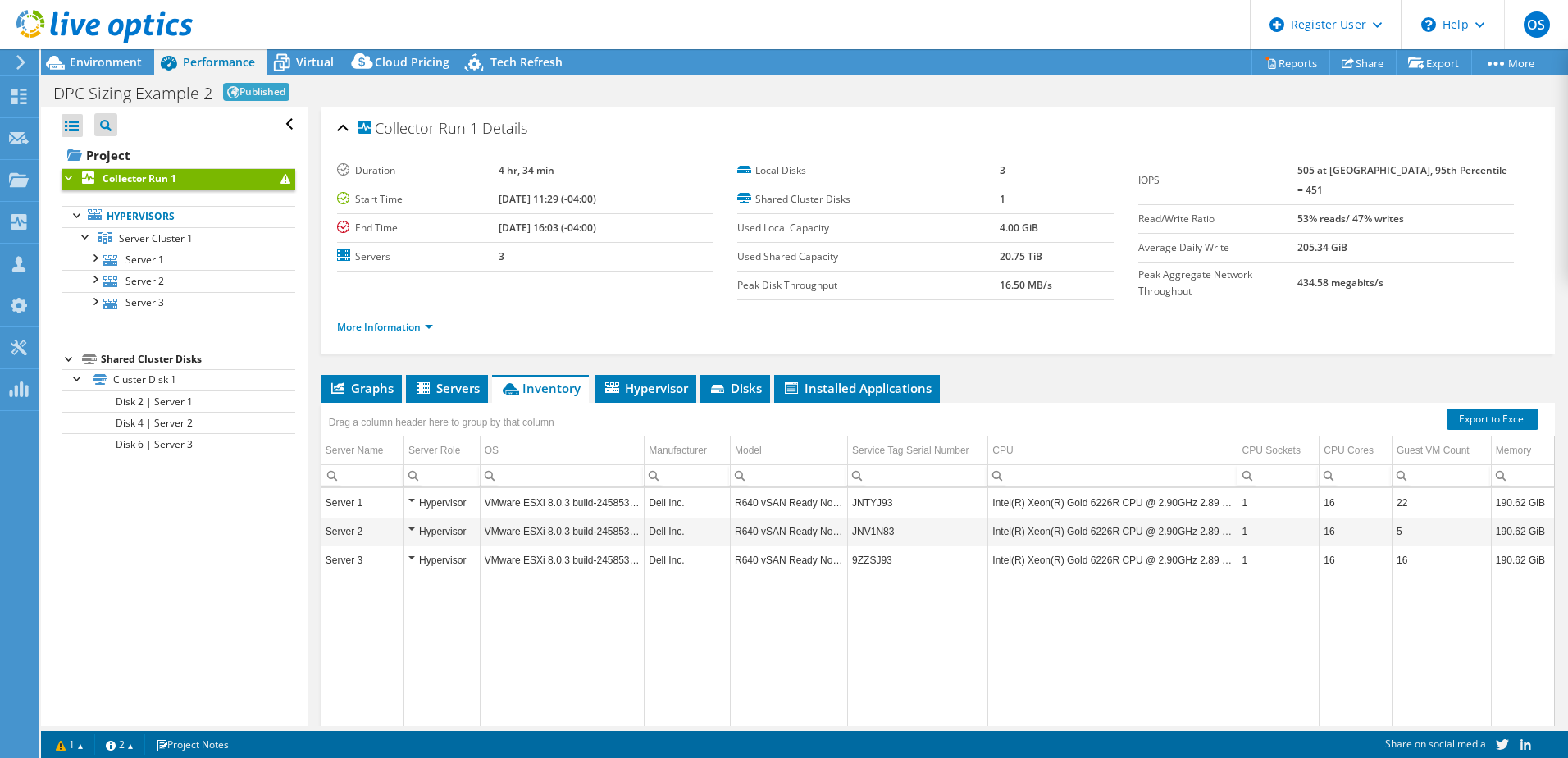
click at [924, 20] on header "OS Dell User Oxana Secrii [EMAIL_ADDRESS][DOMAIN_NAME] Dell My Profile Log Out …" at bounding box center [784, 24] width 1568 height 49
click at [297, 57] on span "Virtual" at bounding box center [315, 62] width 38 height 16
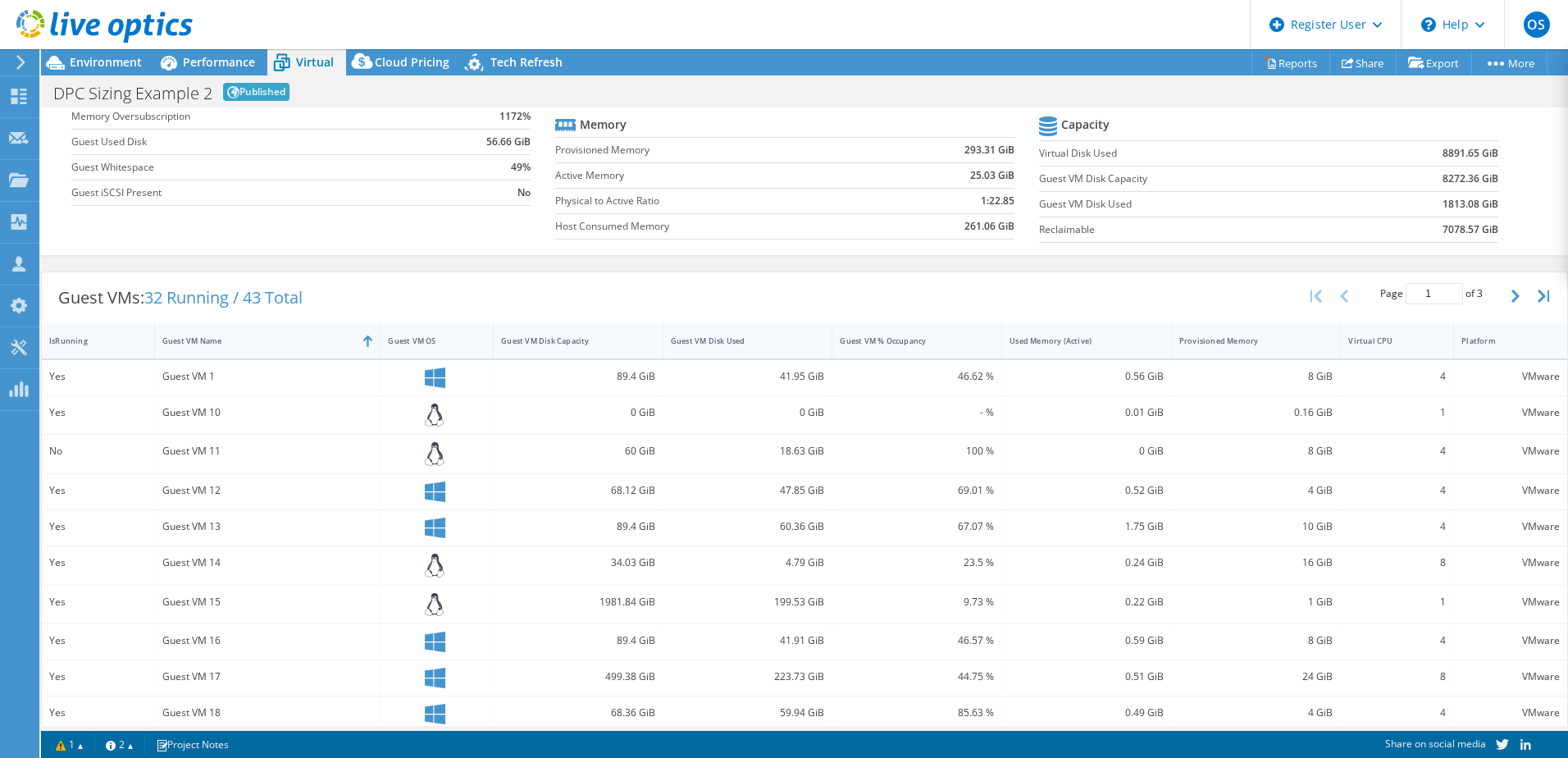
scroll to position [164, 0]
click at [425, 330] on div "Guest VM OS" at bounding box center [427, 335] width 78 height 11
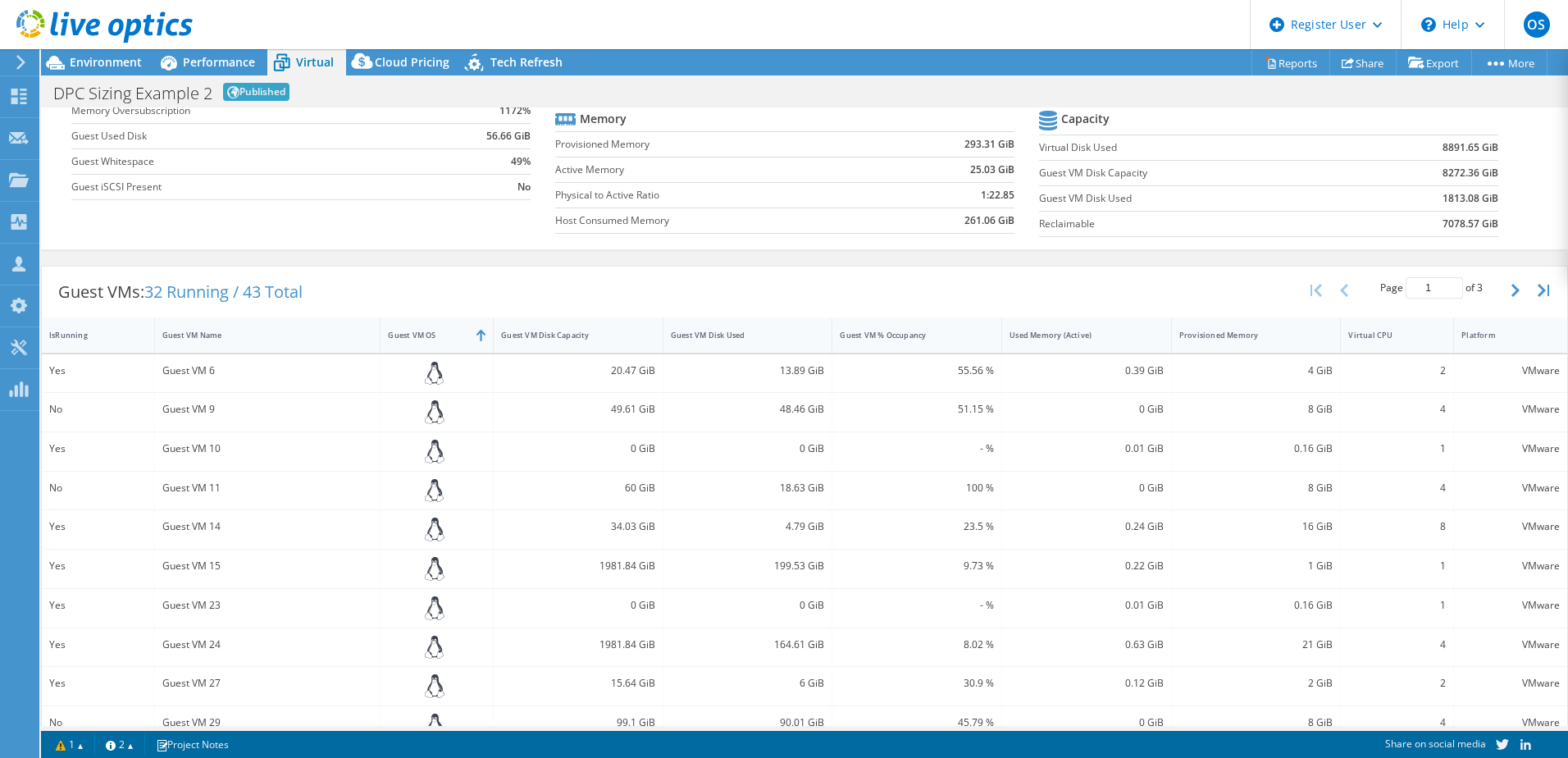
click at [755, 342] on div "Guest VM Disk Used" at bounding box center [738, 336] width 149 height 26
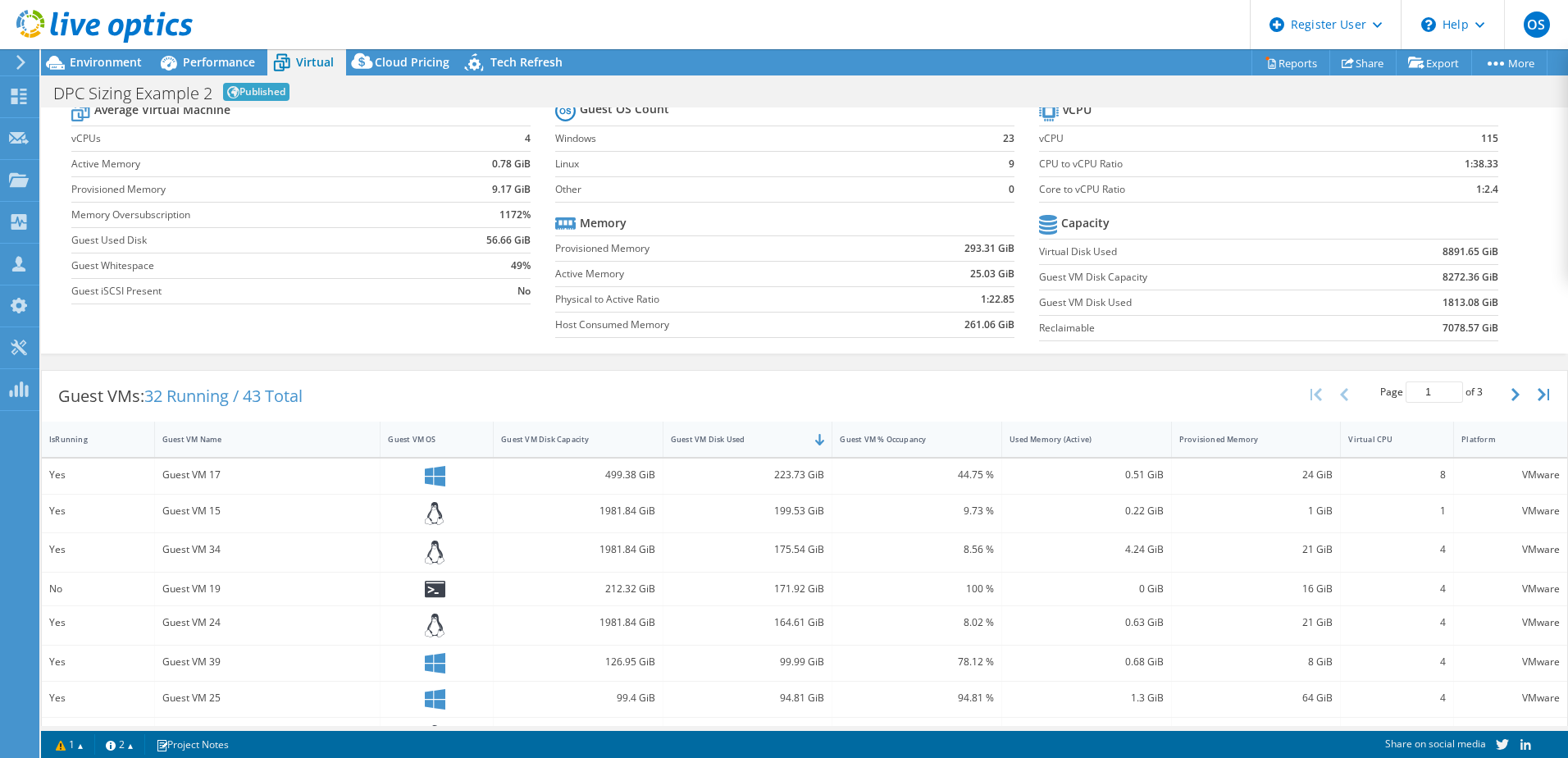
scroll to position [0, 0]
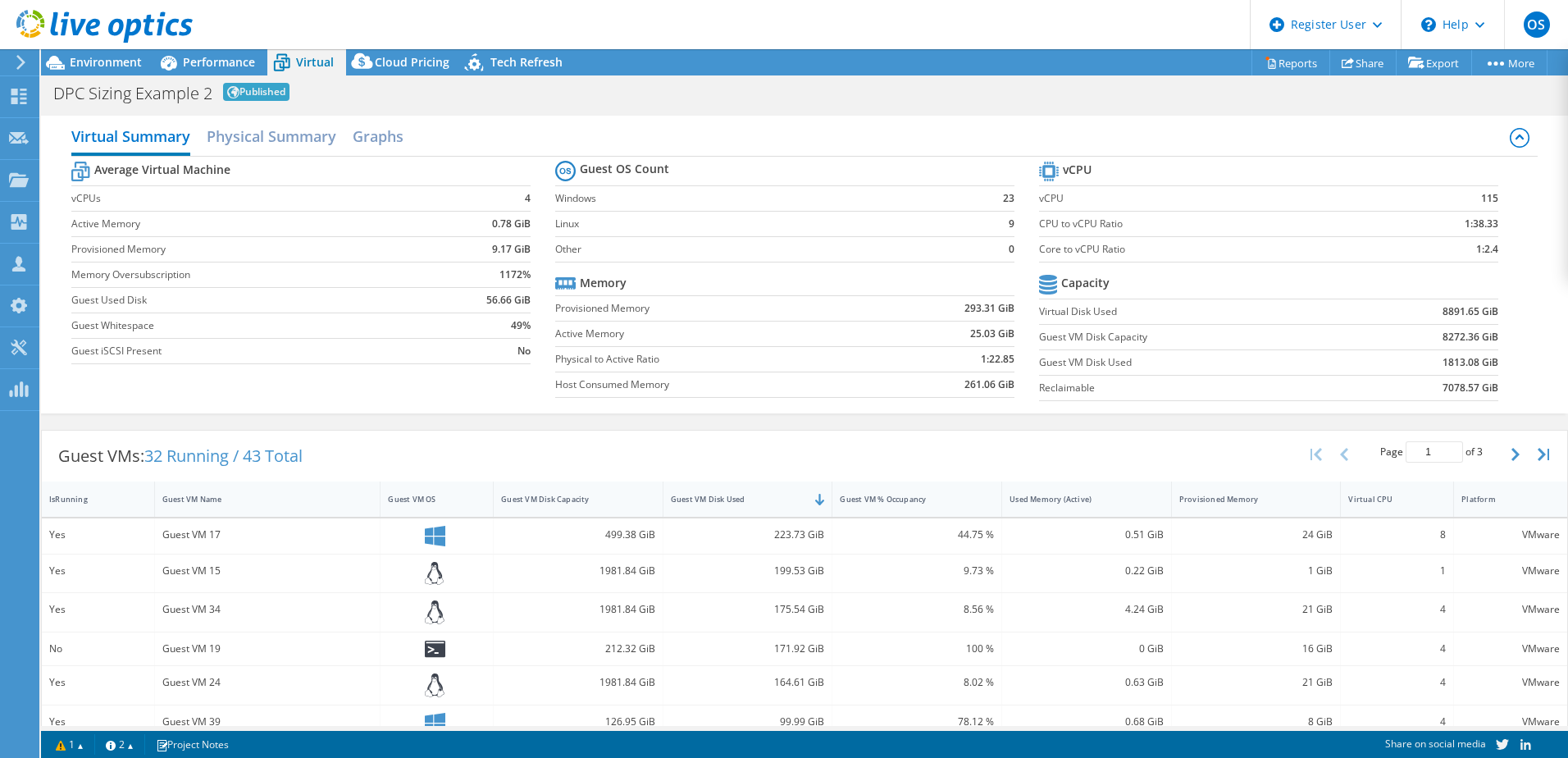
click at [211, 54] on span "Performance" at bounding box center [219, 62] width 72 height 16
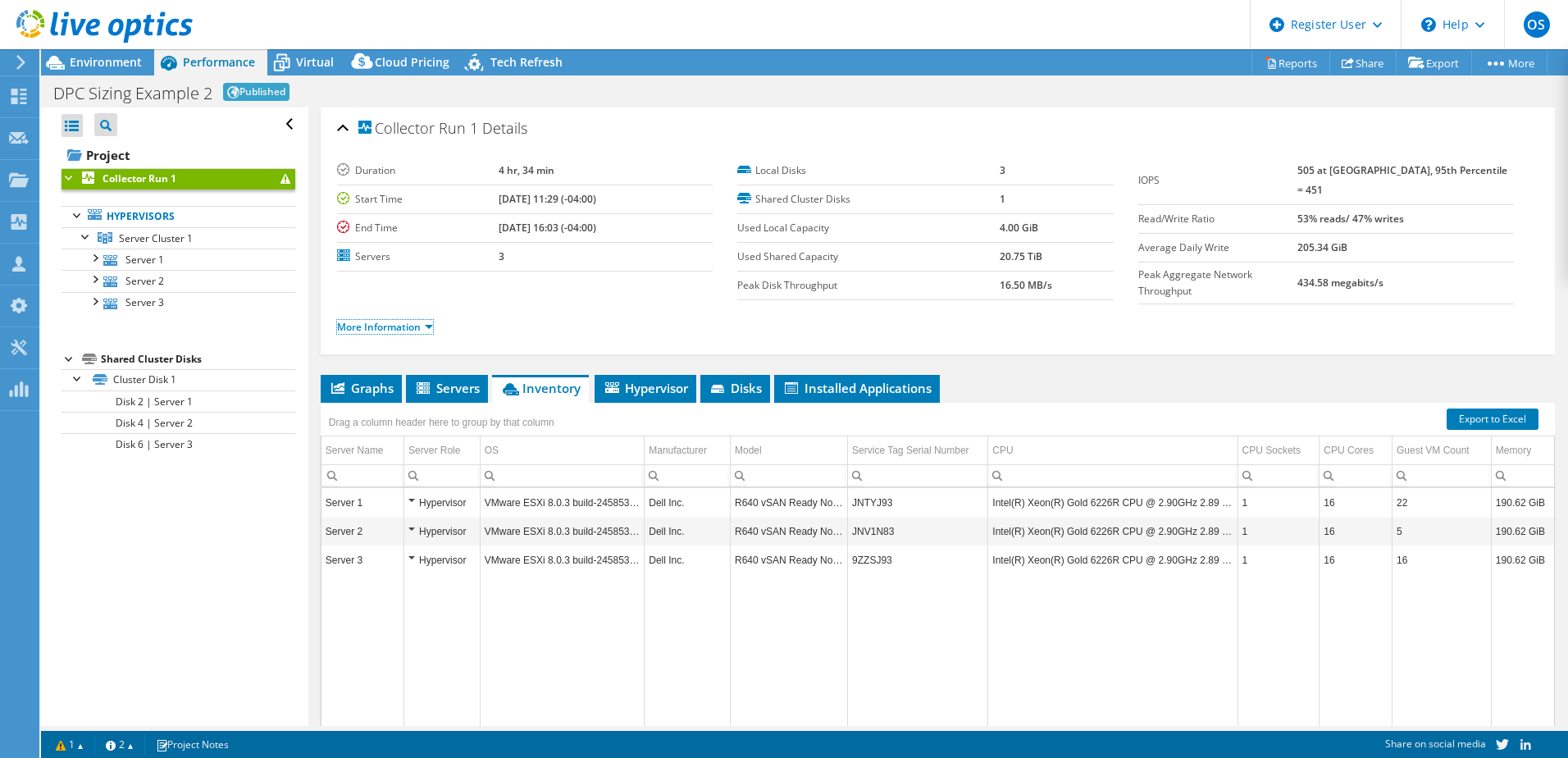
click at [425, 323] on link "More Information" at bounding box center [385, 327] width 96 height 14
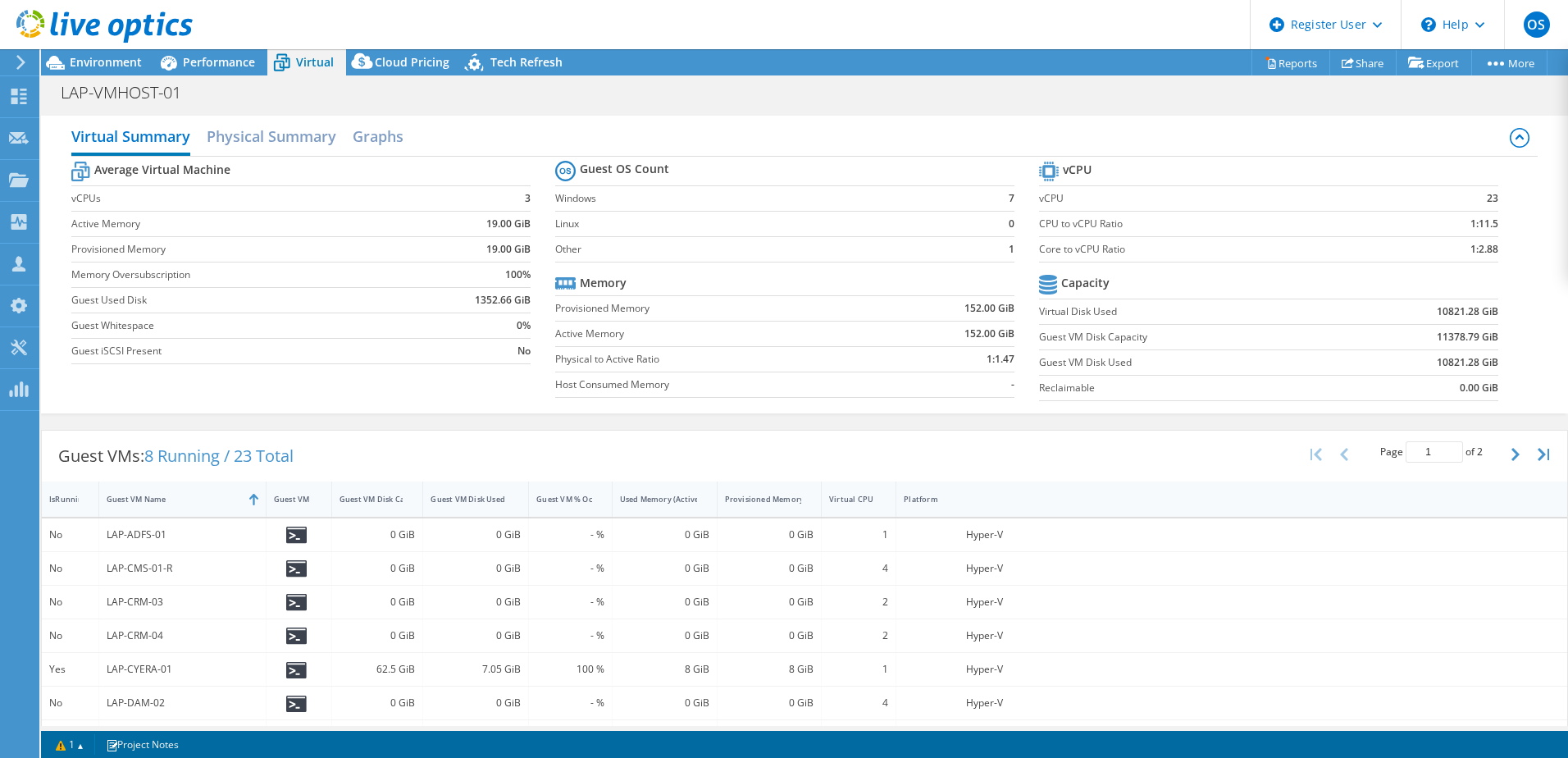
select select "EULondon"
select select "GBP"
click at [99, 66] on span "Environment" at bounding box center [106, 62] width 72 height 16
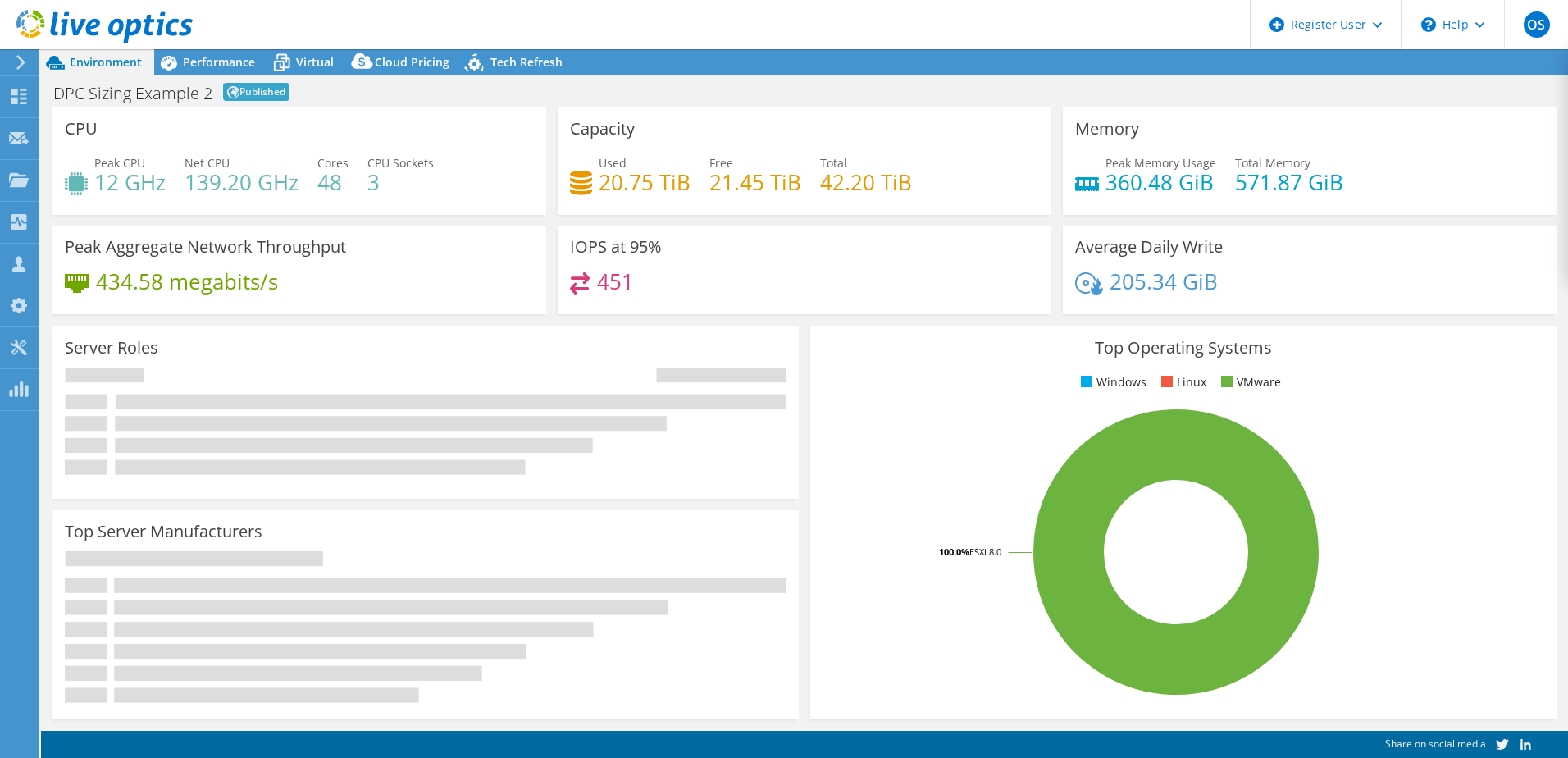
select select "EUFrankfurt"
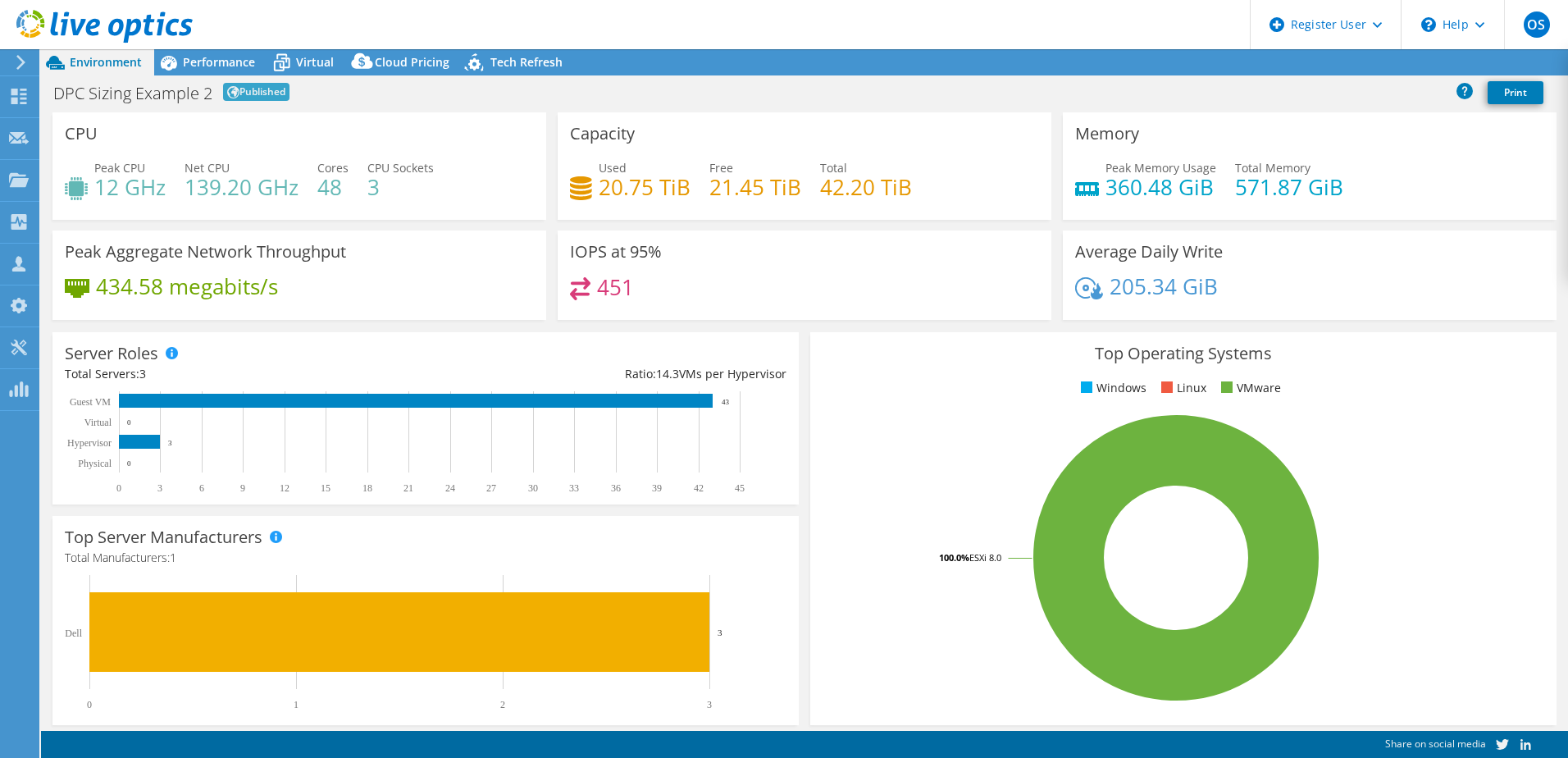
select select "EUR"
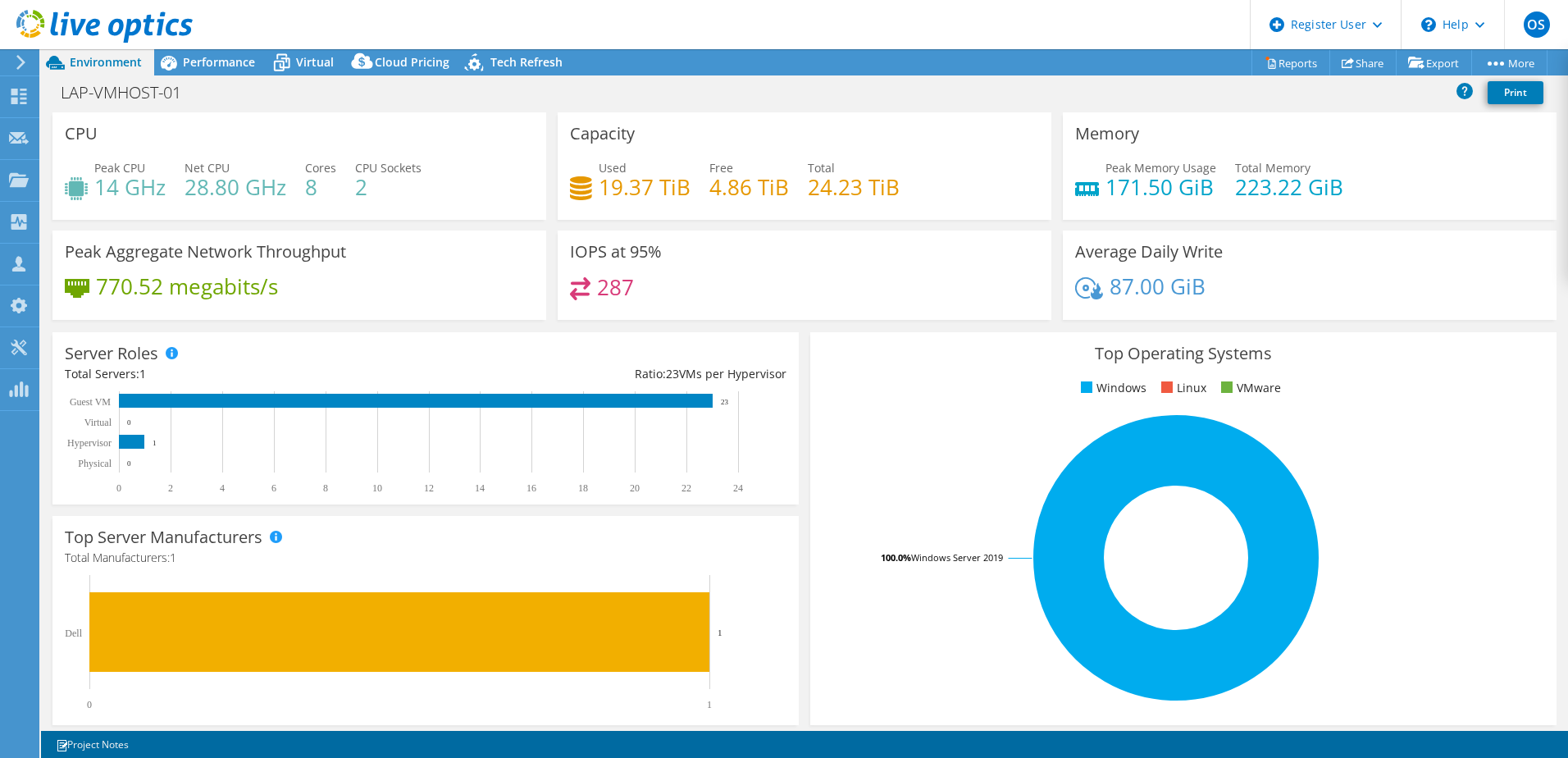
select select "EULondon"
select select "GBP"
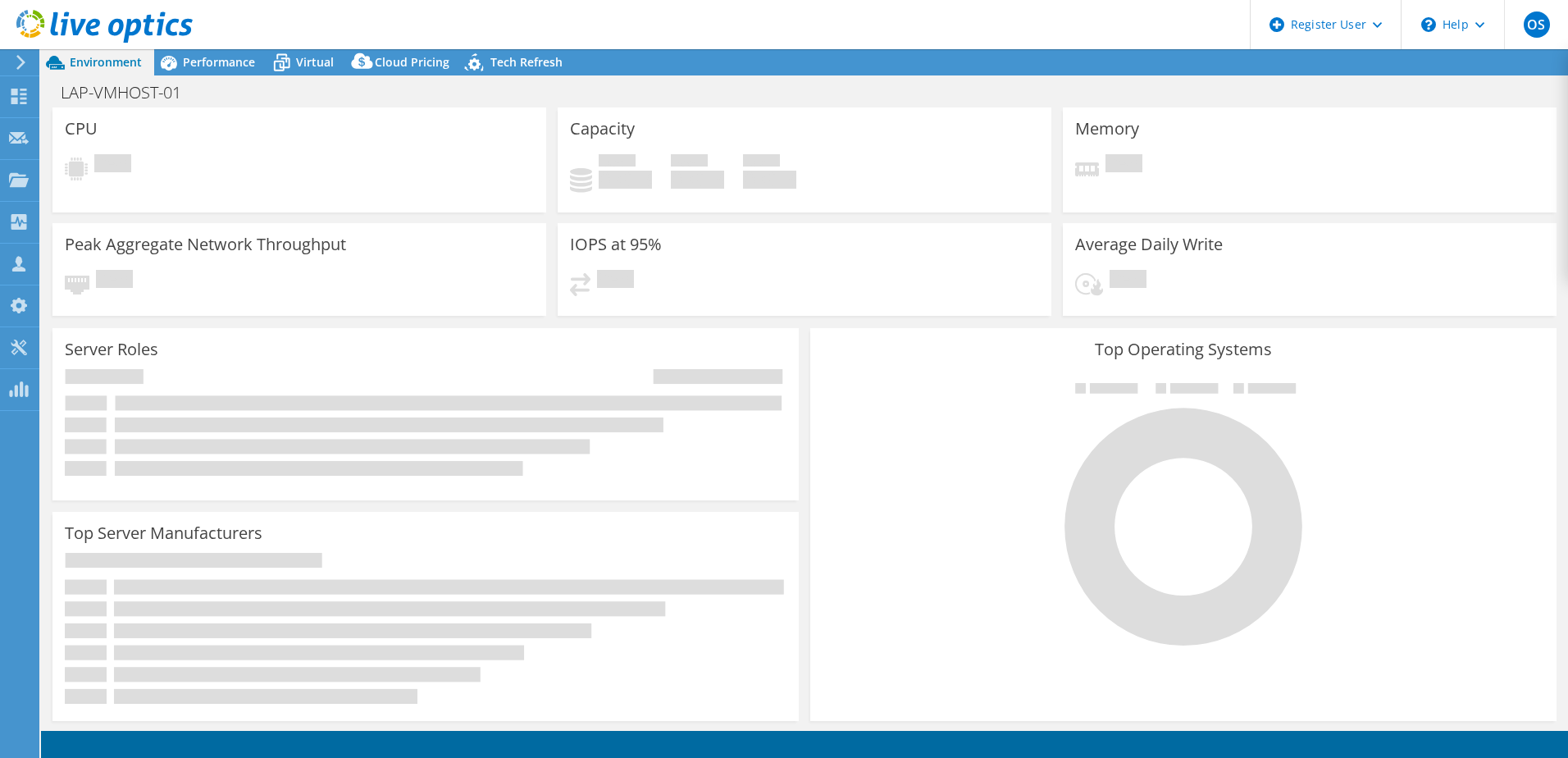
select select "EULondon"
select select "GBP"
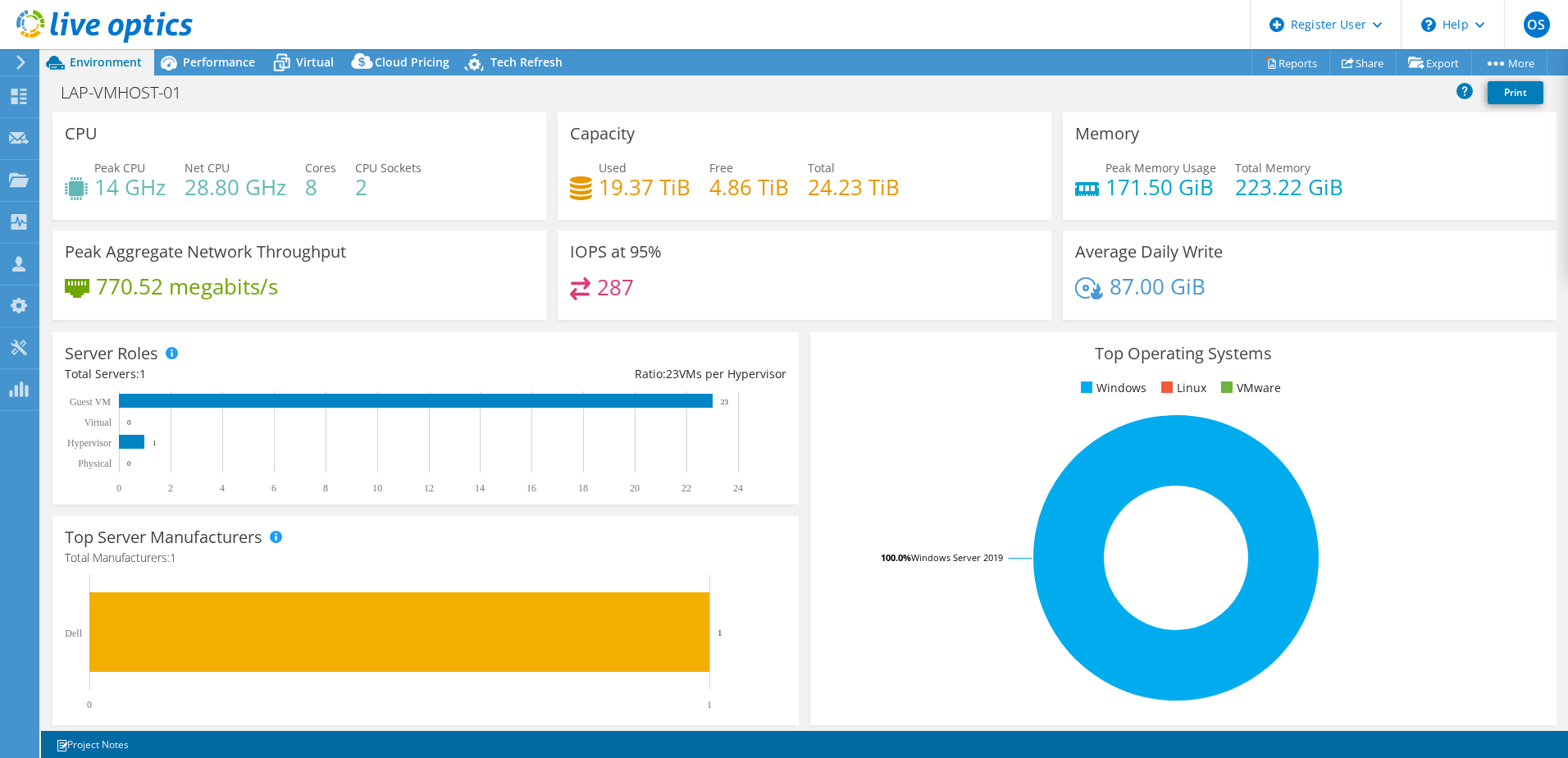
drag, startPoint x: 197, startPoint y: 68, endPoint x: 195, endPoint y: 77, distance: 9.2
click at [197, 68] on span "Performance" at bounding box center [219, 62] width 72 height 16
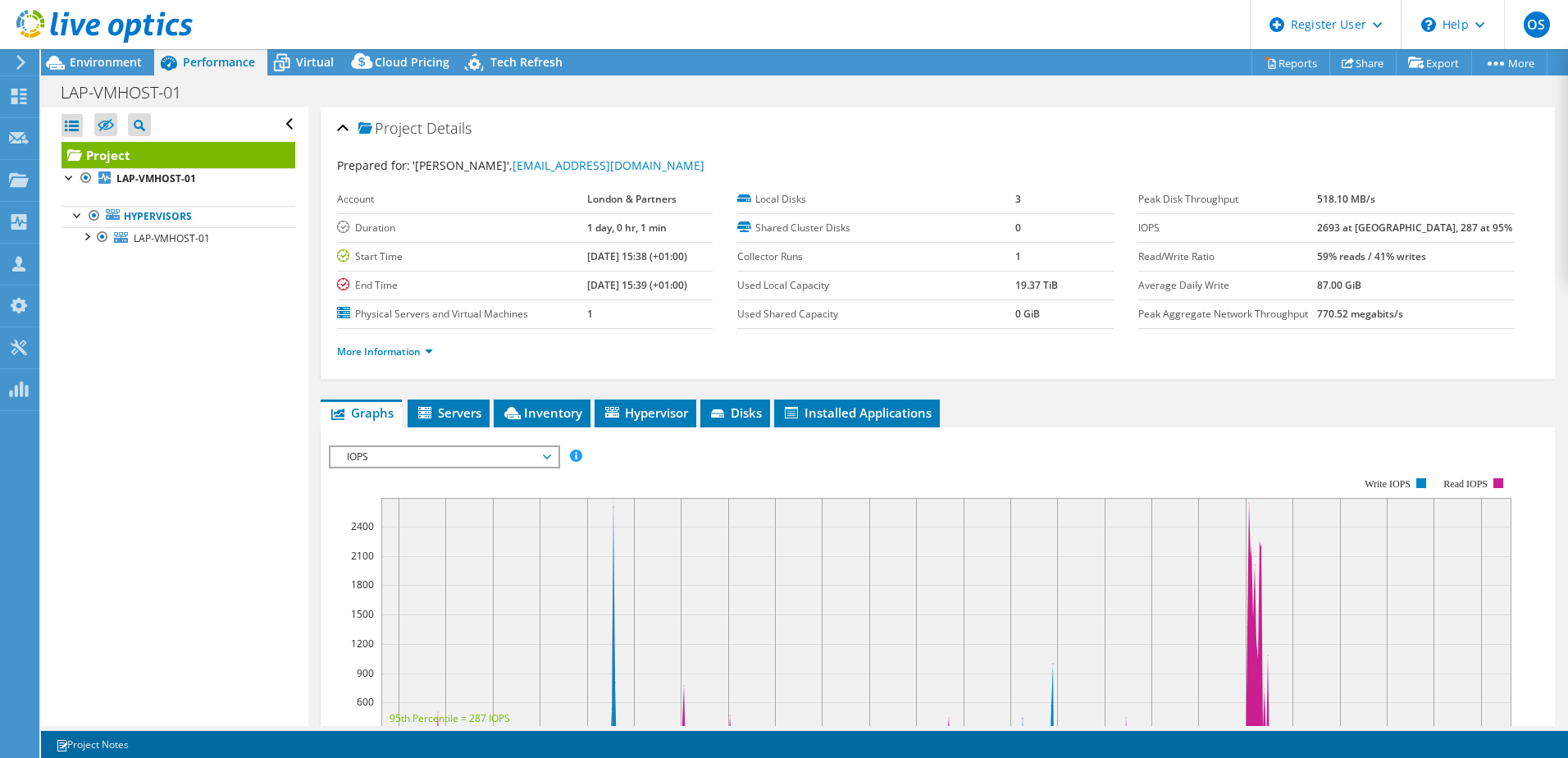
click at [87, 240] on div at bounding box center [86, 235] width 16 height 16
click at [537, 411] on span "Inventory" at bounding box center [542, 412] width 81 height 16
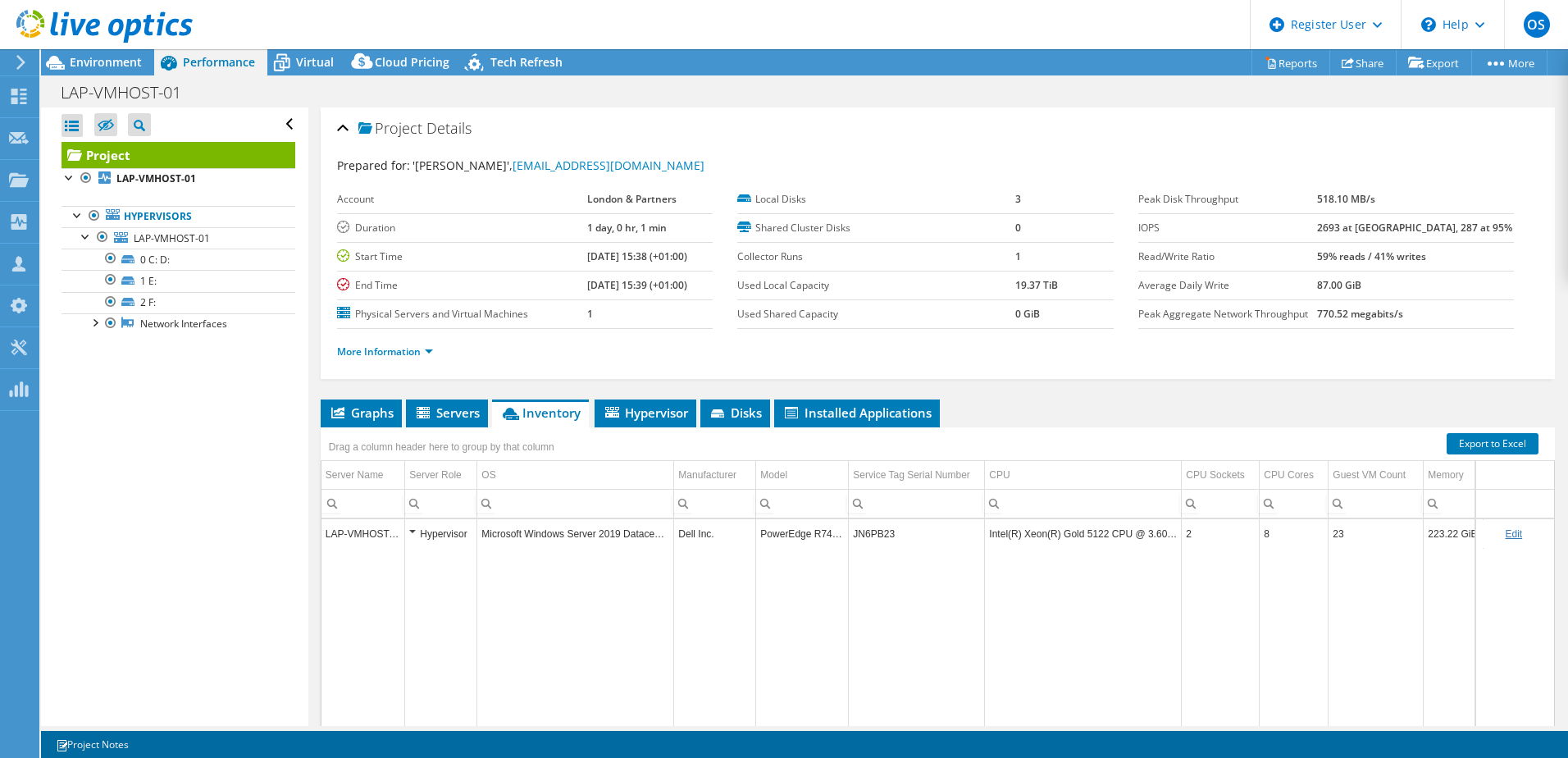
click at [735, 611] on td "Data grid" at bounding box center [715, 660] width 82 height 226
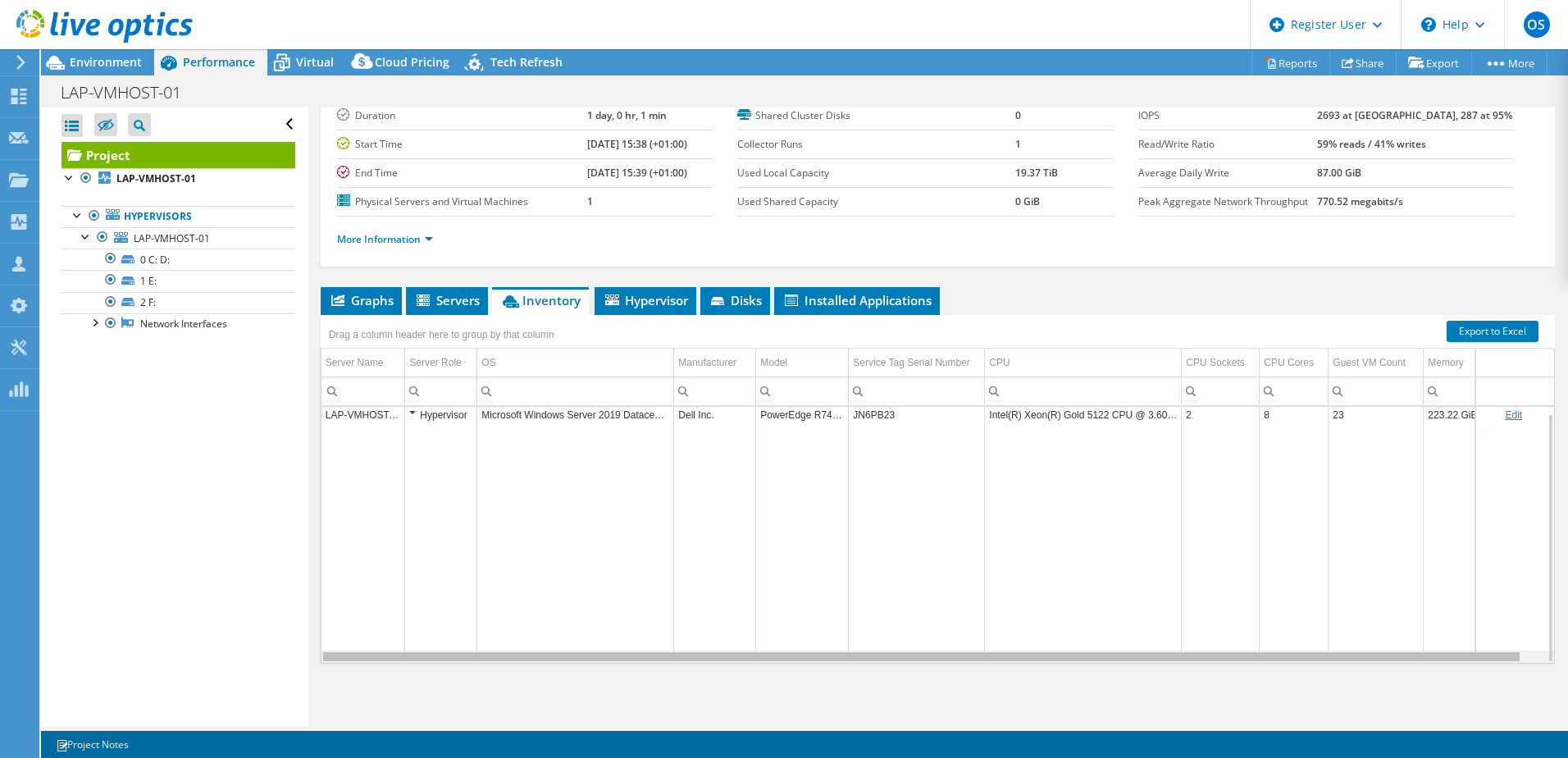
scroll to position [0, 21]
drag, startPoint x: 881, startPoint y: 656, endPoint x: 1129, endPoint y: 651, distance: 248.1
click at [1129, 651] on body "OS Dell User Oxana Secrii Oxana_Secrii@Dell.com Dell My Profile Log Out \n Help…" at bounding box center [784, 379] width 1568 height 758
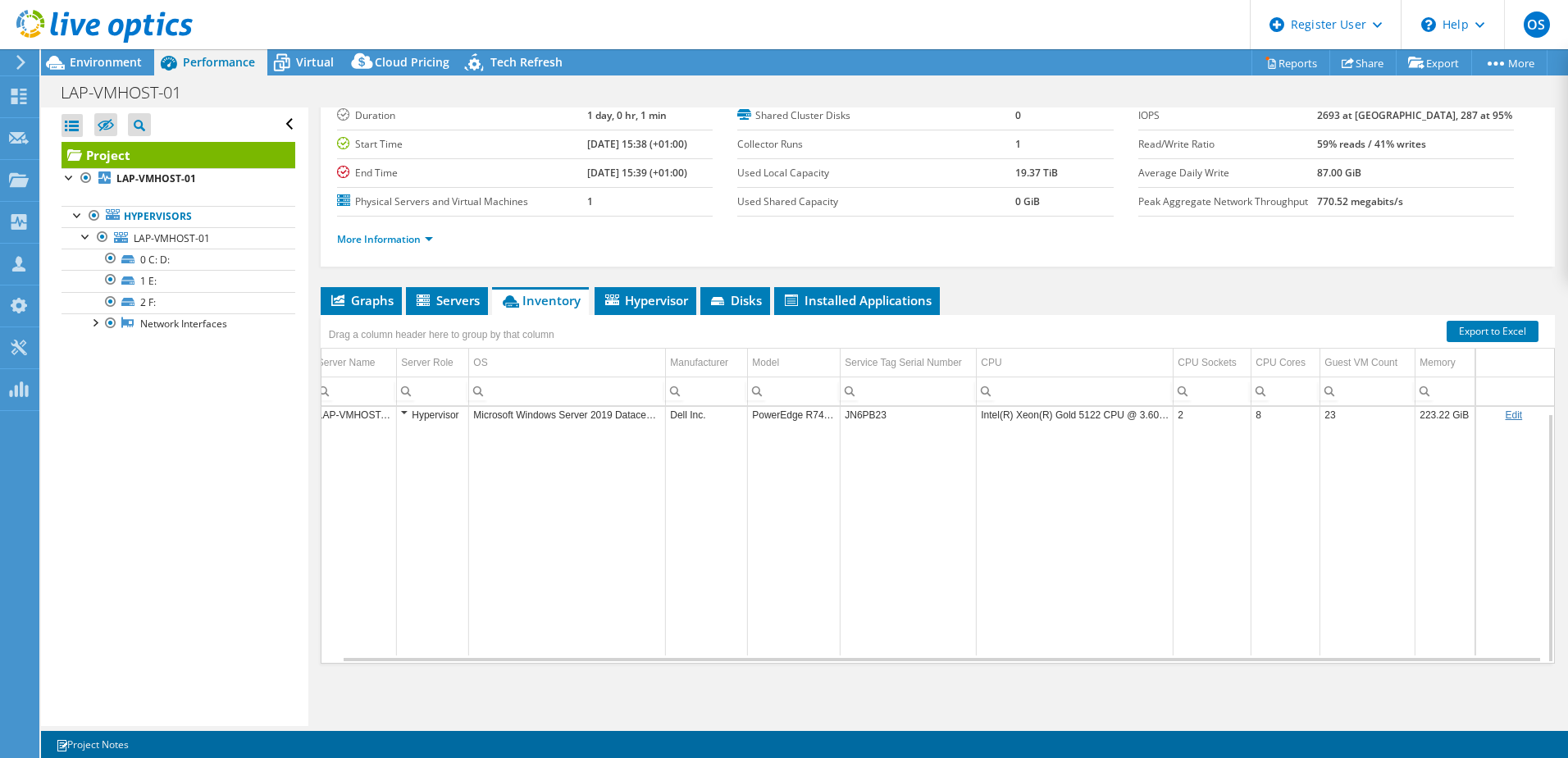
click at [401, 412] on div "Hypervisor" at bounding box center [432, 415] width 63 height 20
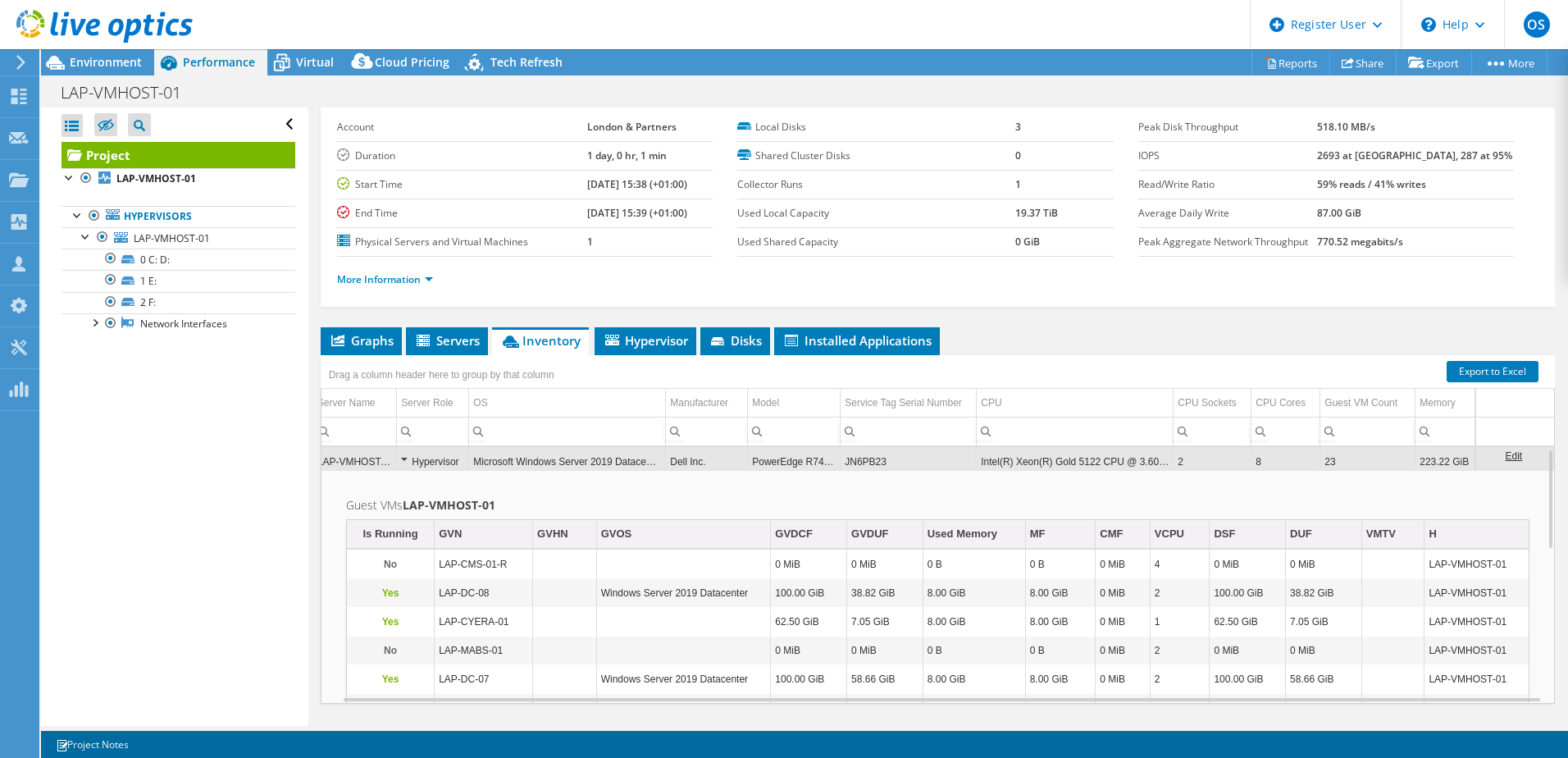
scroll to position [0, 0]
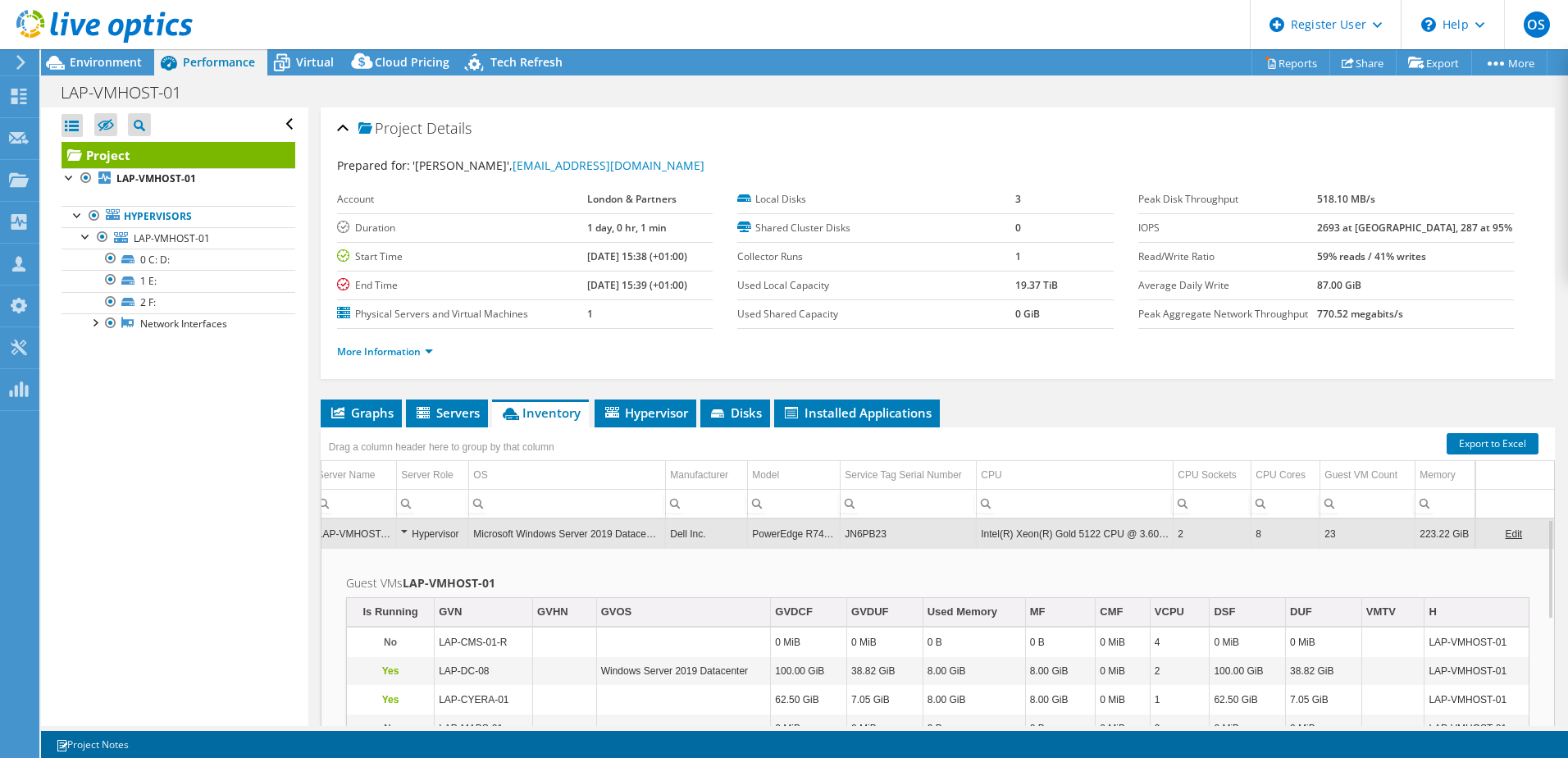
click at [397, 530] on td "Hypervisor" at bounding box center [433, 533] width 72 height 29
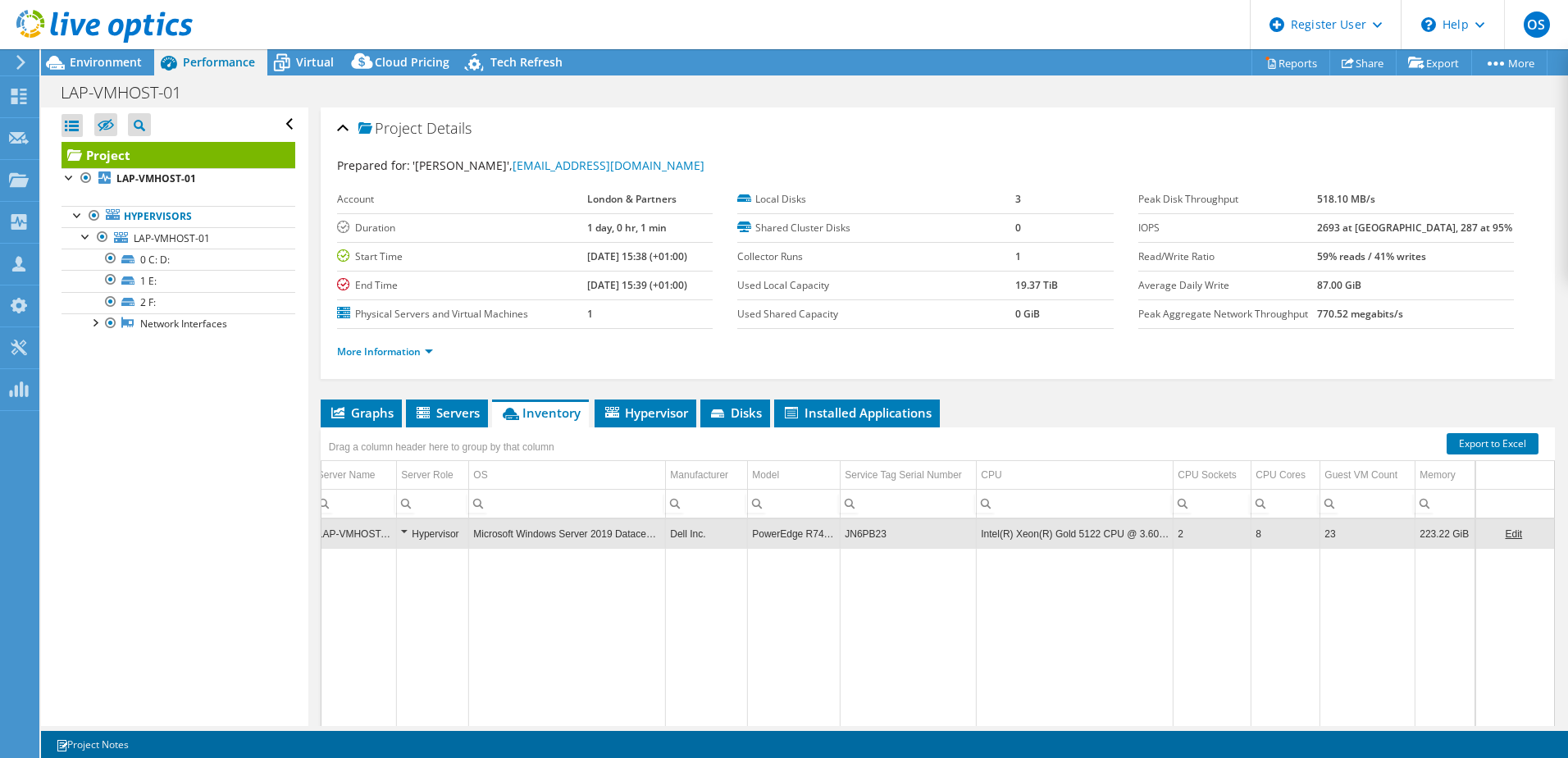
click at [644, 412] on span "Hypervisor" at bounding box center [645, 412] width 86 height 16
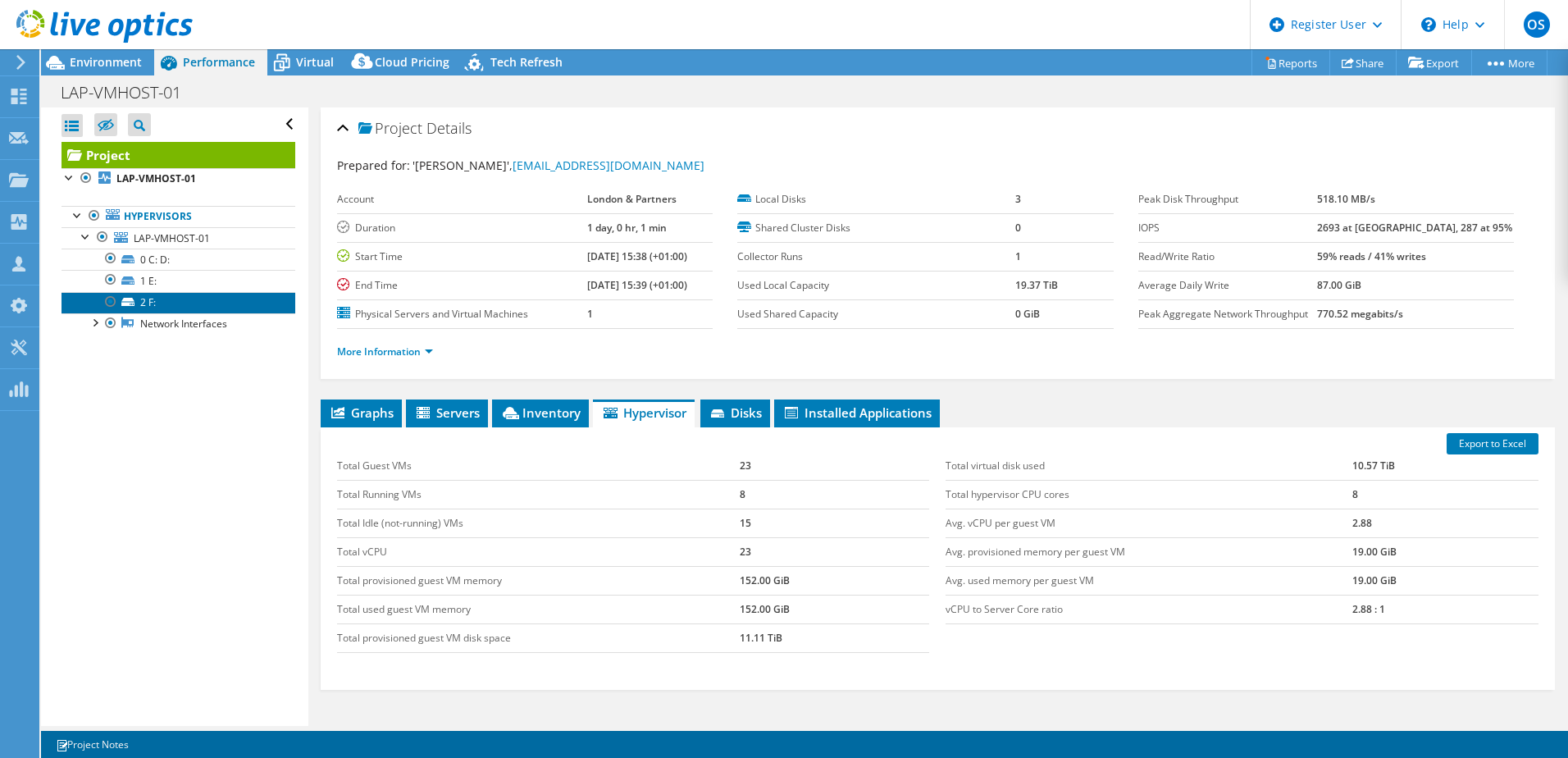
click at [156, 304] on link "2 F:" at bounding box center [178, 302] width 234 height 21
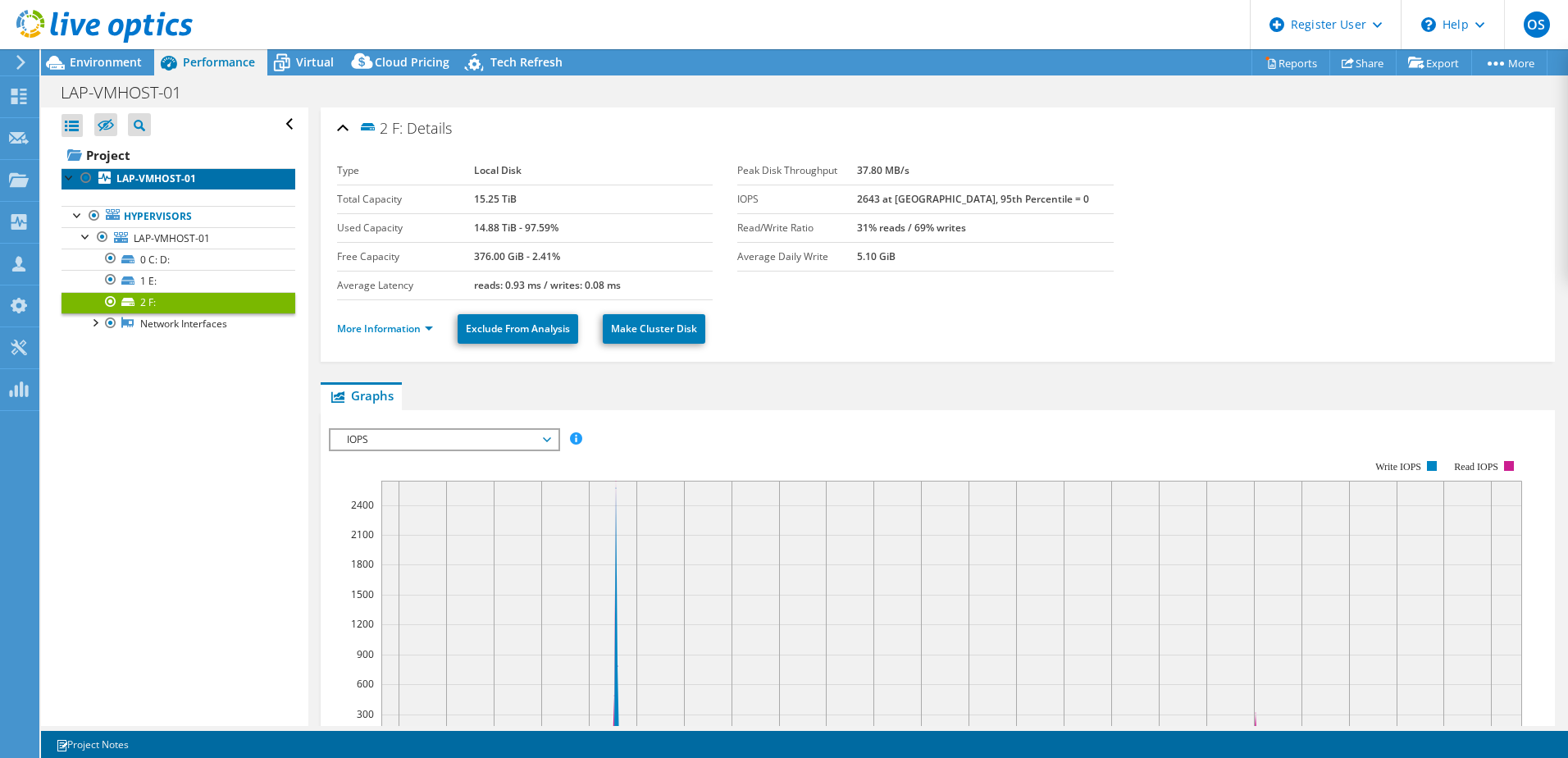
click at [167, 181] on b "LAP-VMHOST-01" at bounding box center [156, 178] width 80 height 14
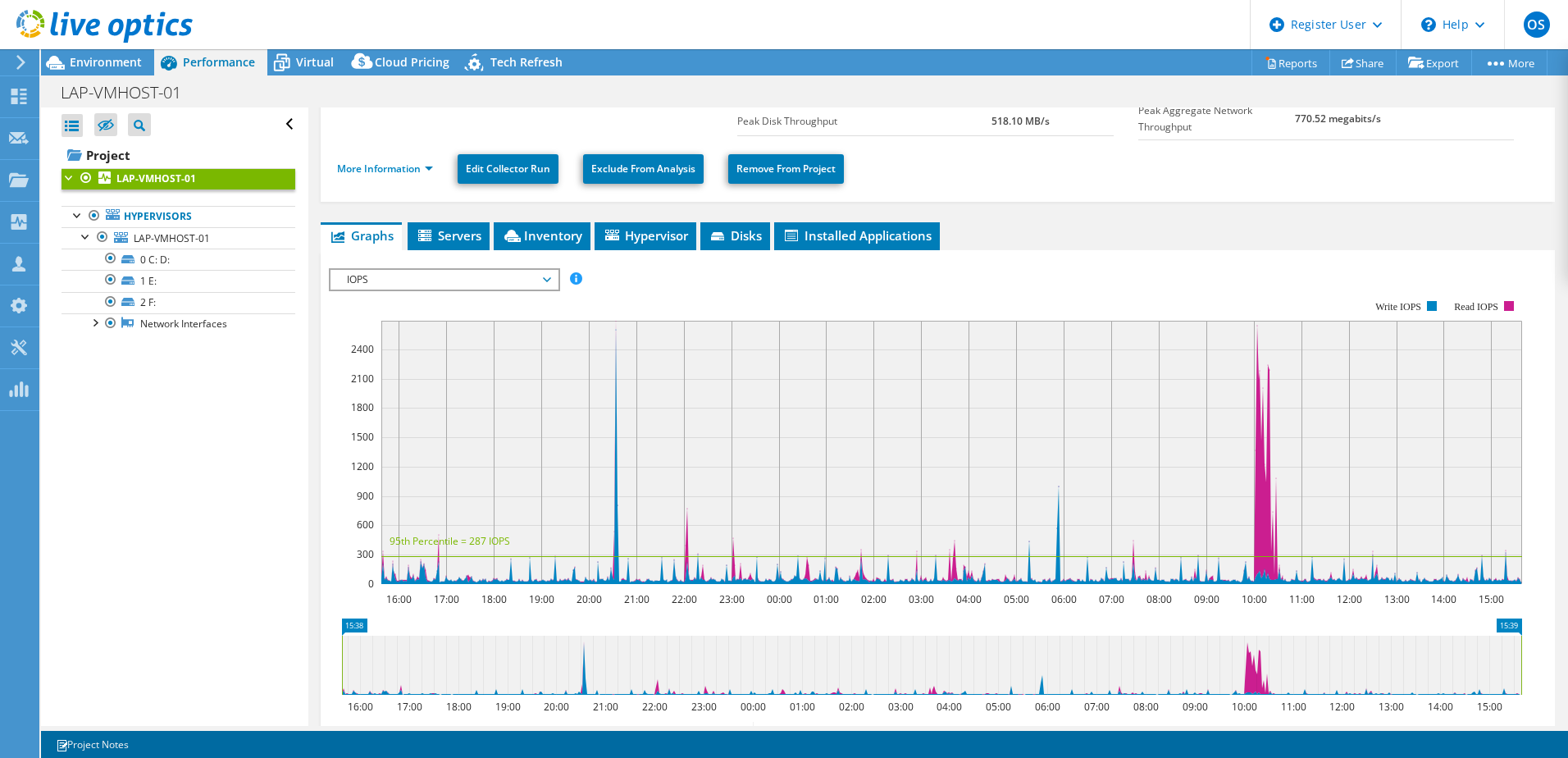
scroll to position [82, 0]
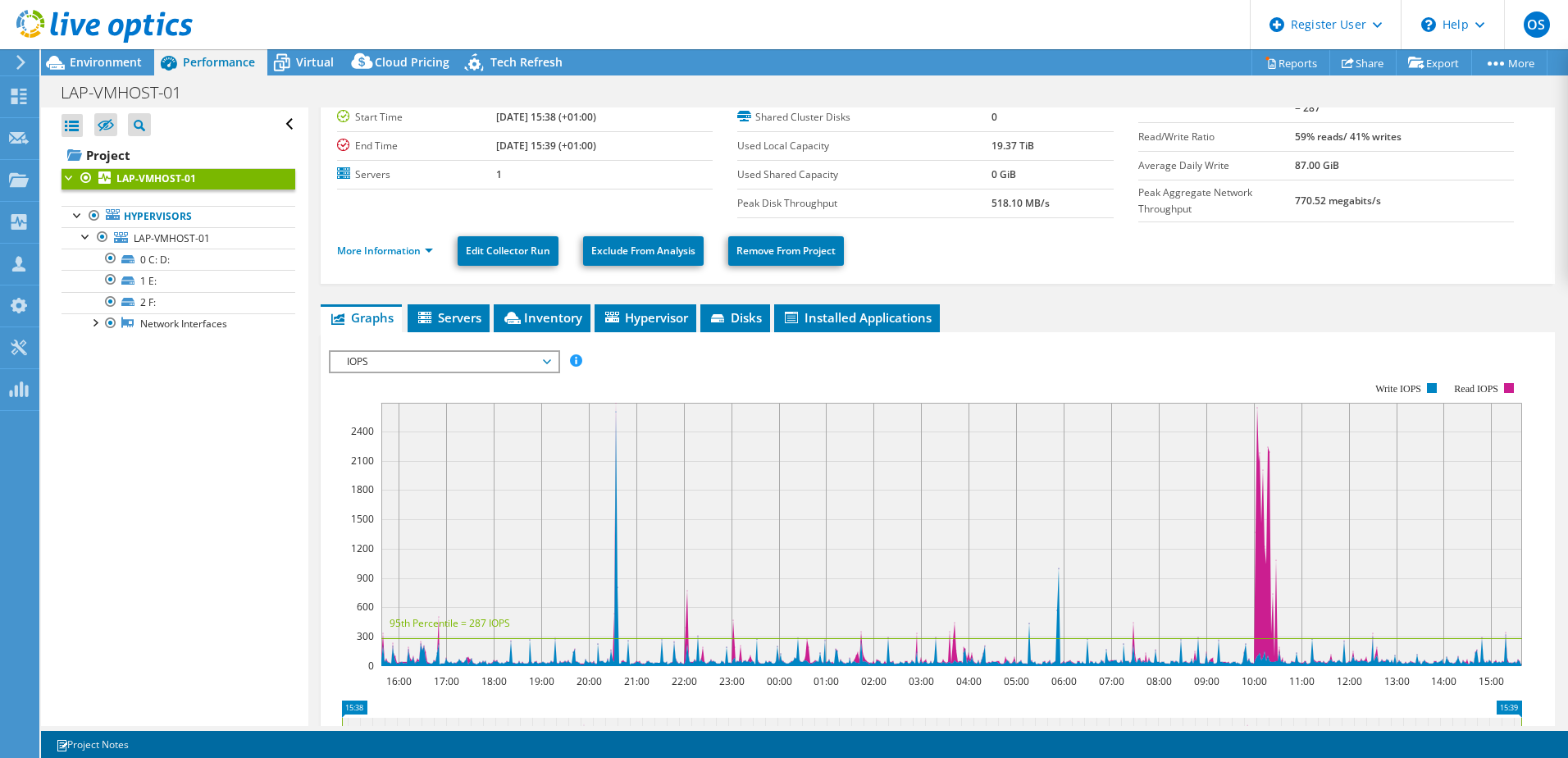
click at [540, 313] on span "Inventory" at bounding box center [542, 318] width 81 height 16
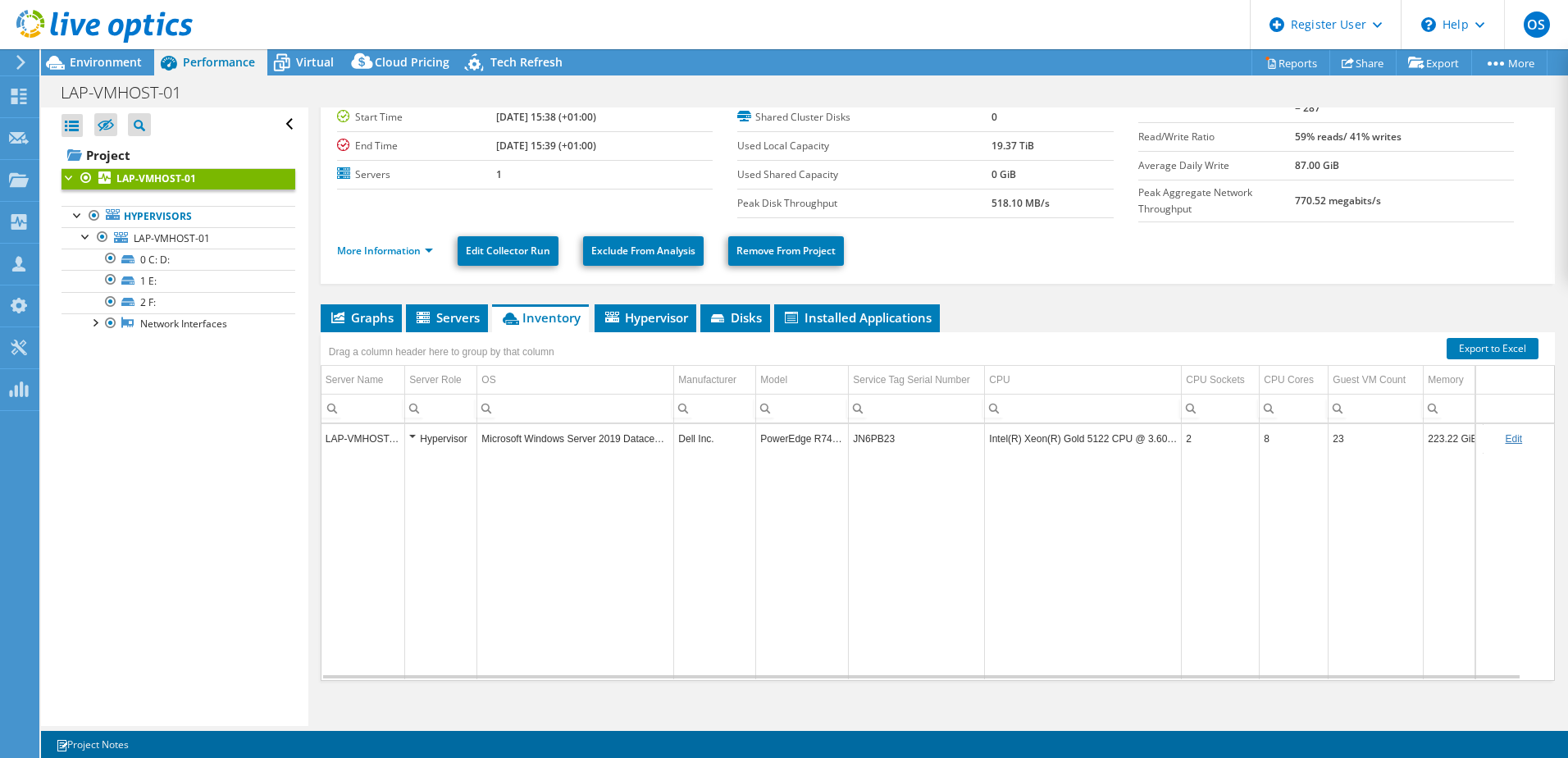
click at [643, 317] on span "Hypervisor" at bounding box center [645, 318] width 86 height 16
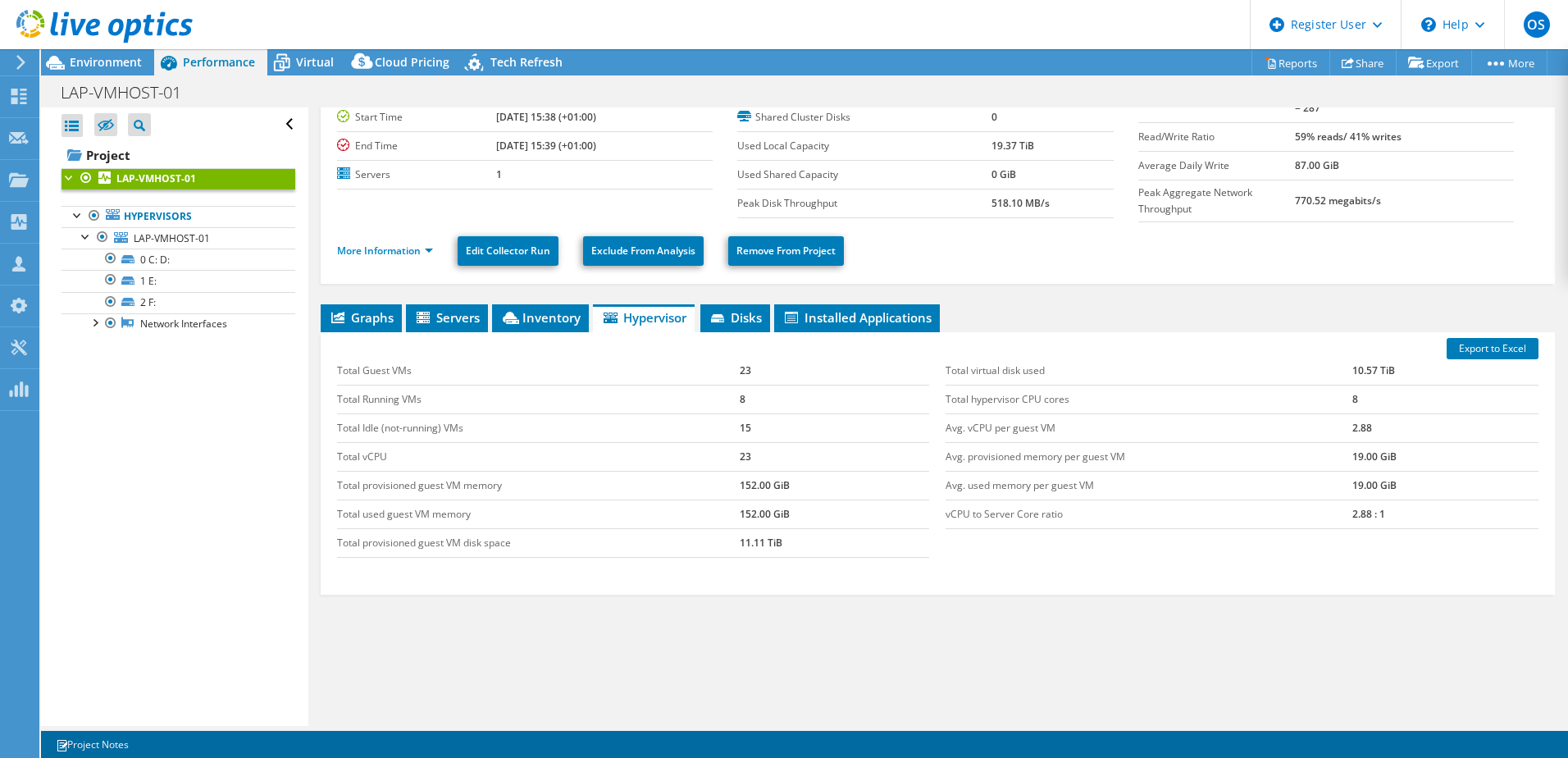
click at [371, 311] on span "Graphs" at bounding box center [360, 318] width 65 height 16
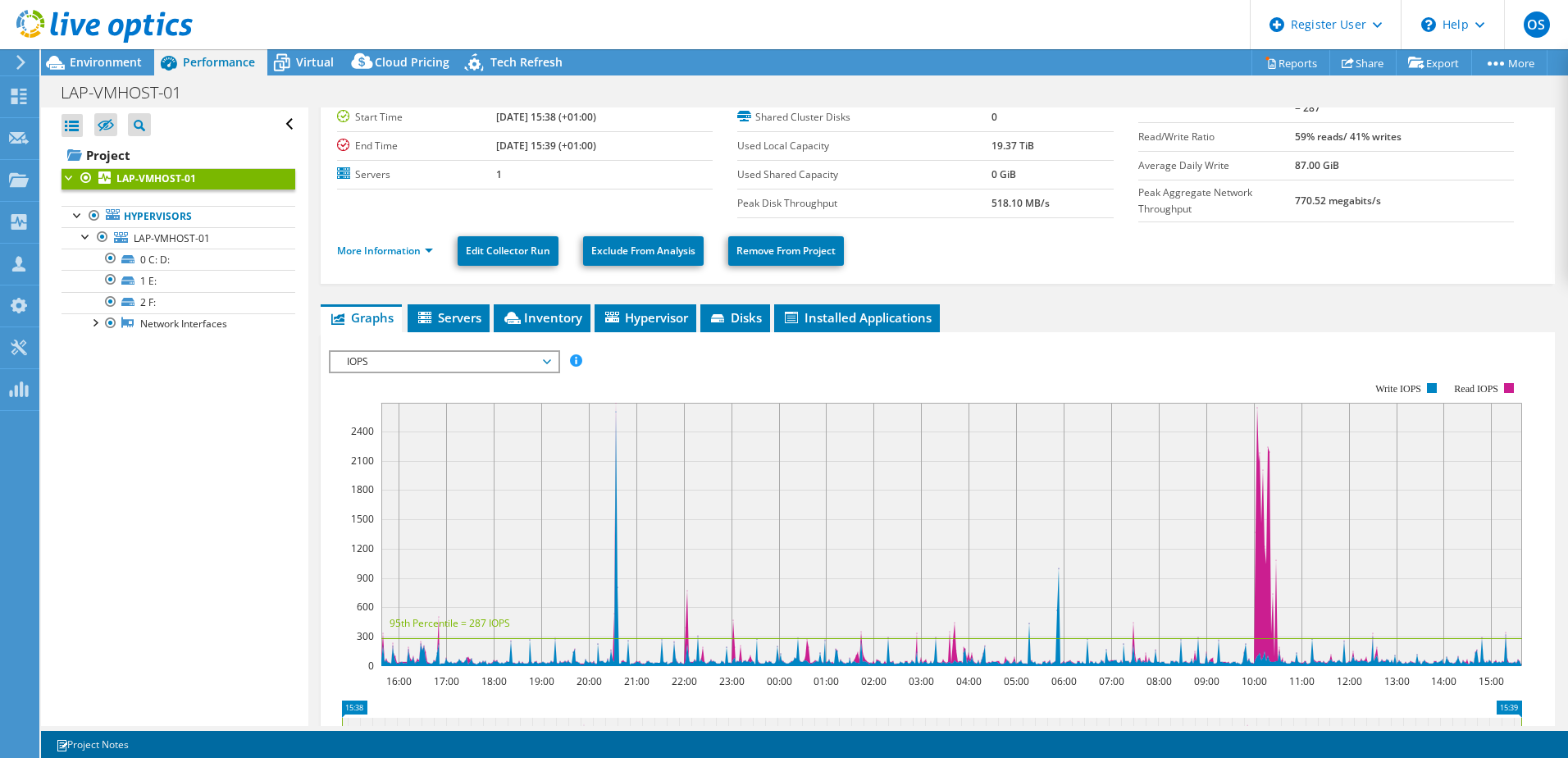
click at [547, 352] on span "IOPS" at bounding box center [444, 362] width 211 height 20
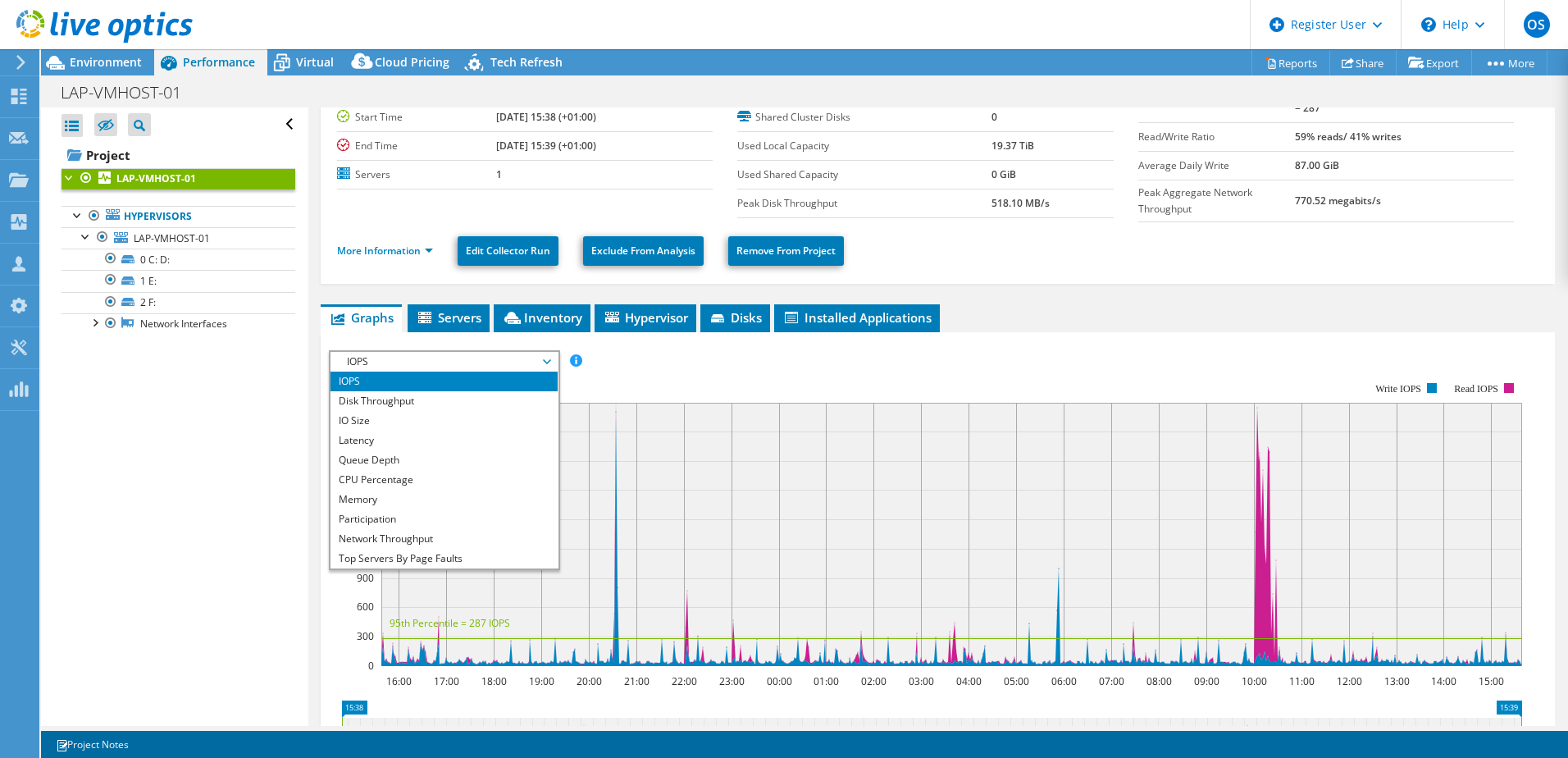
click at [362, 440] on li "Latency" at bounding box center [444, 440] width 227 height 20
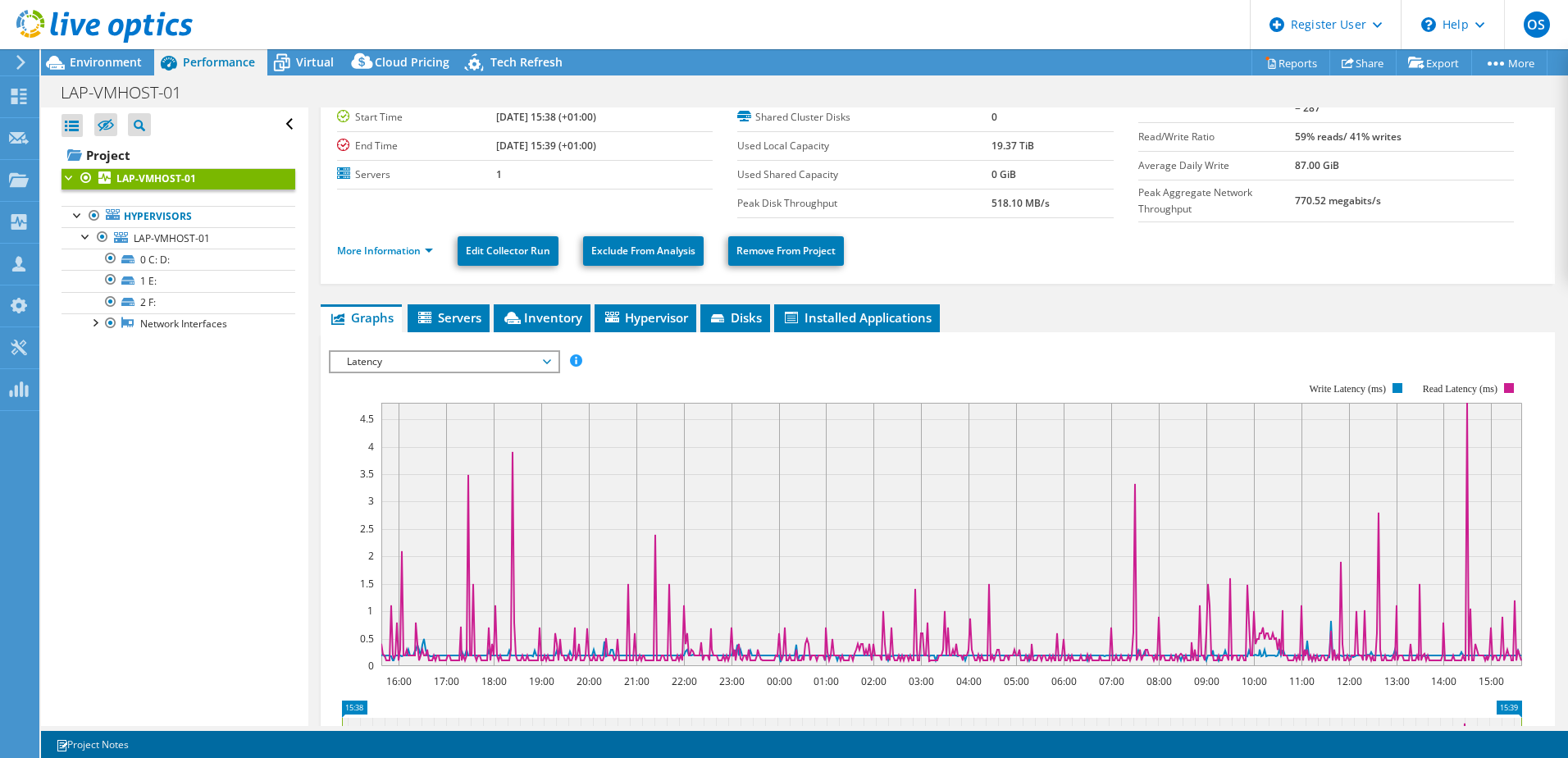
click at [1064, 312] on ul "Graphs Servers Inventory Hypervisor Disks Cluster Disks Installed Applications" at bounding box center [938, 319] width 1234 height 28
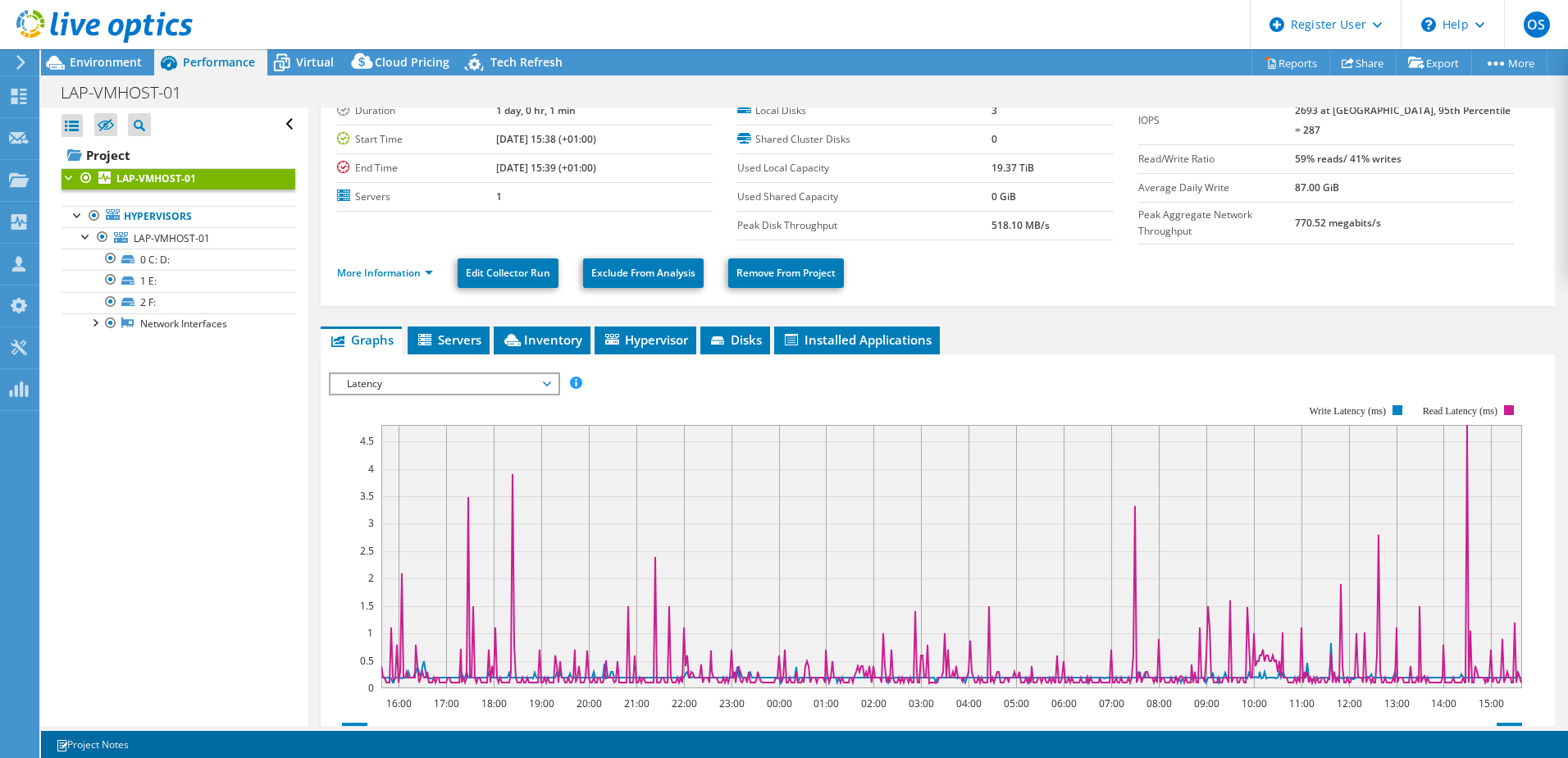
scroll to position [0, 0]
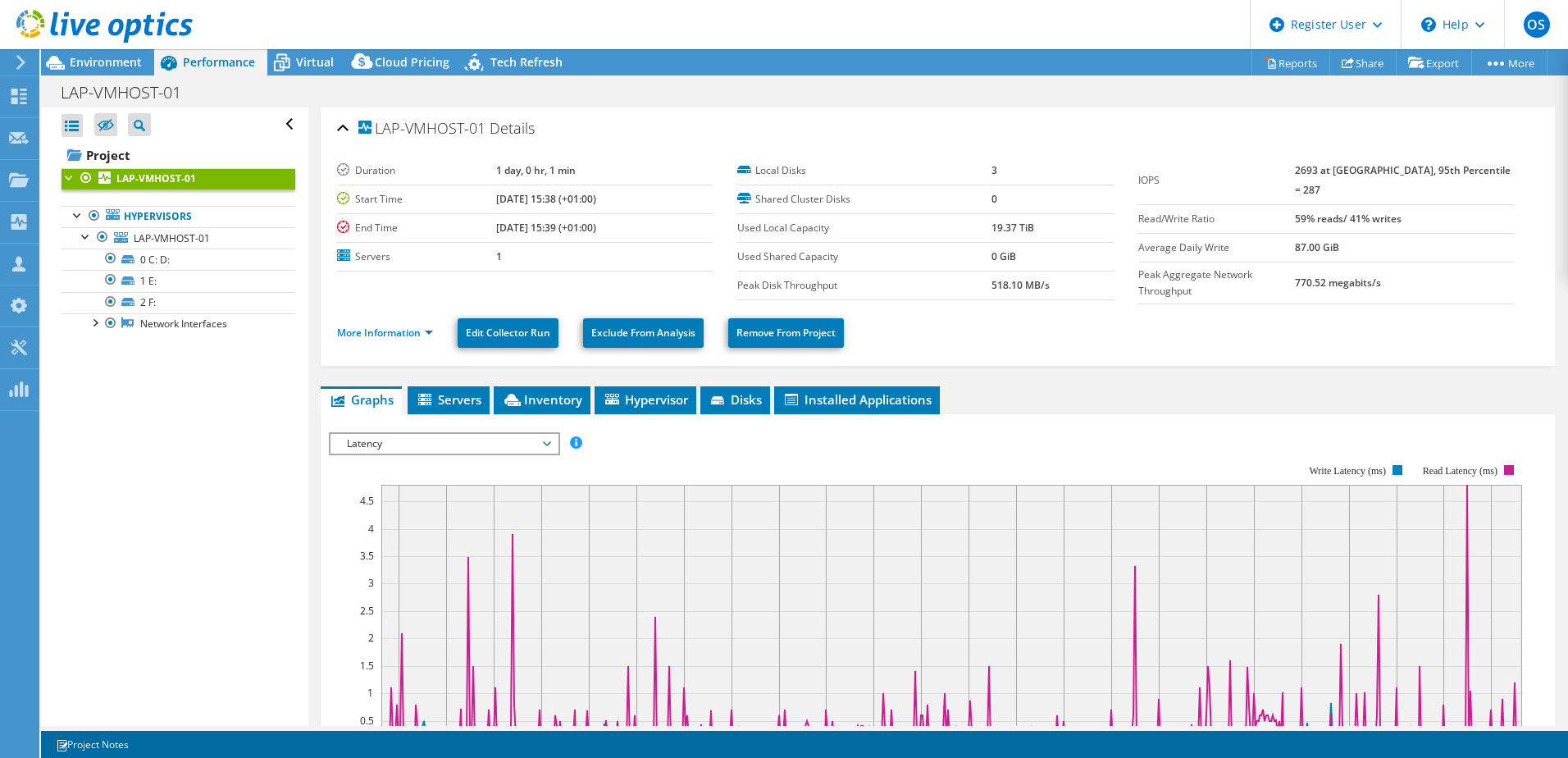
click at [310, 54] on div "Virtual" at bounding box center [307, 62] width 79 height 26
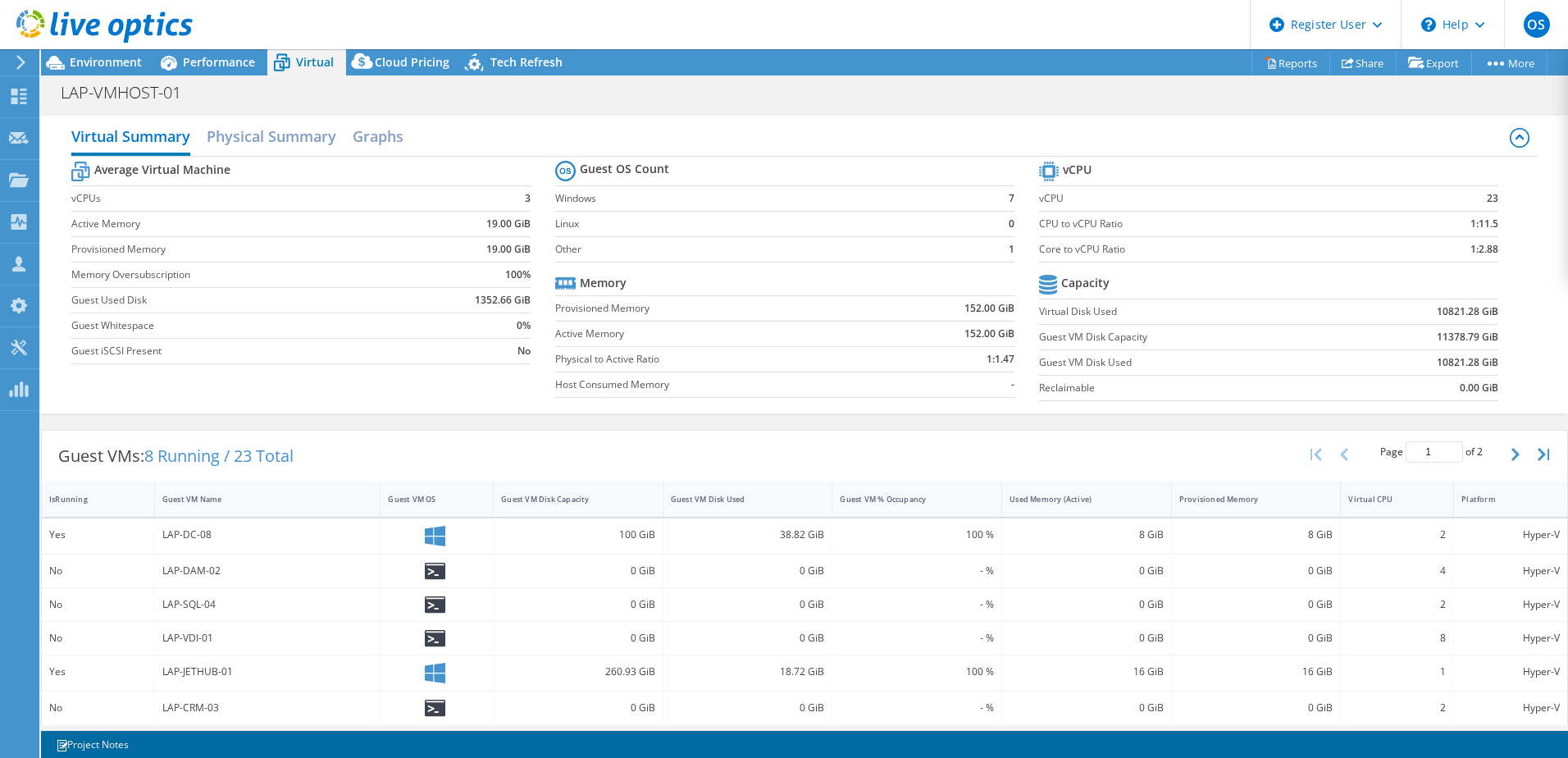
click at [823, 105] on div "LAP-VMHOST-01 Print" at bounding box center [804, 92] width 1527 height 30
drag, startPoint x: 891, startPoint y: 380, endPoint x: 921, endPoint y: 447, distance: 73.4
drag, startPoint x: 921, startPoint y: 447, endPoint x: 750, endPoint y: 429, distance: 171.9
click at [750, 430] on div "Guest VMs: 8 Running / 23 Total Page 1 of 2 5 rows 10 rows 20 rows 25 rows 50 r…" at bounding box center [804, 733] width 1527 height 607
click at [85, 63] on span "Environment" at bounding box center [106, 62] width 72 height 16
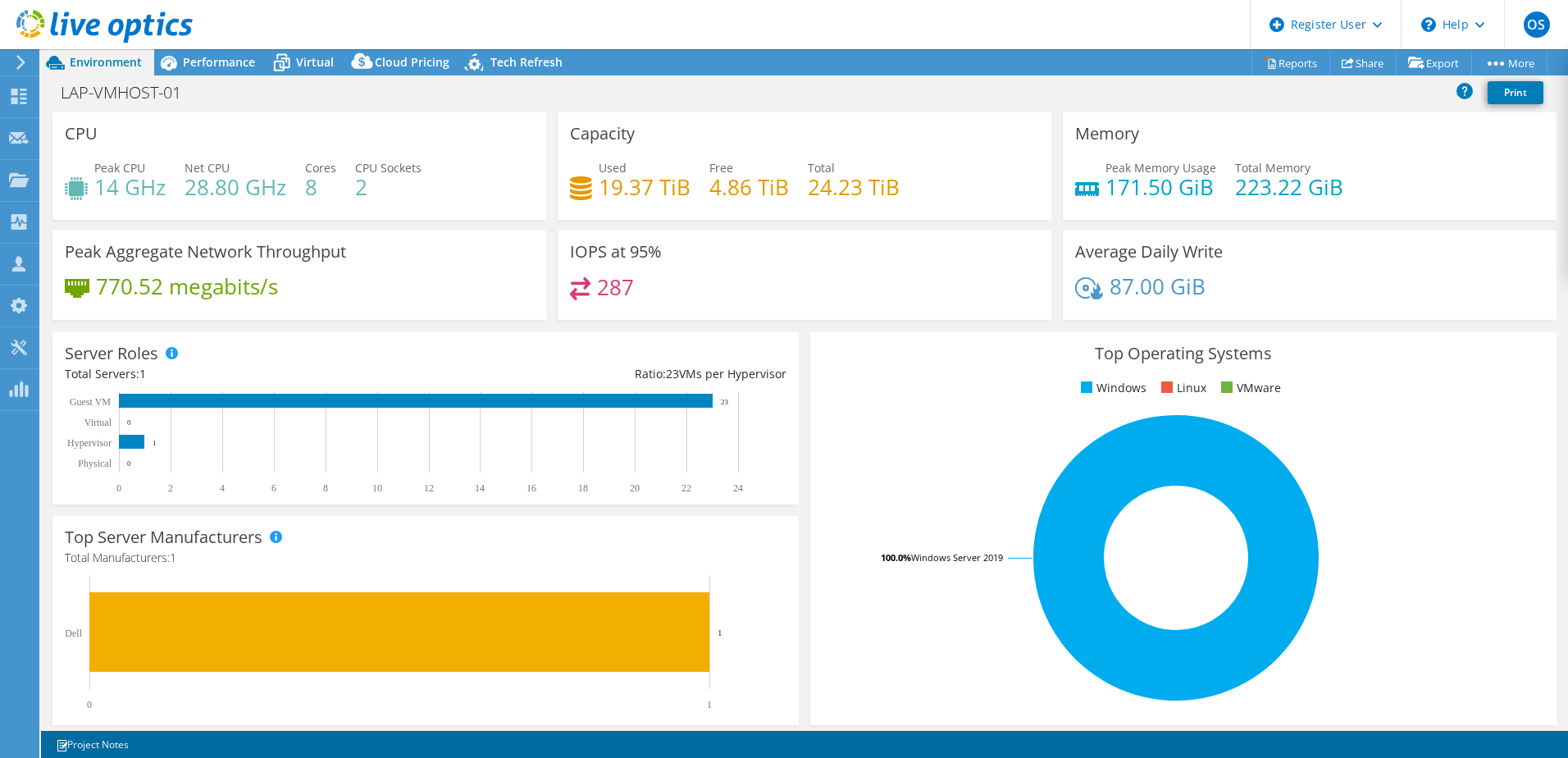
click at [208, 65] on span "Performance" at bounding box center [219, 62] width 72 height 16
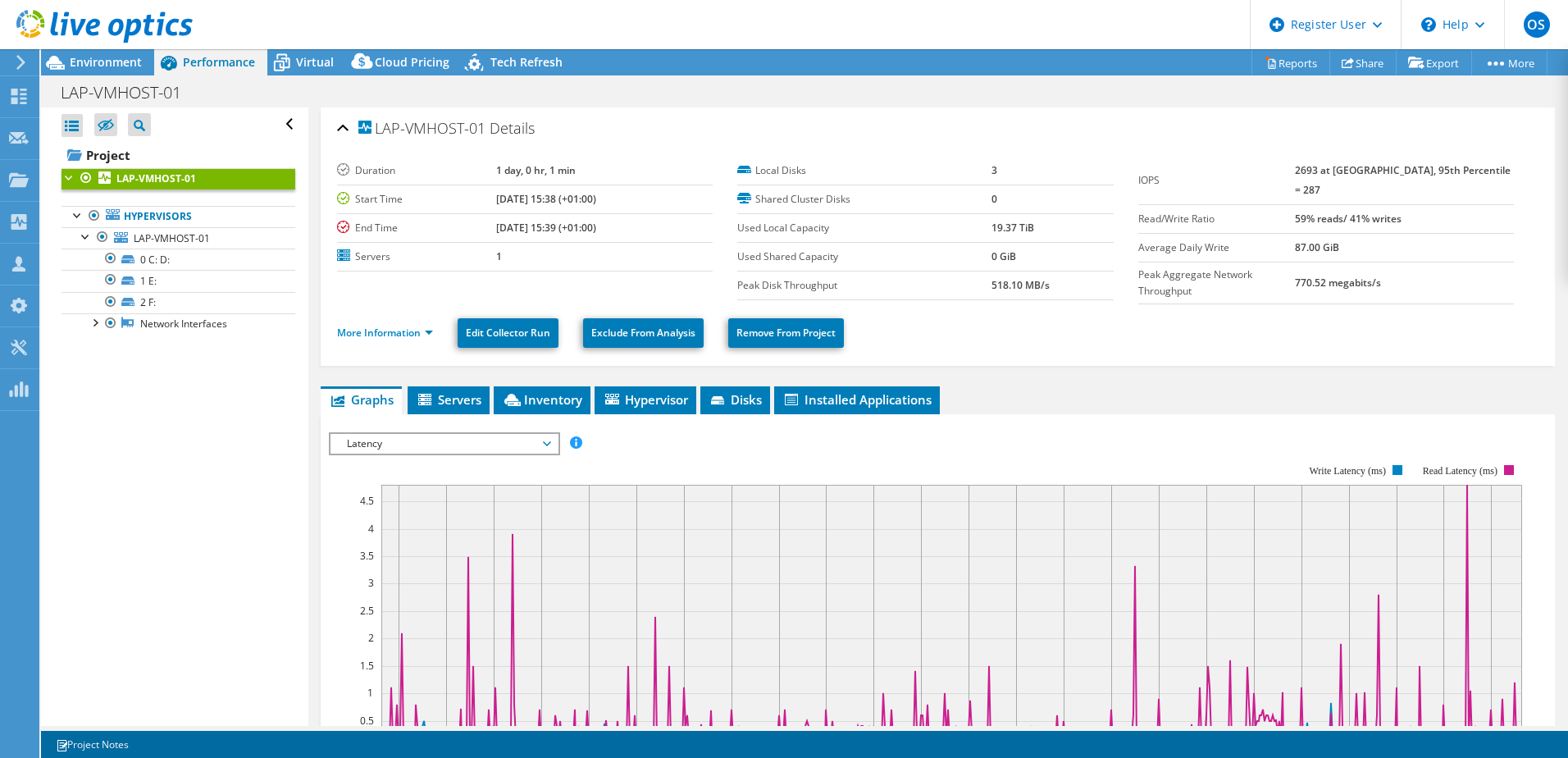
click at [559, 391] on span "Inventory" at bounding box center [542, 399] width 81 height 16
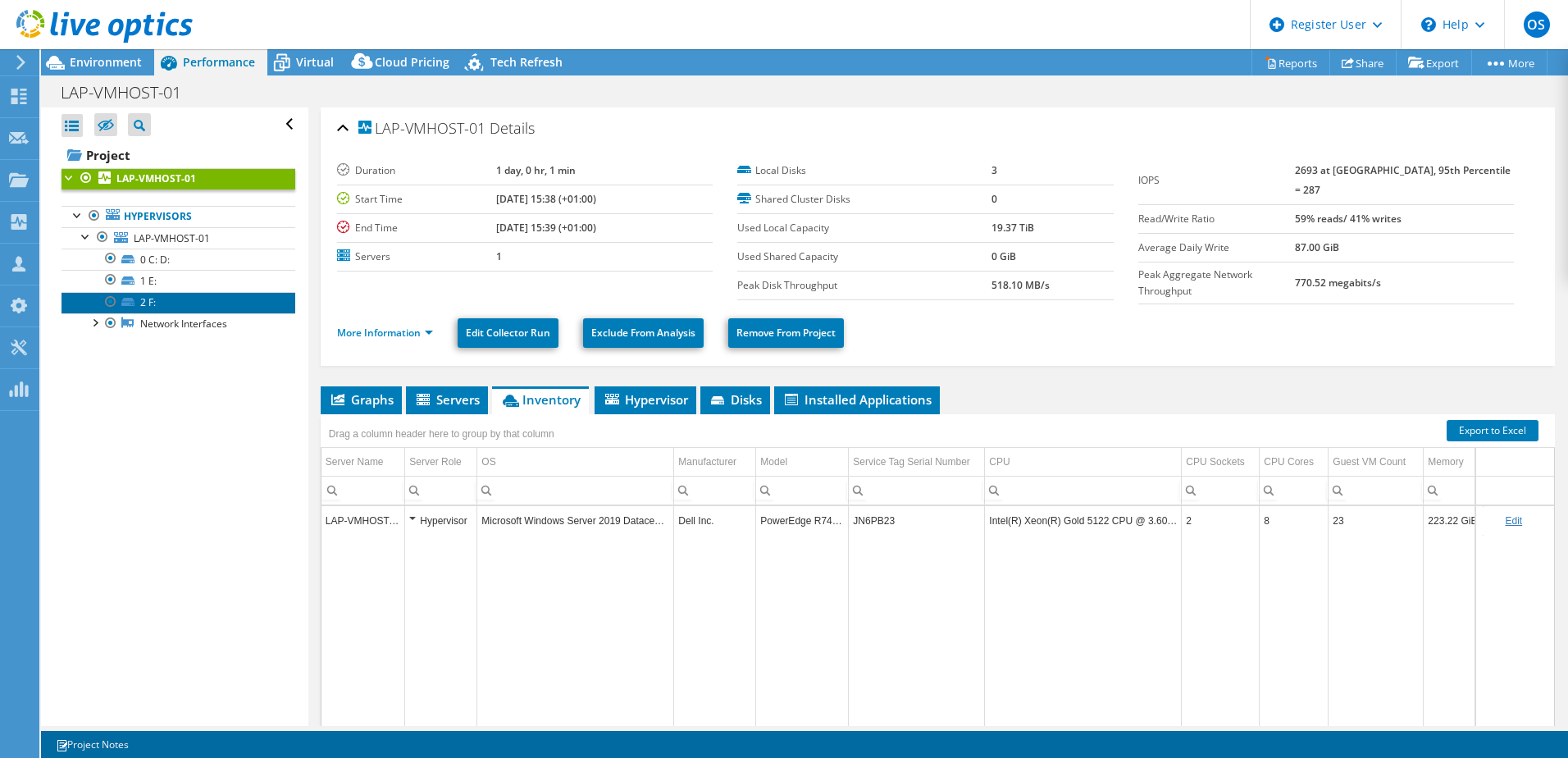
click at [156, 300] on link "2 F:" at bounding box center [178, 302] width 234 height 21
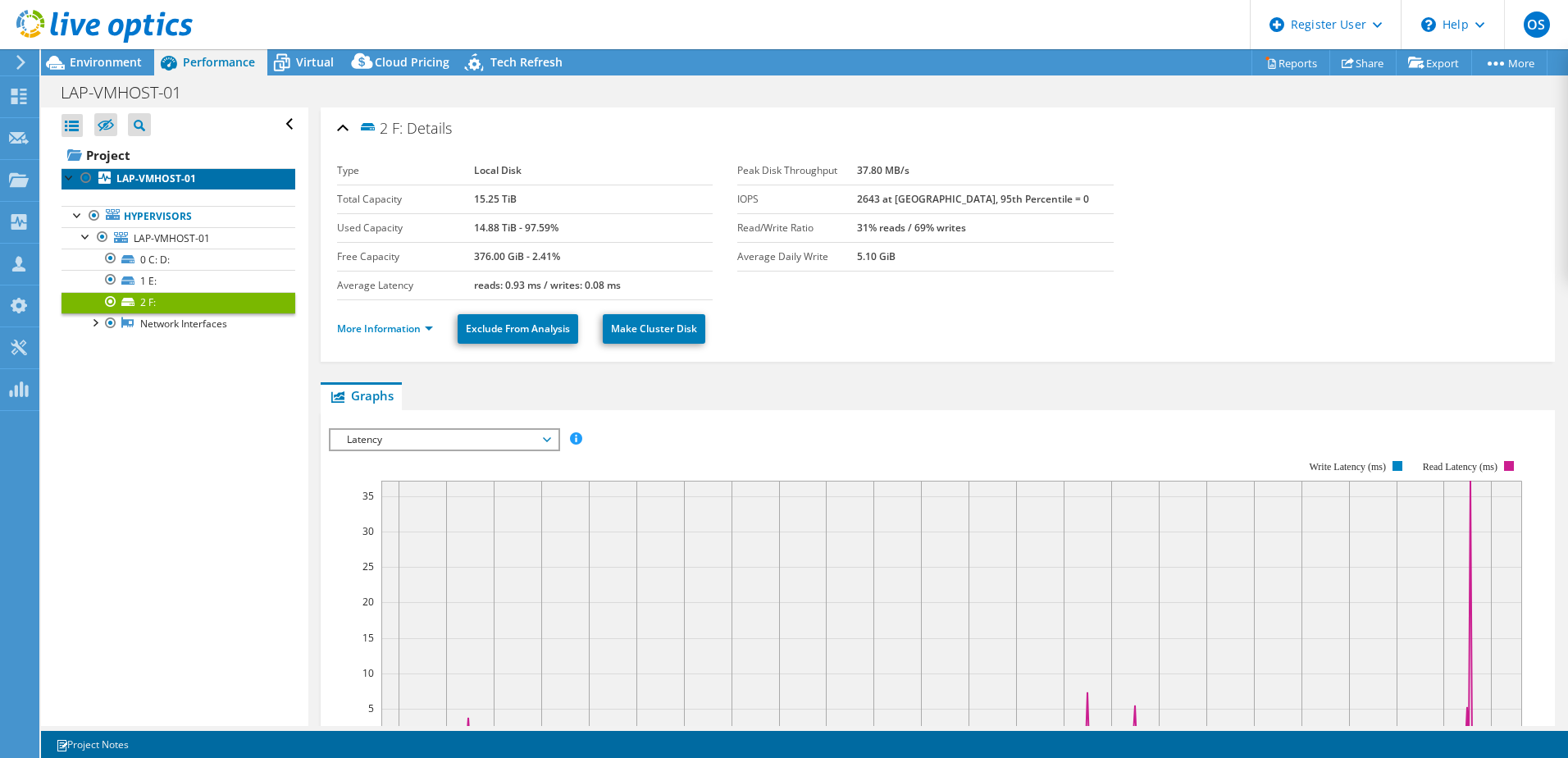
click at [150, 179] on b "LAP-VMHOST-01" at bounding box center [156, 178] width 80 height 14
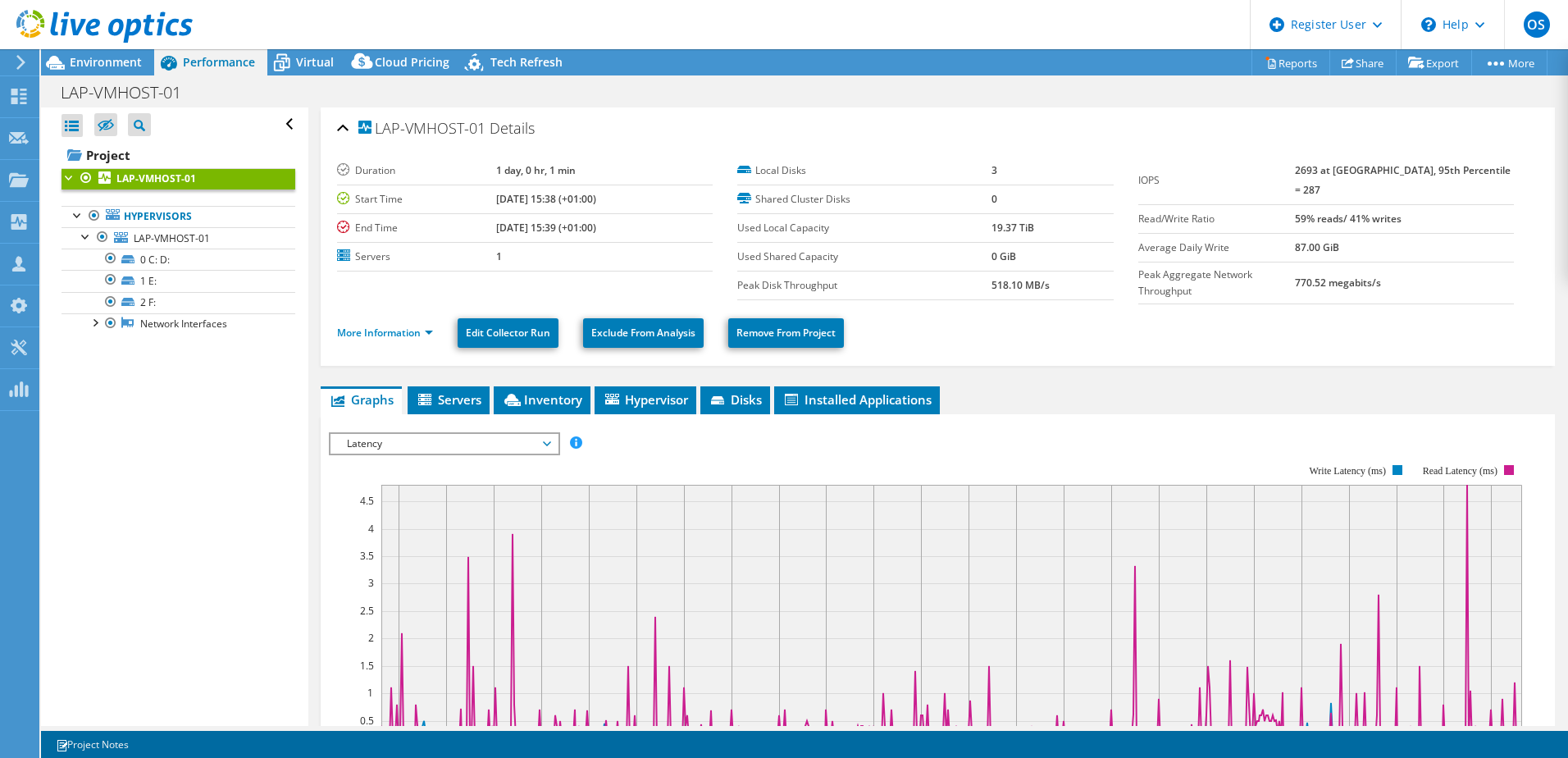
click at [657, 393] on span "Hypervisor" at bounding box center [645, 399] width 86 height 16
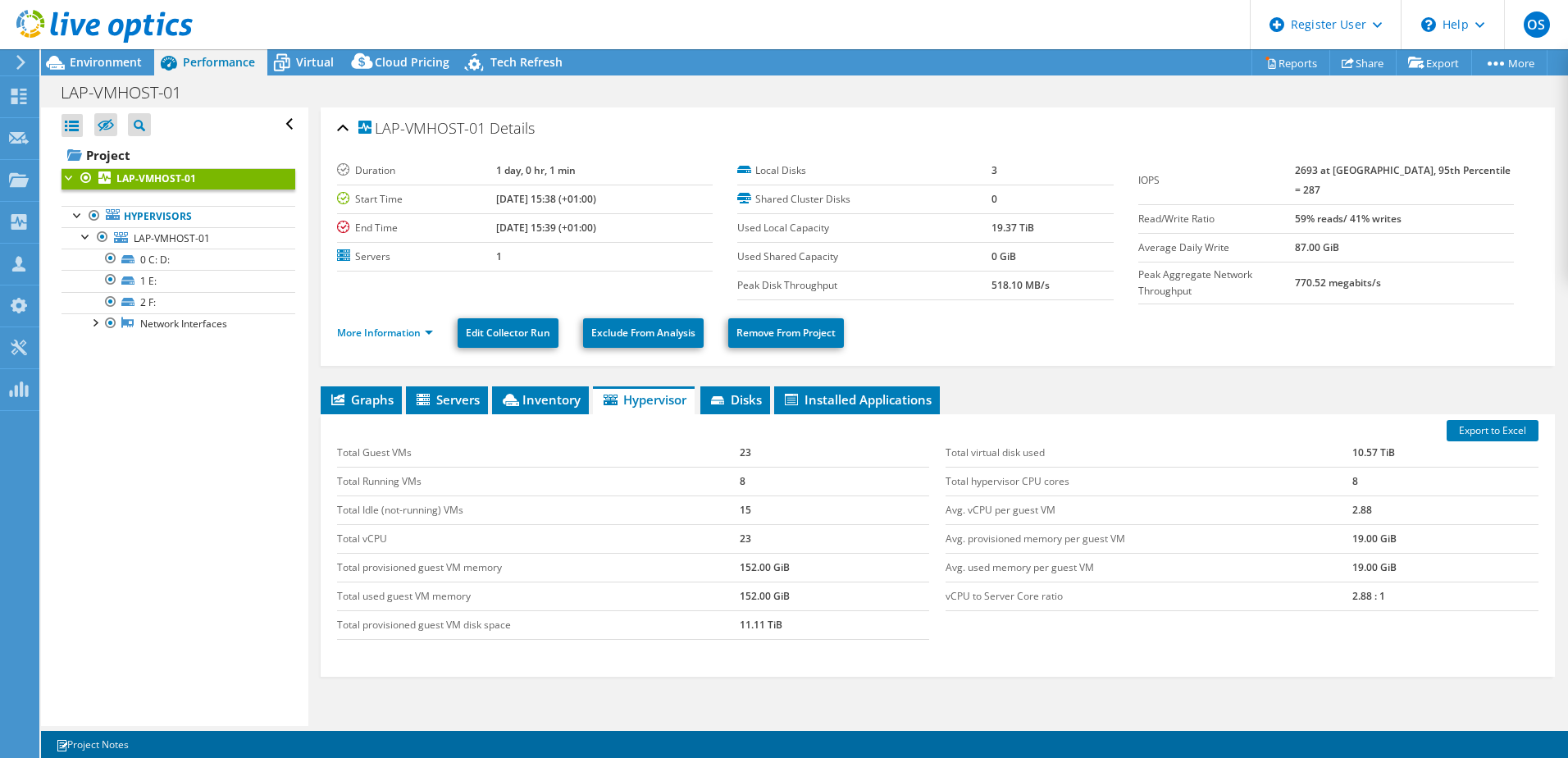
click at [301, 61] on span "Virtual" at bounding box center [315, 62] width 38 height 16
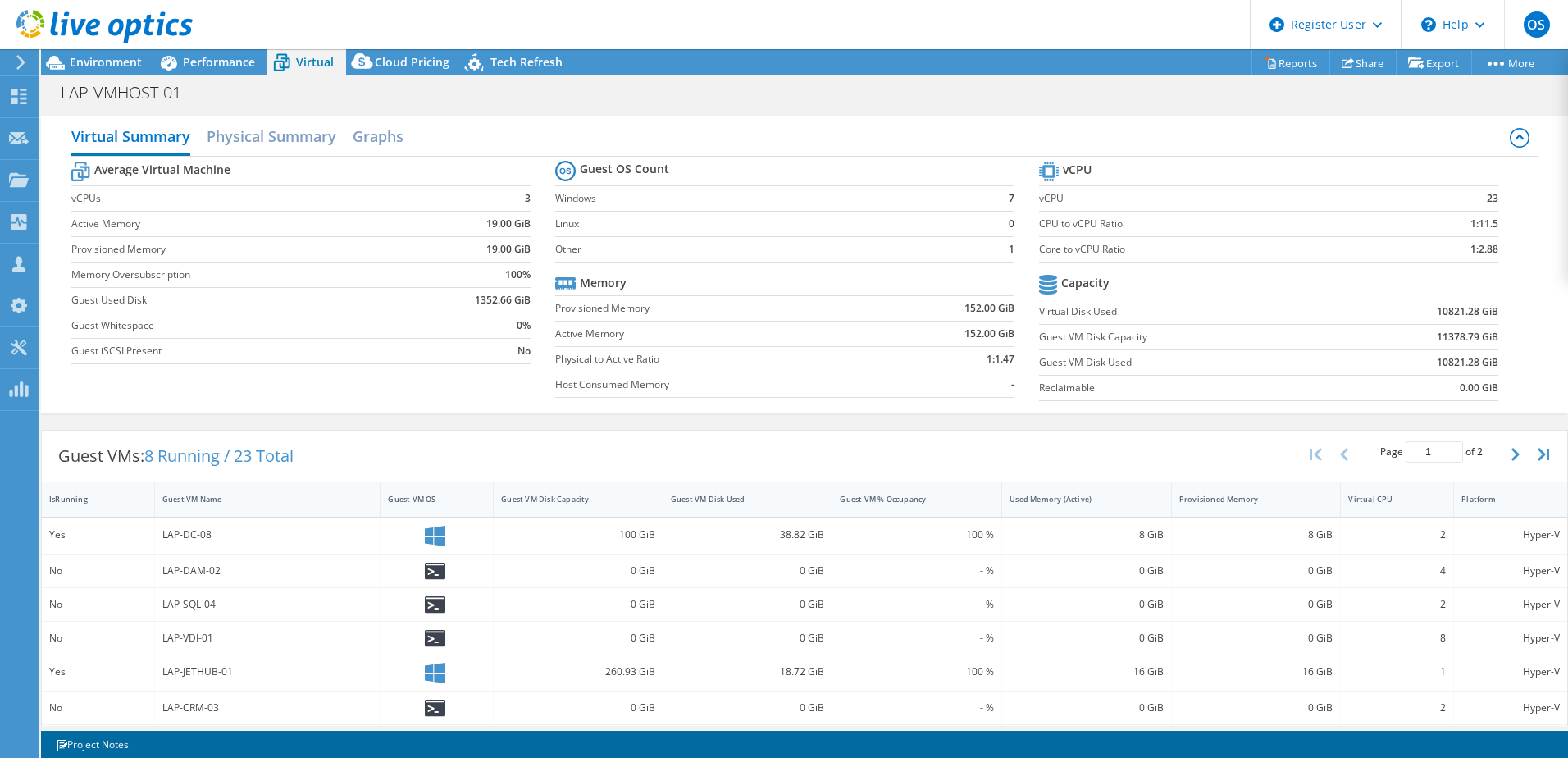
click at [201, 72] on div "Performance" at bounding box center [211, 62] width 113 height 26
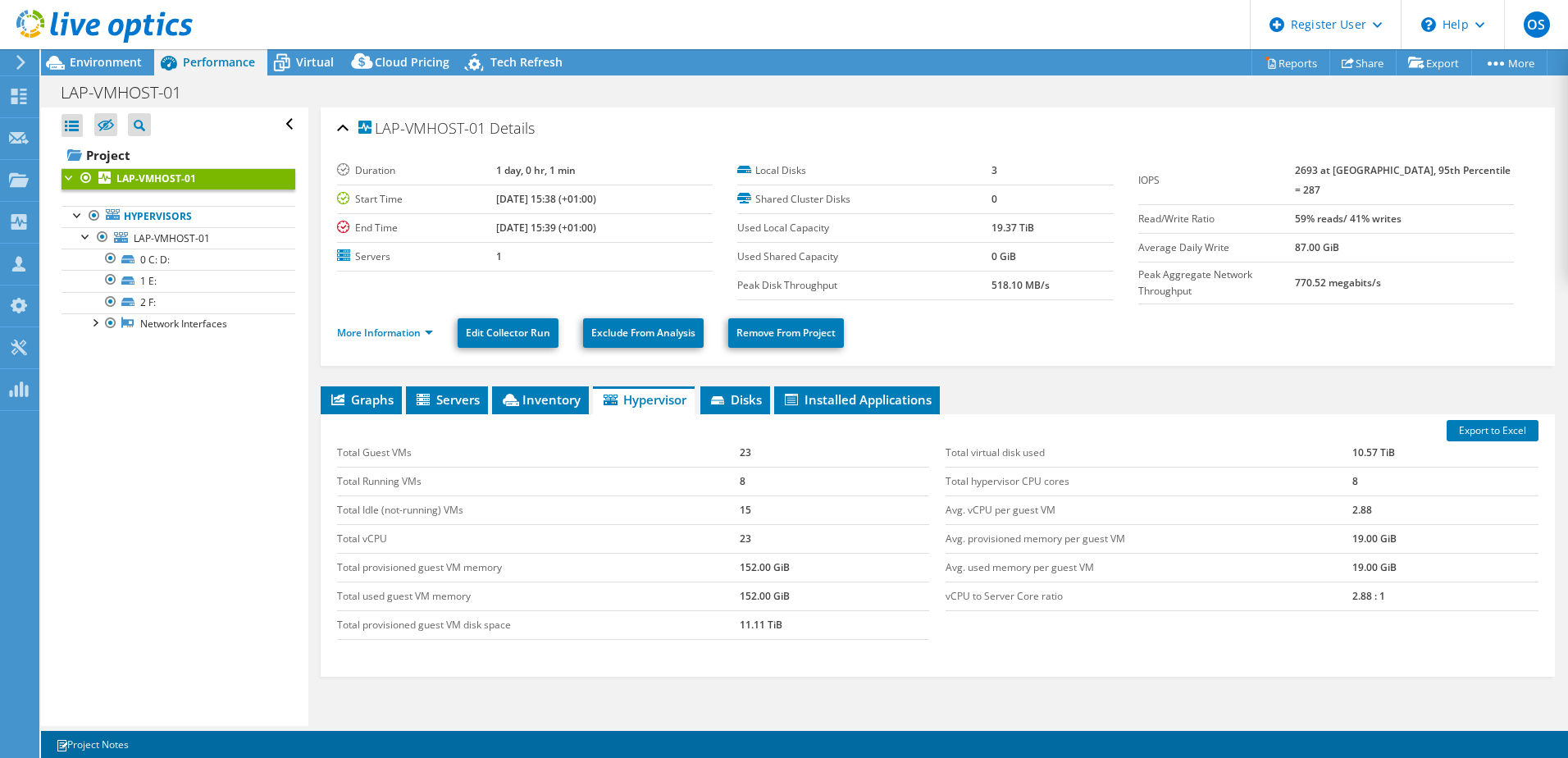
click at [379, 391] on span "Graphs" at bounding box center [360, 399] width 65 height 16
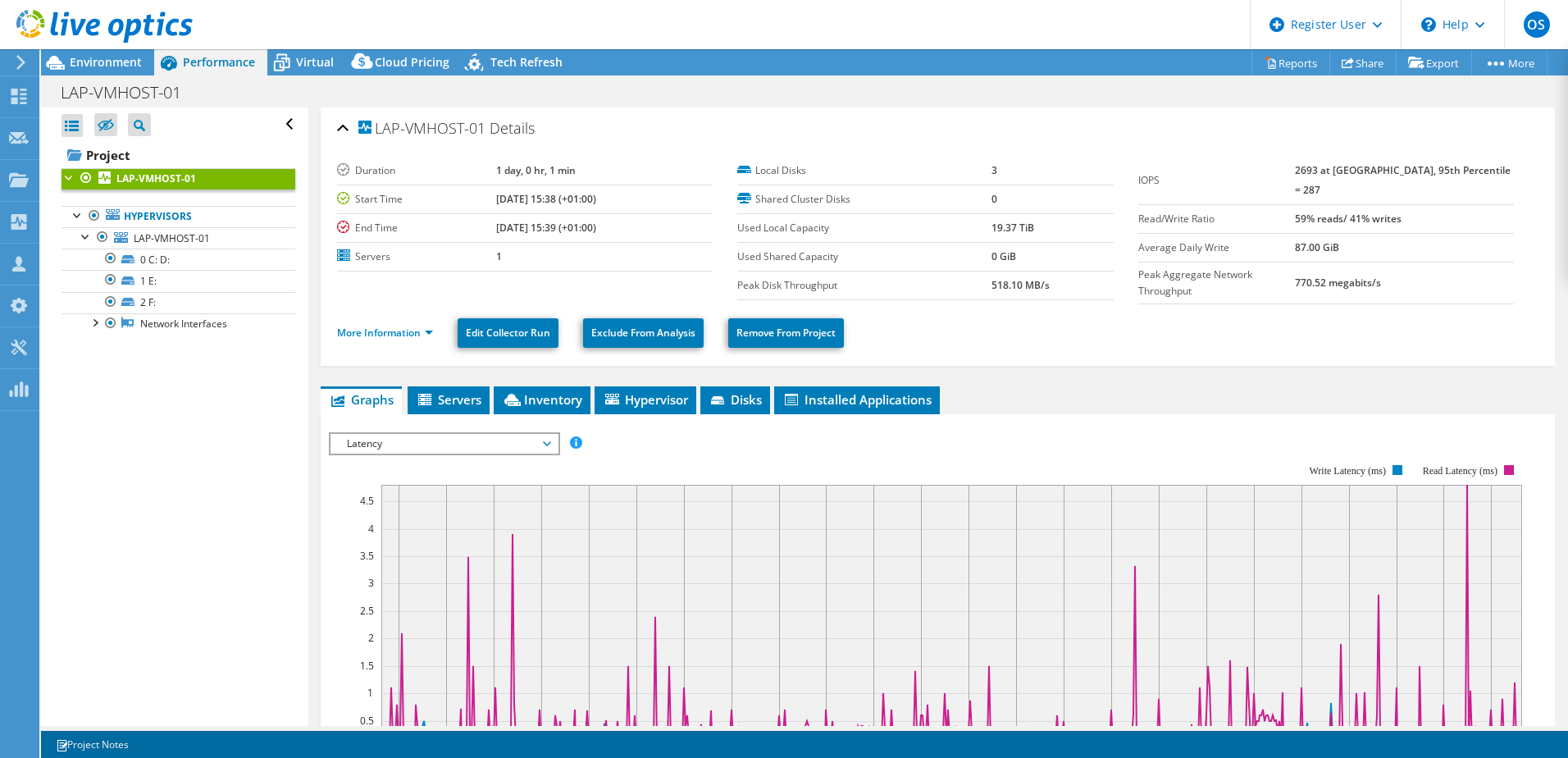
scroll to position [82, 0]
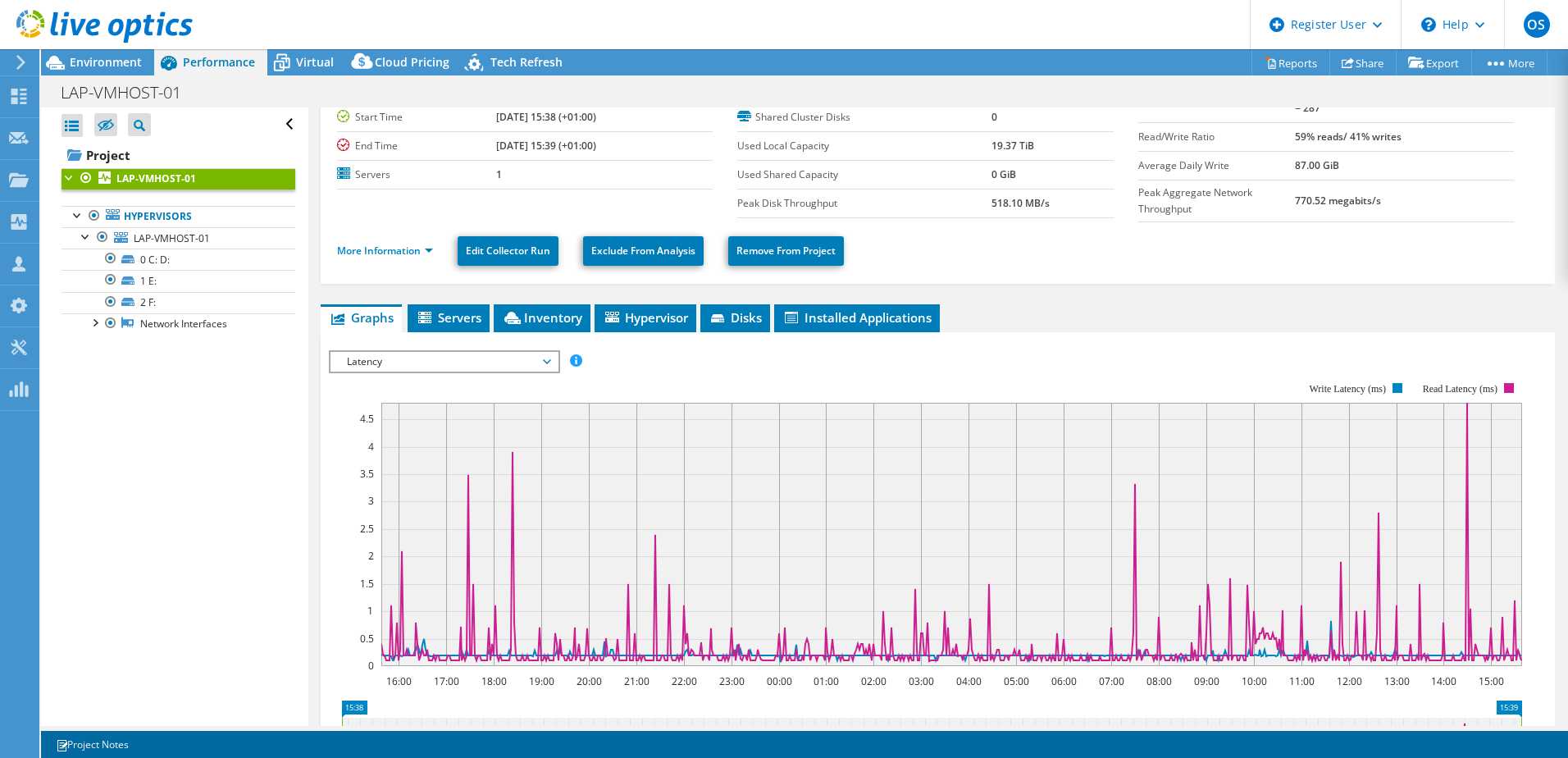
click at [516, 352] on span "Latency" at bounding box center [444, 362] width 211 height 20
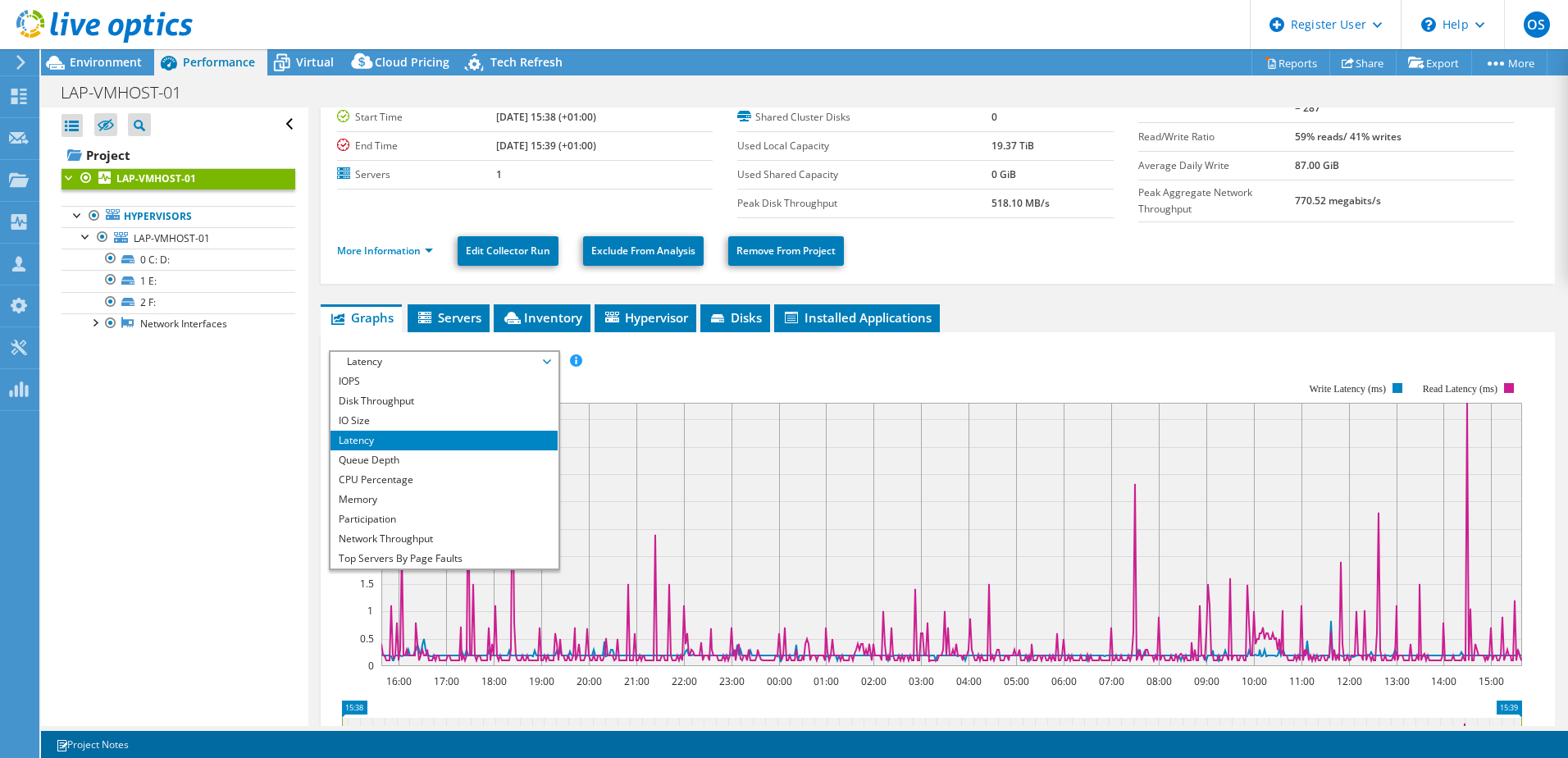
click at [839, 383] on rect at bounding box center [925, 524] width 1193 height 328
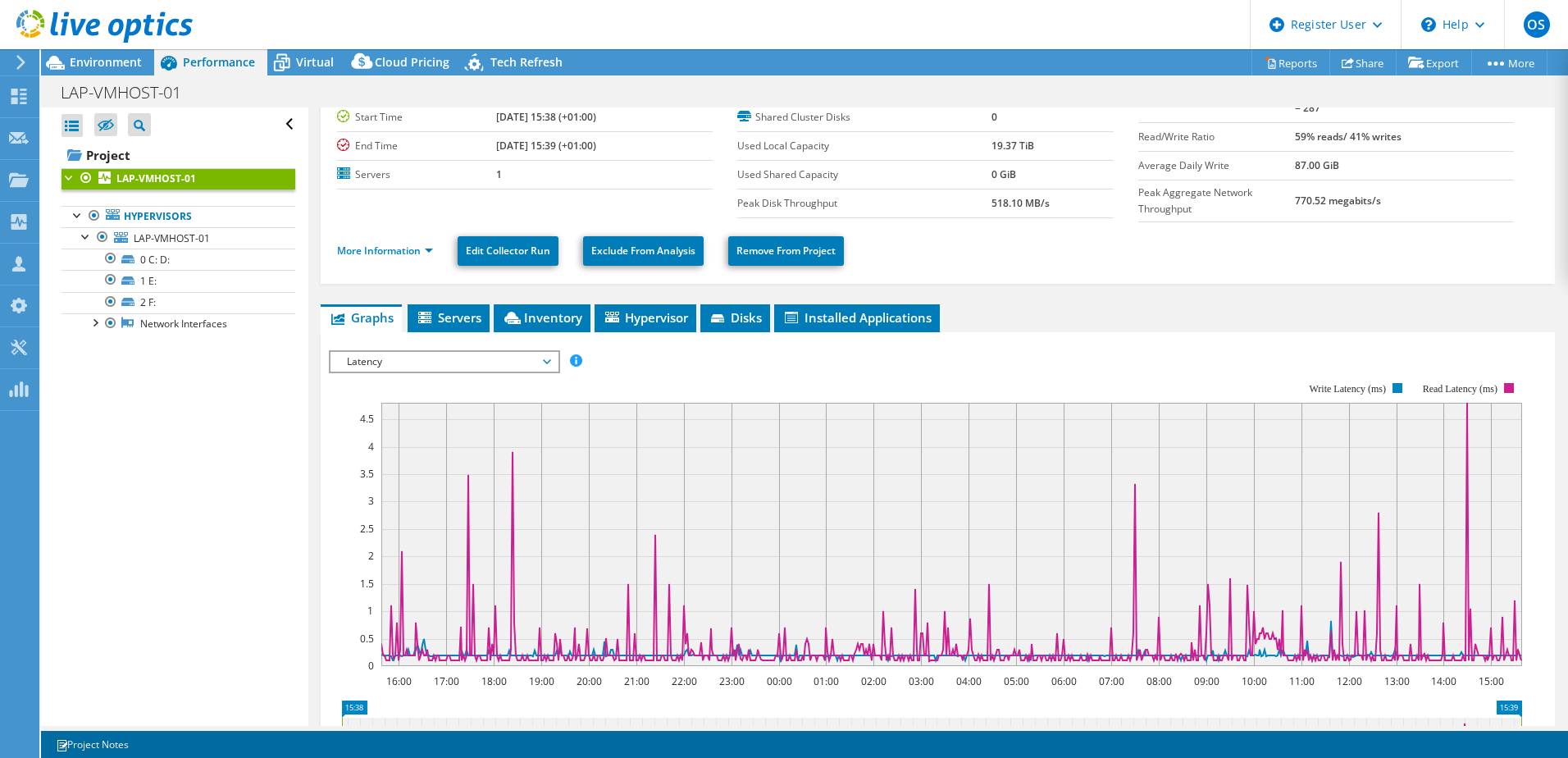
click at [507, 358] on span "Latency" at bounding box center [444, 362] width 211 height 20
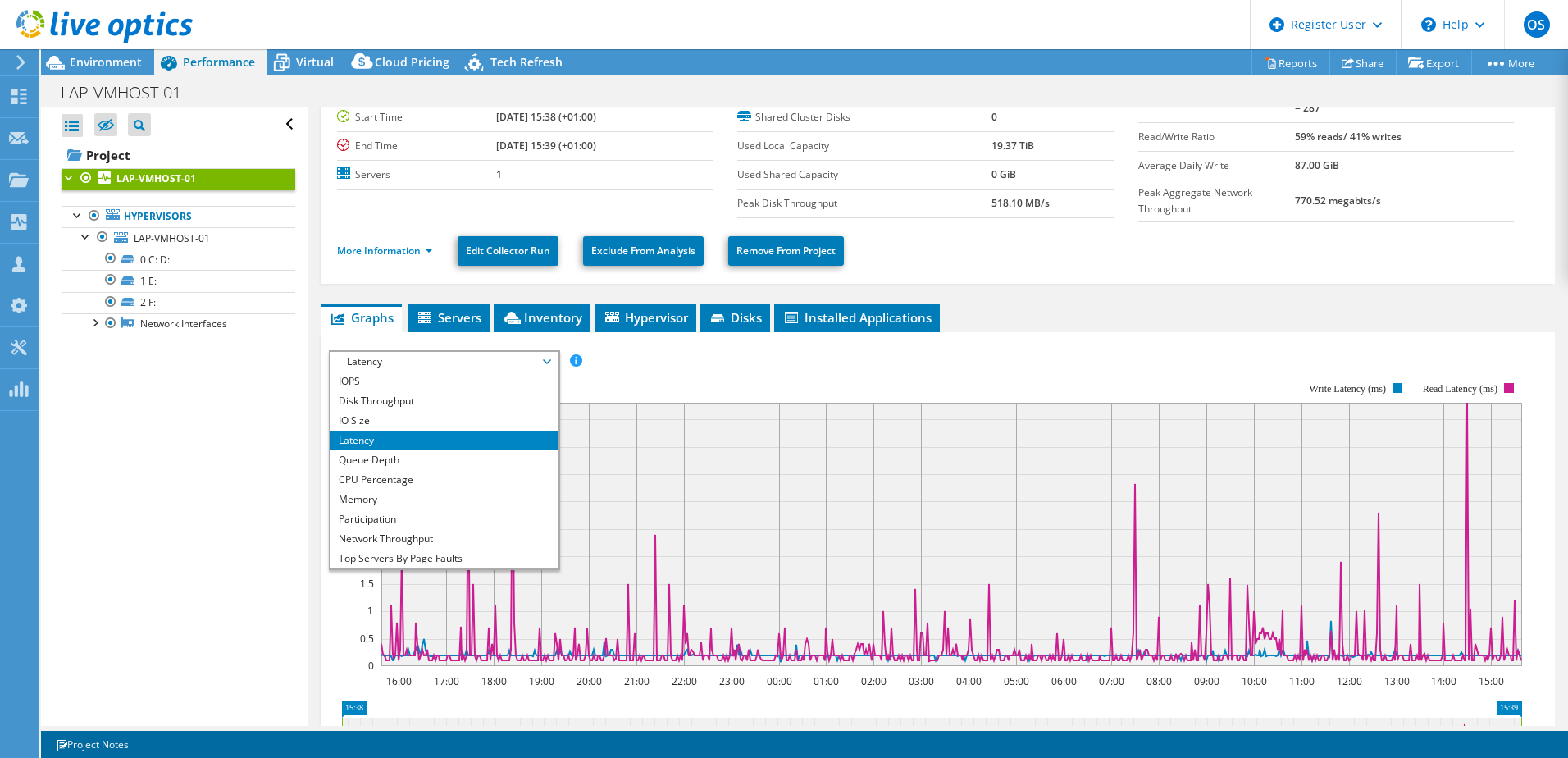
click at [385, 376] on li "IOPS" at bounding box center [444, 381] width 227 height 20
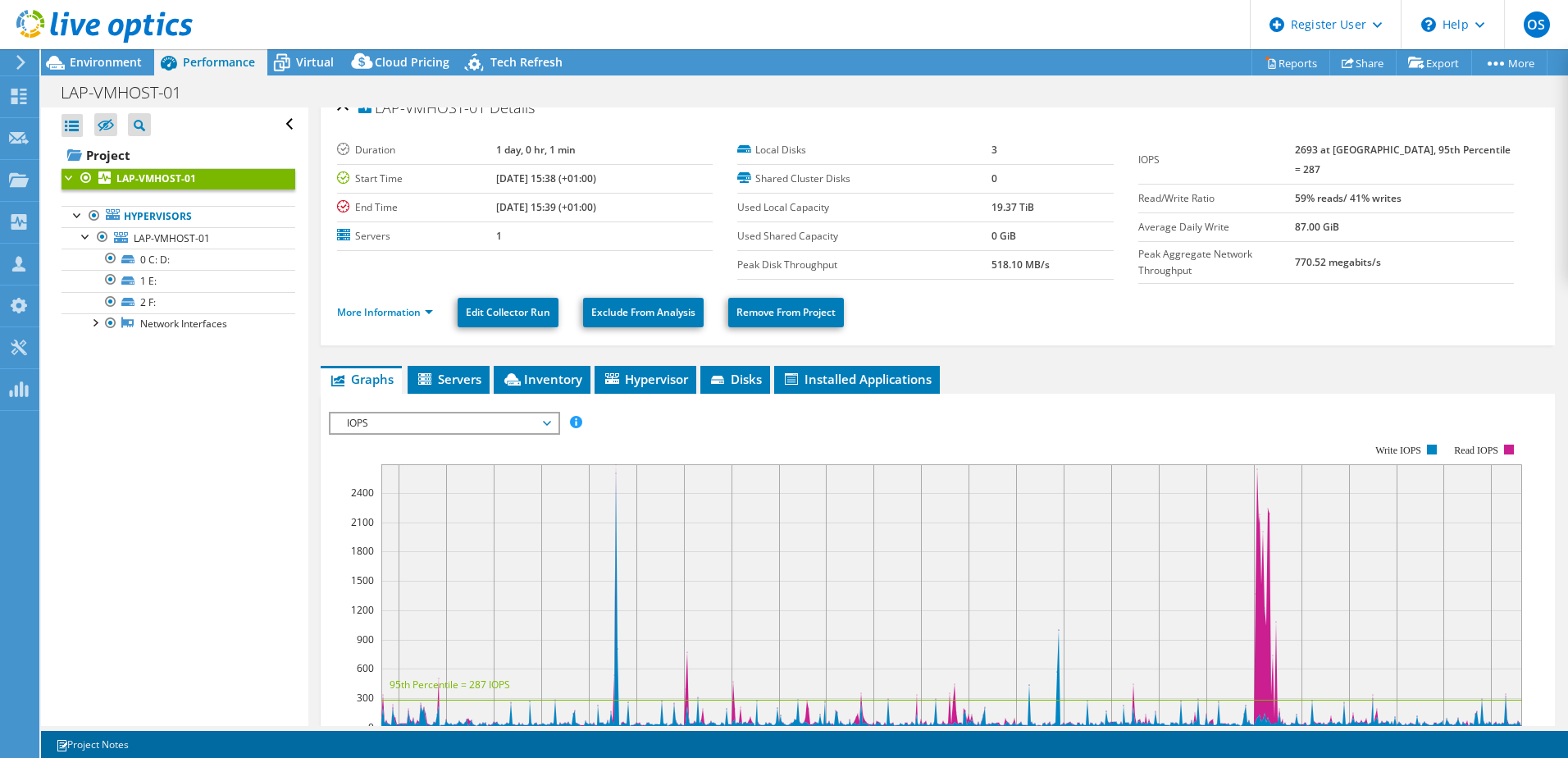
scroll to position [0, 0]
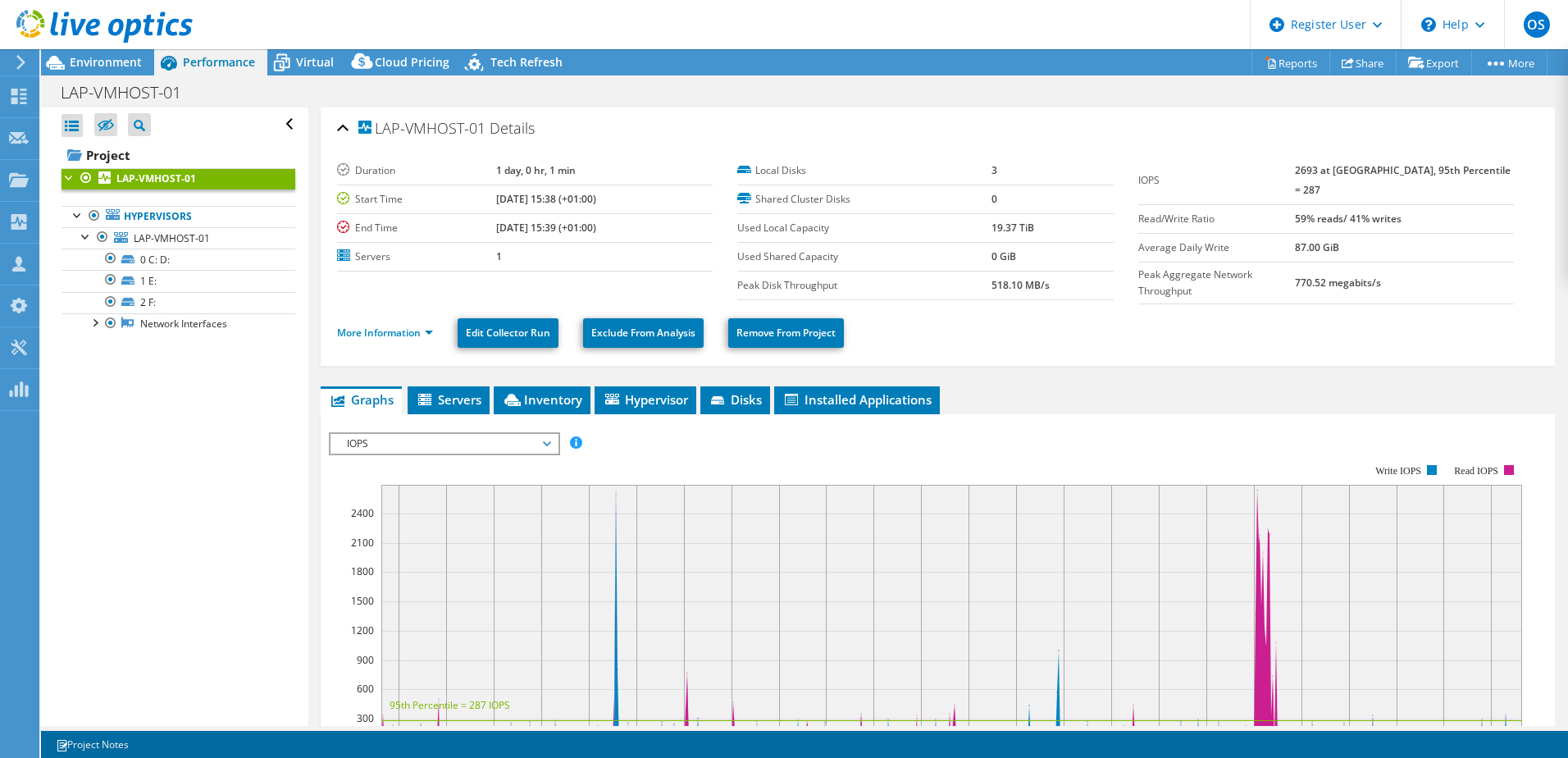
click at [309, 68] on span "Virtual" at bounding box center [315, 62] width 38 height 16
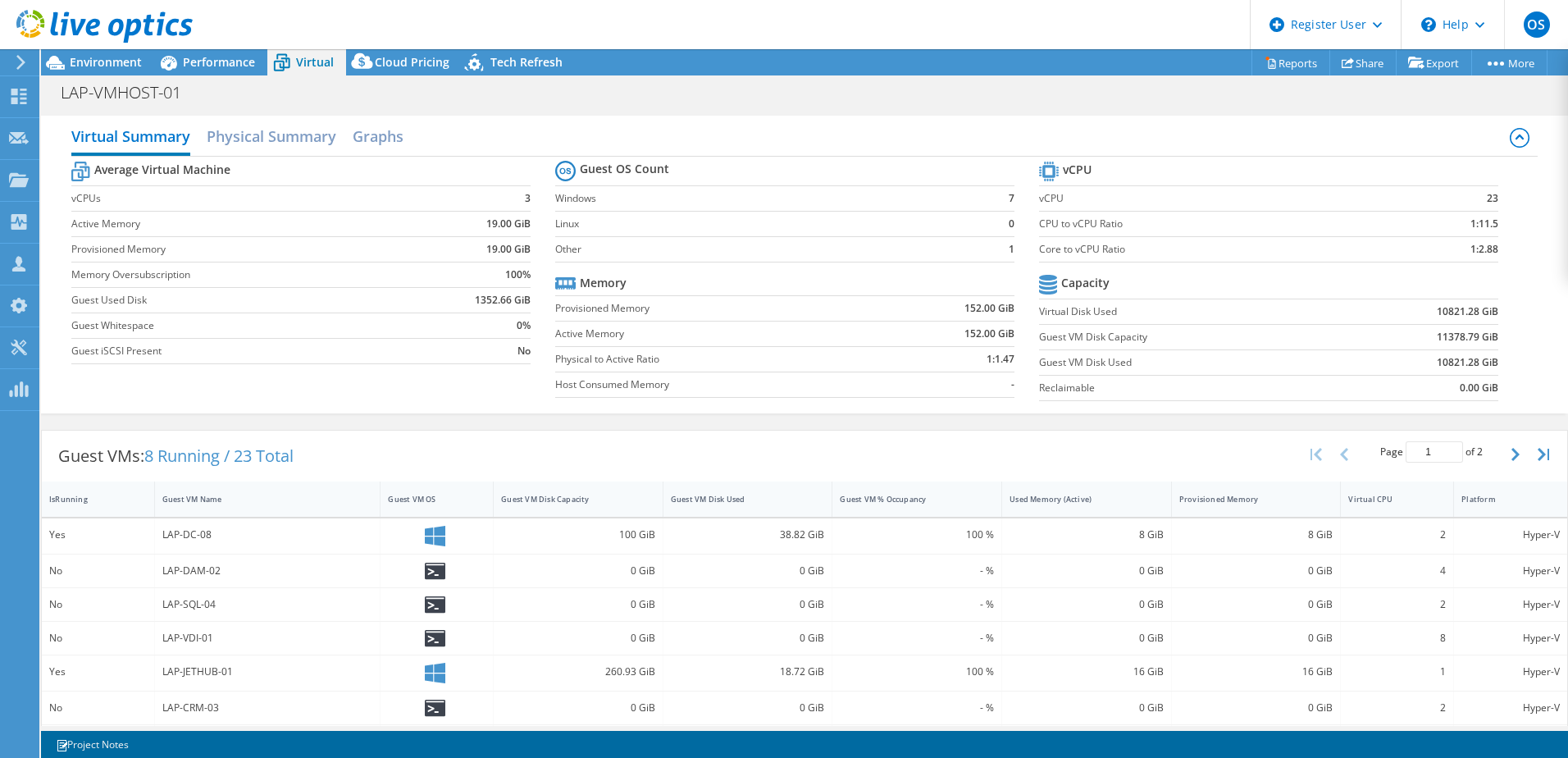
click at [214, 61] on span "Performance" at bounding box center [219, 62] width 72 height 16
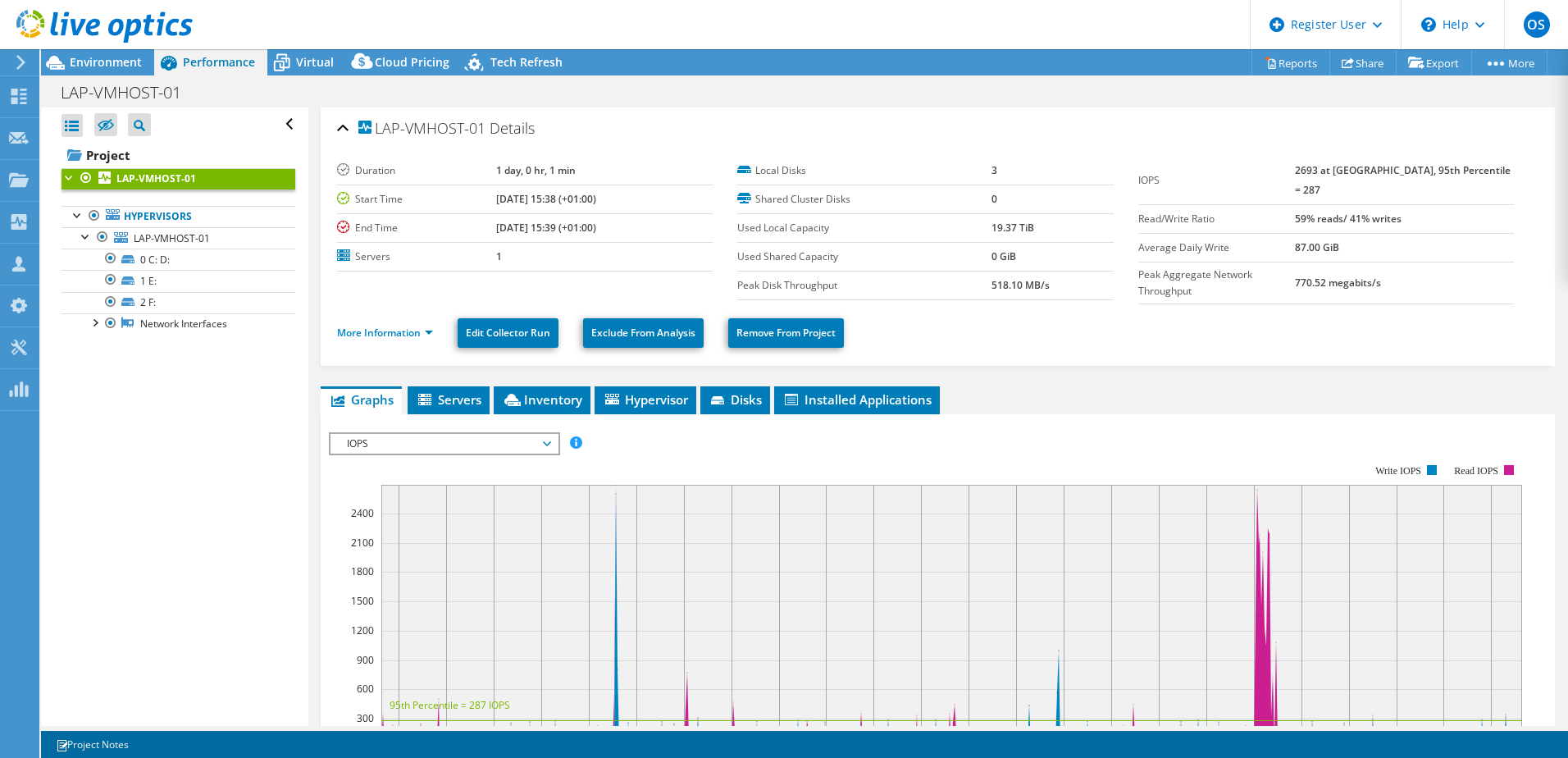
drag, startPoint x: 82, startPoint y: 56, endPoint x: 92, endPoint y: 58, distance: 10.2
click at [82, 56] on span "Environment" at bounding box center [106, 62] width 72 height 16
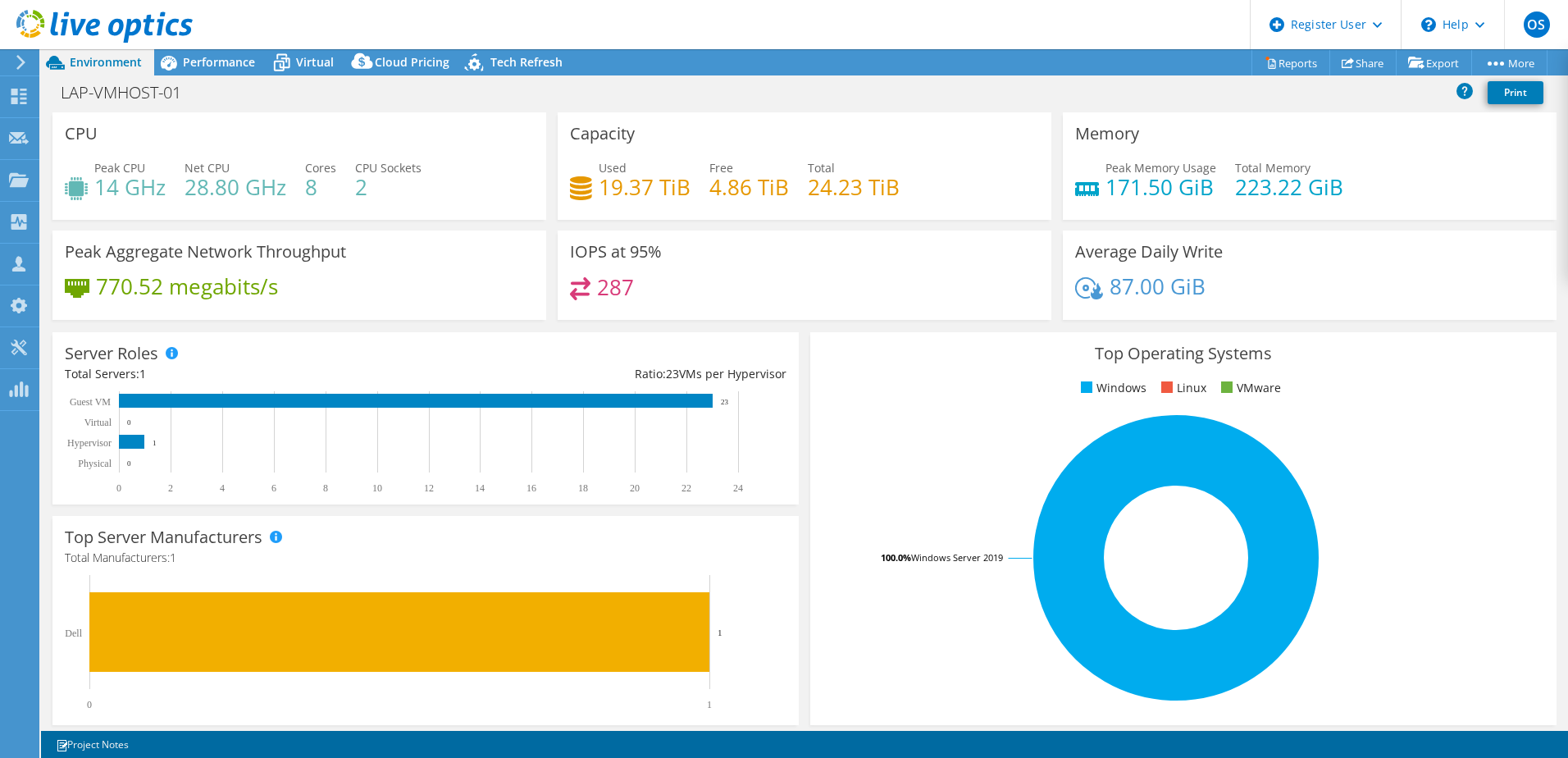
drag, startPoint x: 645, startPoint y: 430, endPoint x: 741, endPoint y: 447, distance: 97.5
click at [710, 447] on rect at bounding box center [418, 442] width 707 height 103
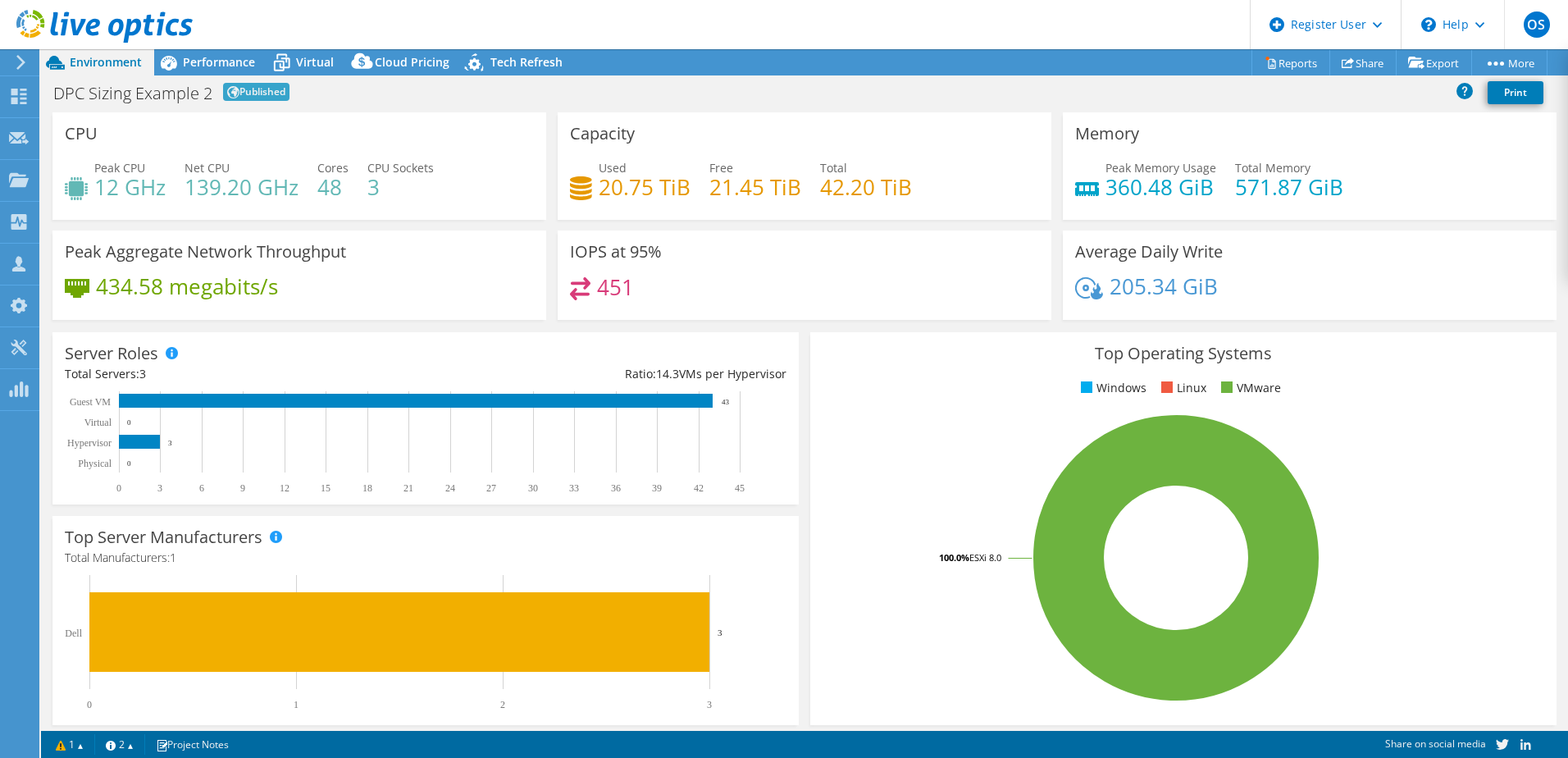
select select "EUFrankfurt"
select select "EUR"
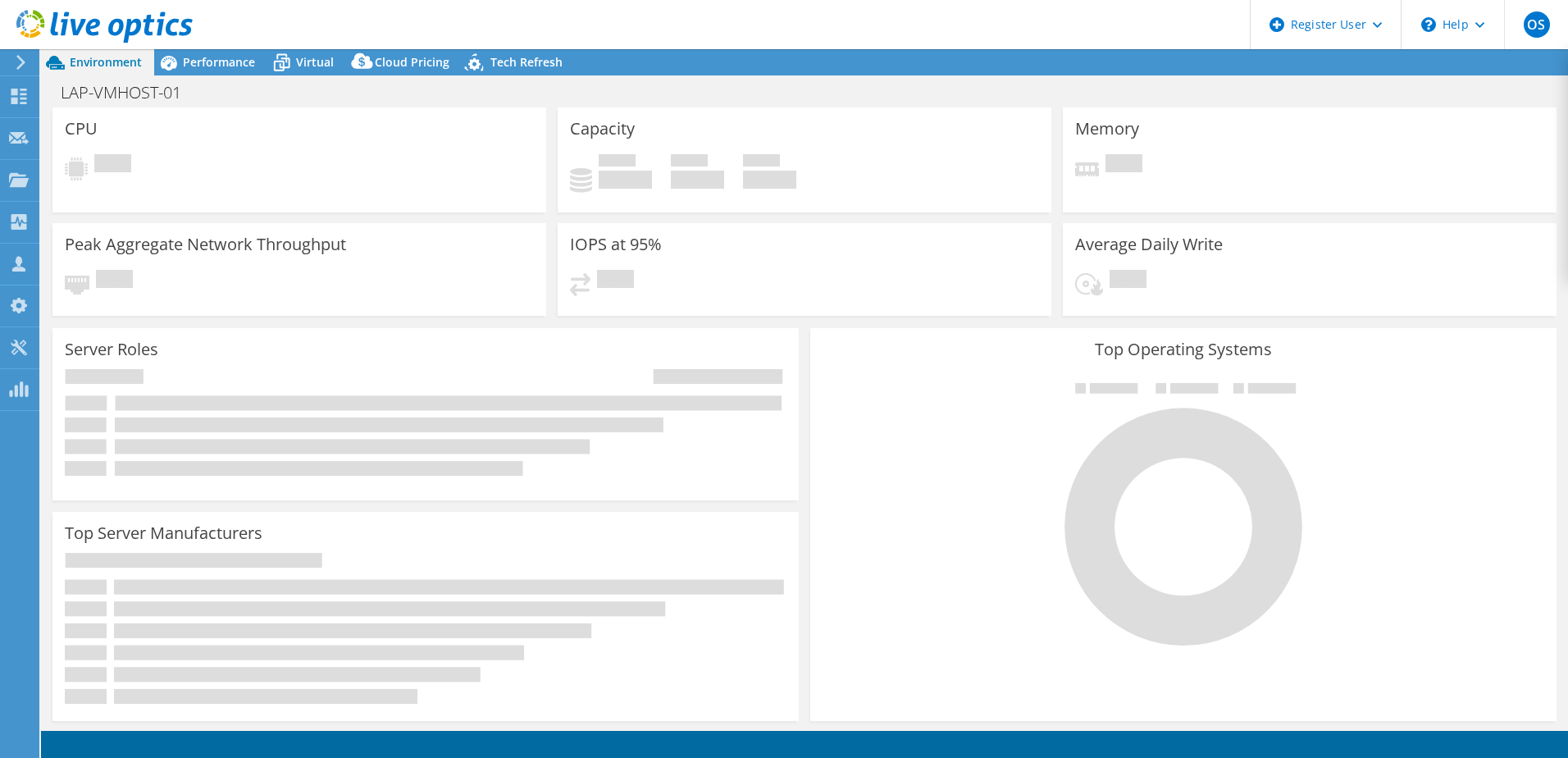
select select "EULondon"
select select "GBP"
